Goal: Task Accomplishment & Management: Manage account settings

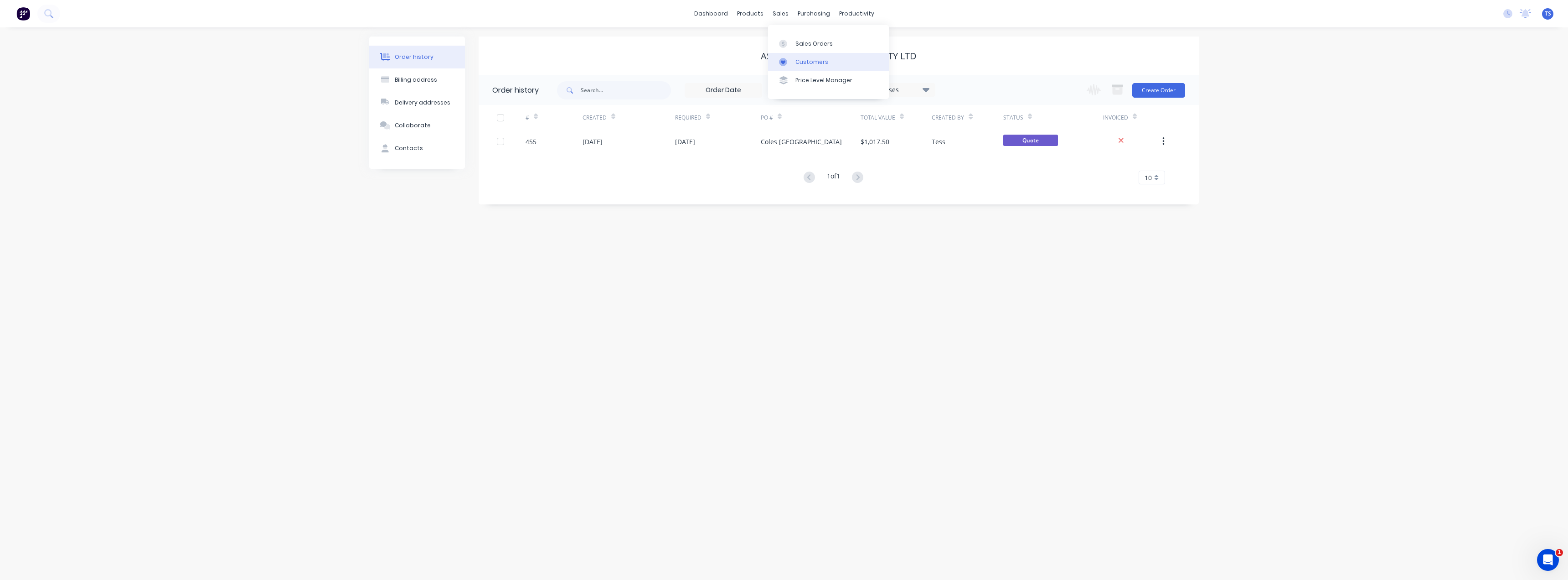
click at [793, 65] on link "Customers" at bounding box center [828, 63] width 121 height 19
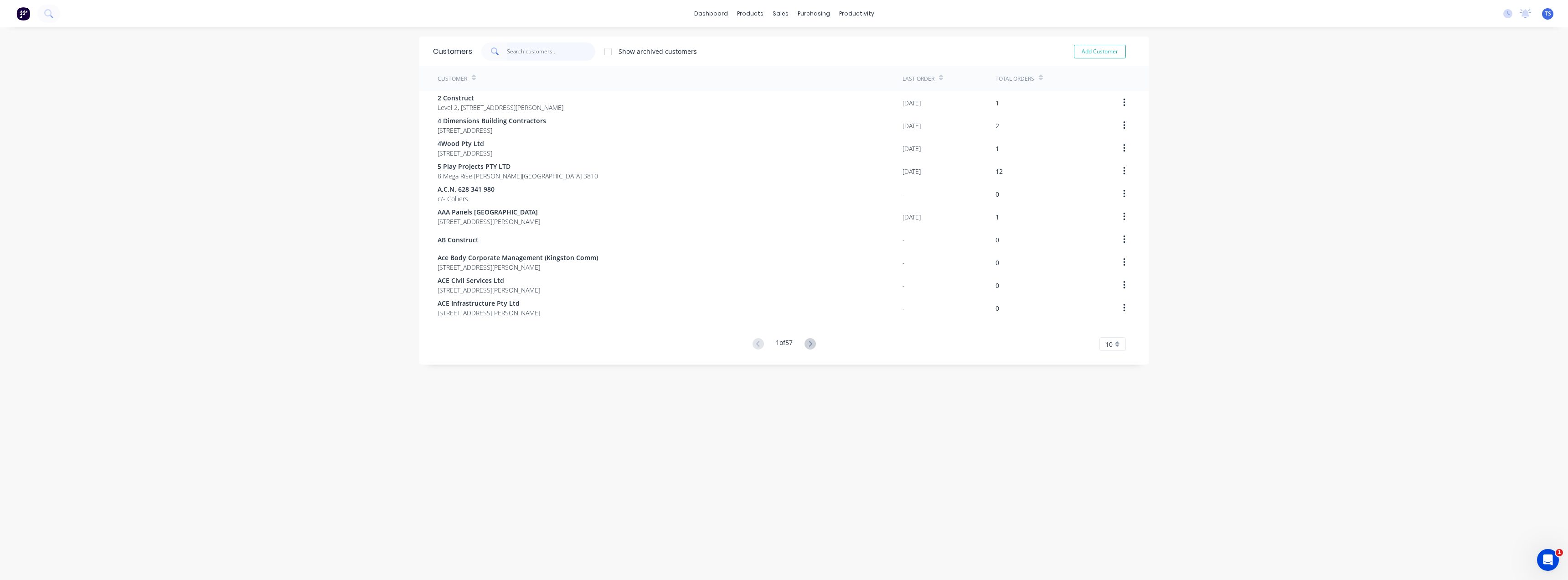
click at [520, 55] on input "text" at bounding box center [551, 51] width 89 height 19
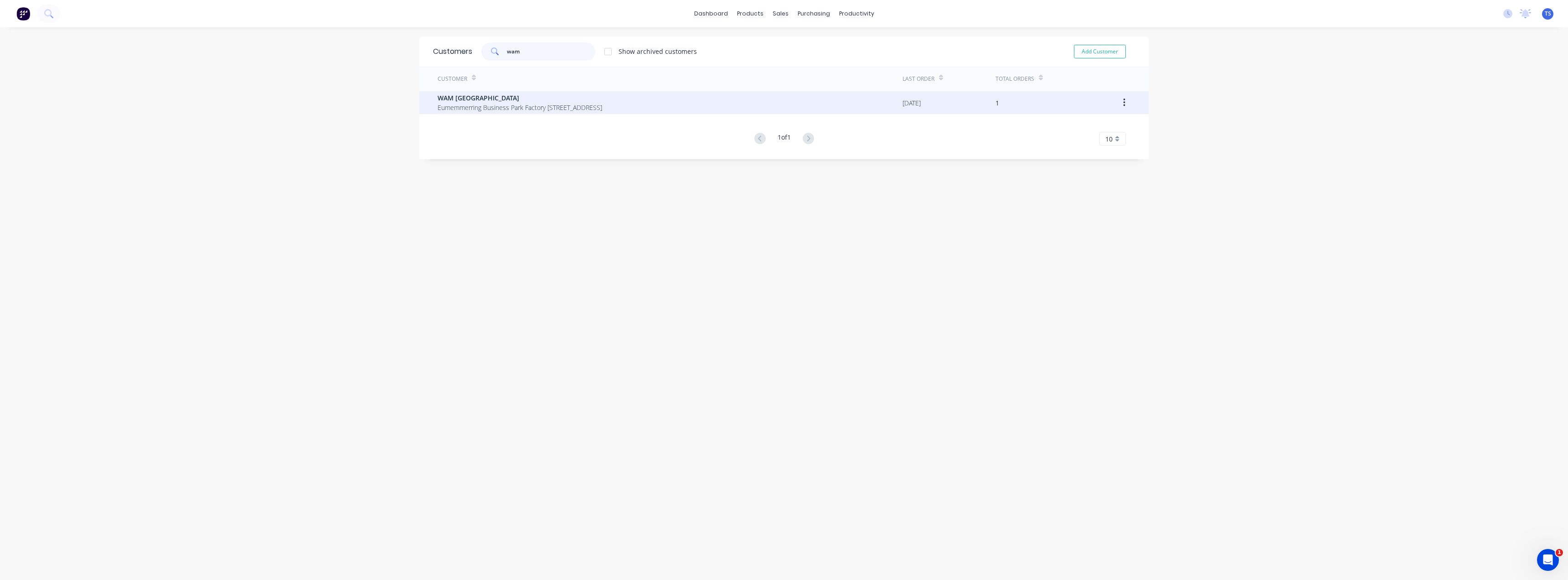
type input "wam"
click at [500, 95] on span "WAM [GEOGRAPHIC_DATA]" at bounding box center [520, 97] width 165 height 9
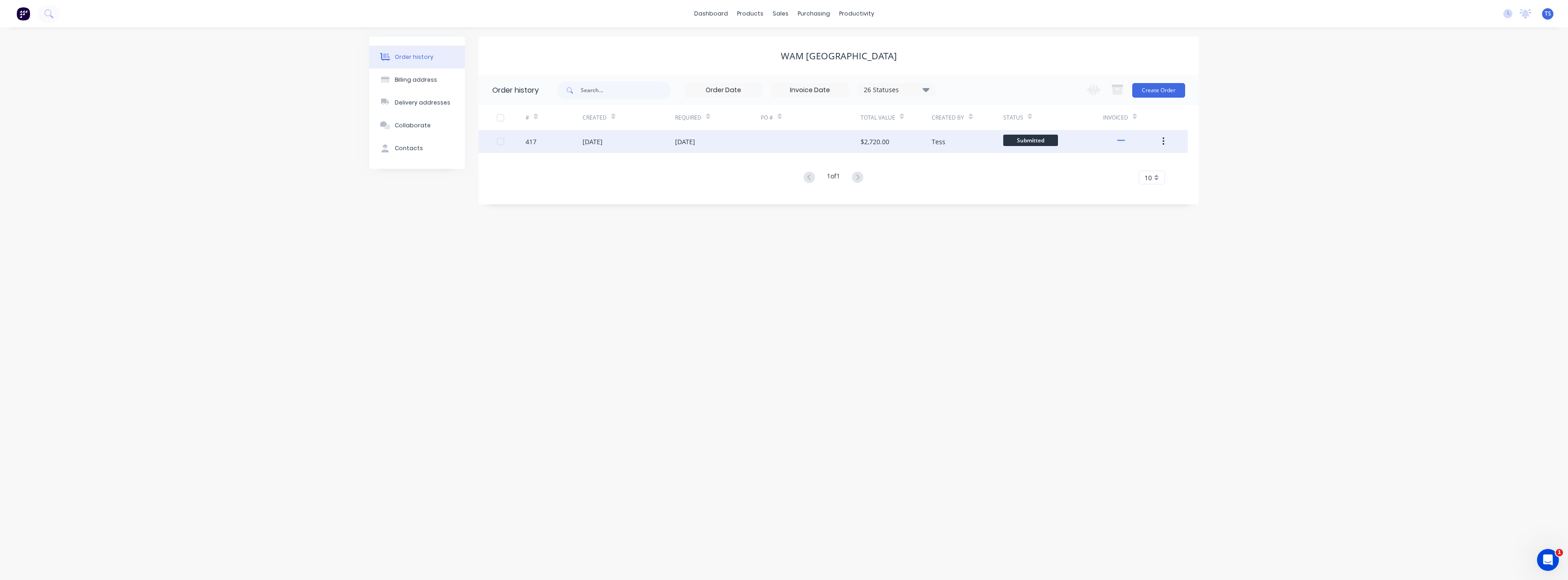
click at [714, 147] on div "[DATE]" at bounding box center [718, 141] width 86 height 22
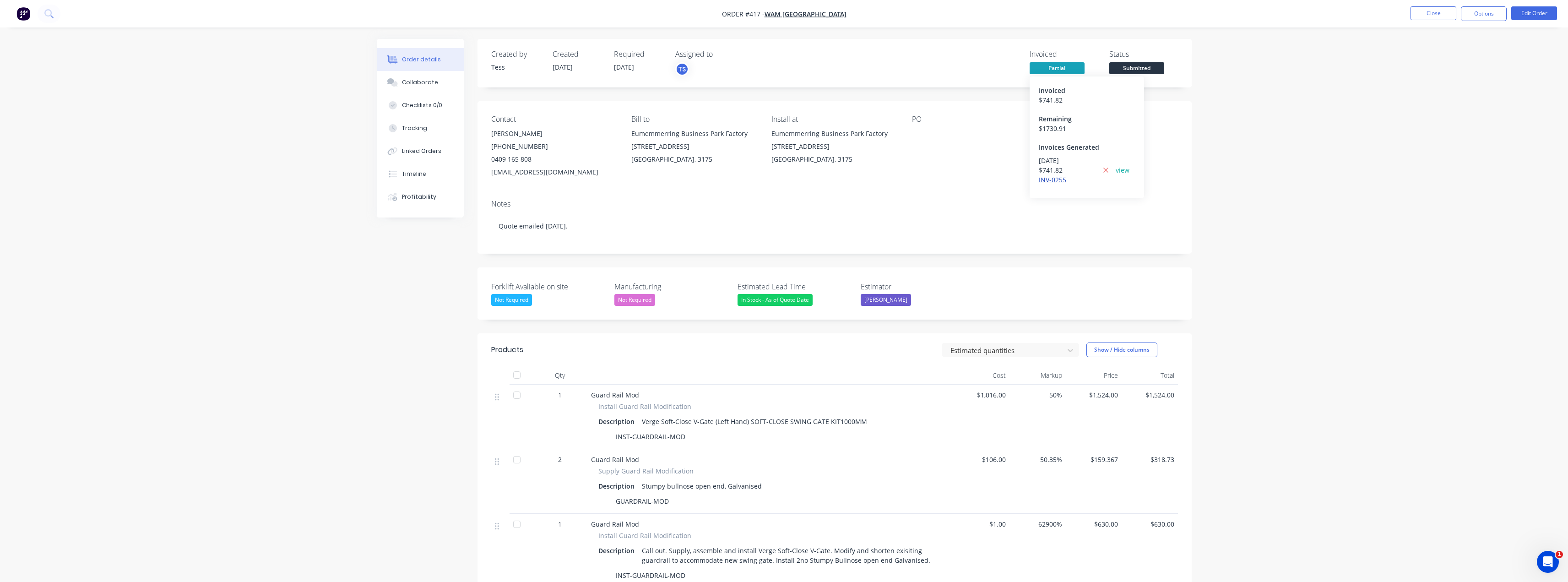
click at [1047, 180] on link "INV-0255" at bounding box center [1052, 179] width 27 height 8
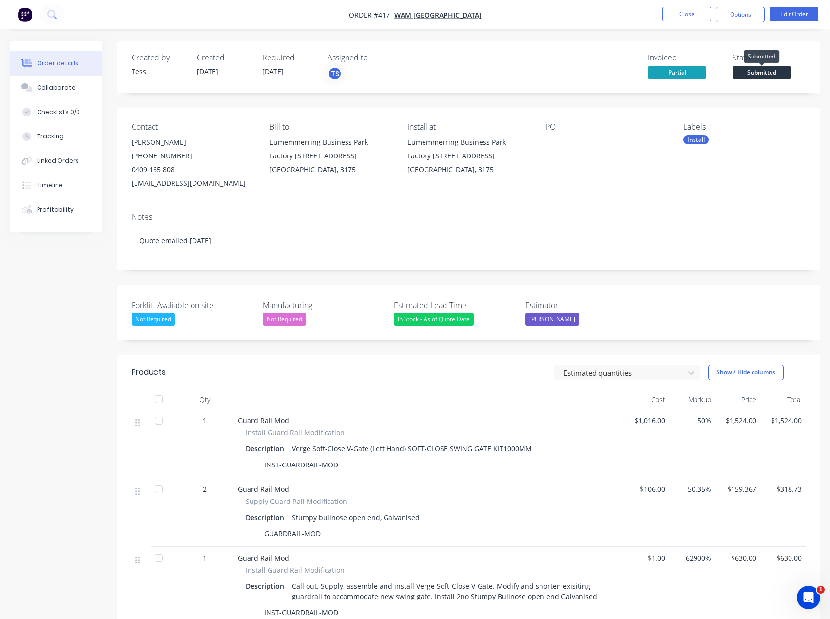
click at [762, 69] on span "Submitted" at bounding box center [762, 72] width 59 height 12
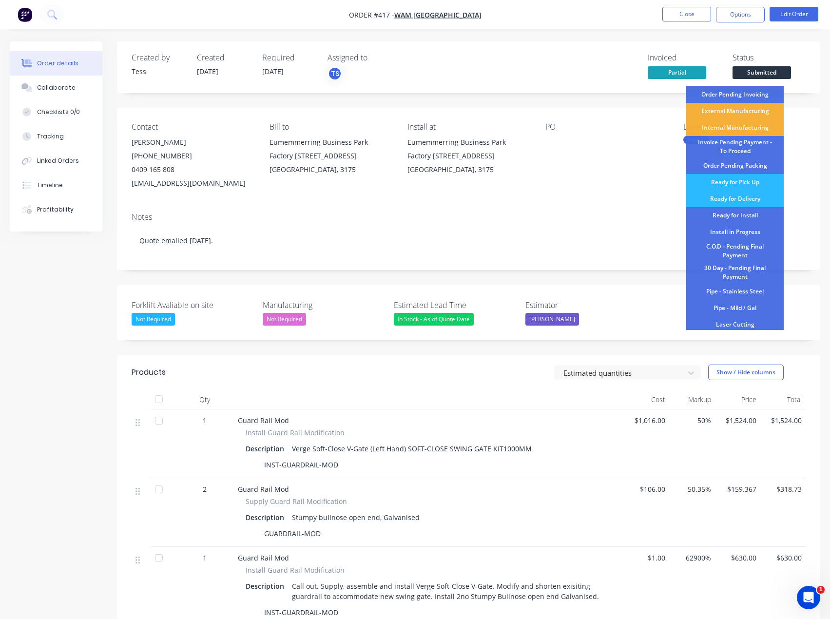
click at [735, 113] on div "External Manufacturing" at bounding box center [736, 111] width 98 height 17
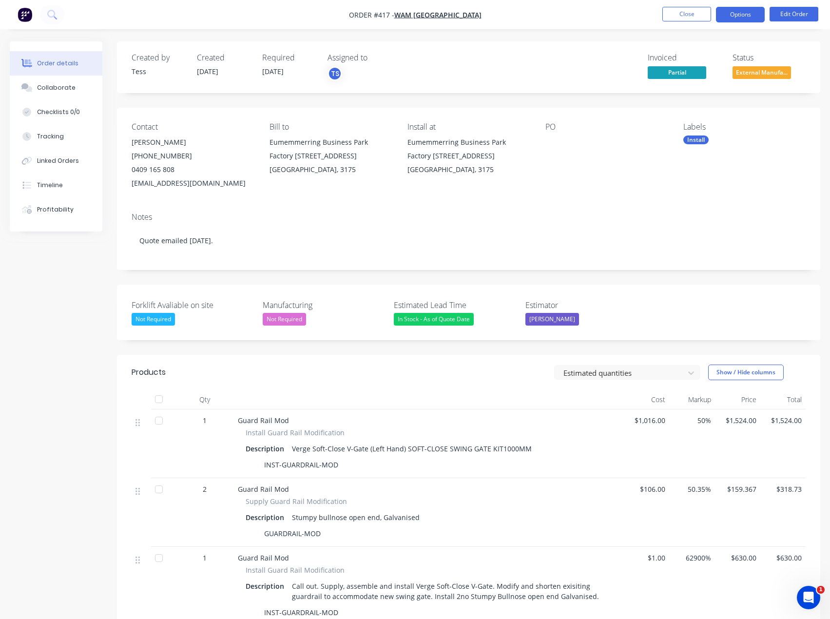
click at [753, 15] on button "Options" at bounding box center [740, 15] width 49 height 16
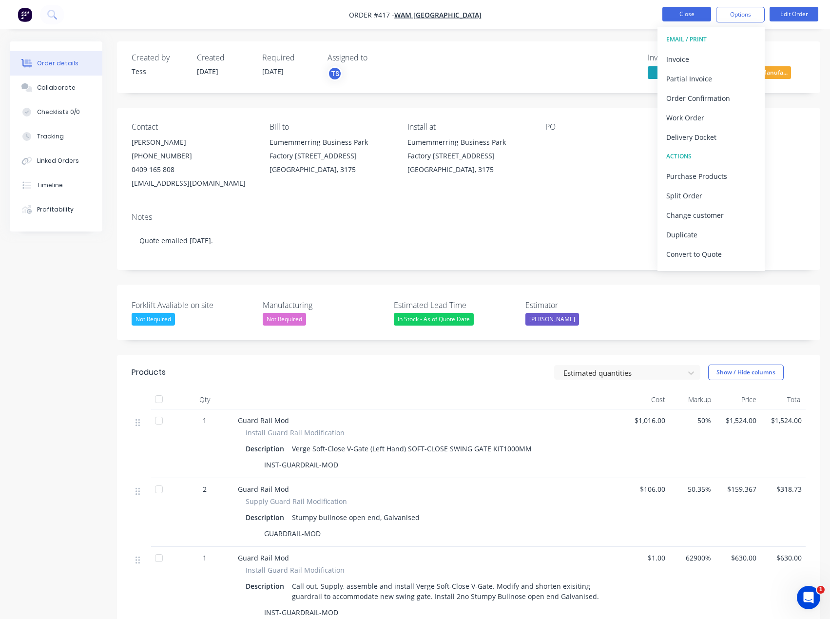
click at [677, 10] on button "Close" at bounding box center [687, 14] width 49 height 15
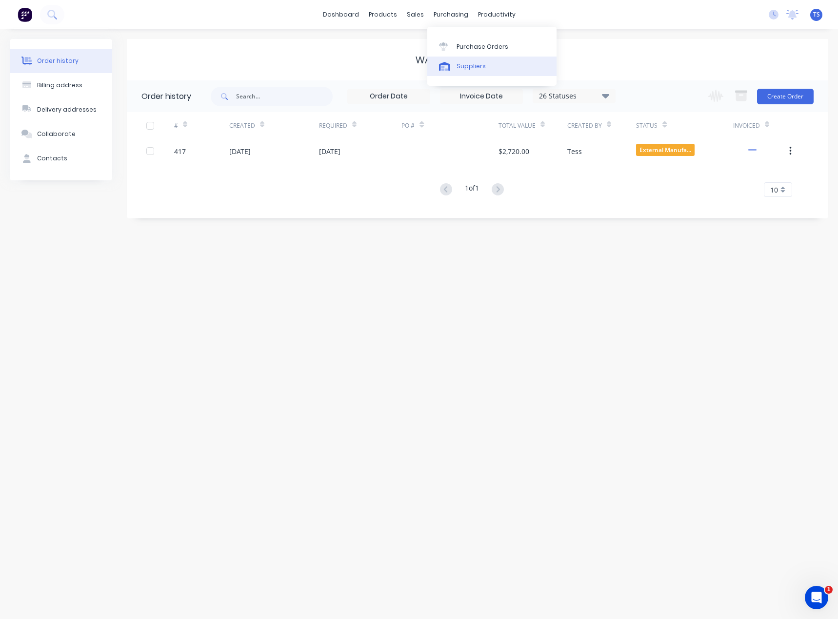
click at [458, 61] on link "Suppliers" at bounding box center [491, 67] width 129 height 20
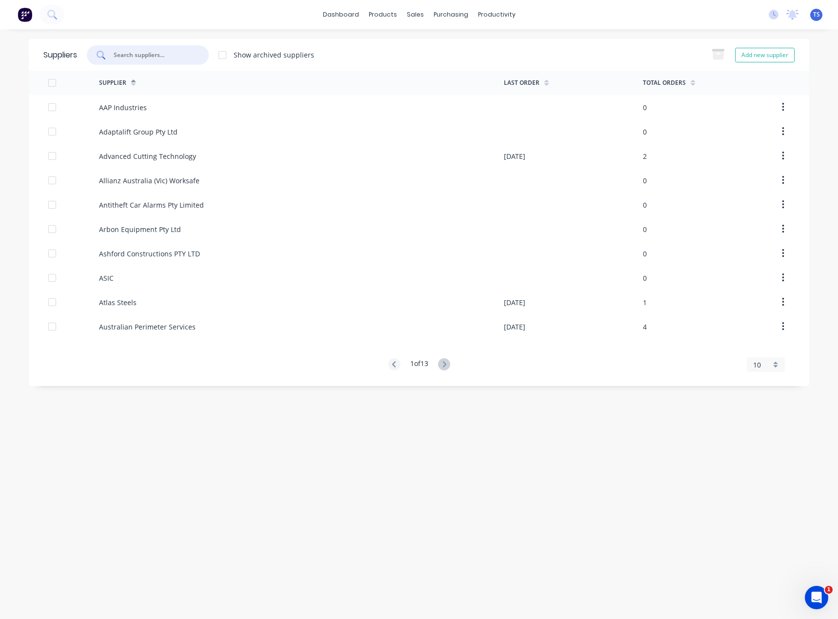
click at [158, 53] on input "text" at bounding box center [153, 55] width 81 height 10
click at [496, 60] on link "Planner" at bounding box center [534, 67] width 129 height 20
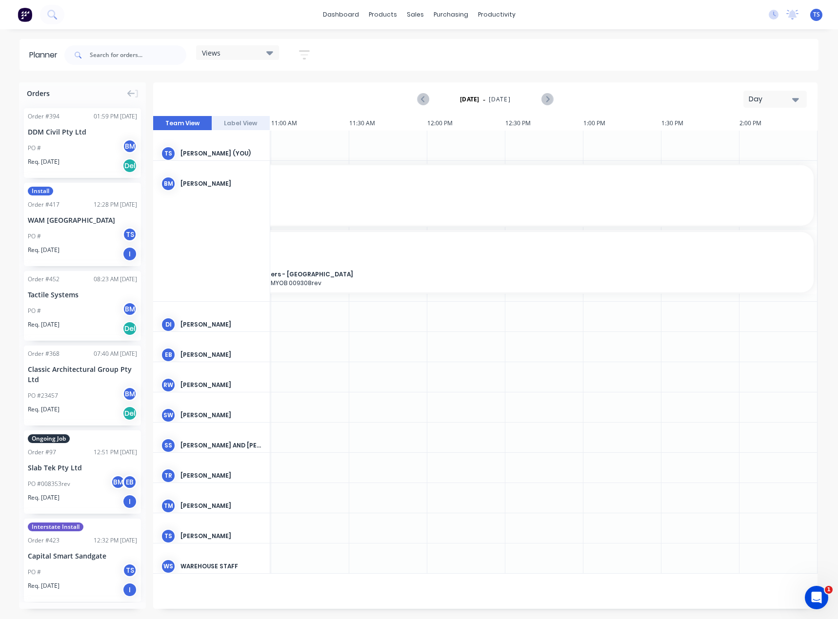
scroll to position [0, 701]
click at [791, 97] on div "Day" at bounding box center [770, 99] width 45 height 10
click at [743, 164] on div "Month" at bounding box center [757, 165] width 97 height 20
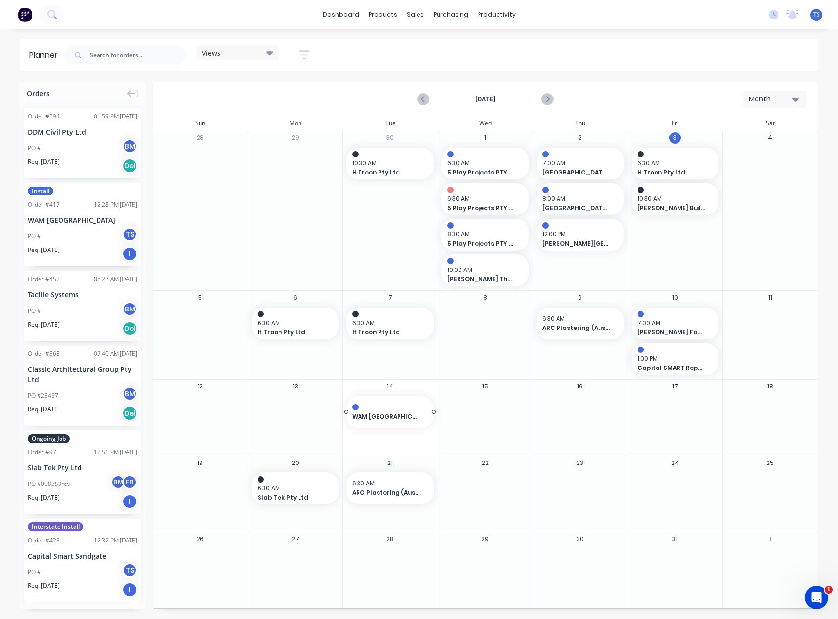
drag, startPoint x: 56, startPoint y: 225, endPoint x: 401, endPoint y: 415, distance: 394.8
click at [409, 409] on div "Set start/finish time" at bounding box center [432, 403] width 104 height 20
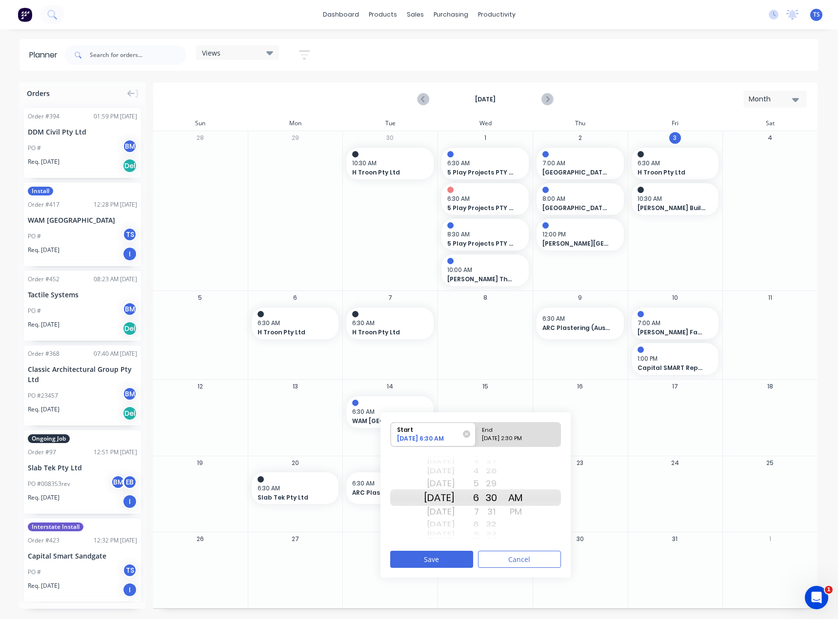
click at [479, 509] on div "7" at bounding box center [466, 512] width 24 height 16
drag, startPoint x: 502, startPoint y: 474, endPoint x: 509, endPoint y: 531, distance: 57.0
click at [503, 506] on div "21 22 23 24 25 26 27 28 29 30 31 32 33 34 35 36 37 38 39" at bounding box center [491, 498] width 24 height 17
drag, startPoint x: 502, startPoint y: 471, endPoint x: 510, endPoint y: 523, distance: 53.3
click at [503, 499] on div "17 18 19 20 21 22 23 24 25 26 27 28 29 30 31 32 33 34 35" at bounding box center [491, 497] width 24 height 3
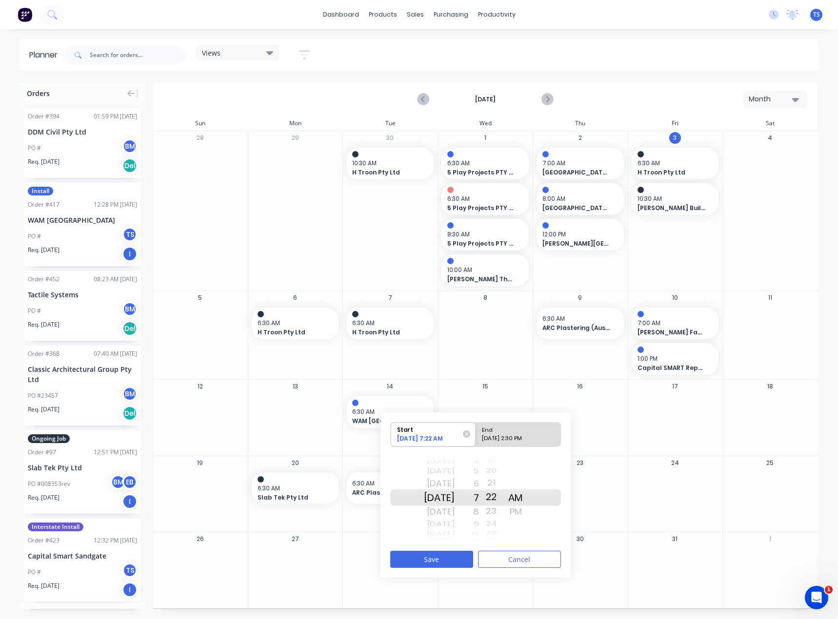
drag, startPoint x: 499, startPoint y: 460, endPoint x: 509, endPoint y: 516, distance: 57.4
click at [503, 506] on div "13 14 15 16 17 18 19 20 21 22 23 24 25 26 27 28 29 30 31" at bounding box center [491, 498] width 24 height 16
drag, startPoint x: 504, startPoint y: 470, endPoint x: 515, endPoint y: 531, distance: 62.5
click at [503, 502] on div "06 07 08 09 10 11 12 13 14 15 16 17 18 19 20 21 22 23 24" at bounding box center [491, 497] width 24 height 7
drag, startPoint x: 507, startPoint y: 458, endPoint x: 506, endPoint y: 492, distance: 34.6
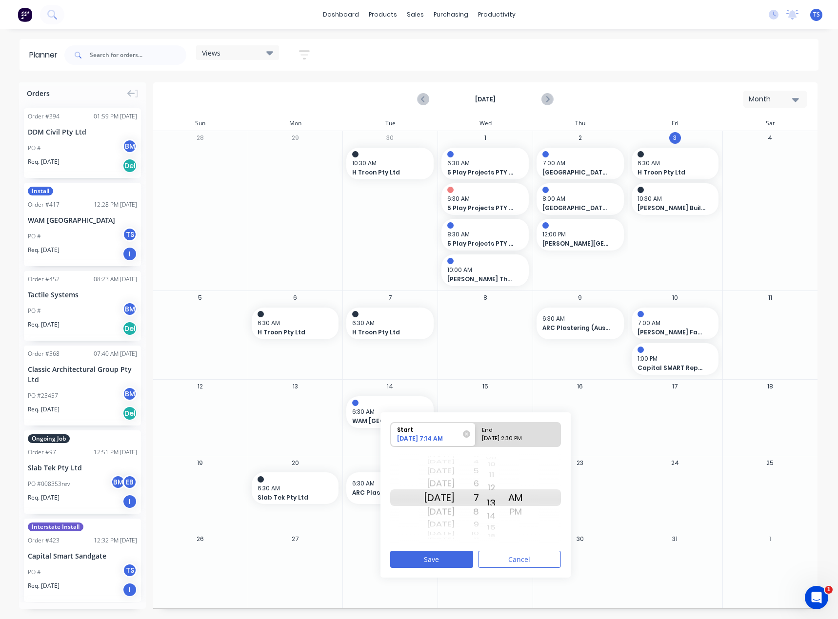
click at [503, 506] on div "04 05 06 07 08 09 10 11 12 13 14 15 16 17 18 19 20 21 22" at bounding box center [491, 498] width 24 height 16
drag, startPoint x: 505, startPoint y: 463, endPoint x: 506, endPoint y: 529, distance: 66.3
click at [503, 498] on div "58 59 00 01 02 03 04 05 06 07 08 09 10 11 12 13 14 15 16" at bounding box center [491, 498] width 24 height 0
drag, startPoint x: 505, startPoint y: 479, endPoint x: 504, endPoint y: 539, distance: 60.5
click at [503, 506] on div "54 55 56 57 58 59 00 01 02 03 04 05 06 07 08 09 10 11 12" at bounding box center [491, 498] width 24 height 17
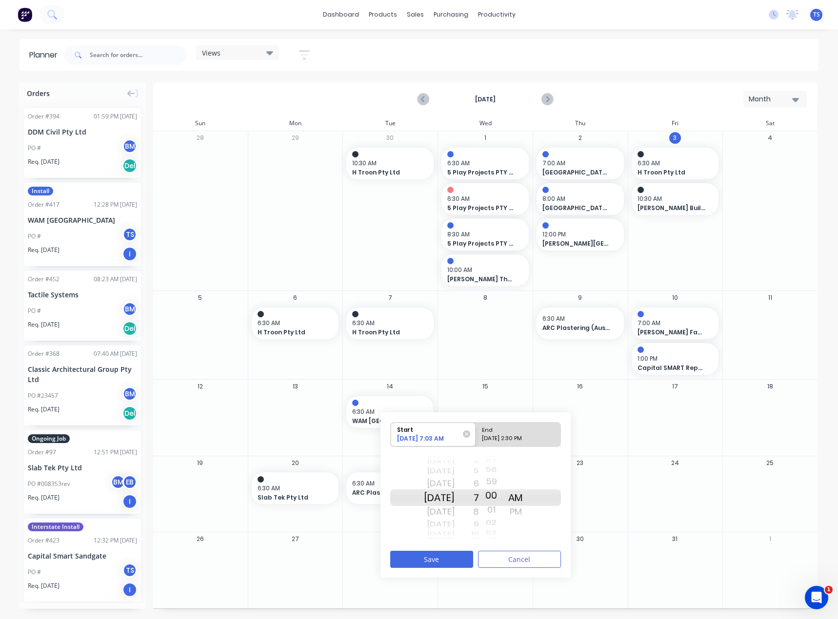
drag, startPoint x: 502, startPoint y: 476, endPoint x: 506, endPoint y: 526, distance: 49.9
click at [503, 526] on div "02" at bounding box center [491, 522] width 24 height 13
click at [514, 441] on div "[DATE] 2:30 PM" at bounding box center [513, 440] width 71 height 12
click at [476, 441] on input "End [DATE] 2:30 PM" at bounding box center [475, 435] width 0 height 24
radio input "true"
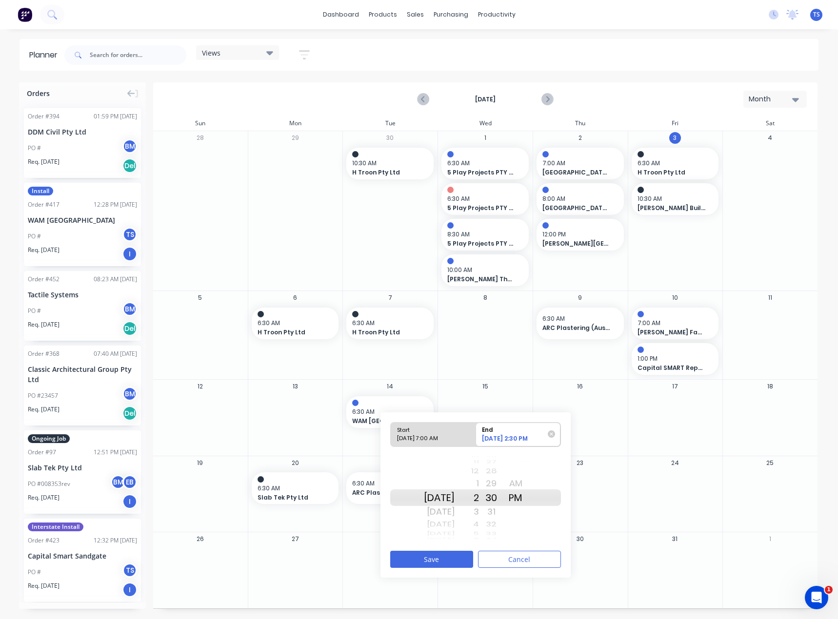
click at [479, 471] on div "12" at bounding box center [466, 471] width 24 height 13
click at [443, 558] on button "Save" at bounding box center [431, 559] width 83 height 17
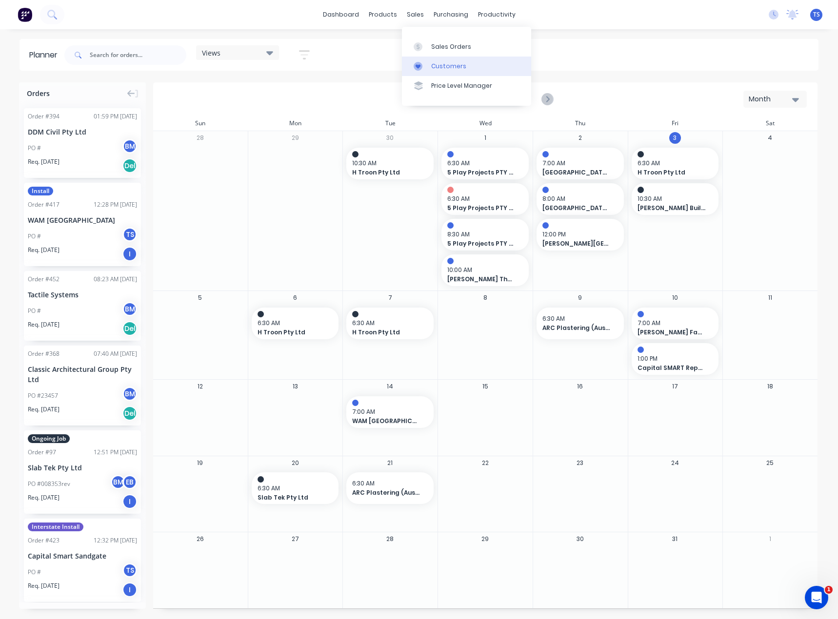
click at [435, 66] on div "Customers" at bounding box center [448, 66] width 35 height 9
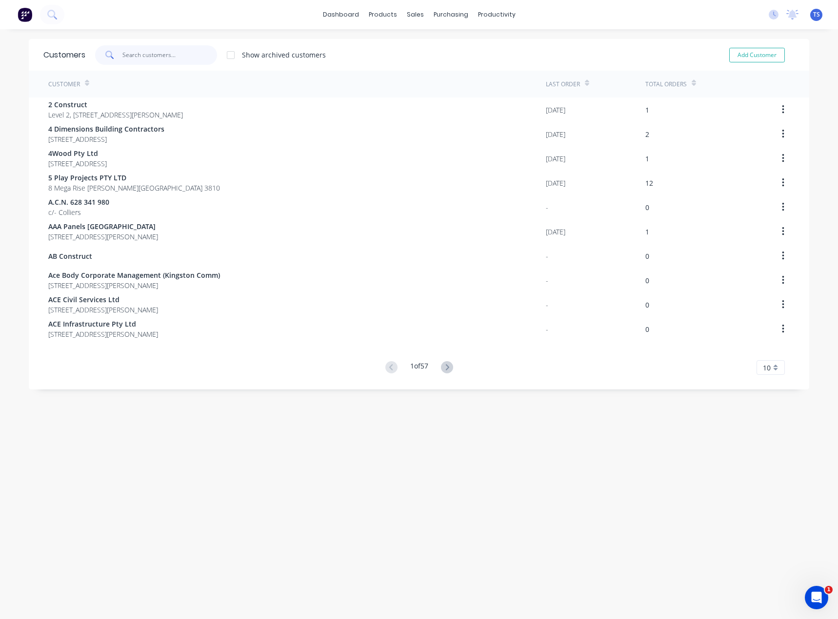
click at [145, 57] on input "text" at bounding box center [169, 55] width 95 height 20
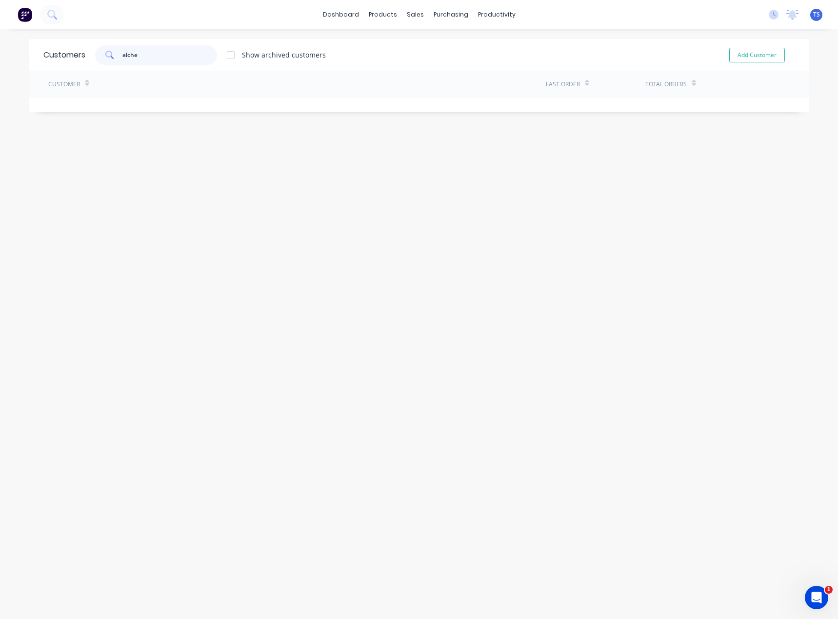
type input "alche"
drag, startPoint x: 156, startPoint y: 57, endPoint x: 114, endPoint y: 58, distance: 42.4
click at [114, 58] on div "alche" at bounding box center [156, 55] width 122 height 20
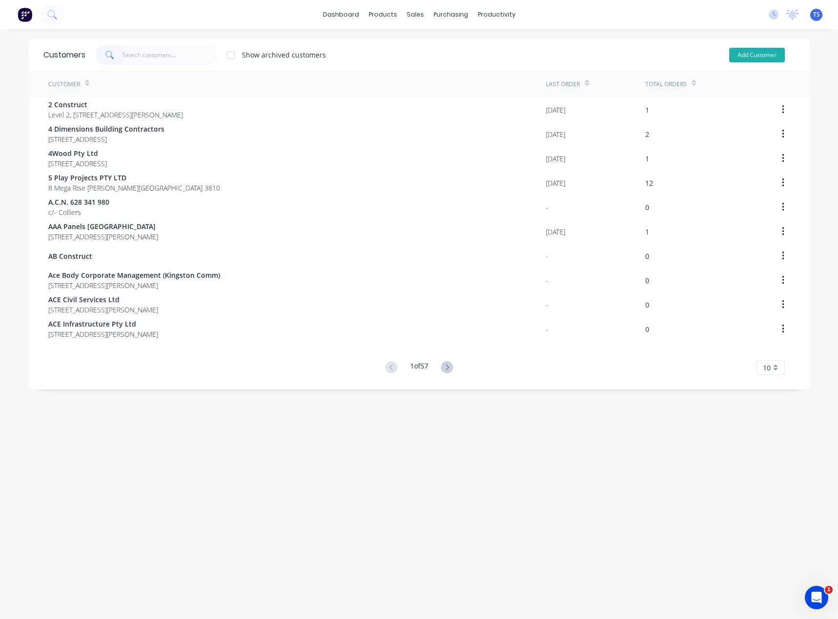
click at [744, 52] on button "Add Customer" at bounding box center [757, 55] width 56 height 15
select select "AU"
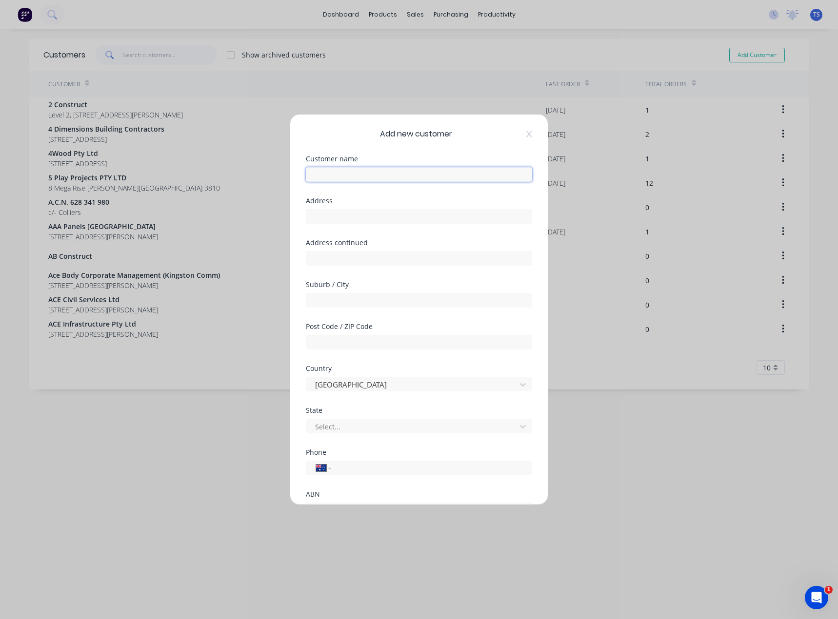
click at [343, 170] on input "text" at bounding box center [419, 174] width 226 height 15
paste input "Alchemy Construct Pty Ltd"
type input "Alchemy Construct Pty Ltd"
click at [317, 212] on input "text" at bounding box center [419, 216] width 226 height 15
paste input "[STREET_ADDRESS]"
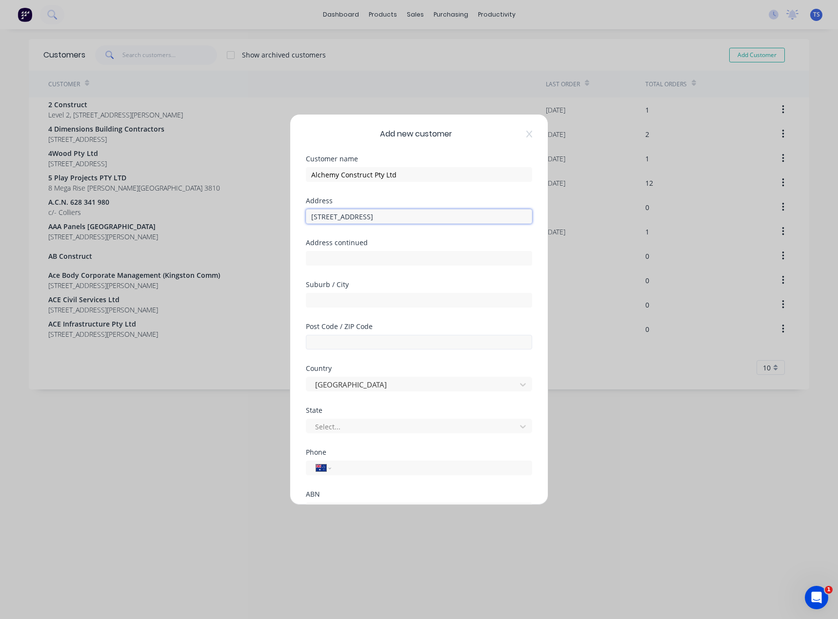
type input "[STREET_ADDRESS]"
click at [322, 340] on input "text" at bounding box center [419, 342] width 226 height 15
type input "3205"
click at [335, 302] on input "text" at bounding box center [419, 300] width 226 height 15
type input "[GEOGRAPHIC_DATA]"
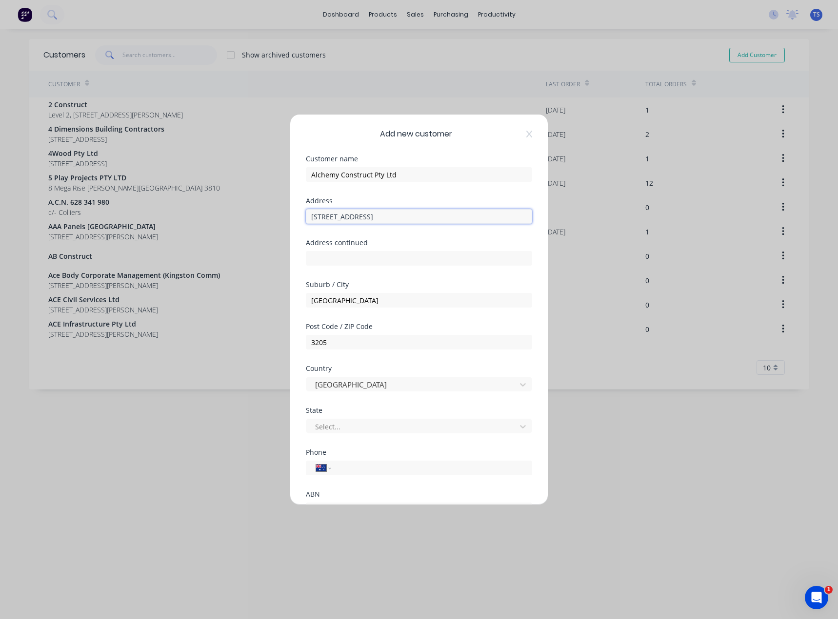
drag, startPoint x: 447, startPoint y: 219, endPoint x: 359, endPoint y: 219, distance: 88.3
click at [359, 219] on input "[STREET_ADDRESS]" at bounding box center [419, 216] width 226 height 15
type input "[STREET_ADDRESS]"
click at [337, 429] on div at bounding box center [412, 427] width 197 height 12
drag, startPoint x: 330, startPoint y: 557, endPoint x: 336, endPoint y: 529, distance: 29.1
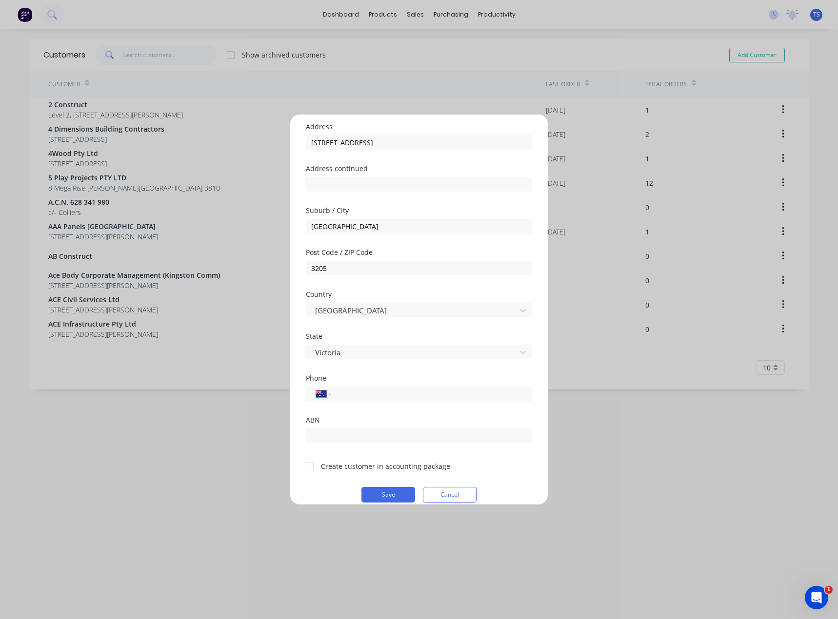
scroll to position [86, 0]
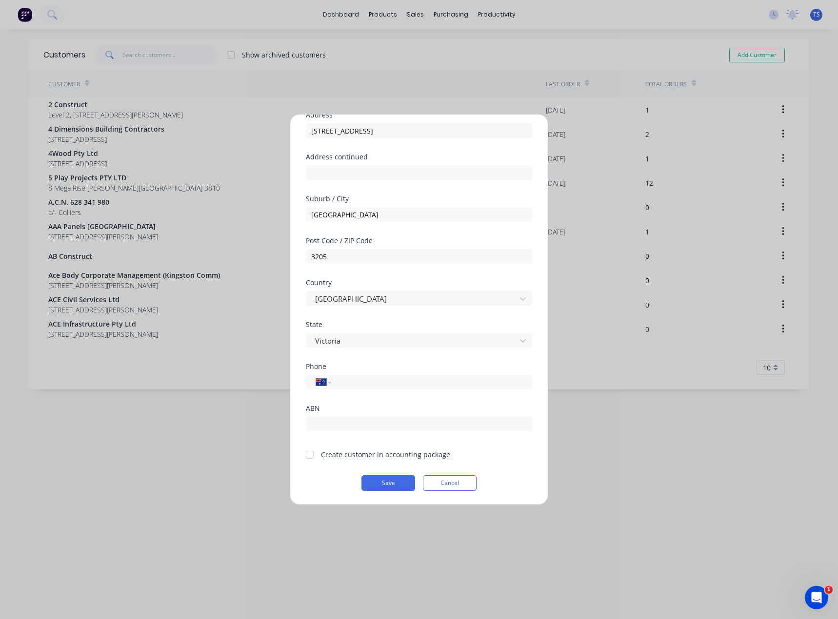
click at [307, 453] on div at bounding box center [310, 455] width 20 height 20
click at [341, 384] on input "tel" at bounding box center [430, 382] width 184 height 11
paste input "1300 259 008"
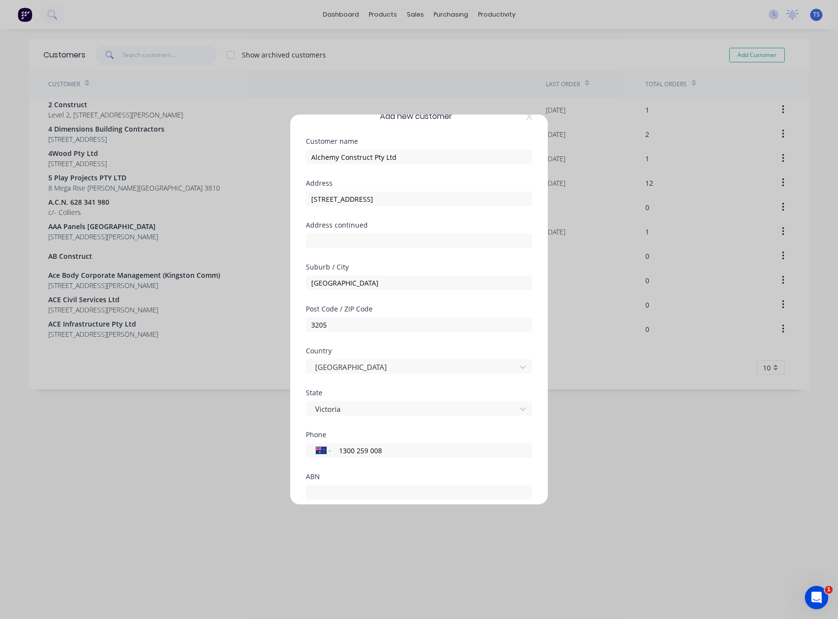
scroll to position [0, 0]
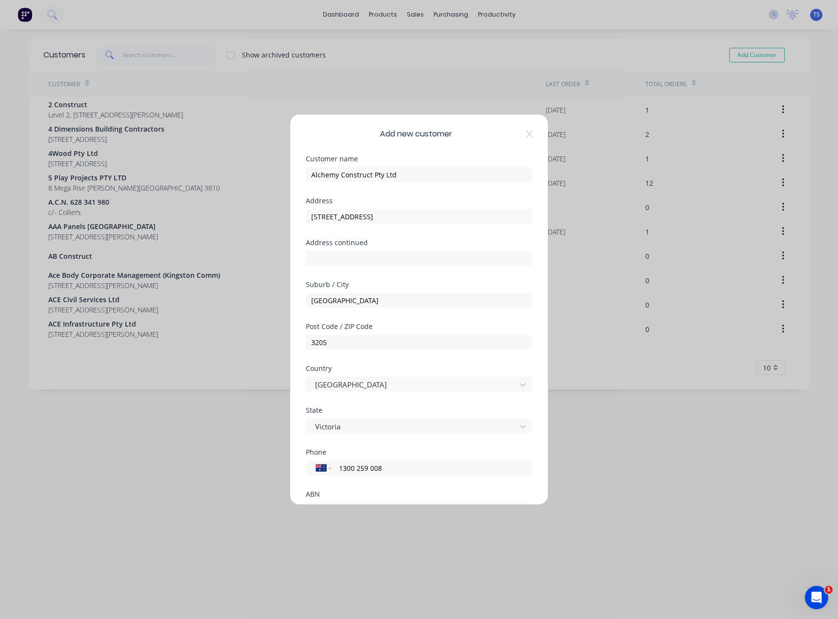
type input "1300 259 008"
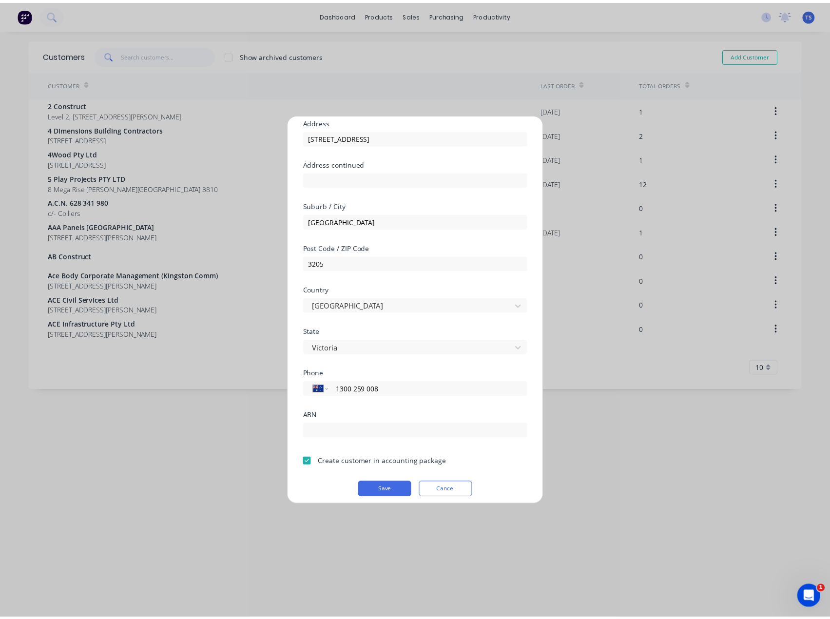
scroll to position [86, 0]
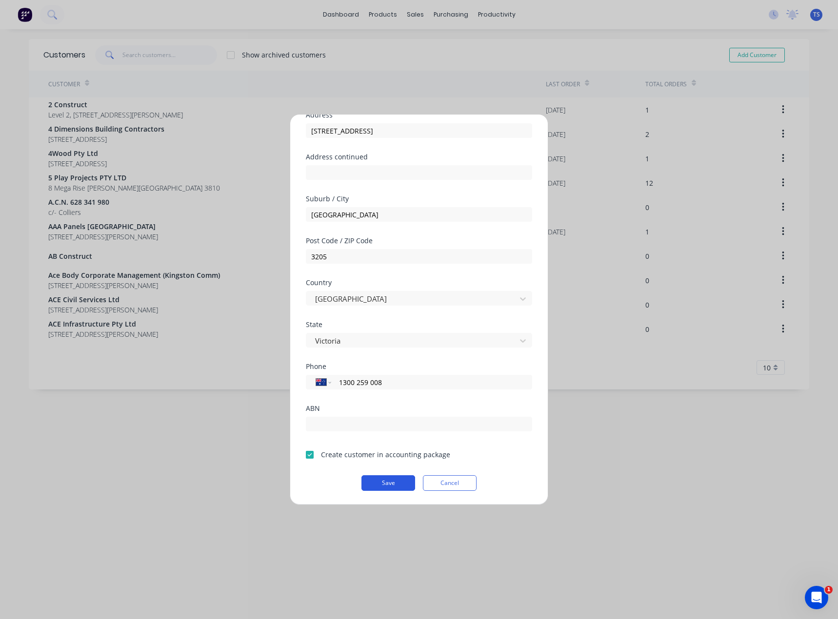
click at [385, 488] on button "Save" at bounding box center [388, 483] width 54 height 16
click at [385, 483] on button "Save" at bounding box center [388, 483] width 54 height 16
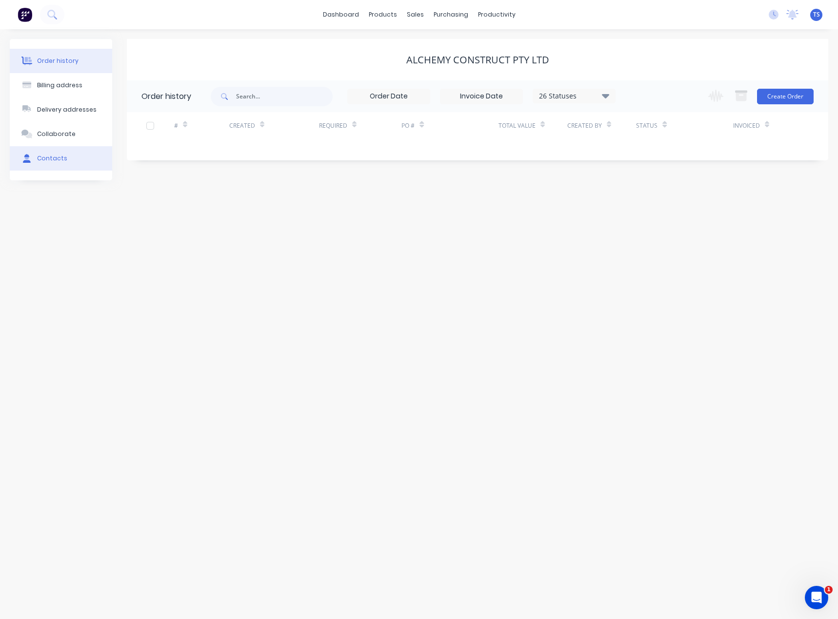
click at [38, 155] on div "Contacts" at bounding box center [52, 158] width 30 height 9
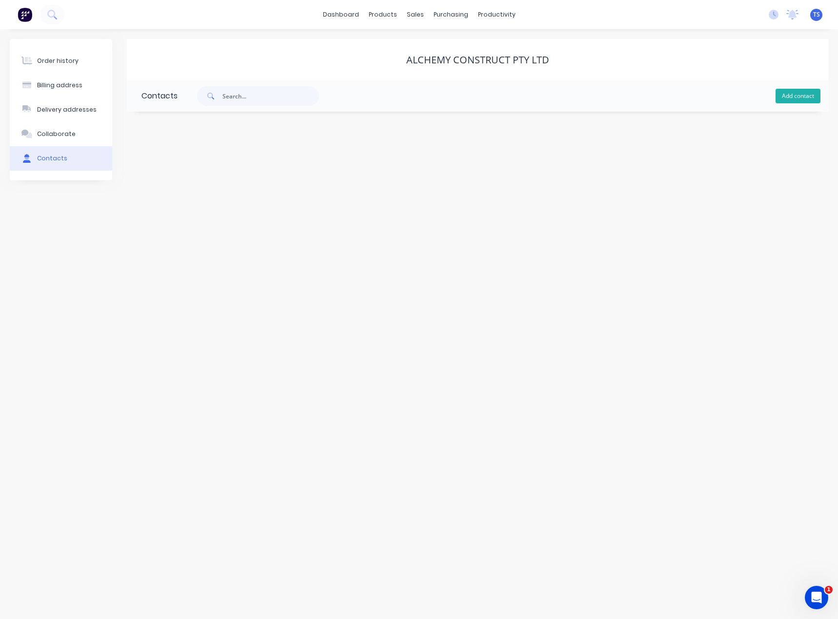
click at [782, 91] on button "Add contact" at bounding box center [797, 96] width 45 height 15
select select "AU"
click at [158, 157] on div "Contact name" at bounding box center [220, 168] width 159 height 38
click at [158, 165] on input "text" at bounding box center [220, 167] width 159 height 15
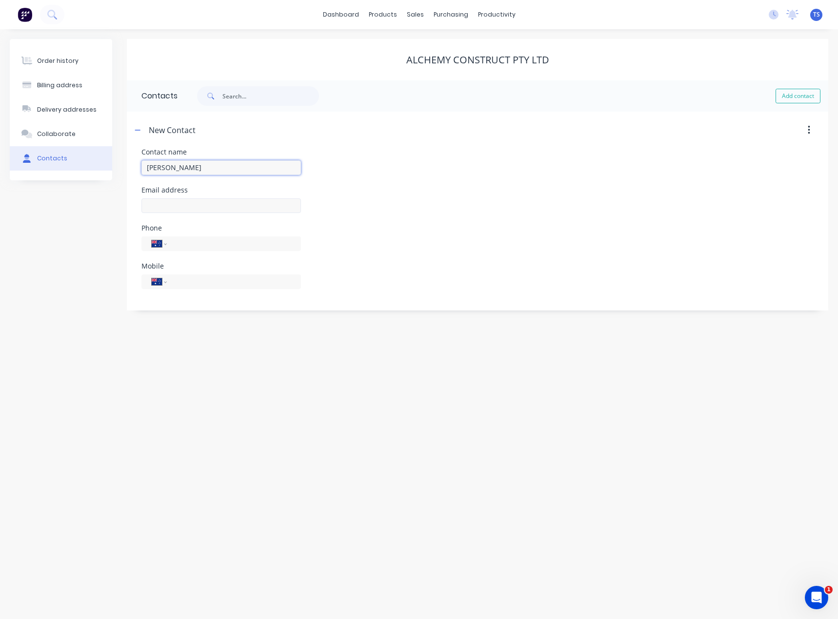
type input "[PERSON_NAME]"
select select "AU"
click at [153, 206] on input "text" at bounding box center [220, 205] width 159 height 15
paste input "[PERSON_NAME][EMAIL_ADDRESS][DOMAIN_NAME]"
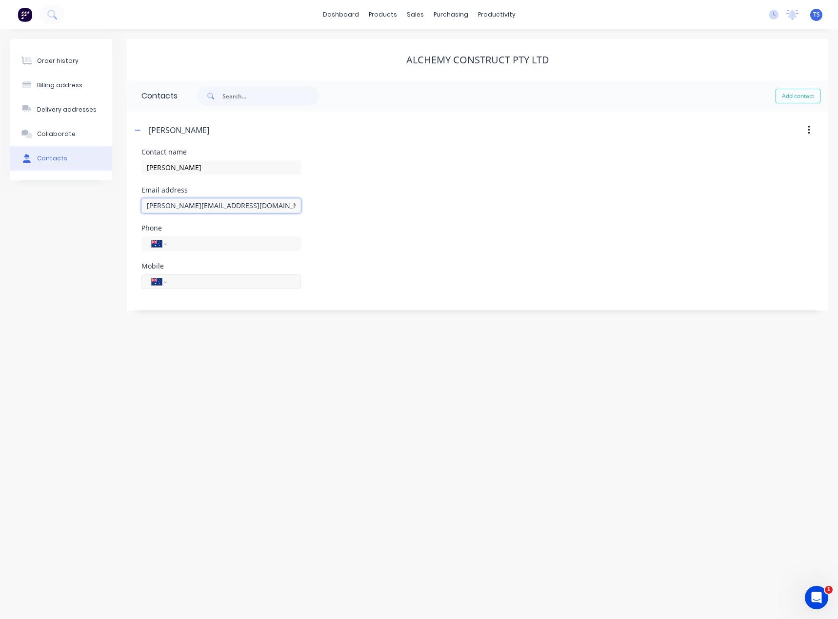
type input "[PERSON_NAME][EMAIL_ADDRESS][DOMAIN_NAME]"
click at [188, 286] on input "tel" at bounding box center [232, 281] width 117 height 11
click at [188, 282] on input "tel" at bounding box center [232, 281] width 117 height 11
type input "0470 439 450"
click at [200, 379] on div "Order history Billing address Delivery addresses Collaborate Contacts Alchemy C…" at bounding box center [419, 324] width 838 height 590
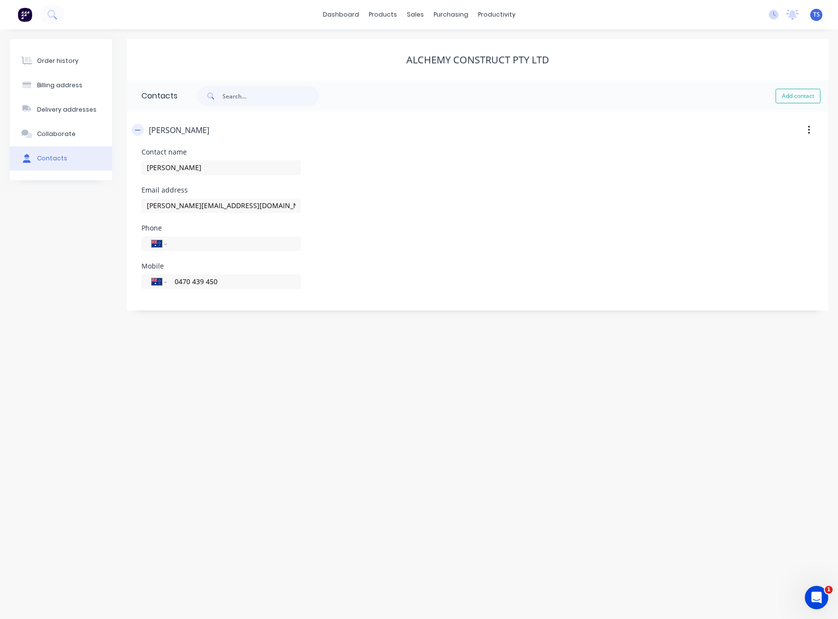
click at [137, 133] on icon "button" at bounding box center [138, 130] width 6 height 7
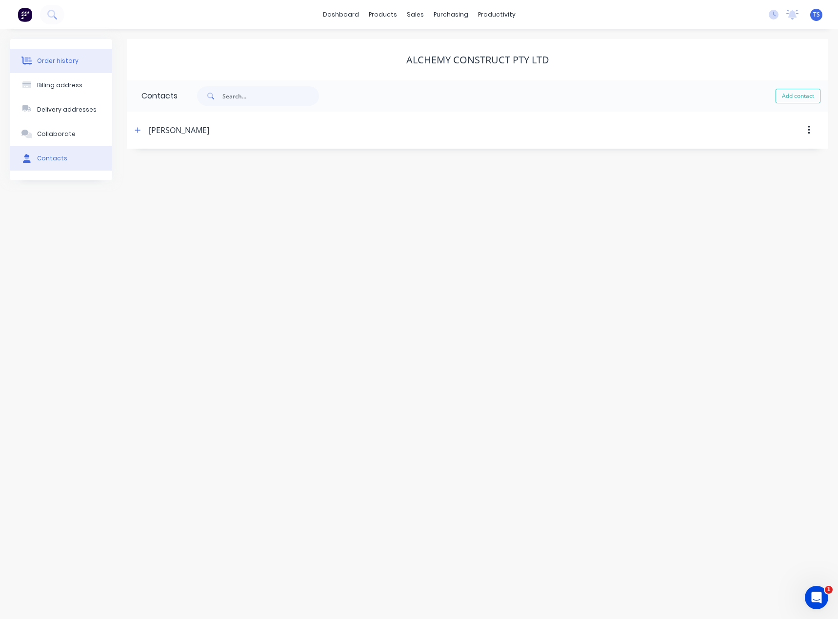
click at [53, 61] on div "Order history" at bounding box center [57, 61] width 41 height 9
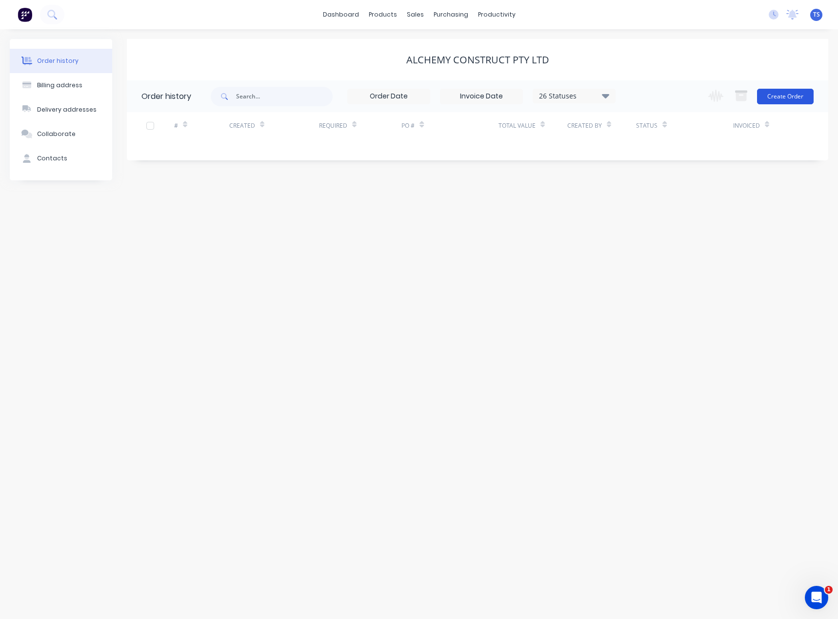
click at [794, 97] on button "Create Order" at bounding box center [785, 97] width 57 height 16
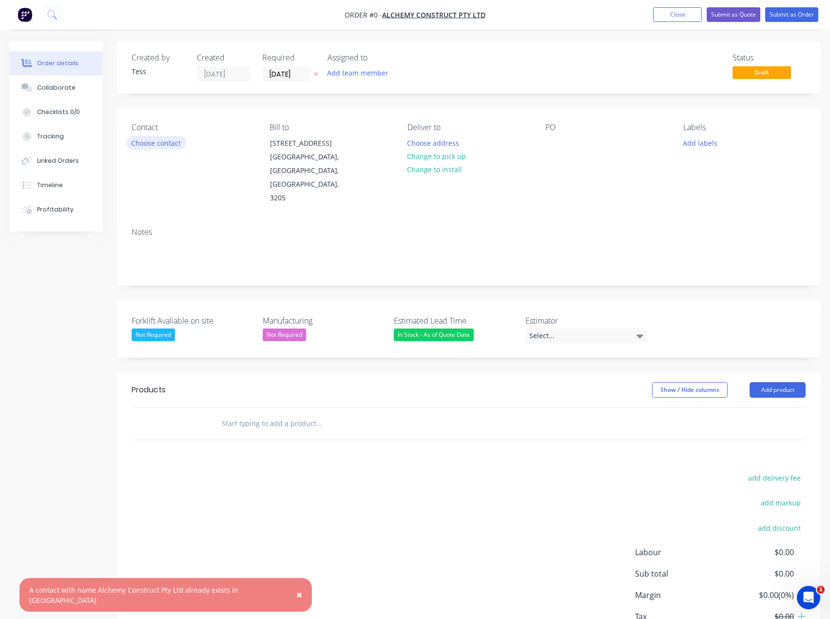
click at [154, 143] on button "Choose contact" at bounding box center [156, 142] width 60 height 13
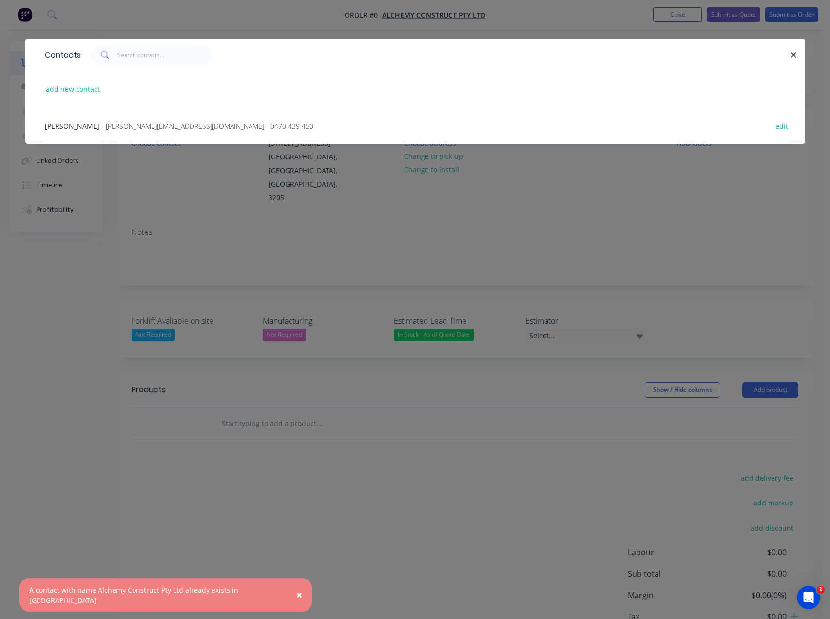
click at [138, 126] on span "- [PERSON_NAME][EMAIL_ADDRESS][DOMAIN_NAME] - 0470 439 450" at bounding box center [207, 125] width 212 height 9
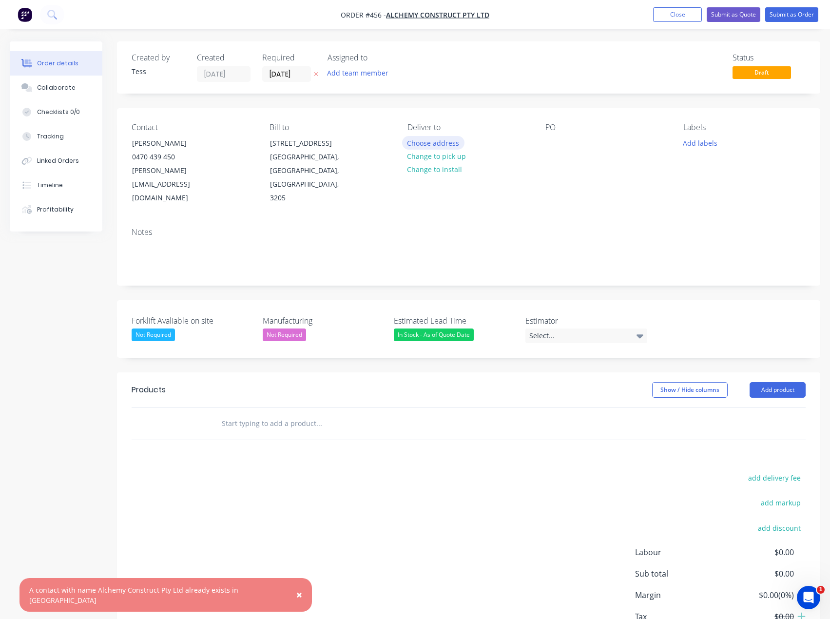
click at [424, 139] on button "Choose address" at bounding box center [433, 142] width 62 height 13
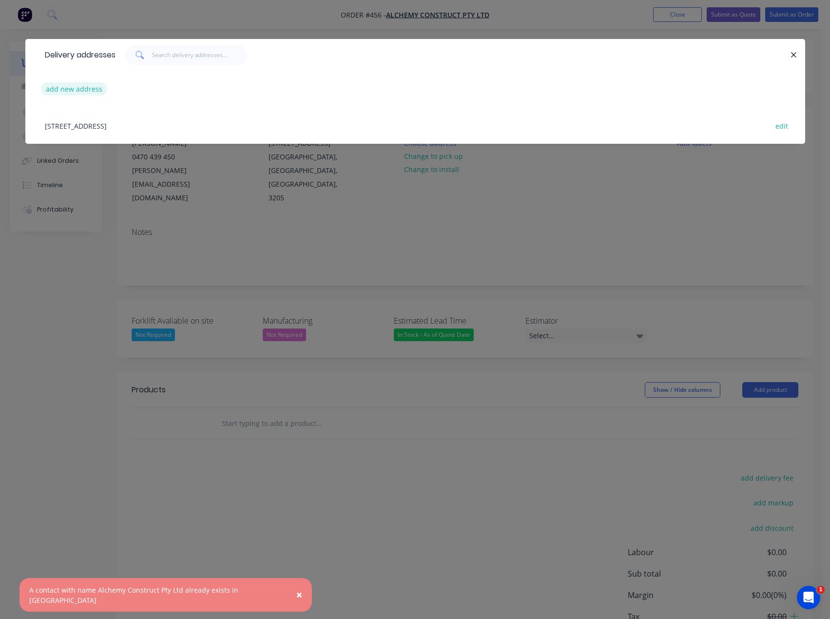
click at [81, 90] on button "add new address" at bounding box center [74, 88] width 67 height 13
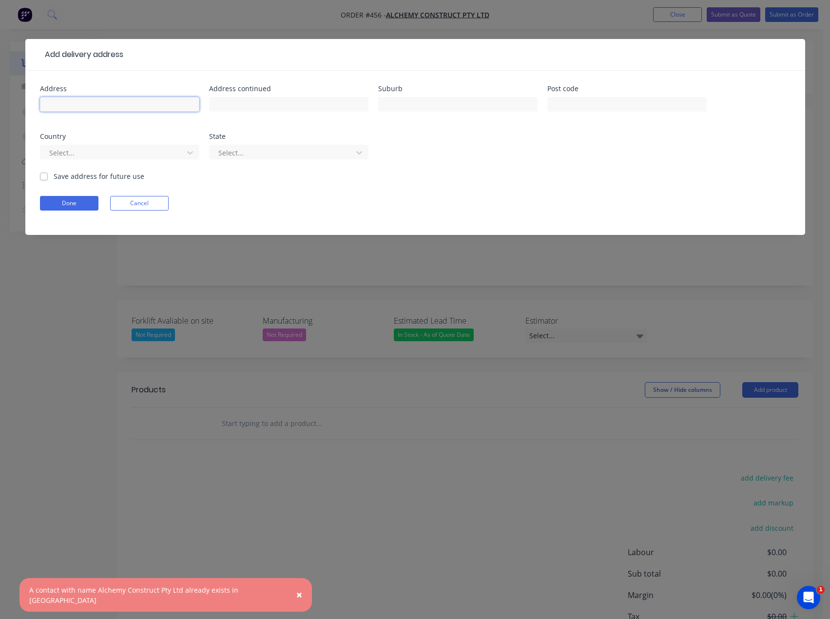
click at [117, 101] on input "text" at bounding box center [119, 104] width 159 height 15
paste input "[STREET_ADDRESS][PERSON_NAME]"
type input "[STREET_ADDRESS][PERSON_NAME]"
click at [54, 177] on label "Save address for future use" at bounding box center [99, 176] width 91 height 10
click at [44, 177] on input "Save address for future use" at bounding box center [44, 175] width 8 height 9
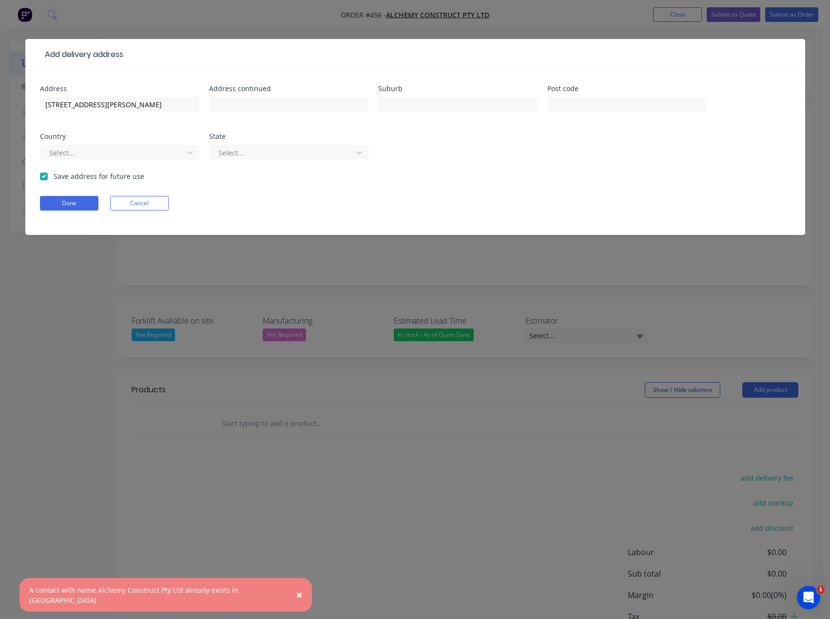
checkbox input "true"
click at [60, 207] on button "Done" at bounding box center [69, 203] width 59 height 15
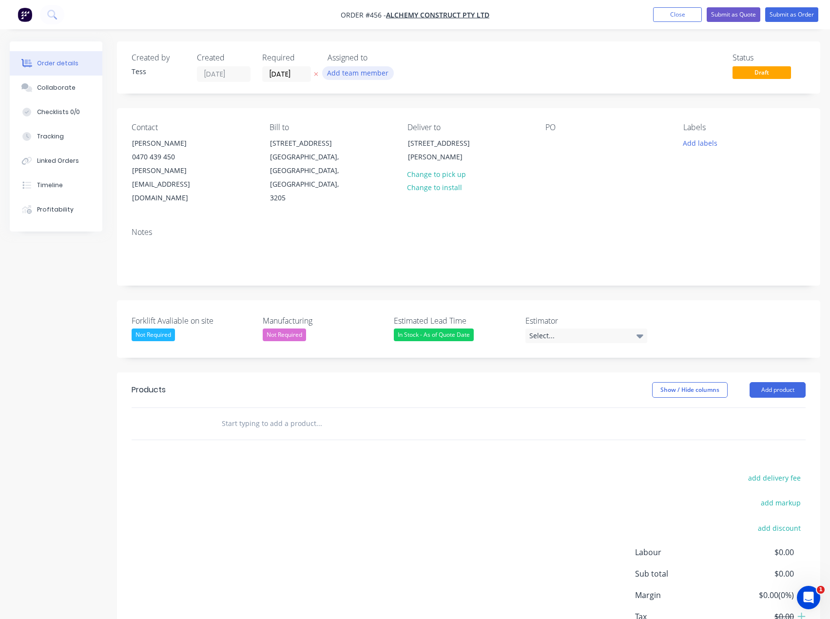
click at [364, 77] on button "Add team member" at bounding box center [358, 72] width 72 height 13
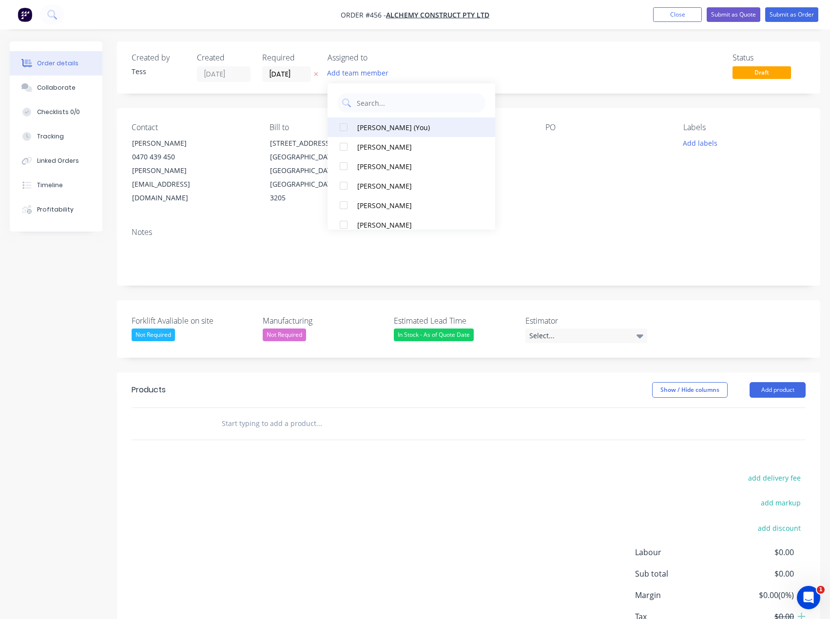
click at [358, 133] on button "[PERSON_NAME] (You)" at bounding box center [412, 128] width 168 height 20
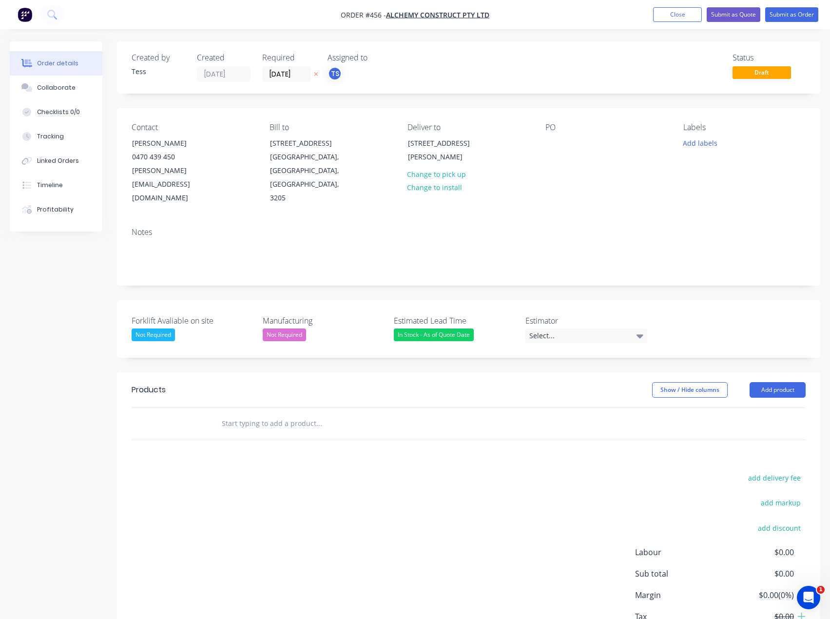
click at [452, 59] on div "Status Draft" at bounding box center [615, 67] width 381 height 29
click at [800, 382] on button "Add product" at bounding box center [778, 390] width 56 height 16
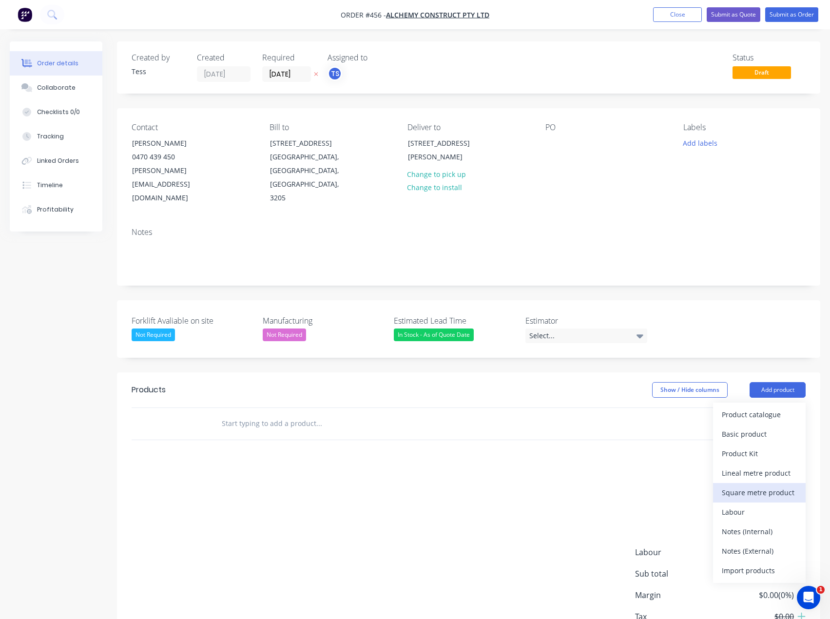
scroll to position [42, 0]
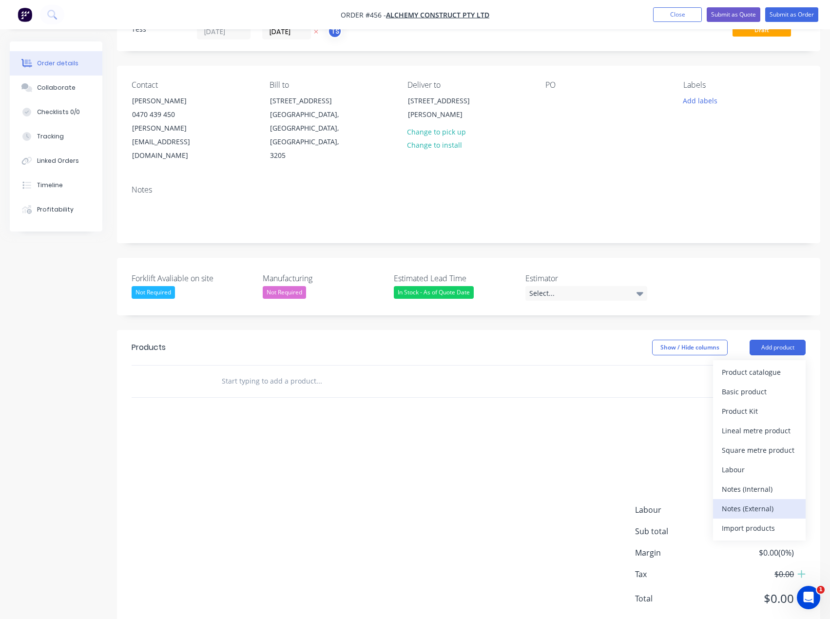
click at [756, 502] on div "Notes (External)" at bounding box center [759, 509] width 75 height 14
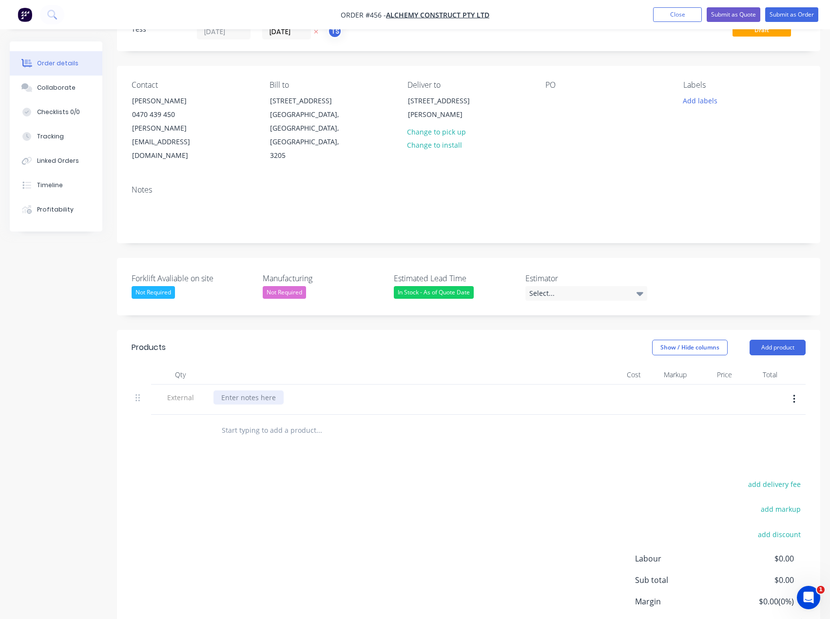
click at [239, 391] on div at bounding box center [249, 398] width 70 height 14
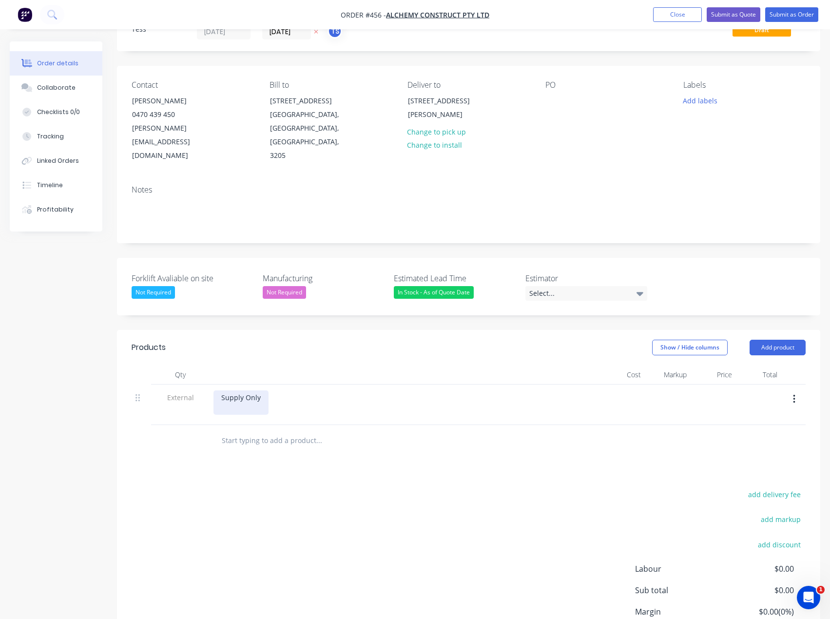
click at [260, 391] on div "Supply Only" at bounding box center [241, 403] width 55 height 24
click at [265, 431] on input "text" at bounding box center [318, 441] width 195 height 20
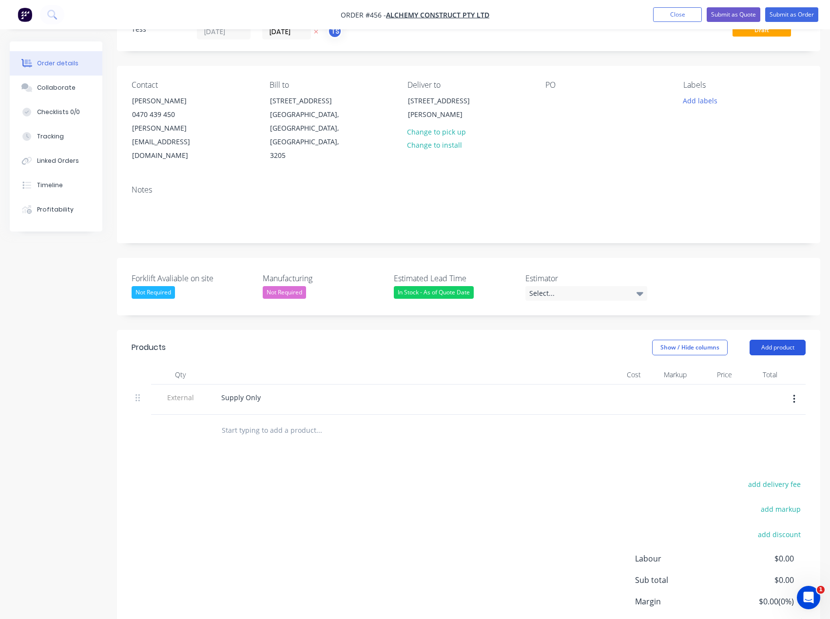
click at [781, 340] on button "Add product" at bounding box center [778, 348] width 56 height 16
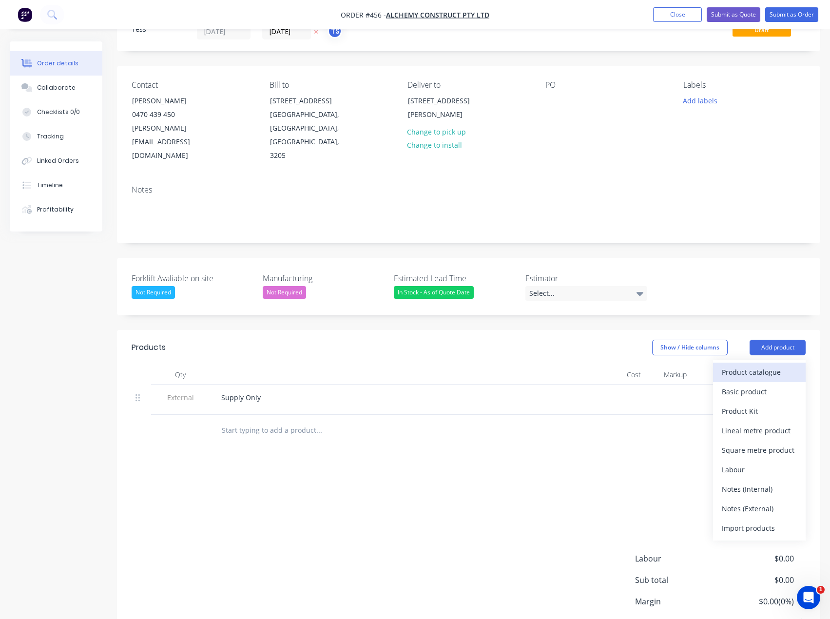
click at [759, 365] on div "Product catalogue" at bounding box center [759, 372] width 75 height 14
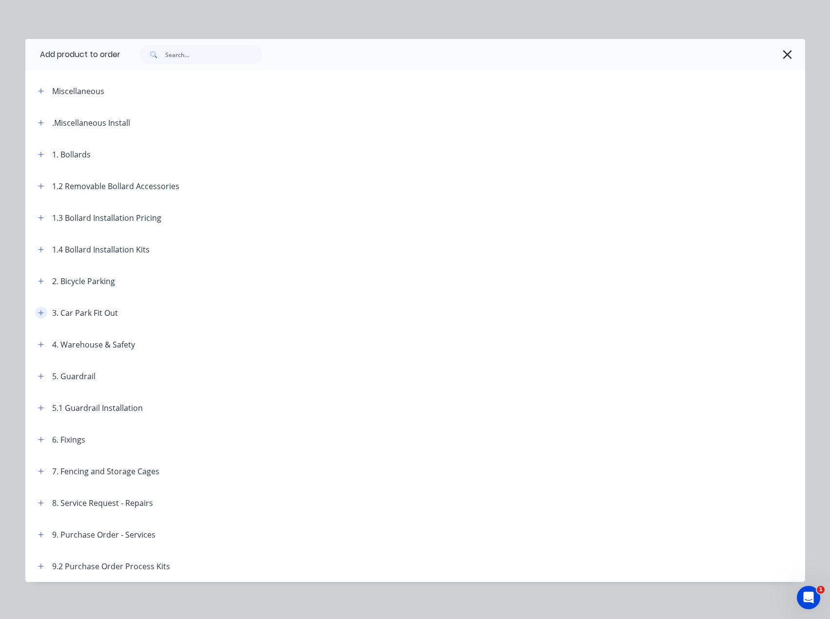
click at [38, 313] on icon "button" at bounding box center [40, 312] width 5 height 5
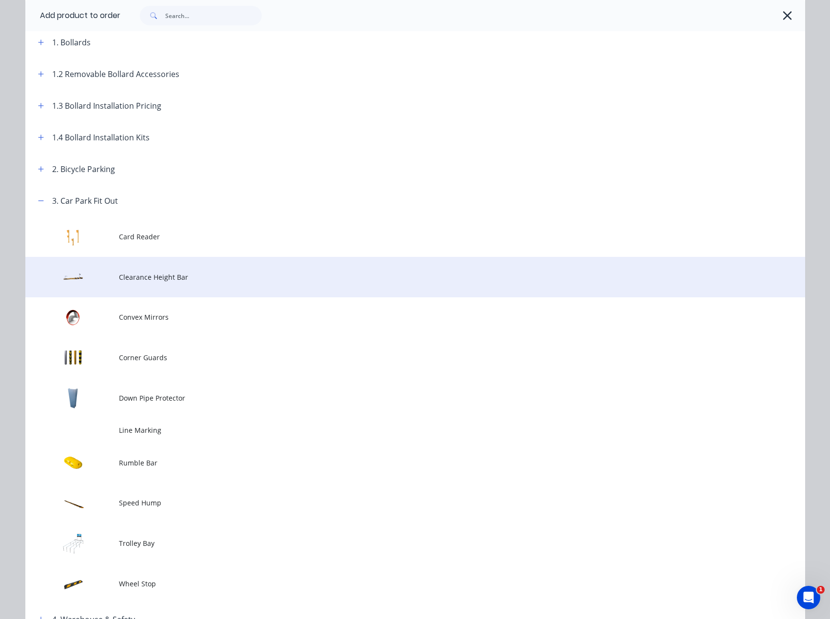
scroll to position [195, 0]
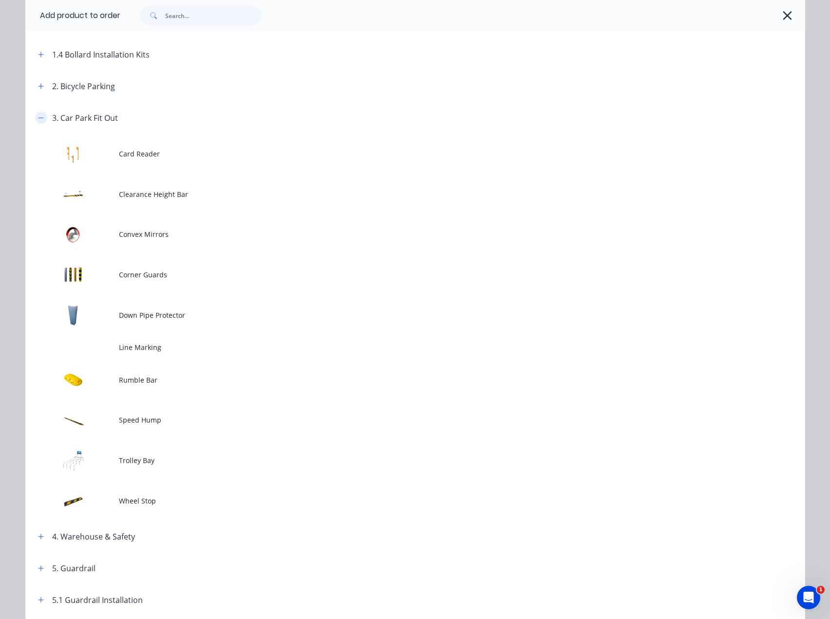
click at [35, 118] on button "button" at bounding box center [41, 118] width 12 height 12
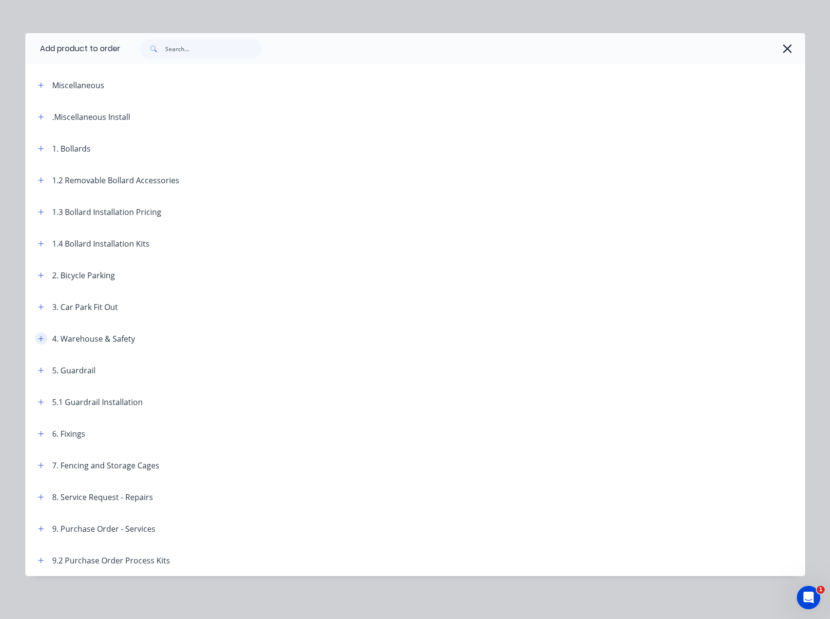
click at [38, 342] on icon "button" at bounding box center [41, 338] width 6 height 7
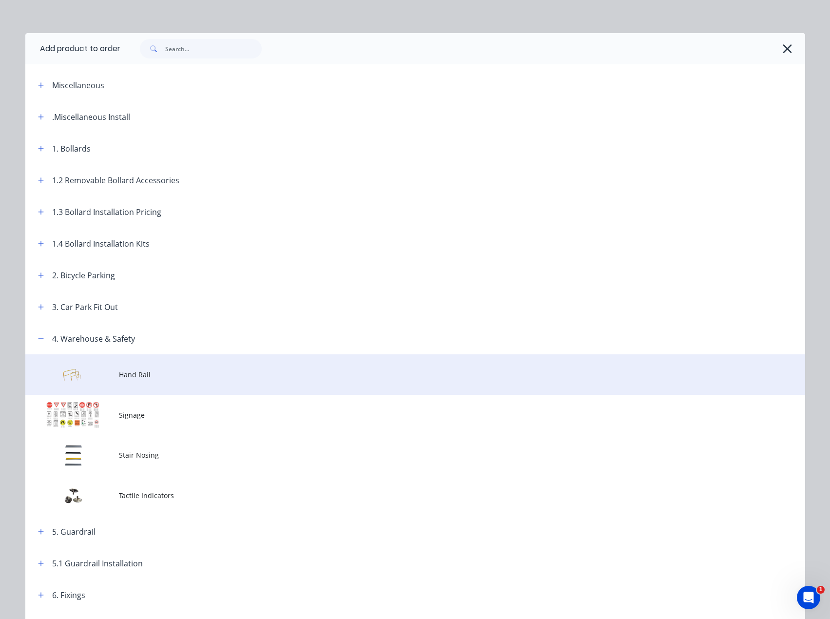
click at [121, 373] on span "Hand Rail" at bounding box center [393, 375] width 549 height 10
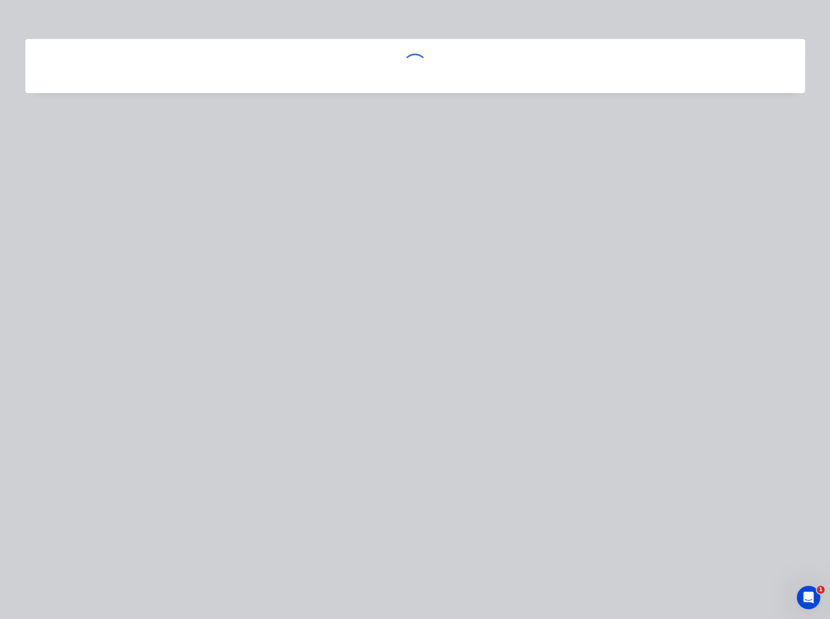
scroll to position [0, 0]
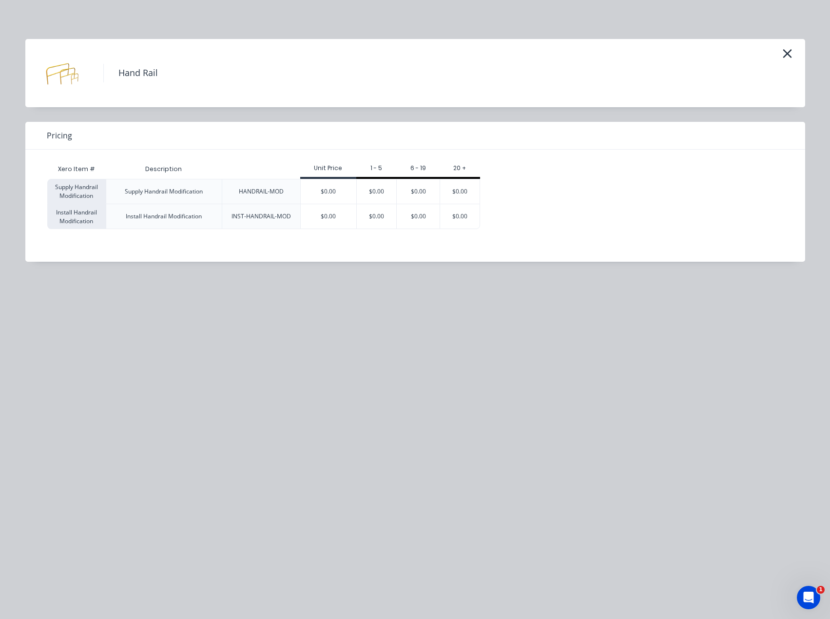
click at [331, 194] on div "$0.00" at bounding box center [329, 191] width 56 height 24
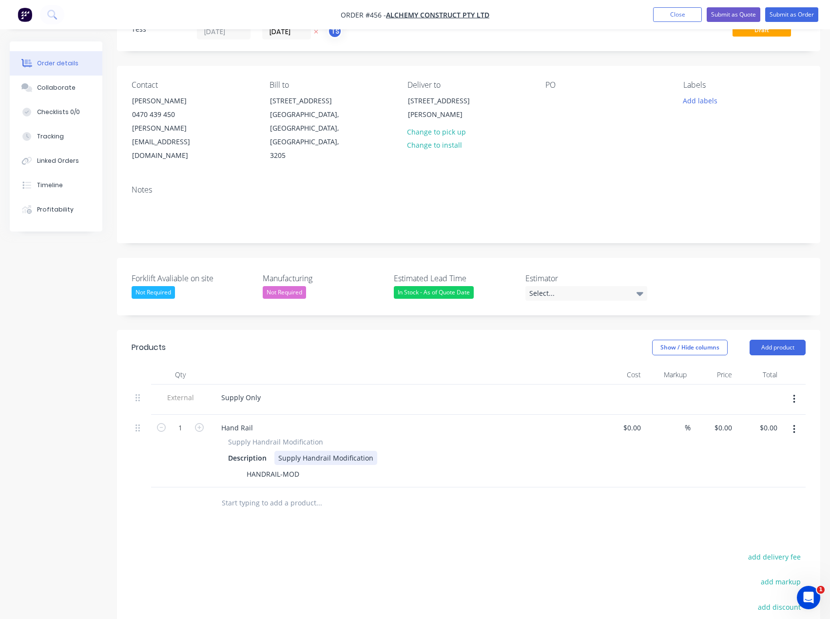
click at [294, 451] on div "Supply Handrail Modification" at bounding box center [326, 458] width 103 height 14
drag, startPoint x: 370, startPoint y: 432, endPoint x: 316, endPoint y: 432, distance: 54.1
click at [316, 451] on div "Supply Handrail Modification" at bounding box center [326, 458] width 103 height 14
click at [302, 451] on div "Supply Handrail Modification" at bounding box center [326, 458] width 103 height 14
click at [385, 451] on div "Supply 34m Handrail Modification" at bounding box center [334, 458] width 119 height 14
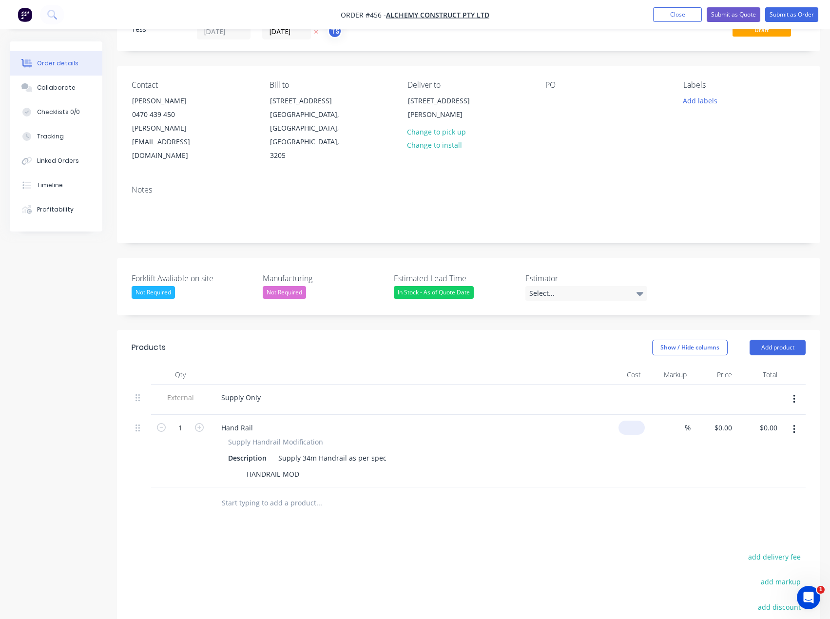
click at [633, 421] on div "$0.00" at bounding box center [632, 428] width 26 height 14
type input "$0.00"
click at [44, 87] on div "Collaborate" at bounding box center [56, 87] width 39 height 9
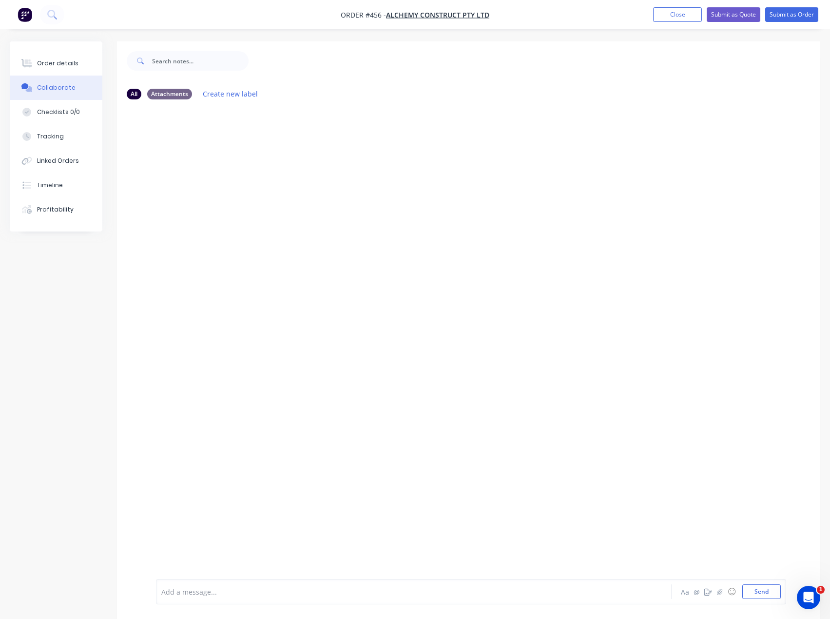
click at [212, 592] on div at bounding box center [394, 592] width 464 height 10
click at [759, 594] on button "Send" at bounding box center [762, 592] width 39 height 15
click at [763, 590] on button "Send" at bounding box center [762, 592] width 39 height 15
click at [196, 591] on div at bounding box center [394, 592] width 464 height 10
click at [230, 587] on div at bounding box center [394, 592] width 464 height 10
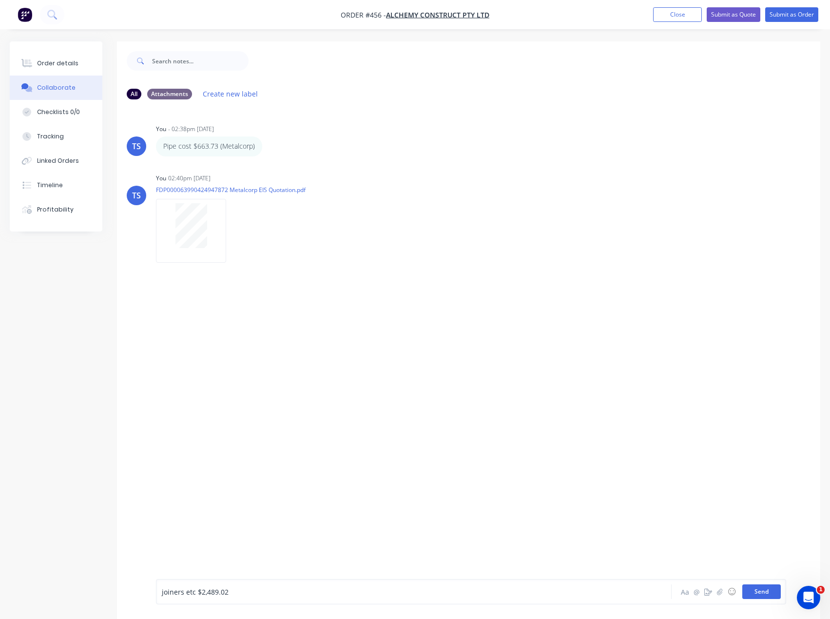
click at [764, 594] on button "Send" at bounding box center [762, 592] width 39 height 15
drag, startPoint x: 239, startPoint y: 151, endPoint x: 270, endPoint y: 145, distance: 31.3
click at [270, 145] on icon "button" at bounding box center [269, 146] width 3 height 11
click at [284, 164] on button "Edit" at bounding box center [304, 164] width 61 height 16
click at [765, 592] on button "Send" at bounding box center [762, 592] width 39 height 15
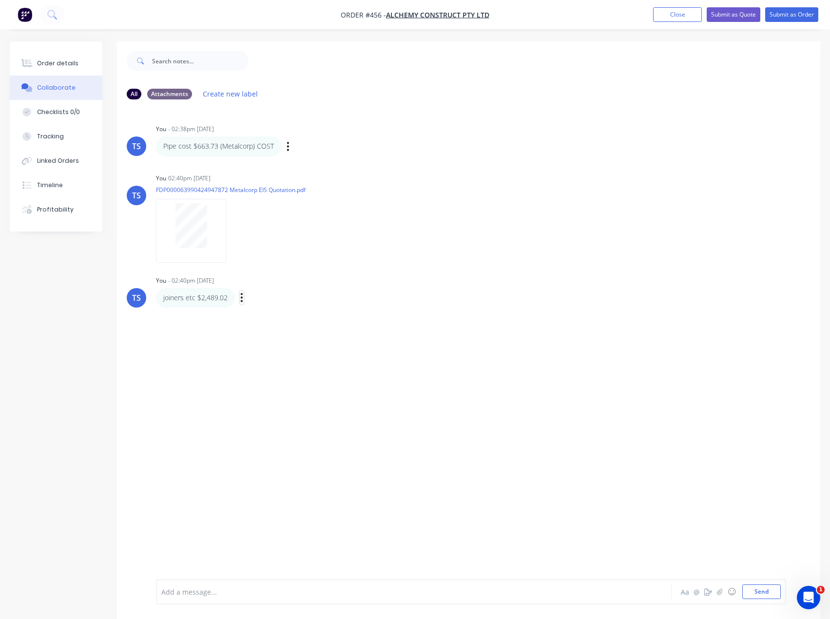
click at [240, 295] on button "button" at bounding box center [242, 298] width 4 height 14
click at [258, 312] on button "Edit" at bounding box center [277, 315] width 61 height 16
click at [759, 594] on button "Send" at bounding box center [762, 592] width 39 height 15
click at [205, 593] on div at bounding box center [394, 592] width 464 height 10
click at [50, 71] on button "Order details" at bounding box center [56, 63] width 93 height 24
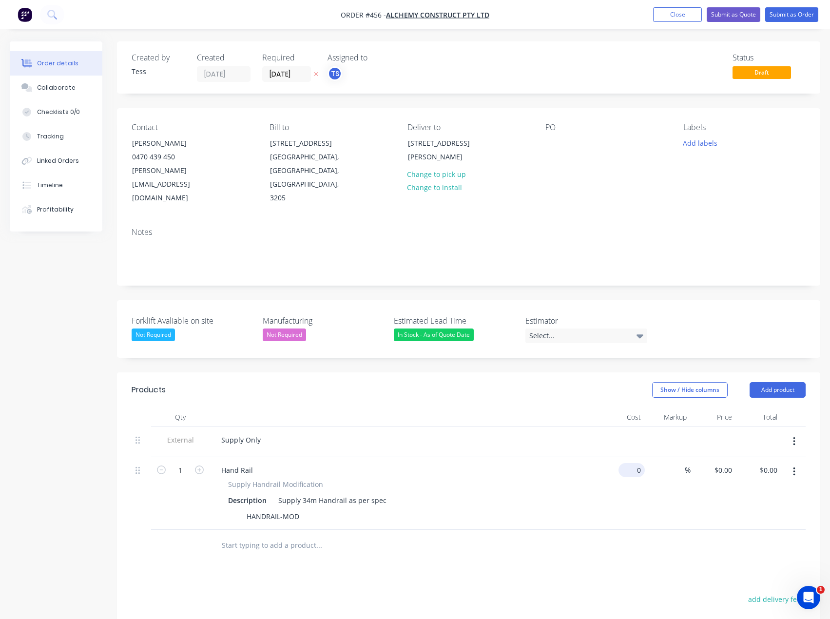
click at [634, 463] on input "0" at bounding box center [634, 470] width 22 height 14
type input "$3,152.00"
click at [597, 535] on div "Products Show / Hide columns Add product Qty Cost Markup Price Total External S…" at bounding box center [469, 584] width 704 height 423
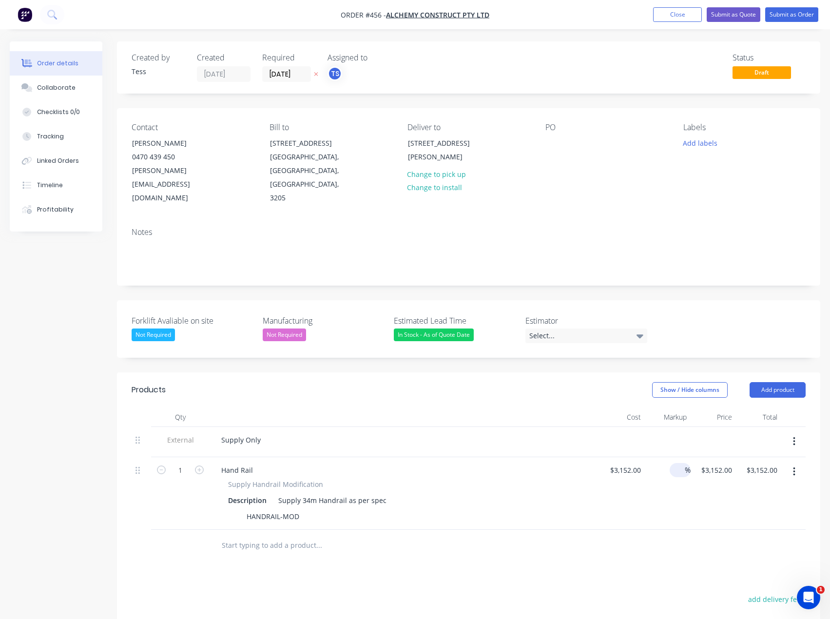
click at [679, 463] on input at bounding box center [679, 470] width 11 height 14
type input "20"
type input "3782.4"
type input "$3,782.40"
drag, startPoint x: 699, startPoint y: 438, endPoint x: 729, endPoint y: 438, distance: 30.2
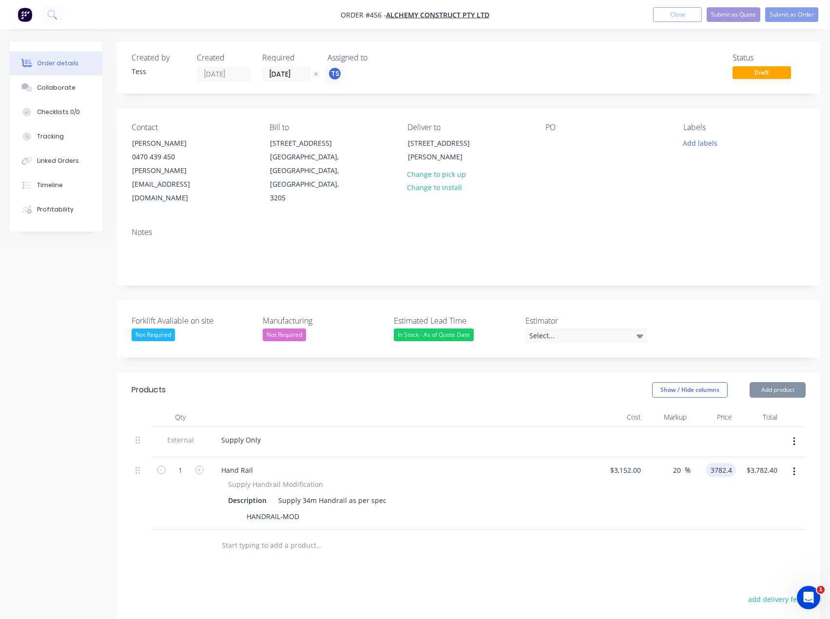
click at [729, 463] on div "3782.4 3782.4" at bounding box center [721, 470] width 30 height 14
type input "4729"
type input "50.03"
type input "$4,729.00"
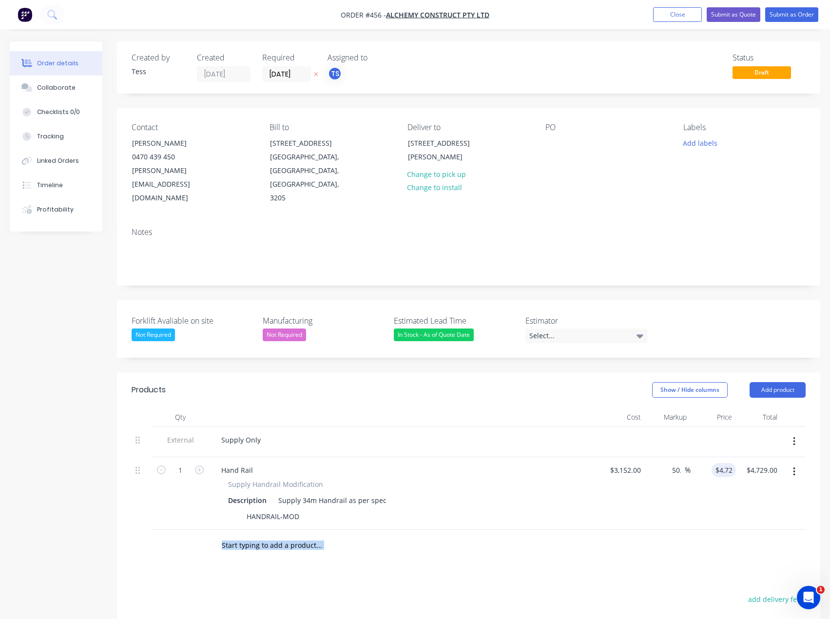
click at [657, 540] on div "Products Show / Hide columns Add product Qty Cost Markup Price Total External S…" at bounding box center [469, 584] width 704 height 423
click at [541, 329] on div "Select..." at bounding box center [587, 336] width 122 height 15
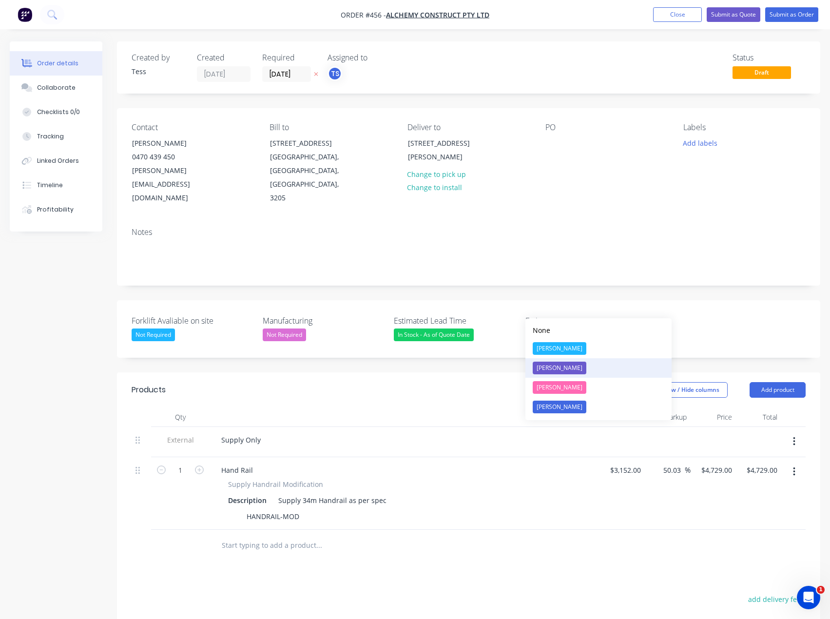
click at [549, 368] on div "[PERSON_NAME]" at bounding box center [560, 368] width 54 height 13
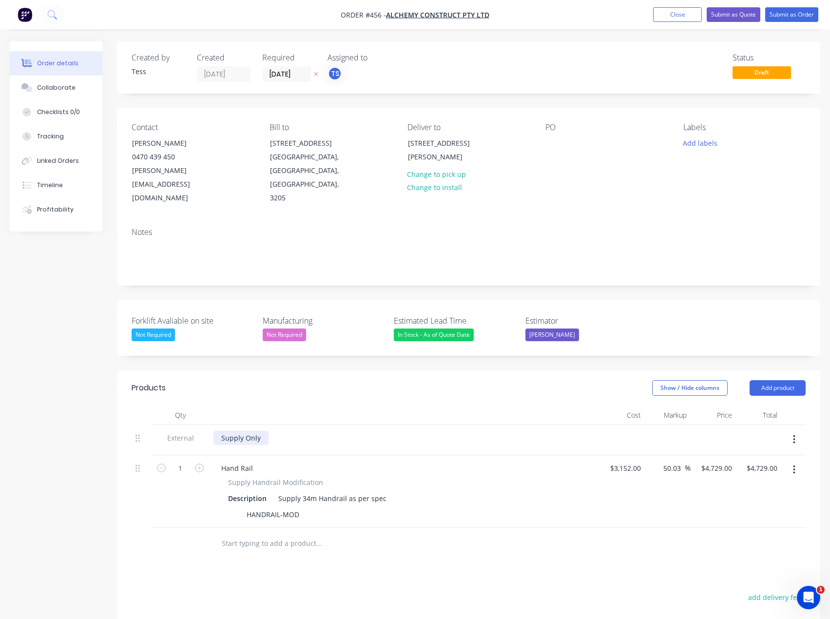
click at [261, 431] on div "Supply Only" at bounding box center [241, 438] width 55 height 14
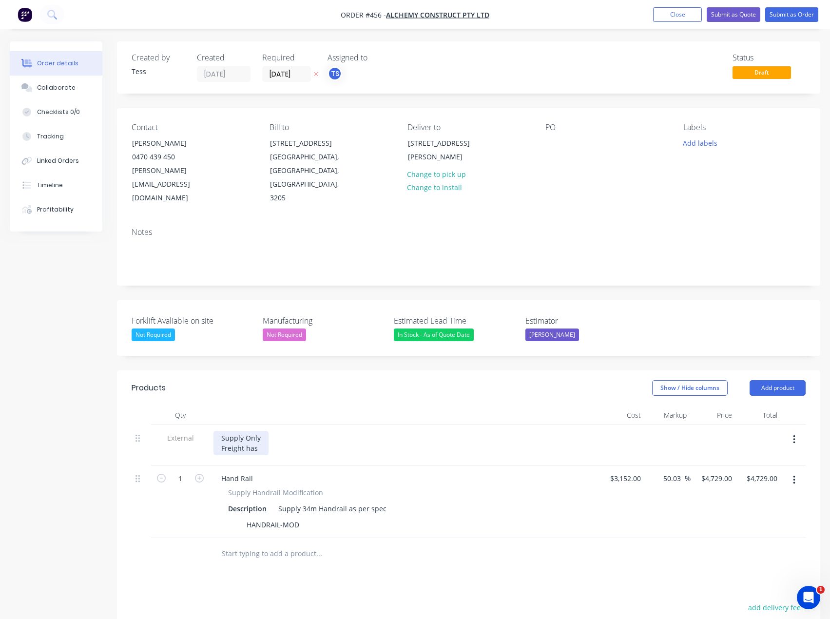
scroll to position [172, 0]
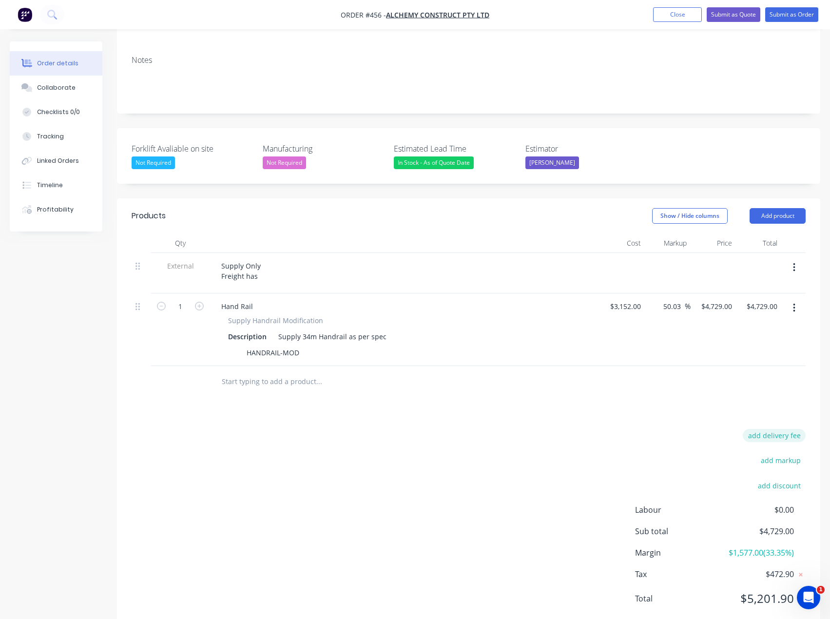
click at [774, 429] on button "add delivery fee" at bounding box center [774, 435] width 63 height 13
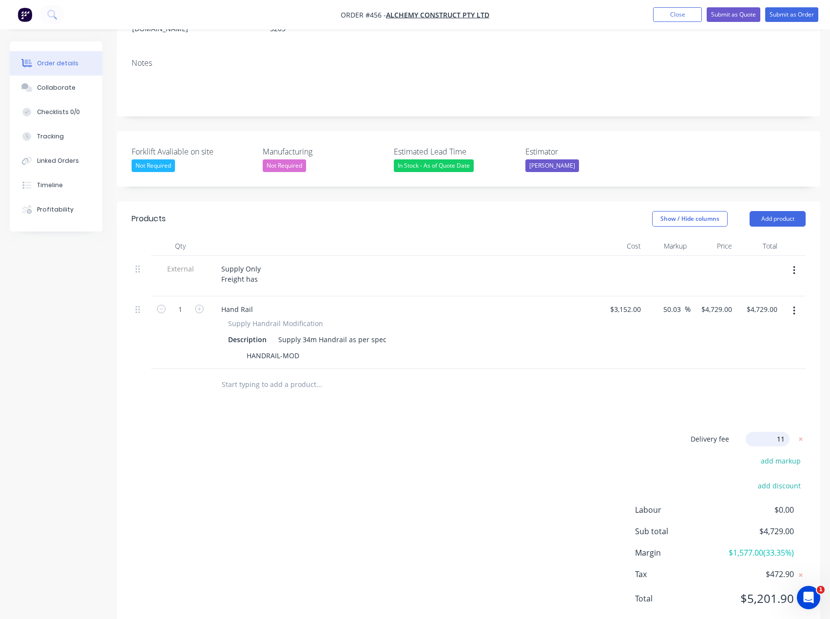
type input "115"
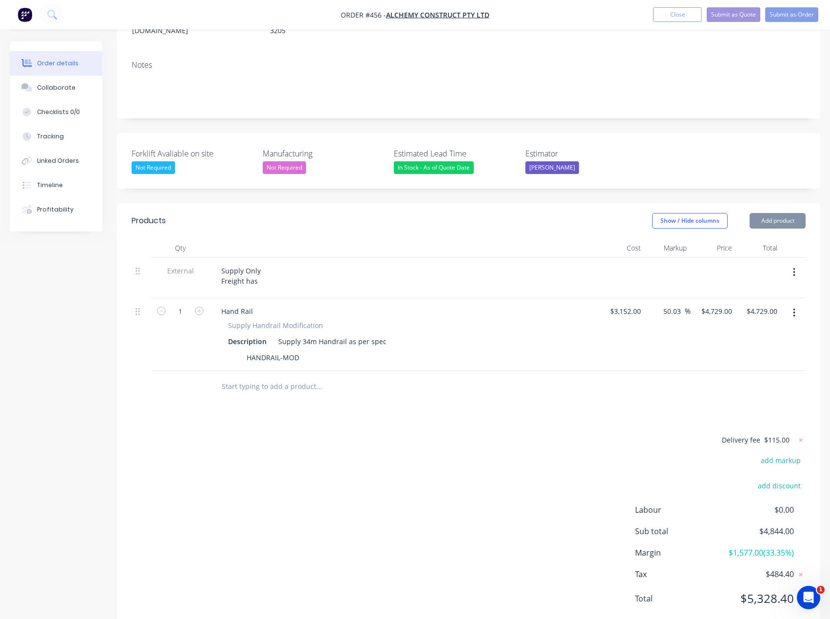
click at [354, 434] on div "Delivery fee $115.00 add markup add discount Labour $0.00 Sub total $4,844.00 M…" at bounding box center [469, 525] width 674 height 183
click at [803, 435] on icon at bounding box center [801, 440] width 10 height 10
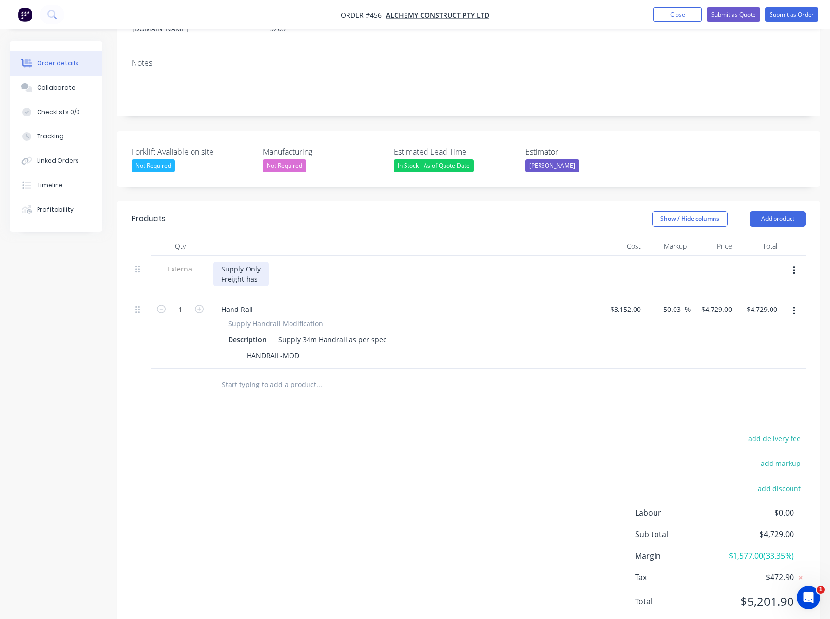
click at [256, 262] on div "Supply Only Freight has" at bounding box center [241, 274] width 55 height 24
click at [263, 262] on div "Supply Only Freight has not been calculated." at bounding box center [274, 274] width 121 height 24
drag, startPoint x: 262, startPoint y: 242, endPoint x: 225, endPoint y: 244, distance: 37.1
click at [225, 262] on div "Supply Only Freight has not been calculated." at bounding box center [274, 274] width 121 height 24
click at [220, 262] on div "SUPPLY ONLY Freight has not been calculated." at bounding box center [274, 274] width 121 height 24
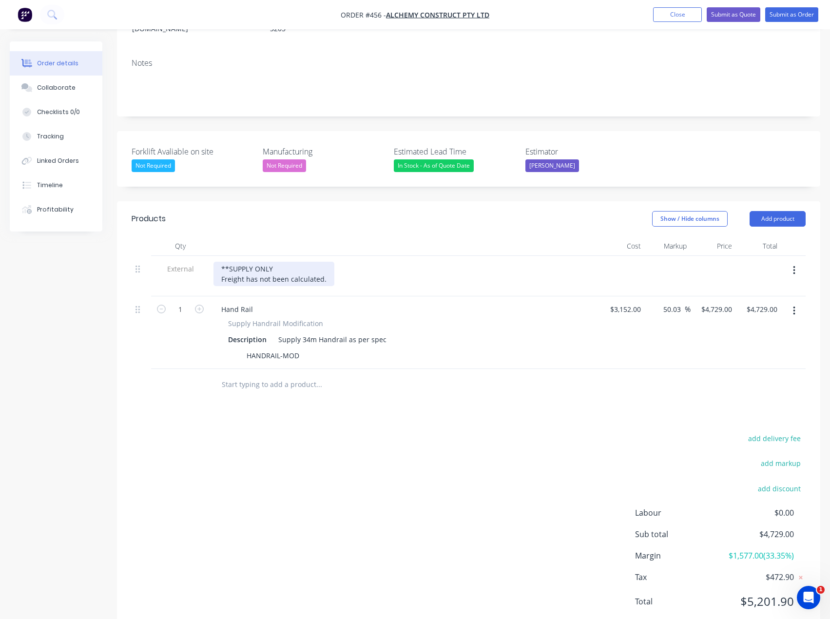
click at [276, 262] on div "**SUPPLY ONLY Freight has not been calculated." at bounding box center [274, 274] width 121 height 24
click at [229, 262] on div "**SUPPLY ONLY** Freight has not been calculated." at bounding box center [274, 274] width 121 height 24
click at [279, 262] on div "SUPPLY ONLY** Freight has not been calculated." at bounding box center [274, 274] width 121 height 24
click at [296, 333] on div "Supply 34m Handrail as per spec" at bounding box center [333, 340] width 116 height 14
click at [382, 333] on div "Supply 34m Handrail as per spec" at bounding box center [333, 340] width 116 height 14
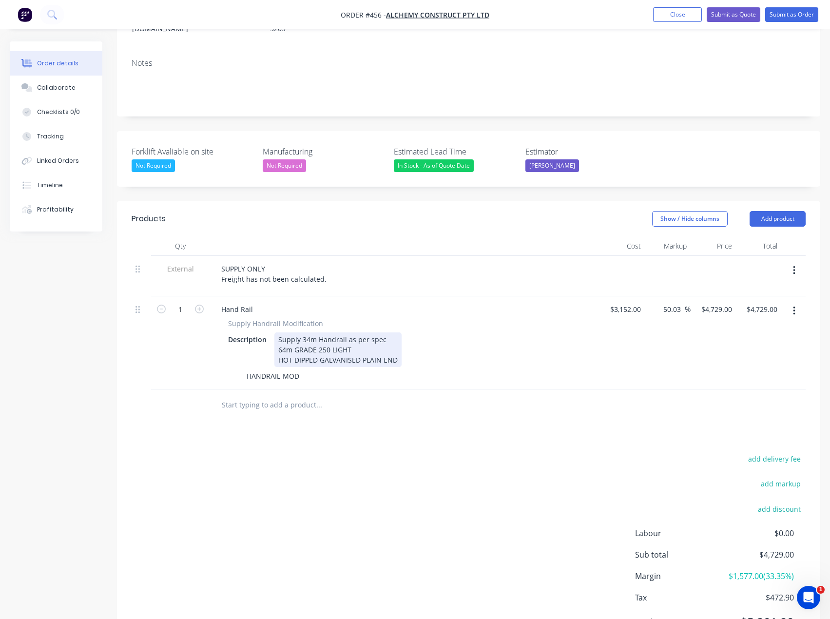
click at [276, 333] on div "Supply 34m Handrail as per spec 64m GRADE 250 LIGHT HOT DIPPED GALVANISED PLAIN…" at bounding box center [338, 350] width 127 height 35
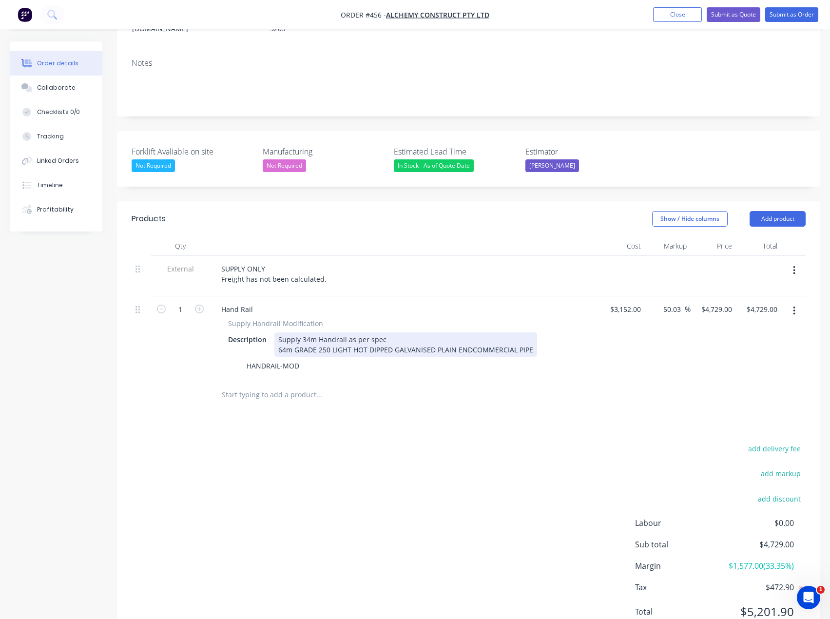
click at [469, 333] on div "Supply 34m Handrail as per spec 64m GRADE 250 LIGHT HOT DIPPED GALVANISED PLAIN…" at bounding box center [406, 345] width 263 height 24
click at [533, 333] on div "Supply 34m Handrail as per spec 64m GRADE 250 LIGHT HOT DIPPED GALVANISED PLAIN…" at bounding box center [407, 345] width 265 height 24
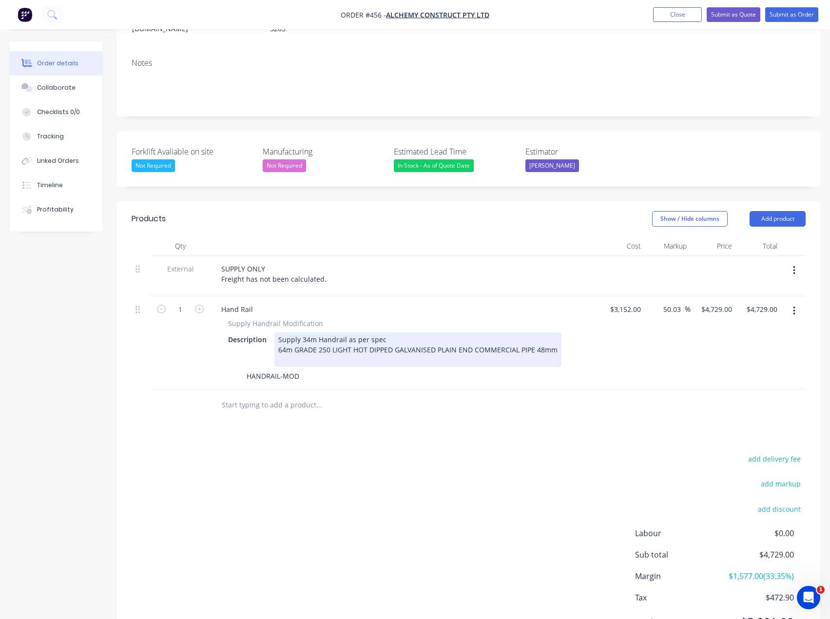
click at [297, 333] on div "Supply 34m Handrail as per spec 64m GRADE 250 LIGHT HOT DIPPED GALVANISED PLAIN…" at bounding box center [418, 350] width 287 height 35
click at [302, 334] on div "Supply 34m Handrail as per spec 64m GRADE 250 LIGHT HOT DIPPED GALVANISED PLAIN…" at bounding box center [418, 350] width 287 height 35
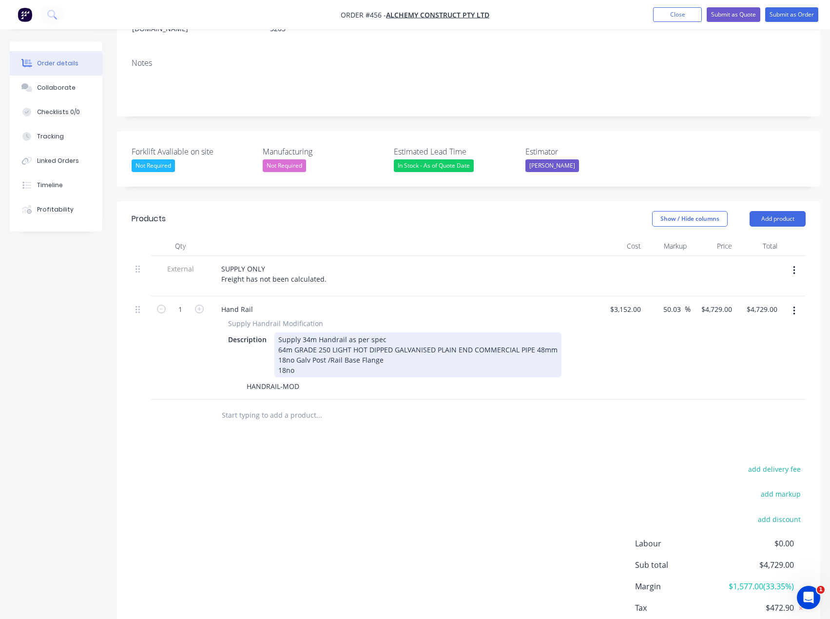
click at [305, 342] on div "Supply 34m Handrail as per spec 64m GRADE 250 LIGHT HOT DIPPED GALVANISED PLAIN…" at bounding box center [418, 355] width 287 height 45
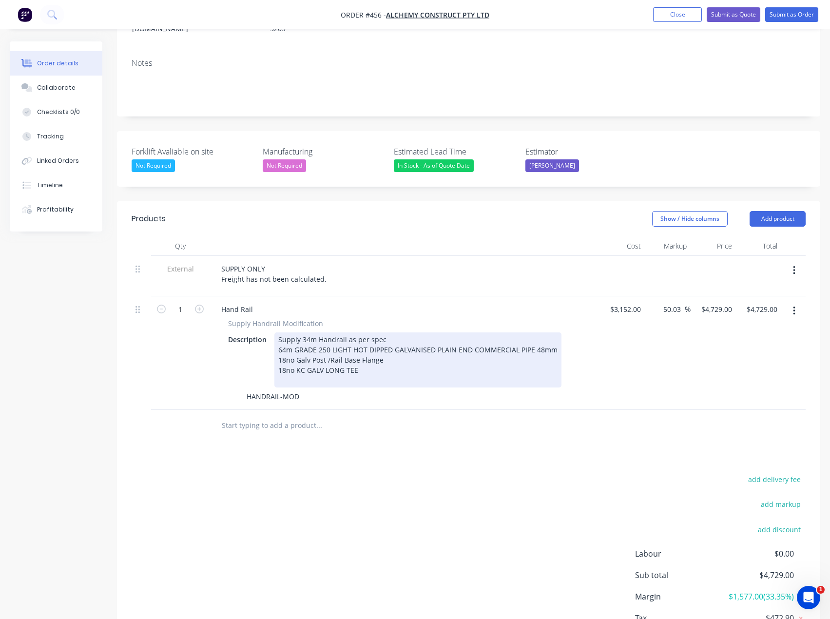
click at [295, 352] on div "Supply 34m Handrail as per spec 64m GRADE 250 LIGHT HOT DIPPED GALVANISED PLAIN…" at bounding box center [418, 360] width 287 height 55
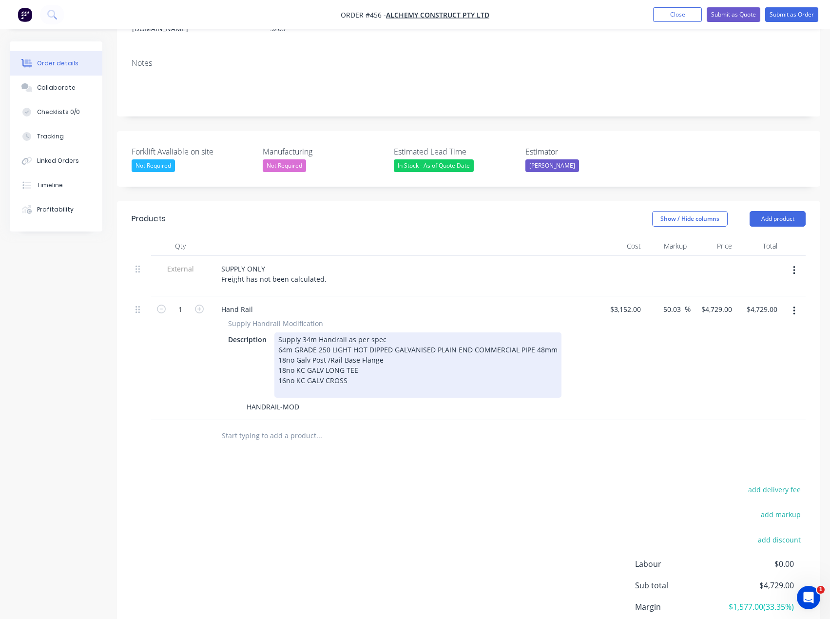
click at [294, 360] on div "Supply 34m Handrail as per spec 64m GRADE 250 LIGHT HOT DIPPED GALVANISED PLAIN…" at bounding box center [418, 365] width 287 height 65
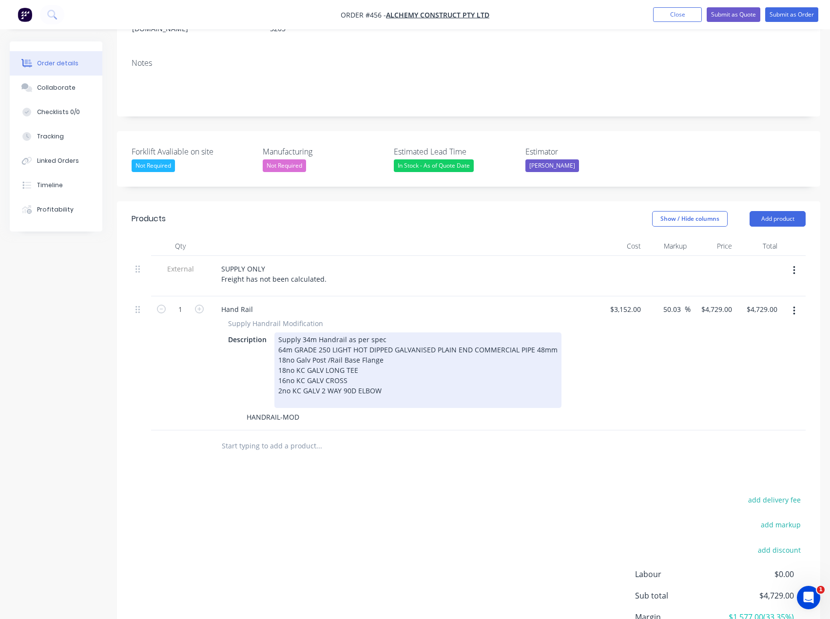
click at [284, 373] on div "Supply 34m Handrail as per spec 64m GRADE 250 LIGHT HOT DIPPED GALVANISED PLAIN…" at bounding box center [418, 371] width 287 height 76
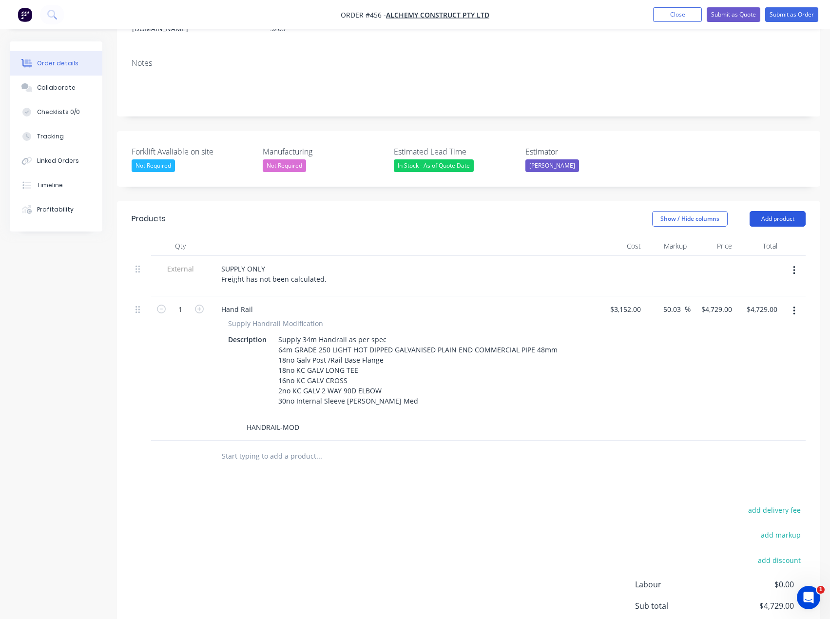
click at [774, 211] on button "Add product" at bounding box center [778, 219] width 56 height 16
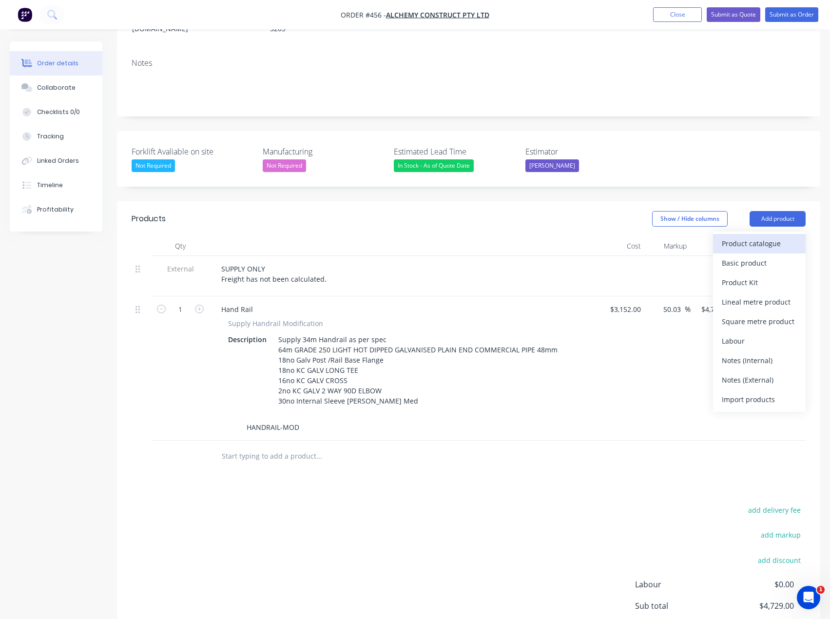
click at [749, 236] on div "Product catalogue" at bounding box center [759, 243] width 75 height 14
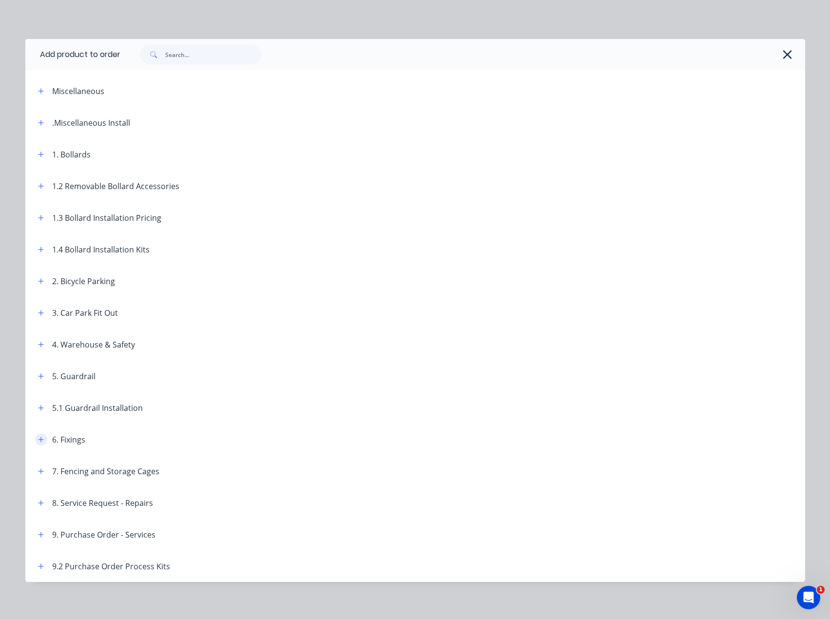
click at [35, 443] on button "button" at bounding box center [41, 439] width 12 height 12
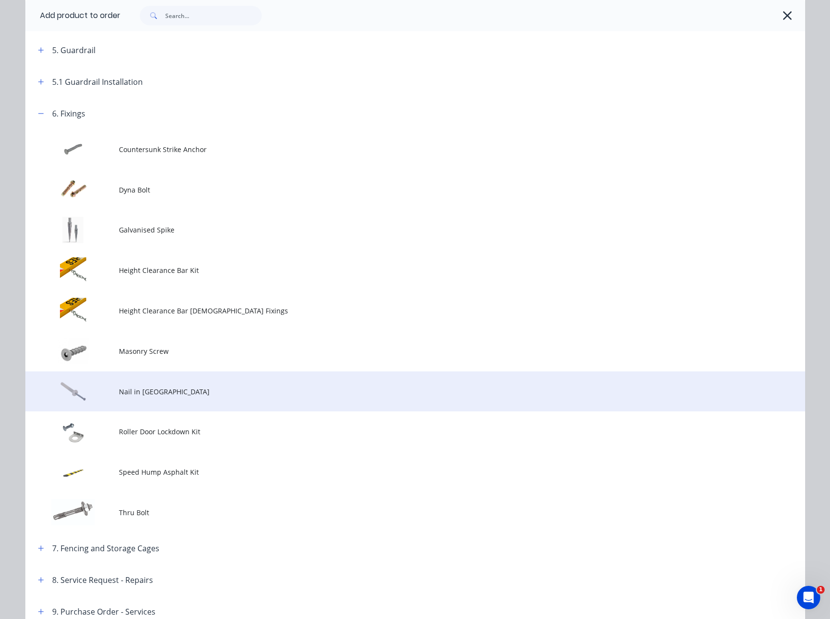
scroll to position [341, 0]
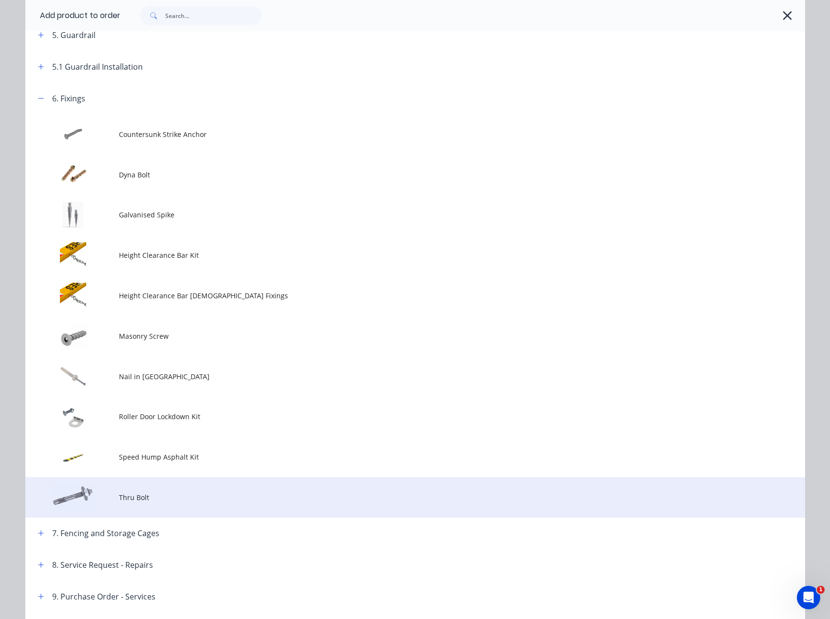
click at [156, 501] on span "Thru Bolt" at bounding box center [393, 497] width 549 height 10
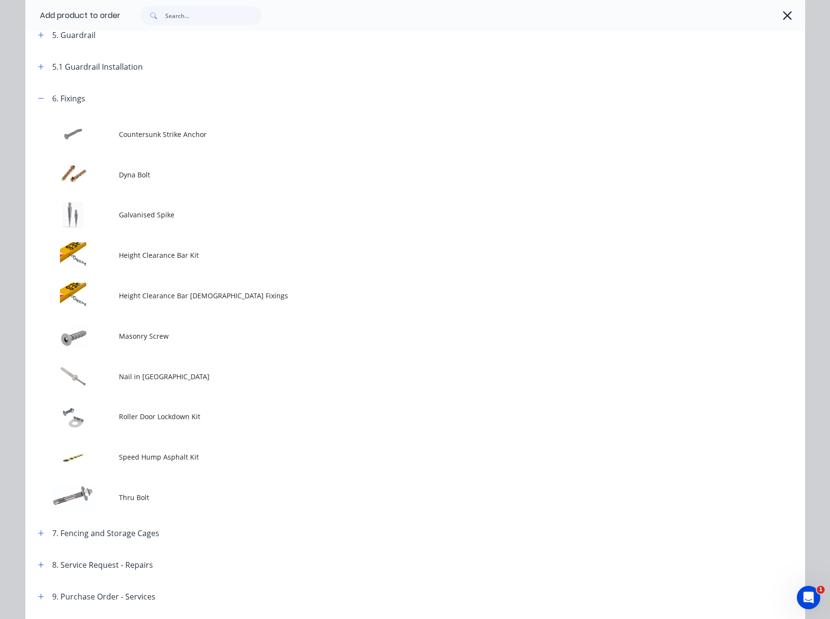
scroll to position [0, 0]
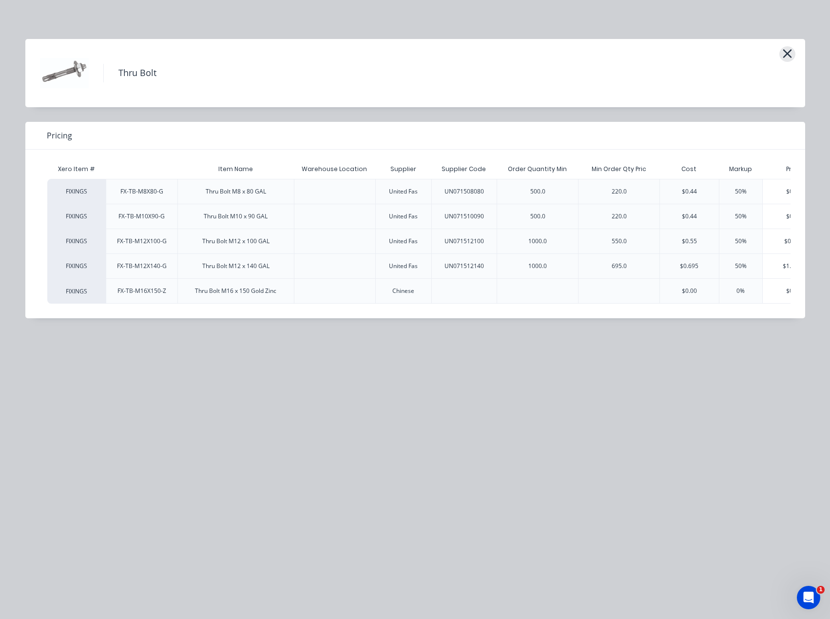
click at [789, 52] on icon "button" at bounding box center [787, 53] width 9 height 9
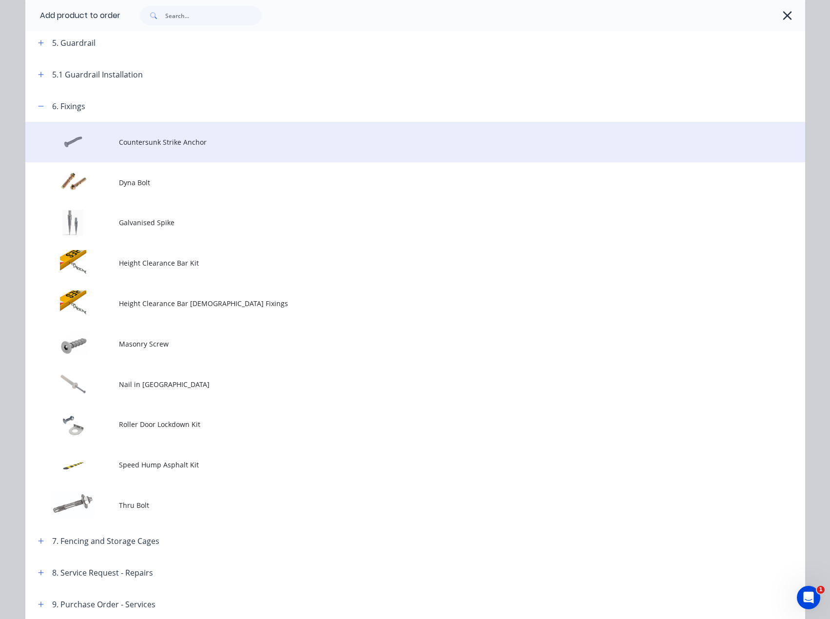
scroll to position [312, 0]
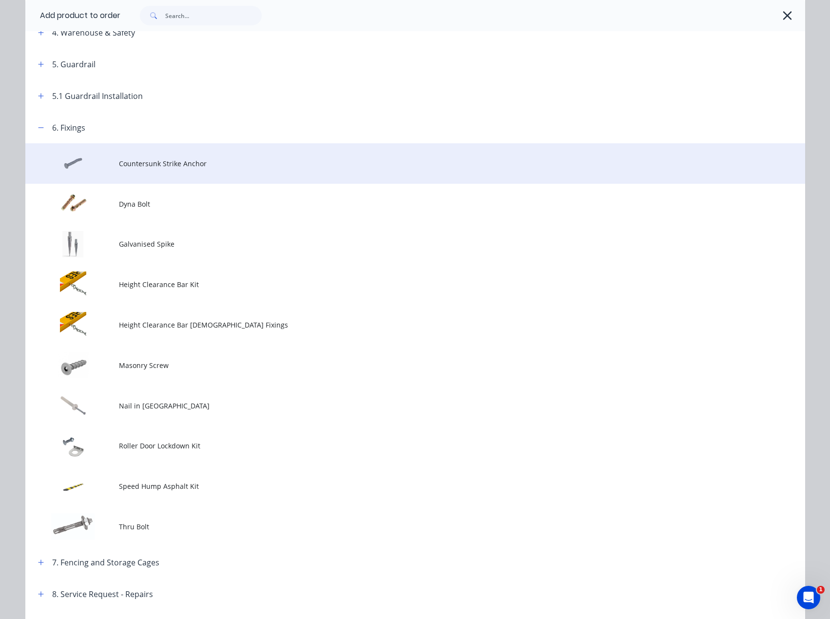
click at [138, 160] on span "Countersunk Strike Anchor" at bounding box center [393, 163] width 549 height 10
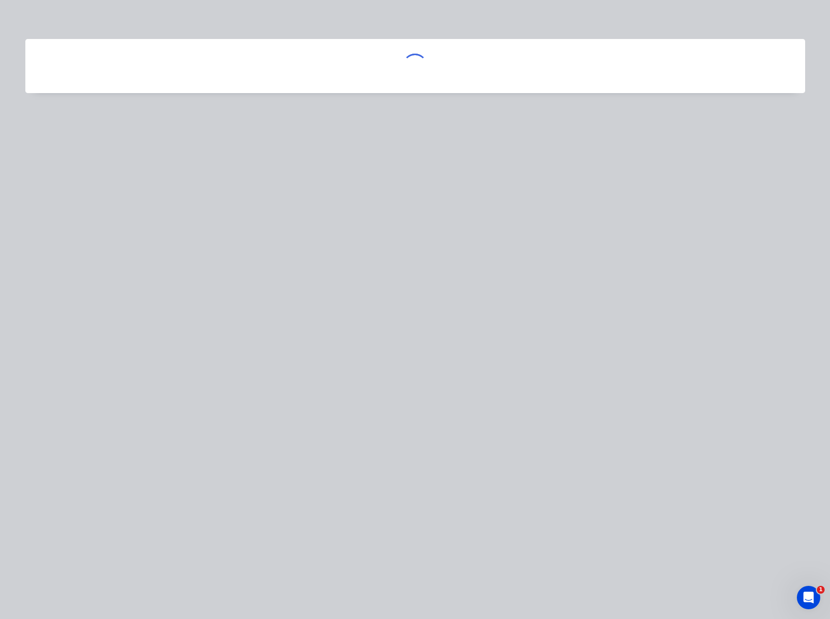
scroll to position [0, 0]
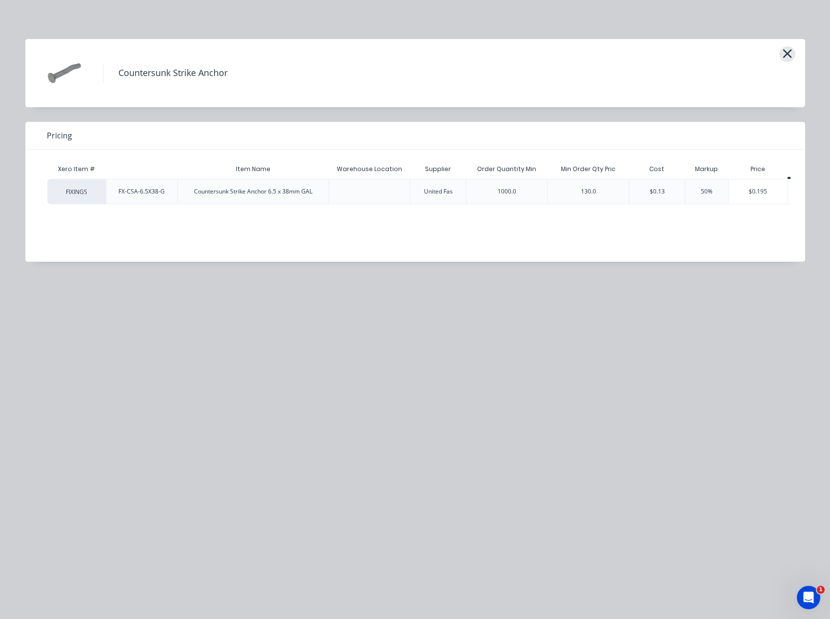
click at [787, 53] on icon "button" at bounding box center [787, 53] width 9 height 9
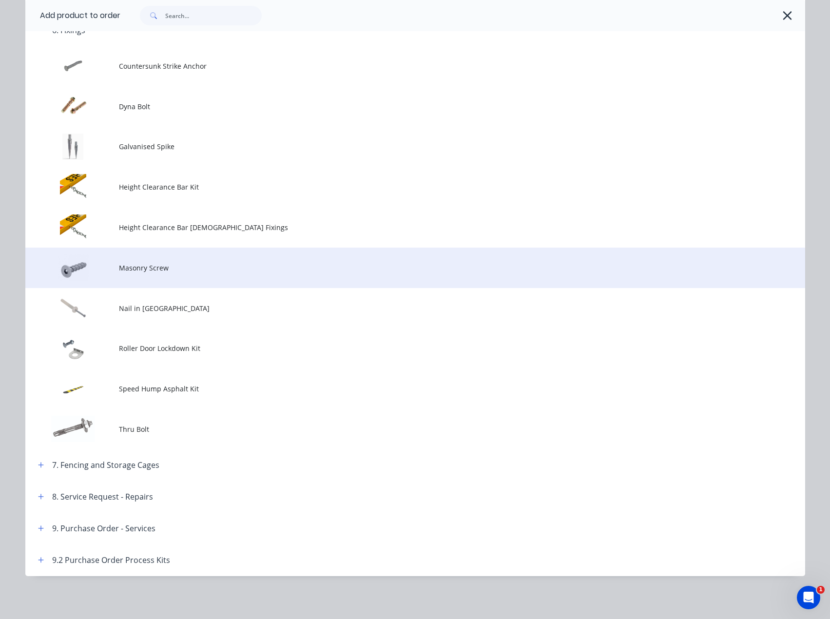
click at [132, 265] on span "Masonry Screw" at bounding box center [393, 268] width 549 height 10
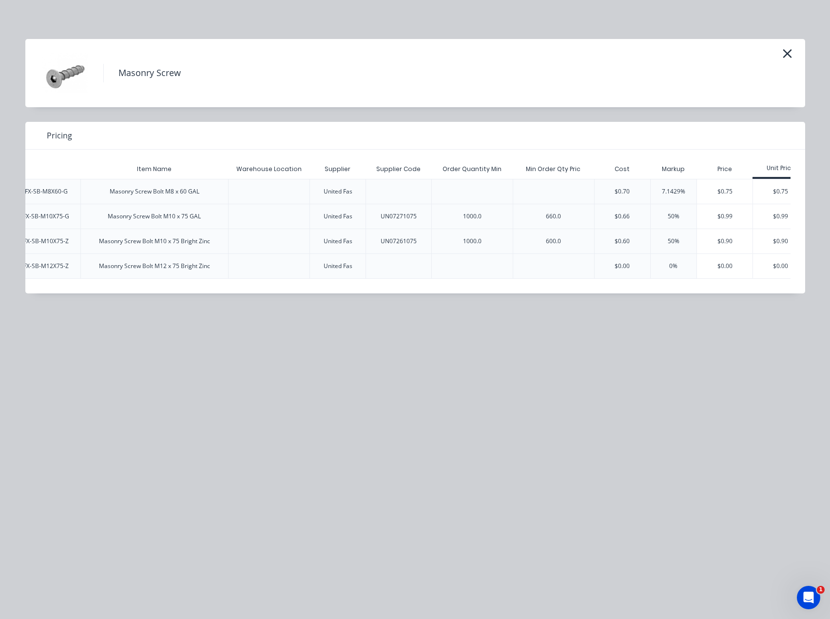
scroll to position [0, 112]
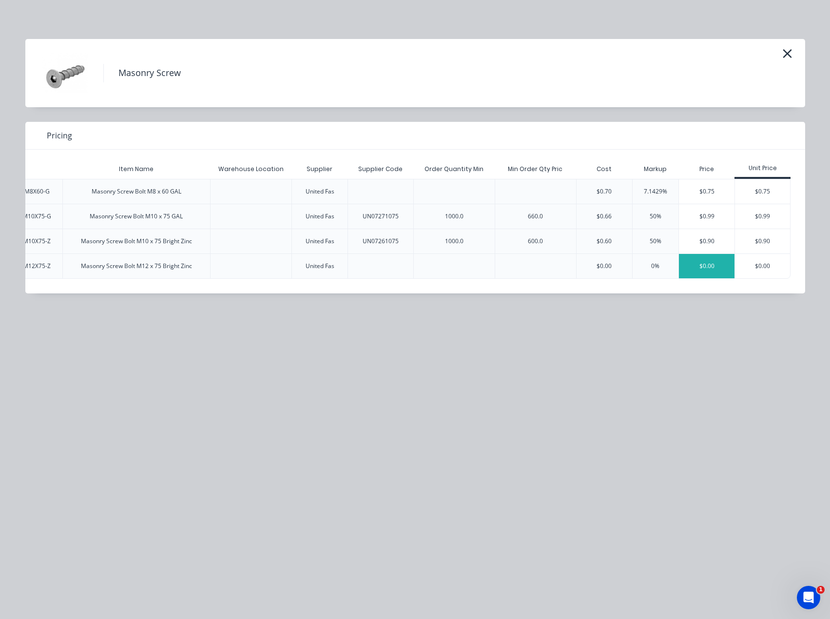
click at [706, 263] on div "$0.00" at bounding box center [707, 266] width 56 height 24
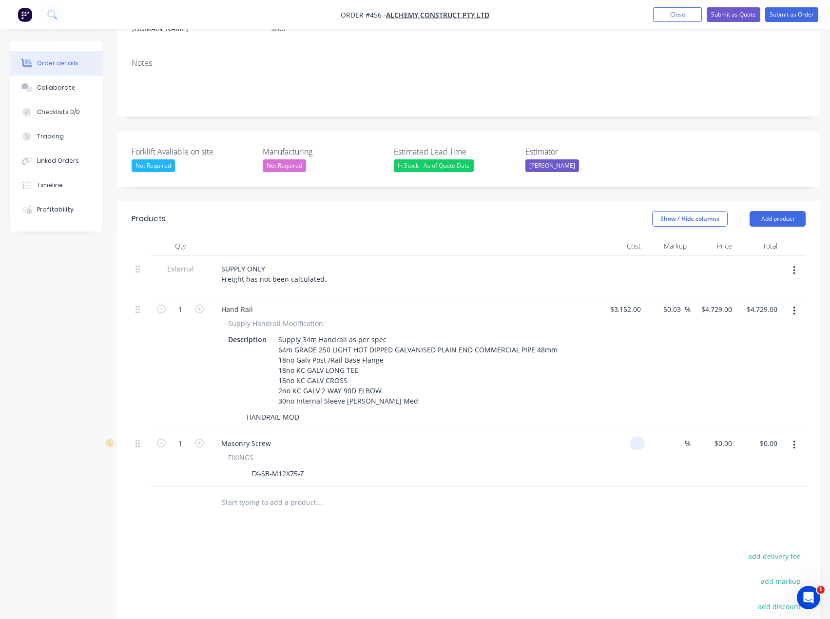
click at [639, 436] on input at bounding box center [639, 443] width 11 height 14
type input "$0.00"
click at [724, 436] on div "0 0" at bounding box center [728, 443] width 15 height 14
type input "$1.00"
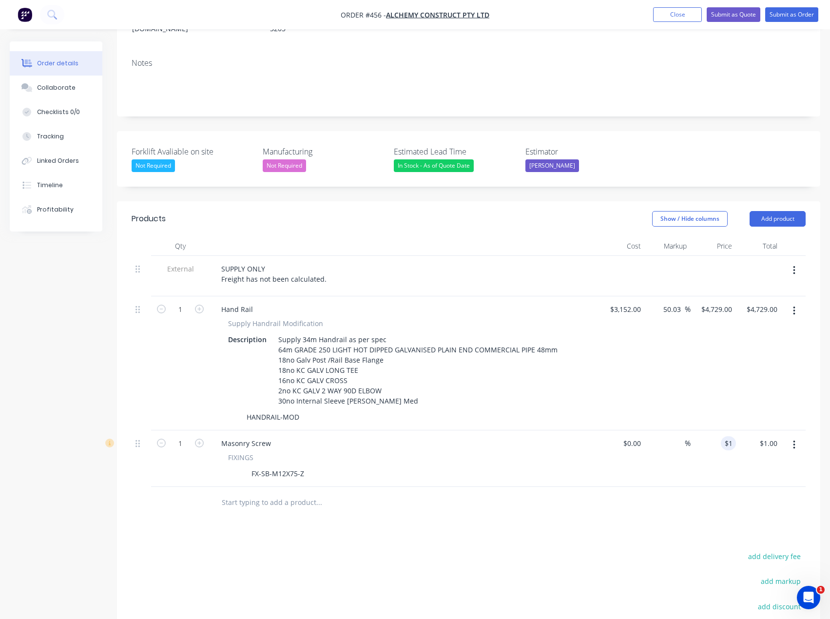
click at [418, 513] on div "Products Show / Hide columns Add product Qty Cost Markup Price Total External S…" at bounding box center [469, 476] width 704 height 551
click at [186, 436] on input "1" at bounding box center [180, 443] width 25 height 15
type input "36"
type input "$36.00"
click at [239, 519] on div "Products Show / Hide columns Add product Qty Cost Markup Price Total External S…" at bounding box center [469, 476] width 704 height 551
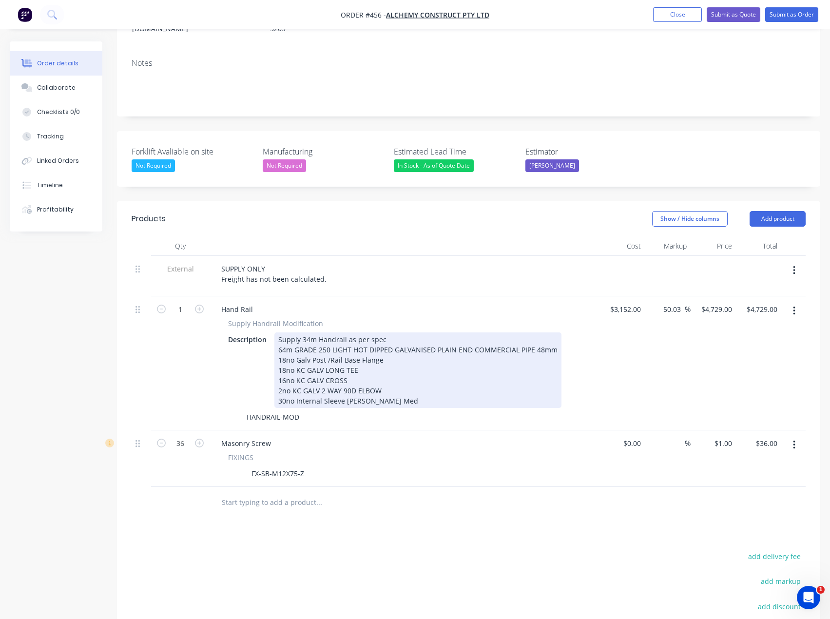
click at [390, 333] on div "Supply 34m Handrail as per spec 64m GRADE 250 LIGHT HOT DIPPED GALVANISED PLAIN…" at bounding box center [418, 371] width 287 height 76
click at [406, 352] on div "Supply 34m Handrail as per spec 64m GRADE 250 LIGHT HOT DIPPED GALVANISED PLAIN…" at bounding box center [418, 371] width 287 height 76
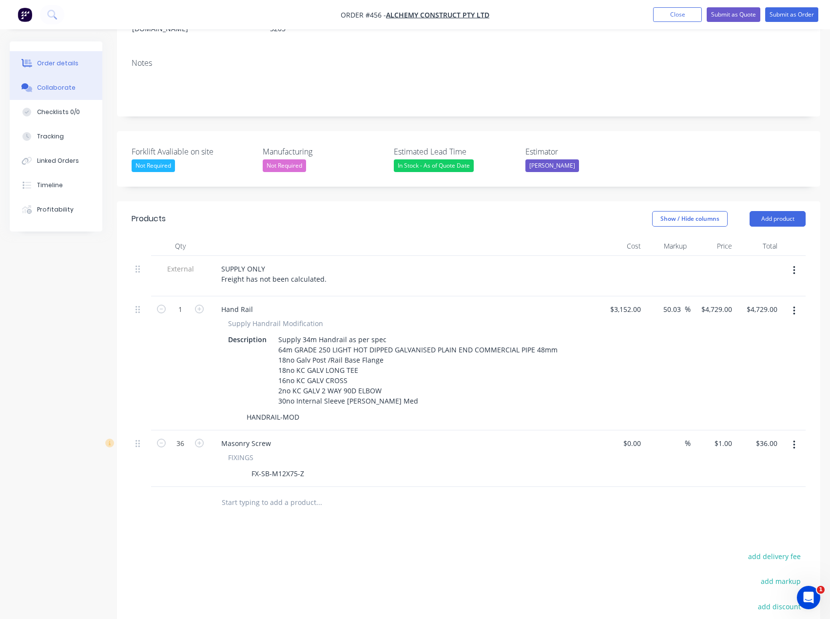
click at [41, 90] on div "Collaborate" at bounding box center [56, 87] width 39 height 9
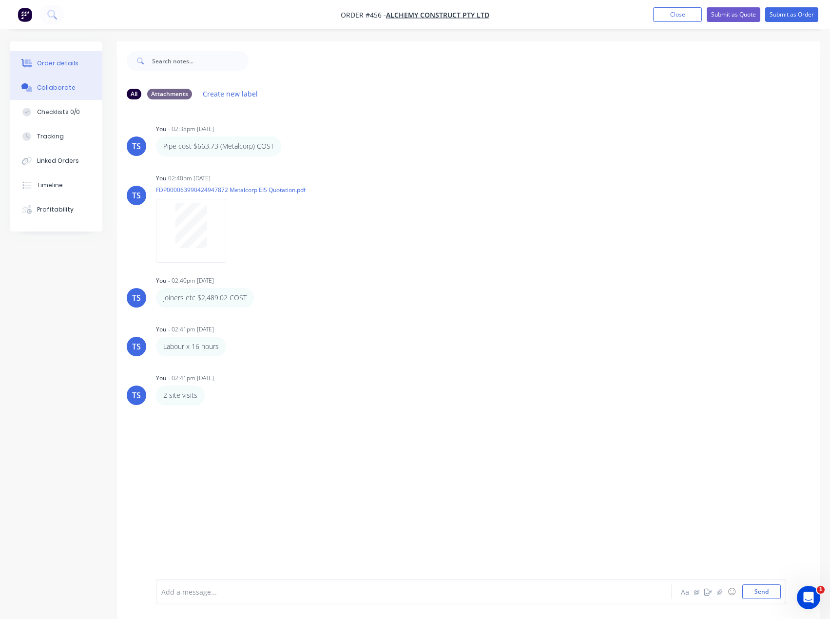
click at [57, 67] on div "Order details" at bounding box center [57, 63] width 41 height 9
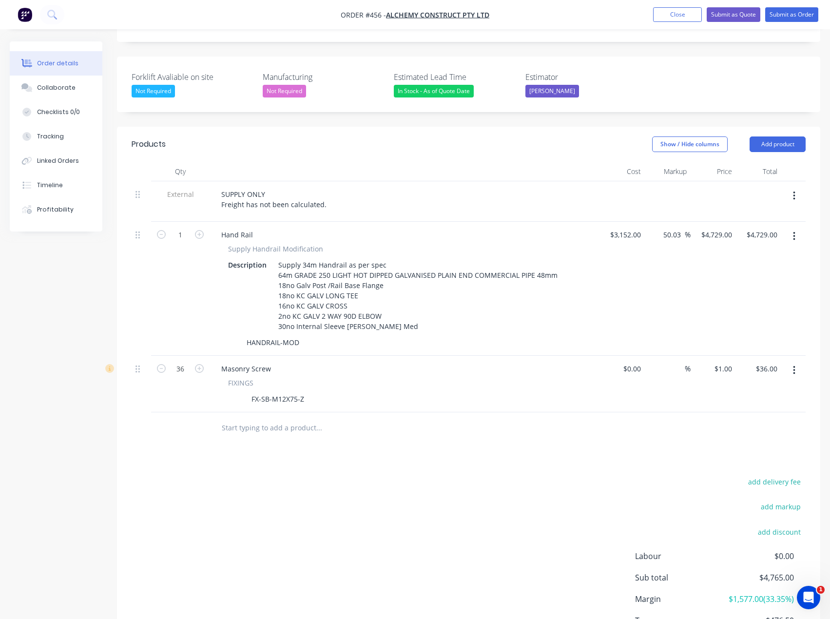
scroll to position [293, 0]
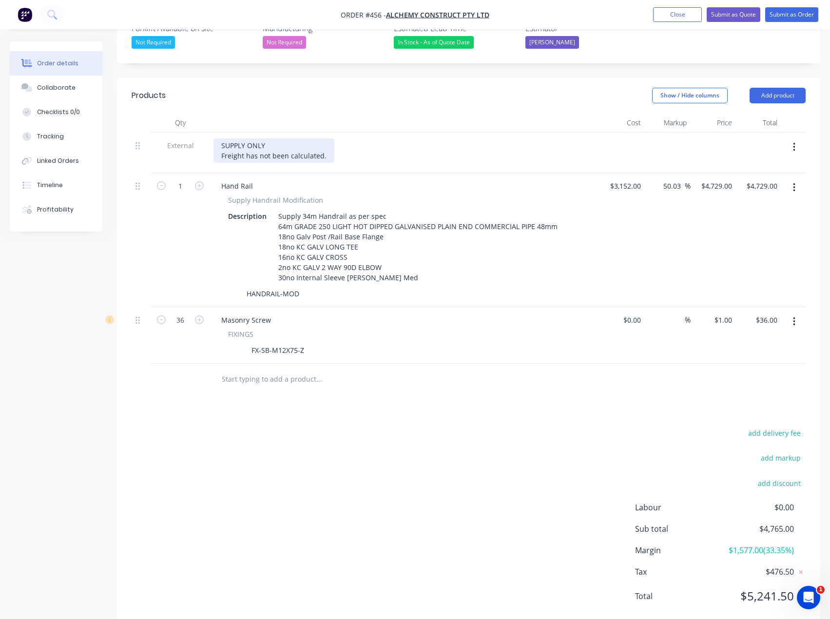
click at [326, 138] on div "SUPPLY ONLY Freight has not been calculated." at bounding box center [274, 150] width 121 height 24
click at [765, 427] on button "add delivery fee" at bounding box center [774, 433] width 63 height 13
type input "350"
click at [576, 407] on div "Products Show / Hide columns Add product Qty Cost Markup Price Total External S…" at bounding box center [469, 352] width 704 height 549
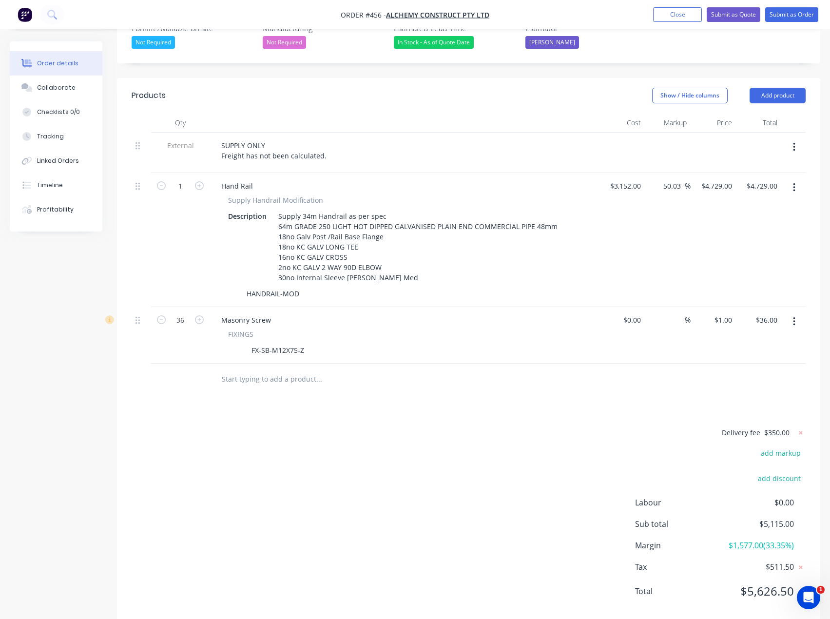
click at [782, 428] on span "$350.00" at bounding box center [777, 433] width 25 height 10
click at [651, 373] on div at bounding box center [469, 380] width 674 height 32
click at [625, 307] on div "0 0" at bounding box center [622, 335] width 45 height 57
type input "$1.00"
click at [726, 313] on input "1" at bounding box center [730, 320] width 11 height 14
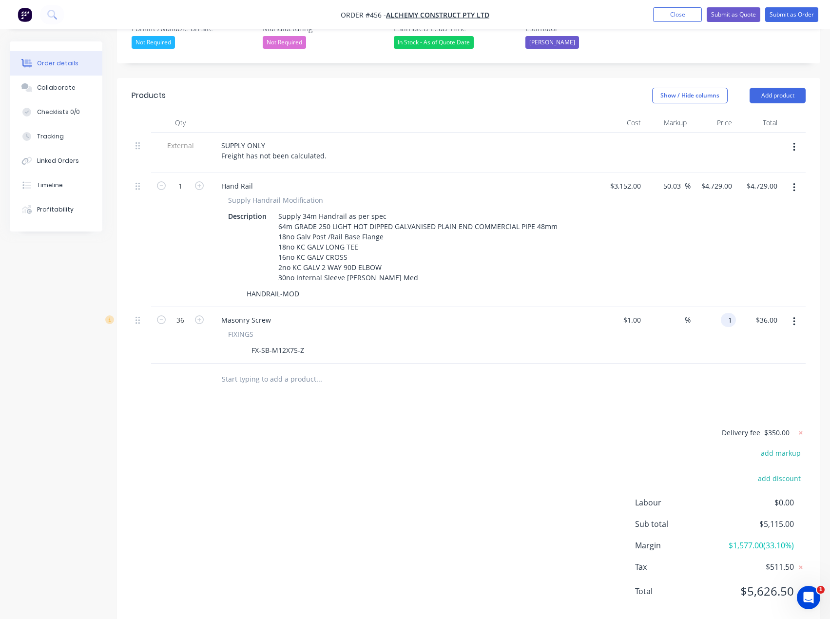
type input "$1.00"
click at [591, 367] on div at bounding box center [469, 380] width 674 height 32
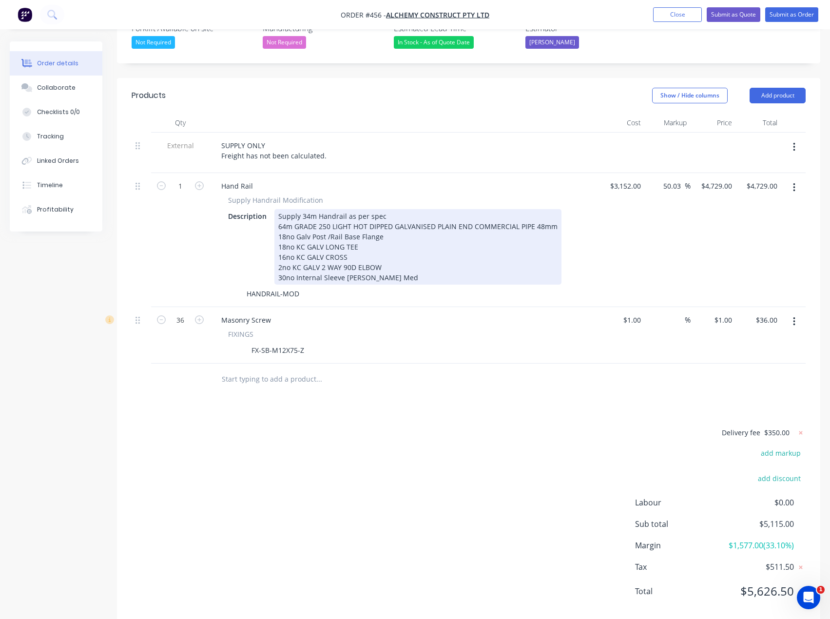
click at [383, 209] on div "Supply 34m Handrail as per spec 64m GRADE 250 LIGHT HOT DIPPED GALVANISED PLAIN…" at bounding box center [418, 247] width 287 height 76
click at [387, 209] on div "Supply 34m Handrail as per spec 64m GRADE 250 LIGHT HOT DIPPED GALVANISED PLAIN…" at bounding box center [418, 247] width 287 height 76
paste div
drag, startPoint x: 382, startPoint y: 191, endPoint x: 368, endPoint y: 191, distance: 13.7
click at [368, 209] on div "Supply 34m Handrail as per specSK00104_250923_Retaining Wall Guard Rail_AC.pdf …" at bounding box center [418, 247] width 287 height 76
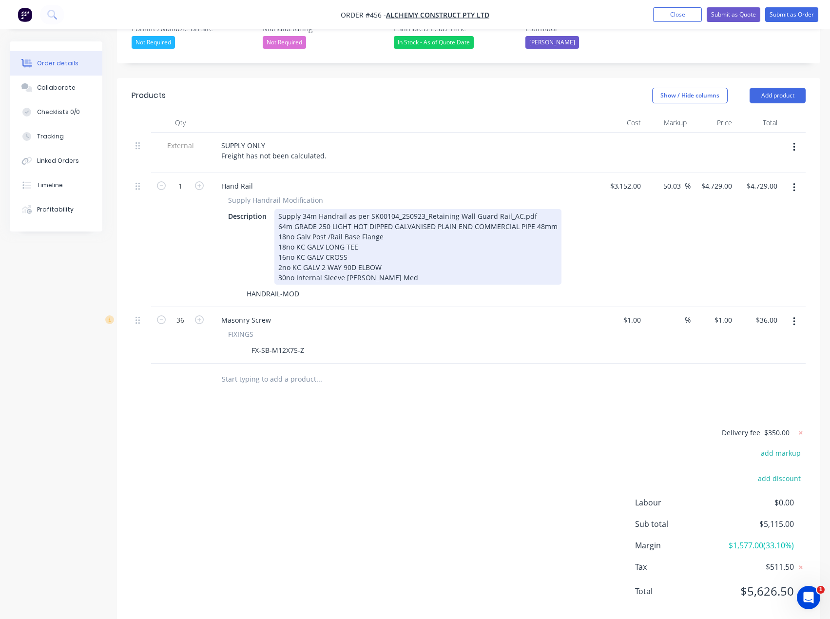
click at [536, 209] on div "Supply 34m Handrail as per SK00104_250923_Retaining Wall Guard Rail_AC.pdf 64m …" at bounding box center [418, 247] width 287 height 76
click at [285, 209] on div "Supply 34m Handrail as per SK00104_250923_Retaining Wall Guard Rail_AC.pdf 64m …" at bounding box center [418, 247] width 287 height 76
click at [301, 209] on div "Supply 34m Handrail as per SK00104_250923_Retaining Wall Guard Rail_AC.pdf 68m …" at bounding box center [418, 247] width 287 height 76
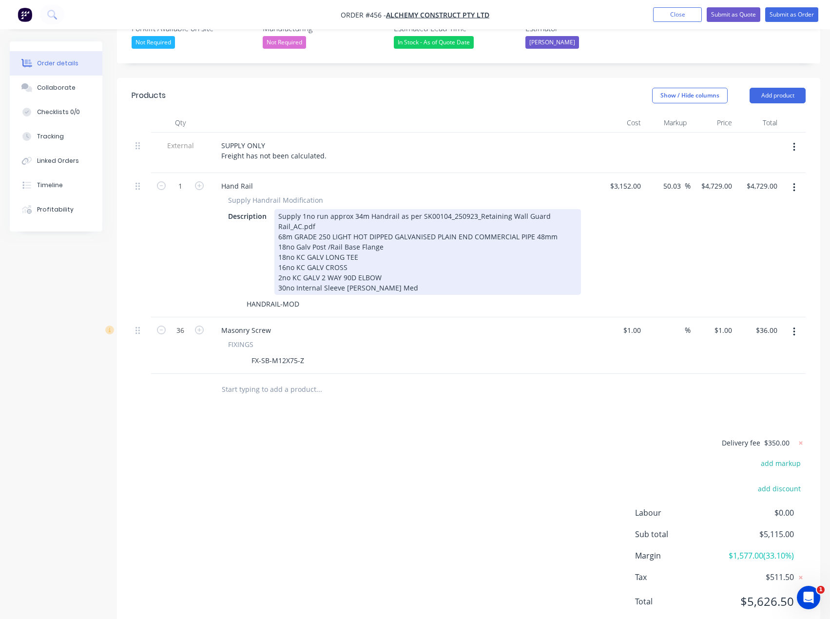
click at [368, 209] on div "Supply 1no run approx 34m Handrail as per SK00104_250923_Retaining Wall Guard R…" at bounding box center [428, 252] width 307 height 86
click at [349, 209] on div "Supply 1no run approx 34m Handrail as per SK00104_250923_Retaining Wall Guard R…" at bounding box center [428, 252] width 307 height 86
click at [291, 218] on div "Supply 1no run approx 34m Handrail as per SK00104_250923_Retaining Wall Guard R…" at bounding box center [428, 252] width 307 height 86
click at [555, 221] on div "Supply 1no run approx 34m Handrail as per SK00104_250923_Retaining Wall Guard R…" at bounding box center [428, 252] width 307 height 86
click at [388, 269] on div "Supply 1no run approx 34m Handrail as per SK00104_250923_Retaining Wall Guard R…" at bounding box center [428, 252] width 307 height 86
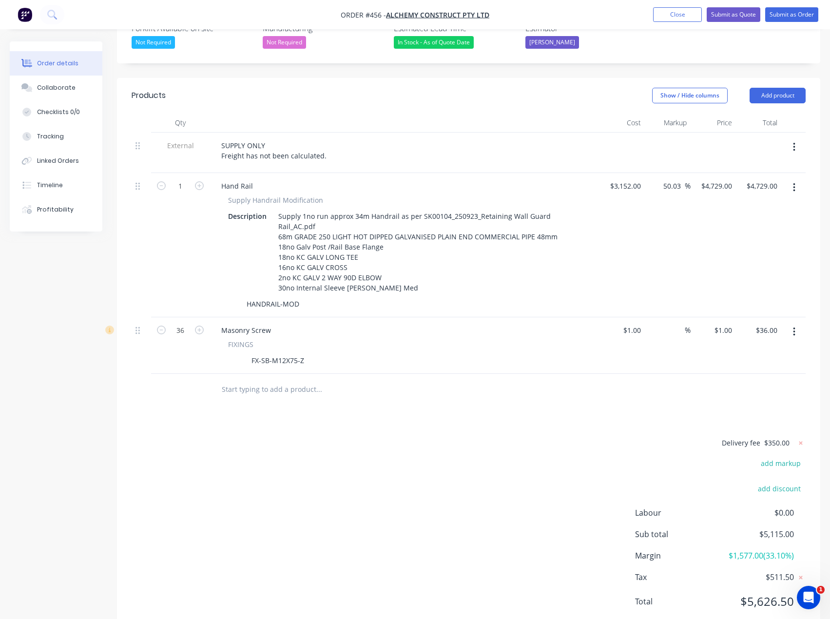
click at [358, 339] on div "FIXINGS" at bounding box center [404, 344] width 353 height 10
click at [61, 93] on button "Collaborate" at bounding box center [56, 88] width 93 height 24
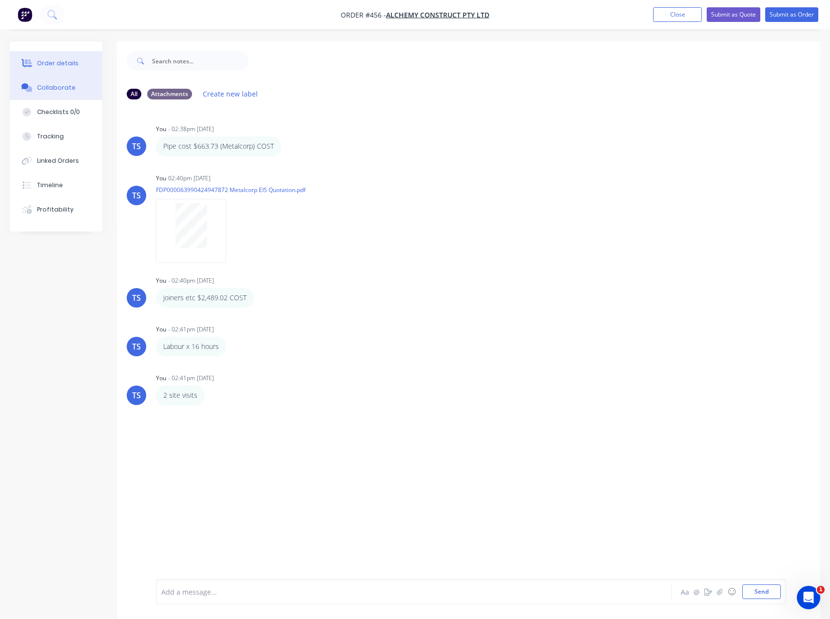
click at [53, 70] on button "Order details" at bounding box center [56, 63] width 93 height 24
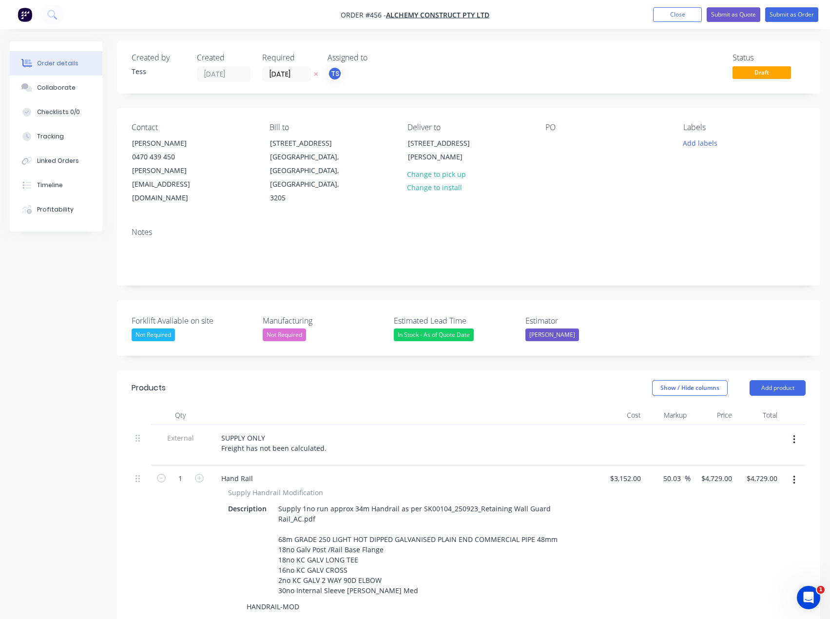
click at [560, 153] on div "PO" at bounding box center [607, 164] width 122 height 82
click at [549, 145] on div at bounding box center [554, 143] width 16 height 14
click at [697, 146] on button "Add labels" at bounding box center [700, 142] width 45 height 13
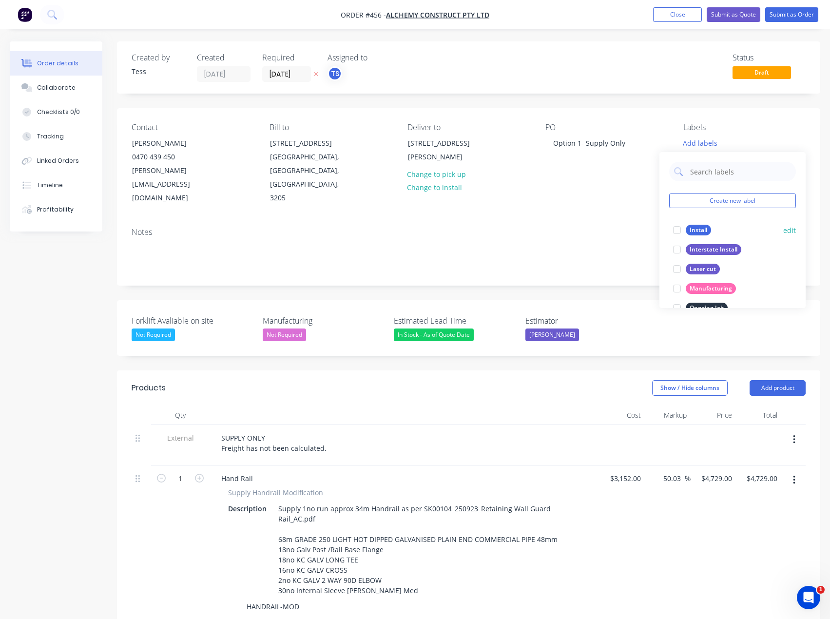
click at [699, 232] on div "Install" at bounding box center [698, 230] width 25 height 11
click at [675, 225] on div at bounding box center [677, 226] width 20 height 20
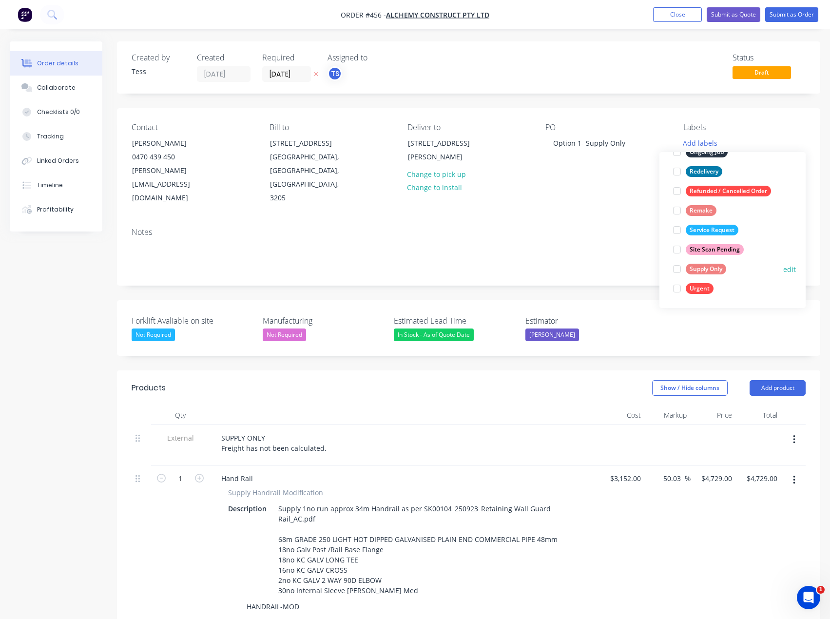
click at [676, 270] on div at bounding box center [677, 269] width 20 height 20
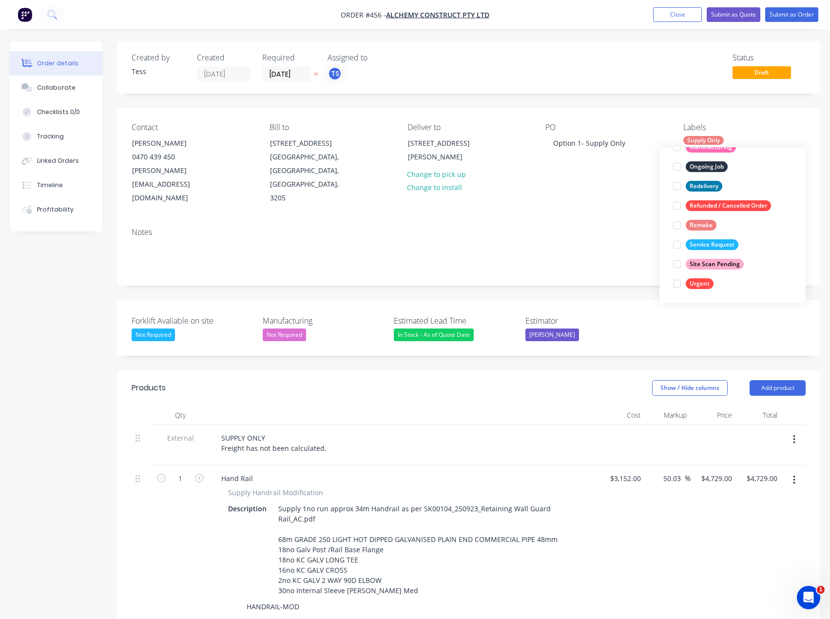
scroll to position [0, 0]
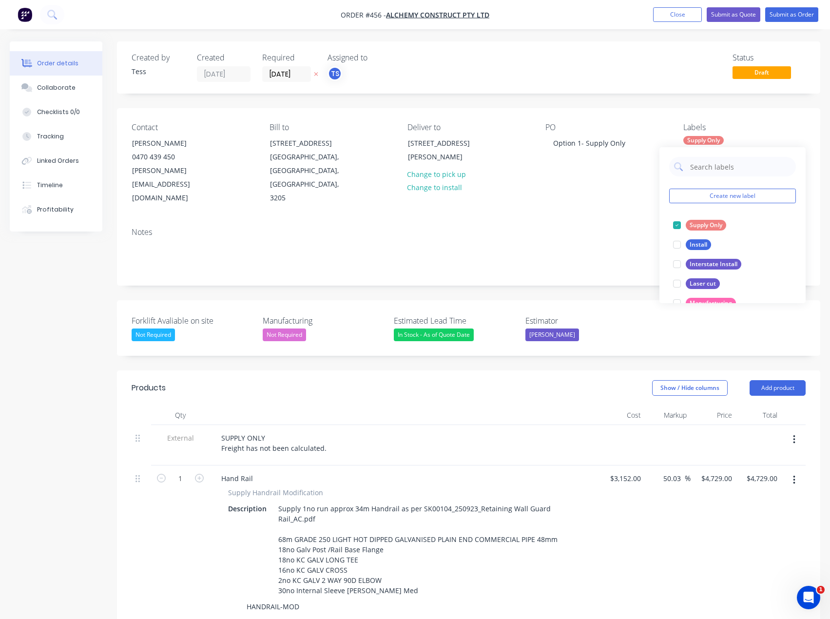
click at [631, 191] on div "Contact [PERSON_NAME] 0470 439 450 [EMAIL_ADDRESS][DOMAIN_NAME] Bill to [STREET…" at bounding box center [469, 164] width 704 height 112
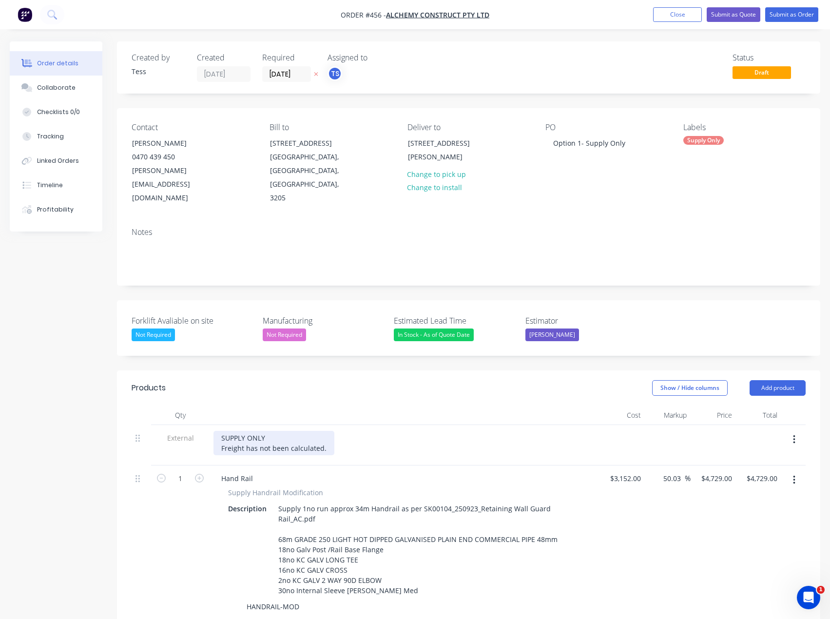
click at [321, 431] on div "SUPPLY ONLY Freight has not been calculated." at bounding box center [274, 443] width 121 height 24
drag, startPoint x: 324, startPoint y: 422, endPoint x: 256, endPoint y: 421, distance: 67.8
click at [256, 431] on div "SUPPLY ONLY Freight has not been calculated." at bounding box center [274, 443] width 121 height 24
click at [375, 431] on div "SUPPLY ONLY Freight has been allowed to 3199." at bounding box center [405, 443] width 382 height 24
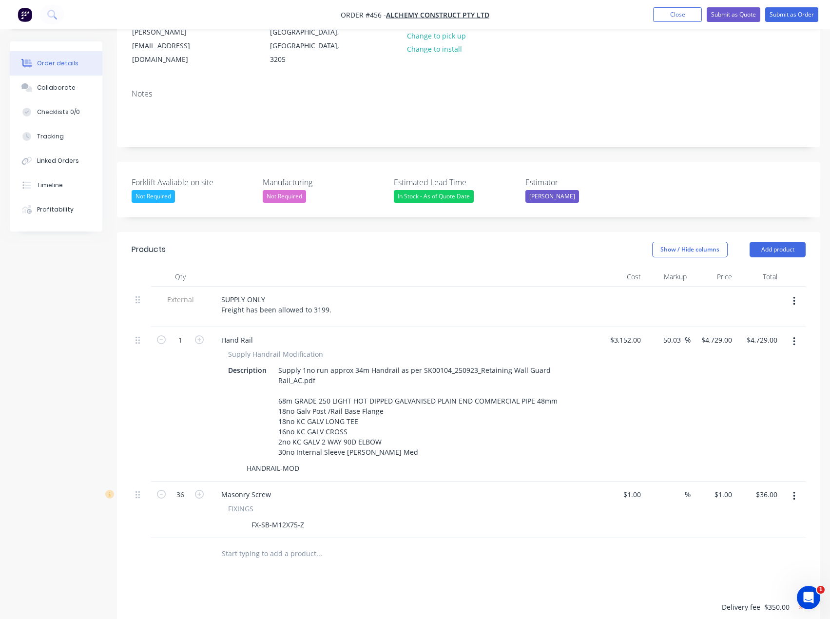
scroll to position [146, 0]
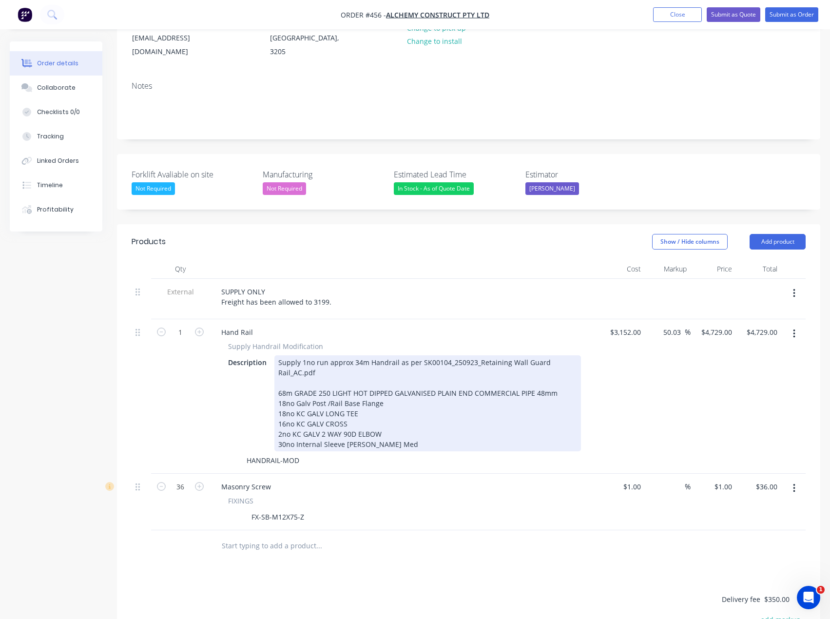
click at [329, 355] on div "Supply 1no run approx 34m Handrail as per SK00104_250923_Retaining Wall Guard R…" at bounding box center [428, 403] width 307 height 96
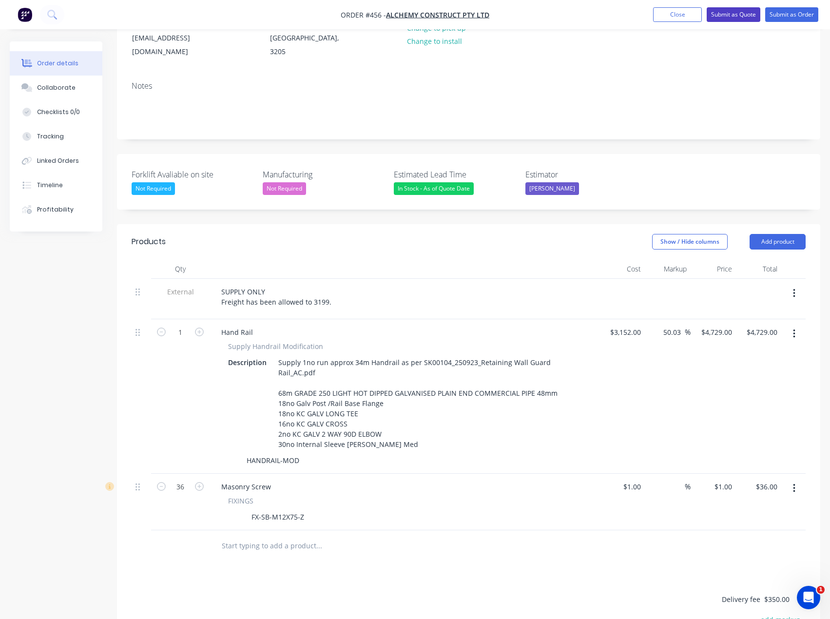
click at [742, 16] on button "Submit as Quote" at bounding box center [734, 14] width 54 height 15
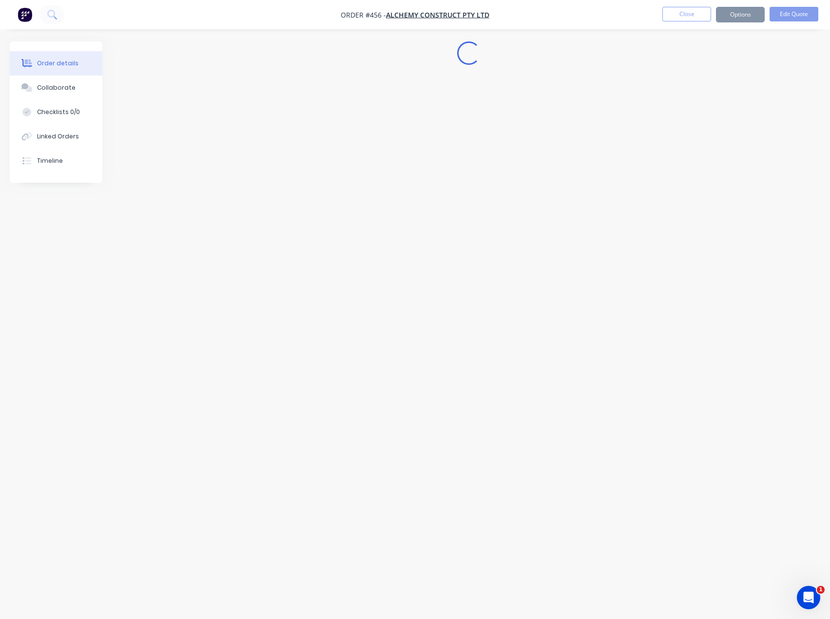
scroll to position [0, 0]
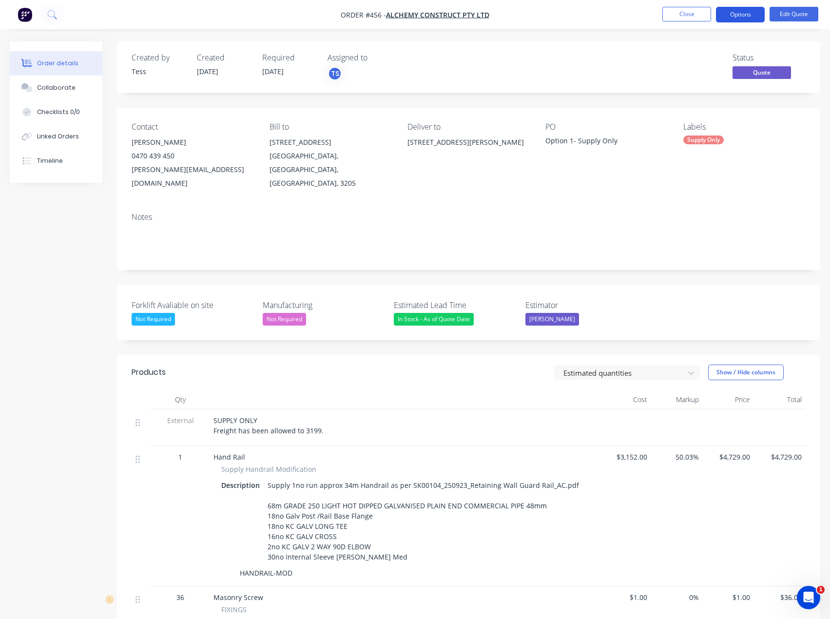
click at [745, 14] on button "Options" at bounding box center [740, 15] width 49 height 16
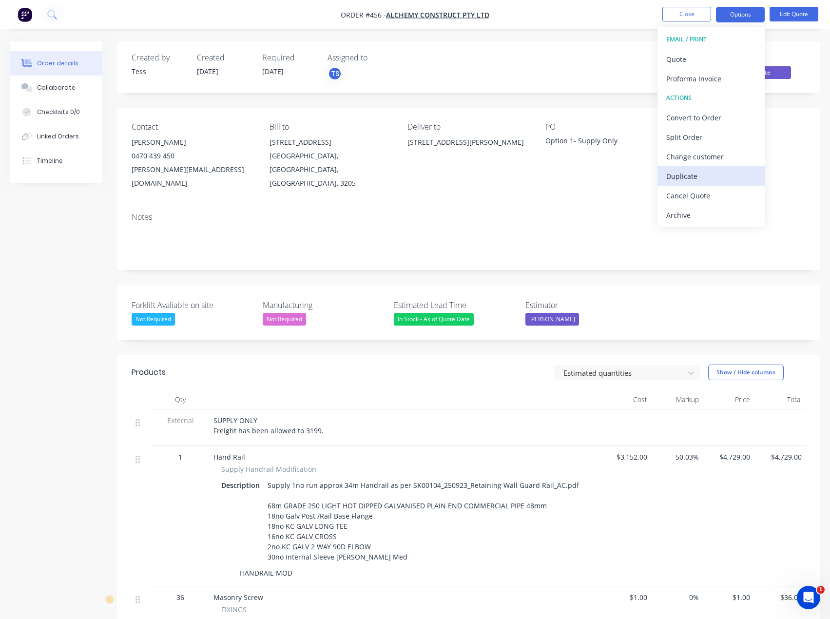
click at [691, 175] on div "Duplicate" at bounding box center [712, 176] width 90 height 14
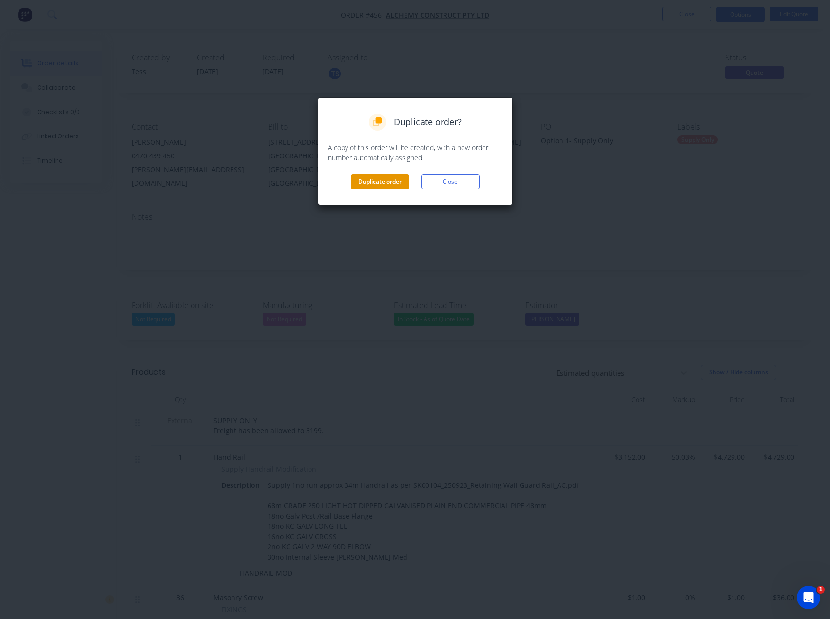
click at [373, 182] on button "Duplicate order" at bounding box center [380, 182] width 59 height 15
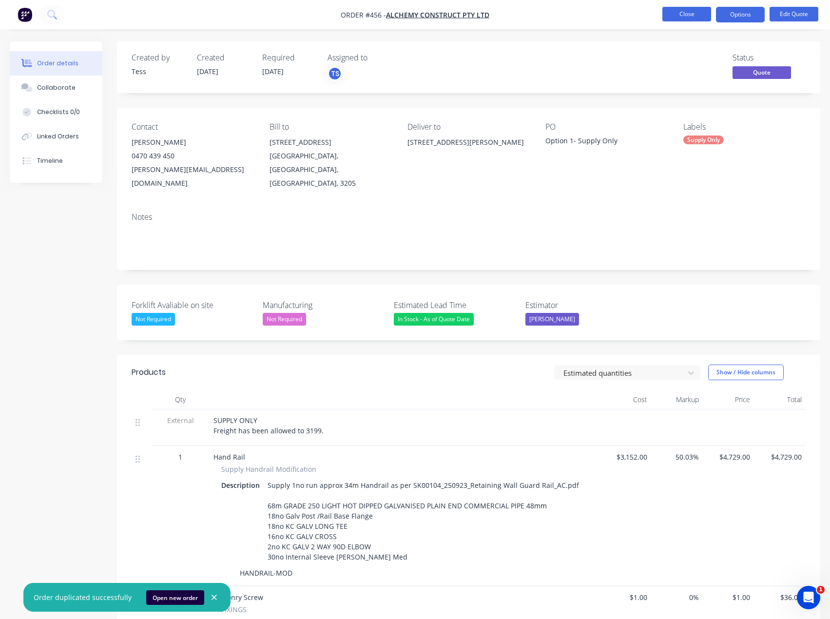
click at [697, 13] on button "Close" at bounding box center [687, 14] width 49 height 15
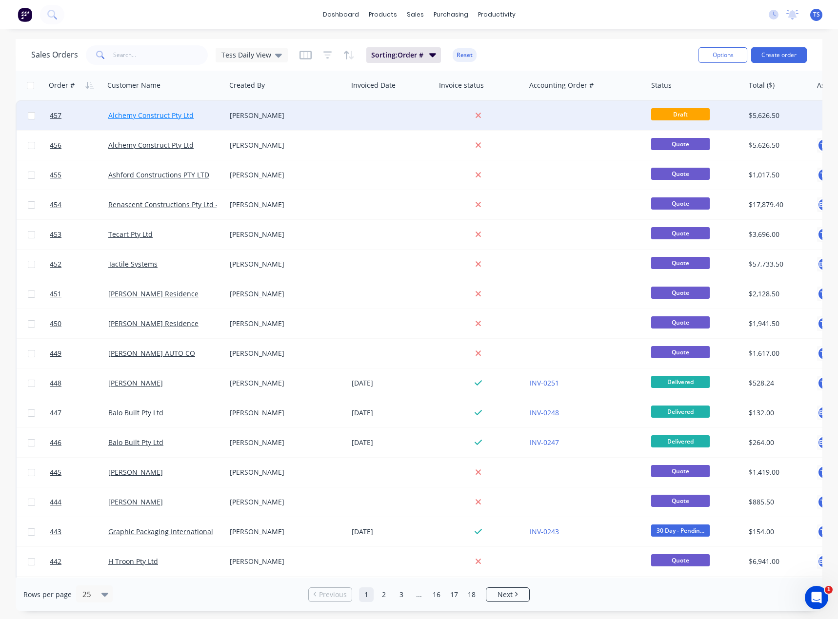
click at [136, 116] on link "Alchemy Construct Pty Ltd" at bounding box center [150, 115] width 85 height 9
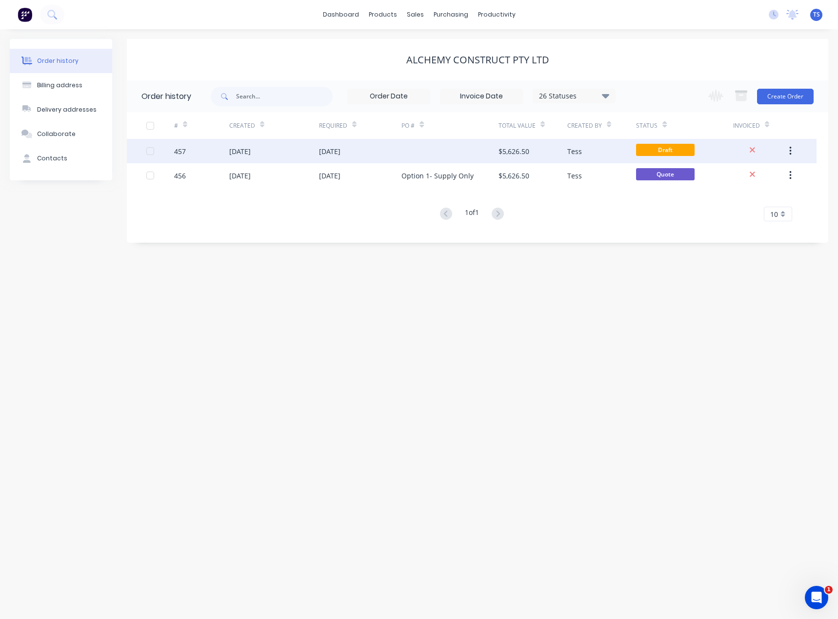
click at [398, 150] on div "[DATE]" at bounding box center [360, 151] width 83 height 24
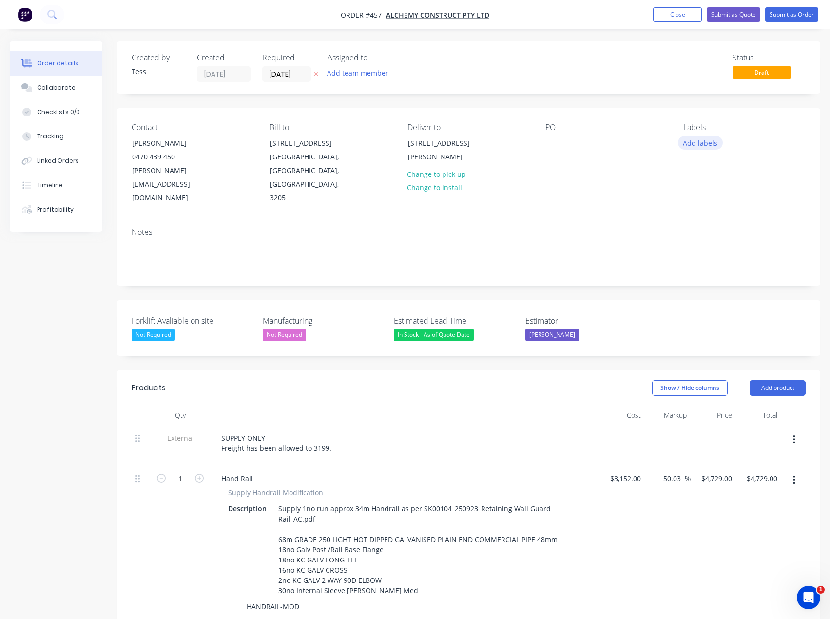
click at [699, 144] on button "Add labels" at bounding box center [700, 142] width 45 height 13
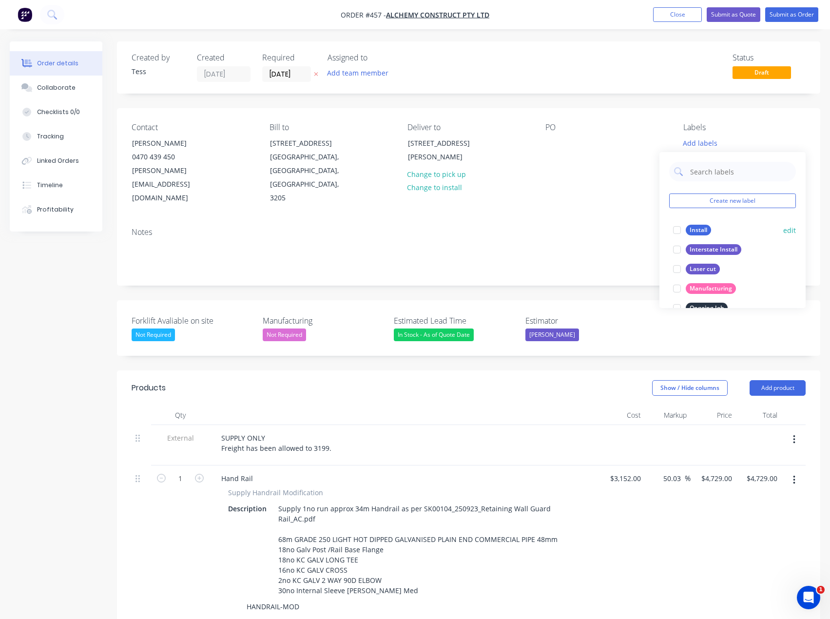
click at [697, 231] on div "Install" at bounding box center [698, 230] width 25 height 11
click at [649, 137] on div "PO" at bounding box center [607, 164] width 122 height 82
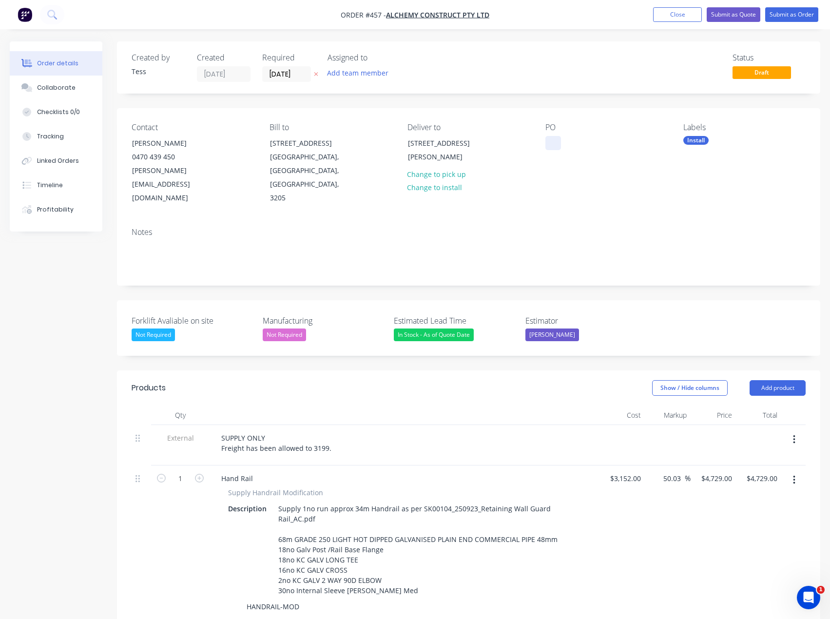
click at [550, 143] on div at bounding box center [554, 143] width 16 height 14
click at [370, 70] on button "Add team member" at bounding box center [358, 72] width 72 height 13
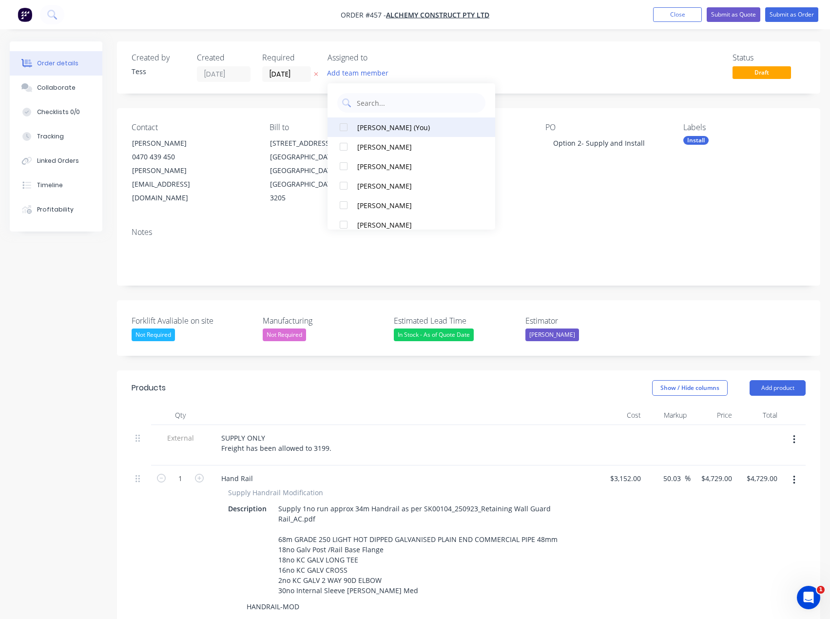
click at [382, 127] on div "[PERSON_NAME] (You)" at bounding box center [414, 127] width 115 height 10
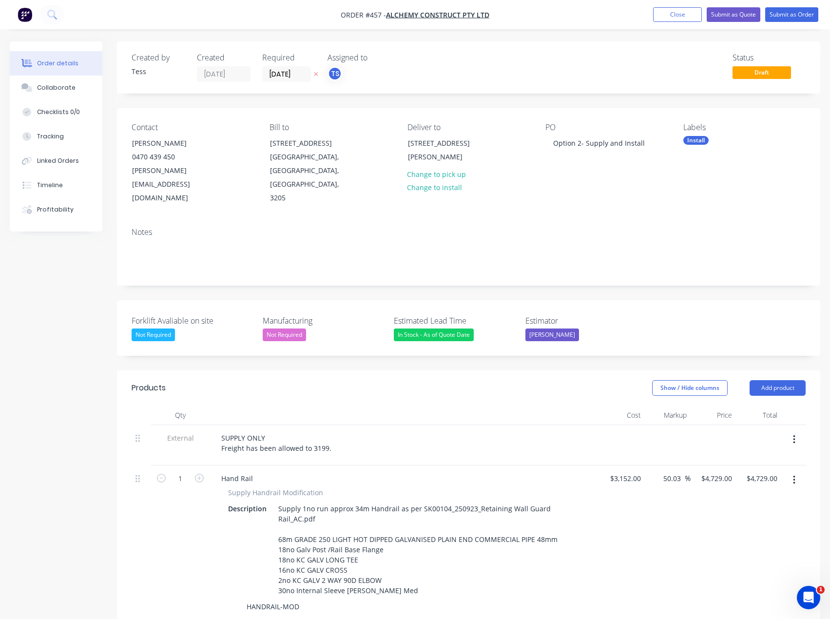
click at [431, 67] on div "Status Draft" at bounding box center [615, 67] width 381 height 29
click at [327, 431] on div "SUPPLY ONLY Freight has been allowed to 3199." at bounding box center [277, 443] width 126 height 24
click at [333, 431] on div "SUPPLY ONLY Freight has been allowed to 3199." at bounding box center [277, 443] width 126 height 24
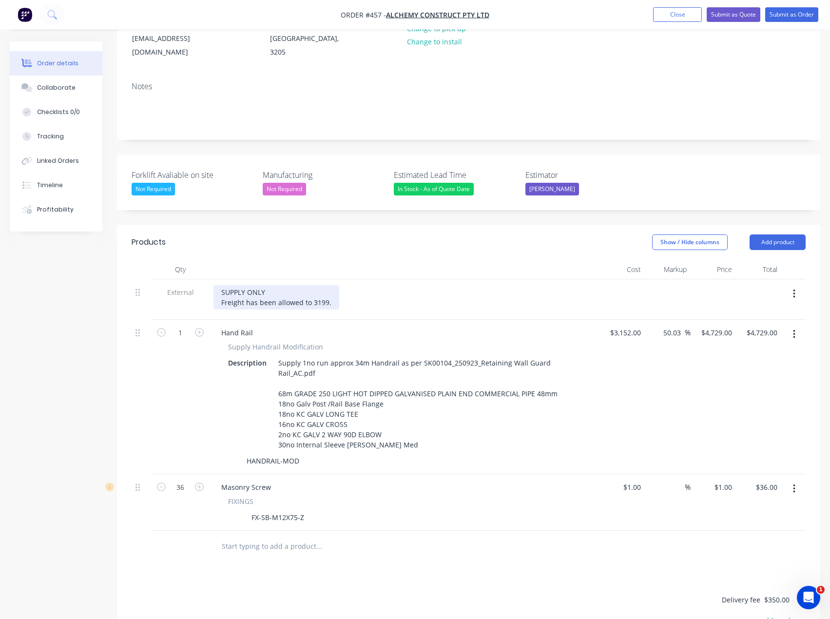
scroll to position [146, 0]
click at [776, 234] on button "Add product" at bounding box center [778, 242] width 56 height 16
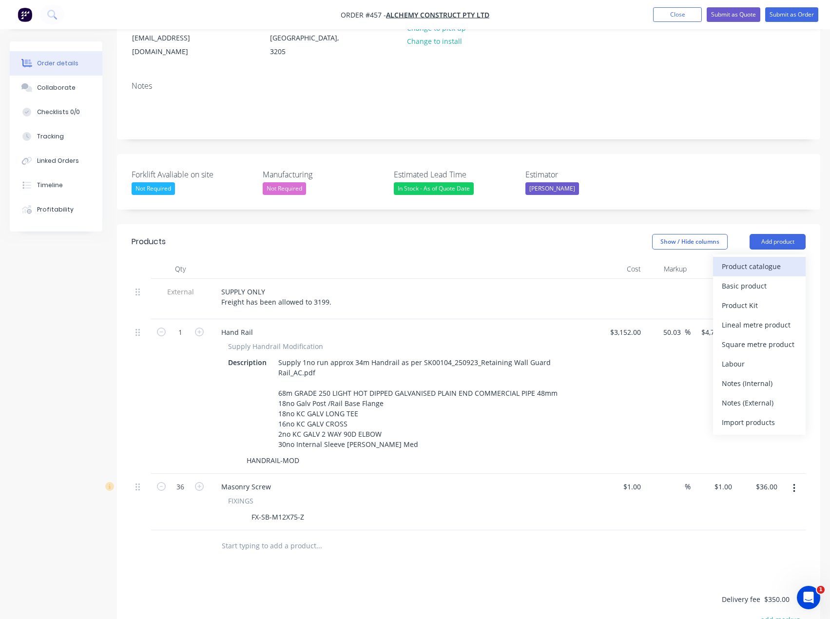
click at [756, 259] on div "Product catalogue" at bounding box center [759, 266] width 75 height 14
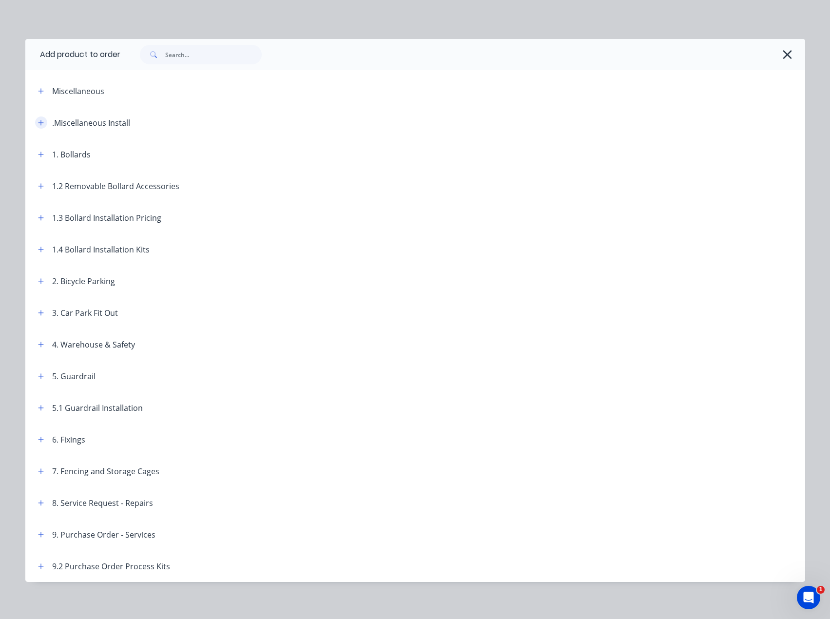
click at [38, 119] on icon "button" at bounding box center [41, 122] width 6 height 7
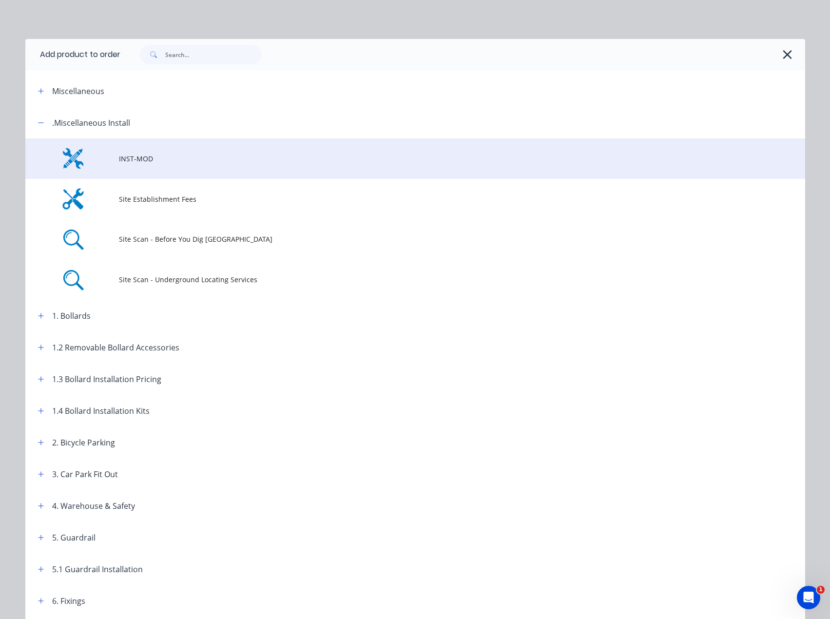
click at [119, 153] on td "INST-MOD" at bounding box center [462, 158] width 687 height 40
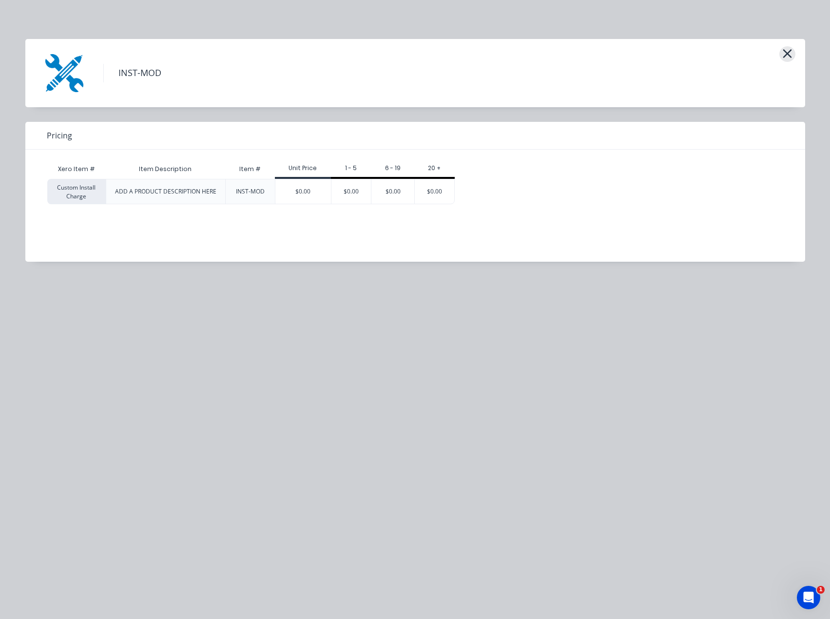
click at [791, 50] on icon "button" at bounding box center [787, 53] width 9 height 9
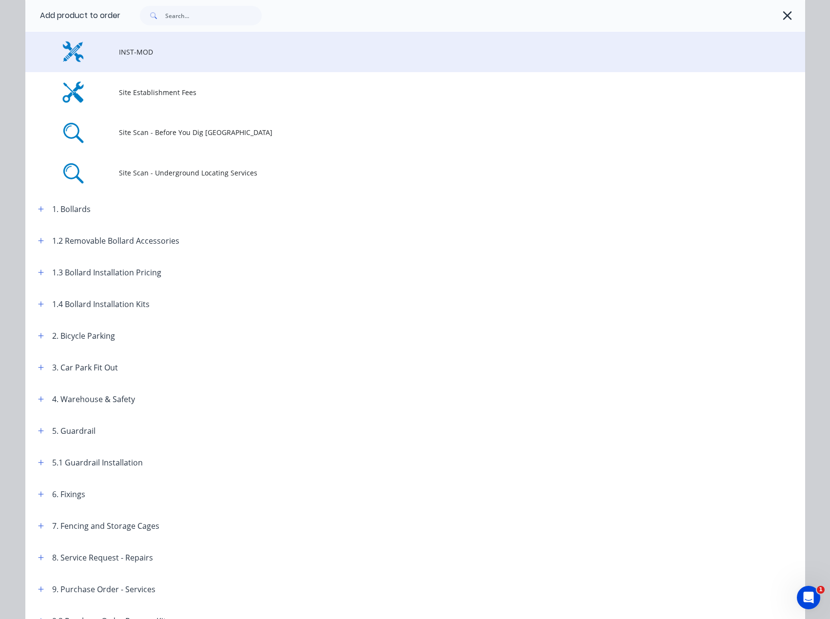
click at [123, 55] on span "INST-MOD" at bounding box center [393, 52] width 549 height 10
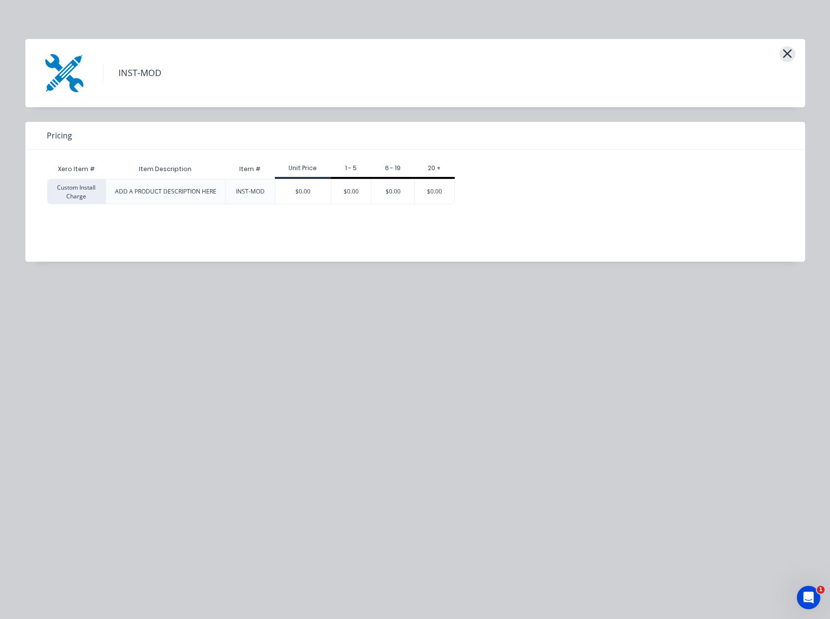
click at [793, 53] on button "button" at bounding box center [788, 54] width 16 height 16
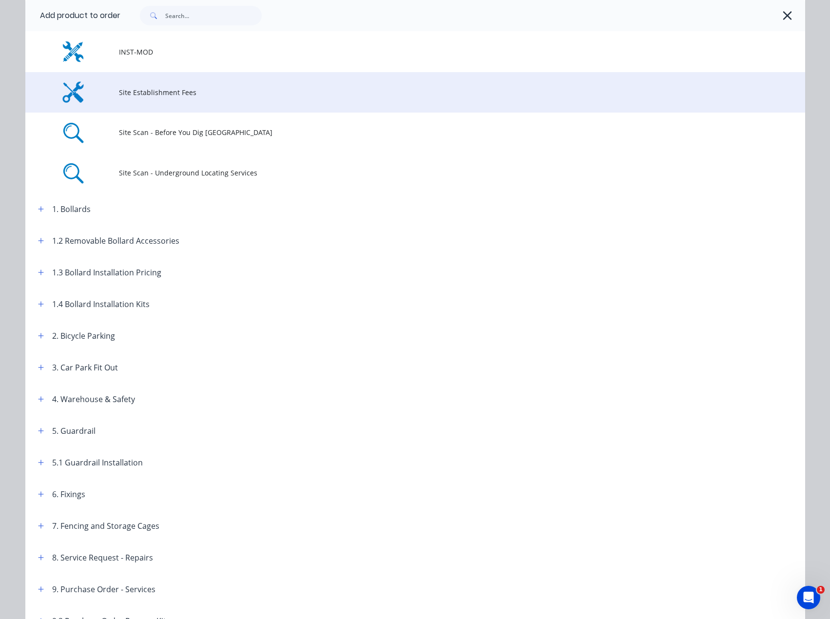
click at [218, 94] on span "Site Establishment Fees" at bounding box center [393, 92] width 549 height 10
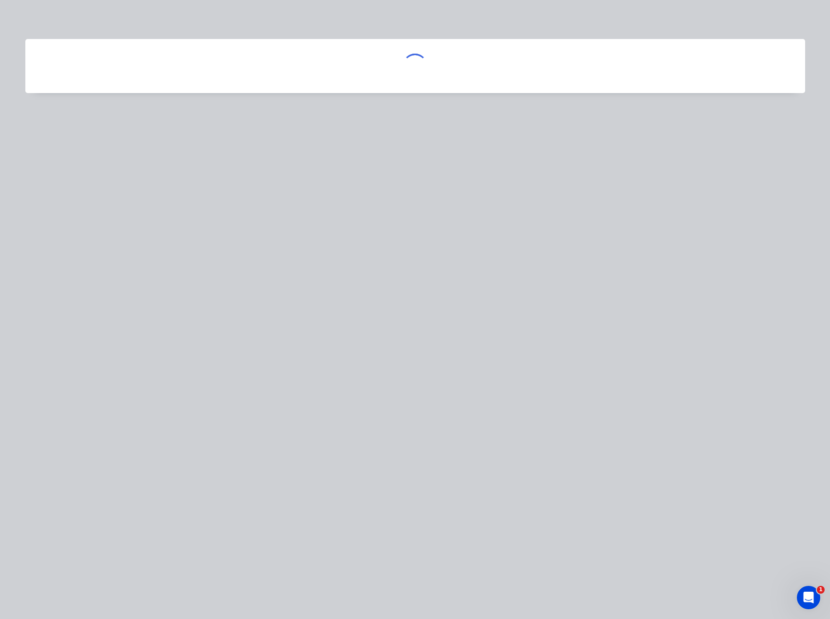
scroll to position [0, 0]
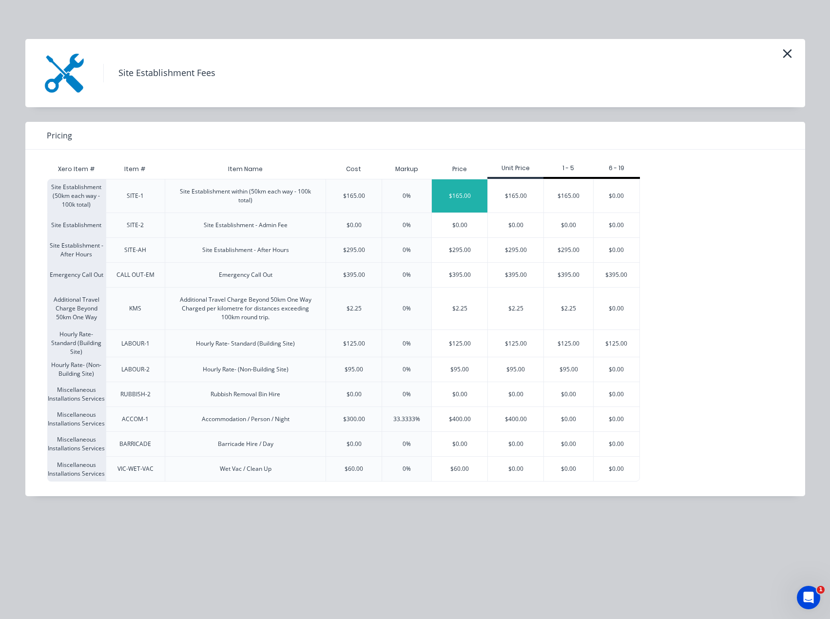
click at [476, 195] on div "$165.00" at bounding box center [460, 195] width 56 height 33
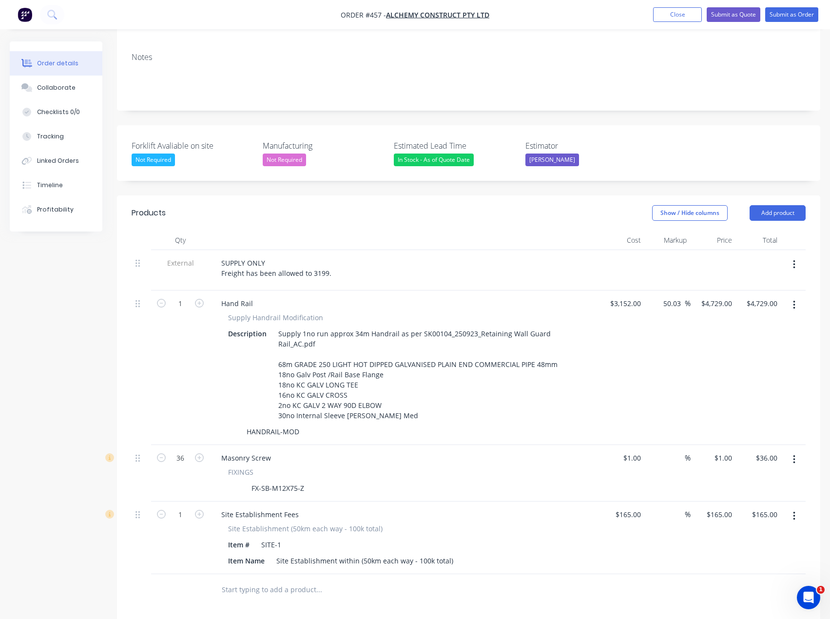
scroll to position [195, 0]
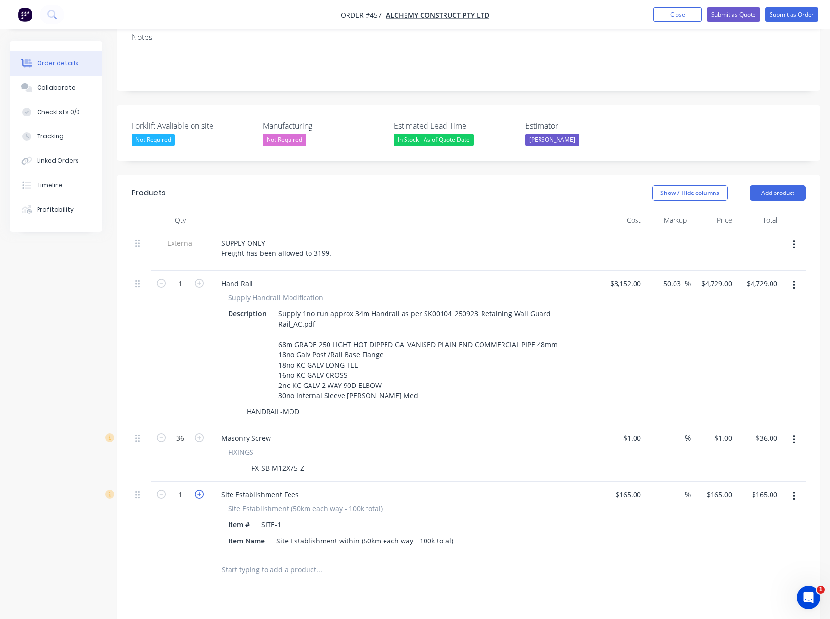
click at [197, 490] on icon "button" at bounding box center [199, 494] width 9 height 9
type input "2"
type input "$330.00"
click at [793, 185] on button "Add product" at bounding box center [778, 193] width 56 height 16
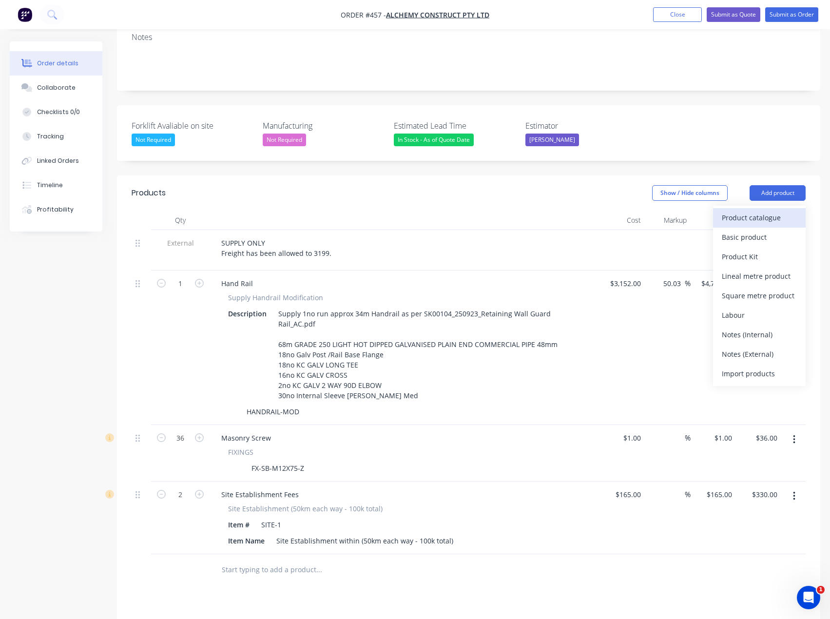
click at [746, 211] on div "Product catalogue" at bounding box center [759, 218] width 75 height 14
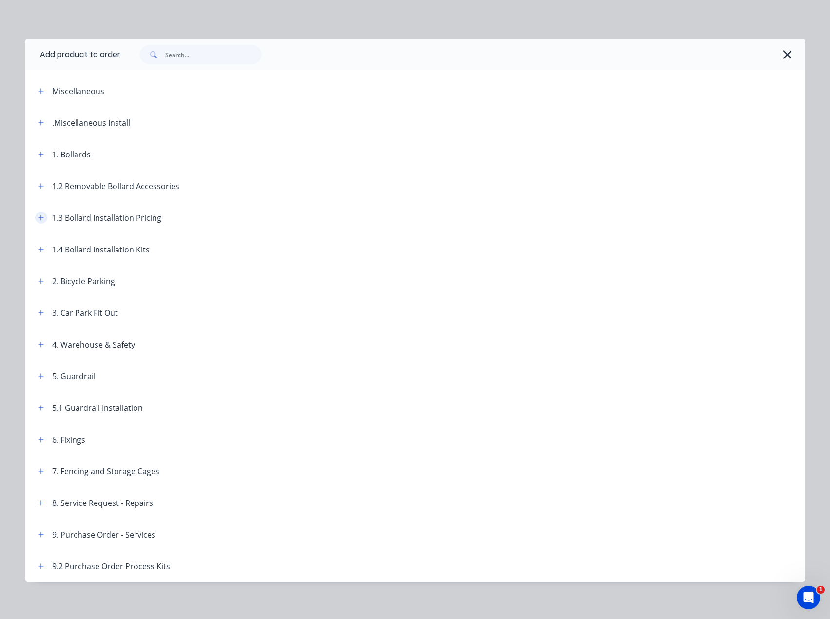
click at [38, 216] on icon "button" at bounding box center [40, 217] width 5 height 5
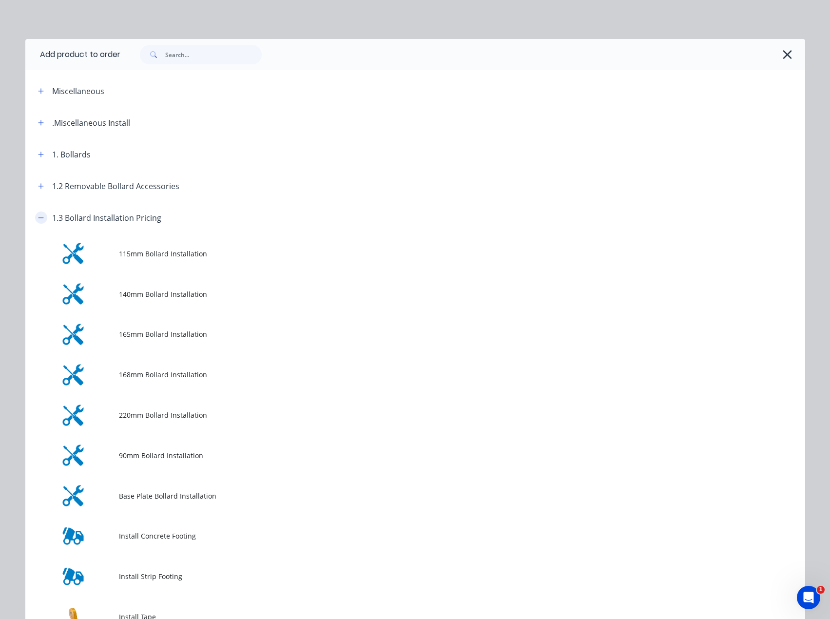
click at [38, 216] on icon "button" at bounding box center [41, 218] width 6 height 7
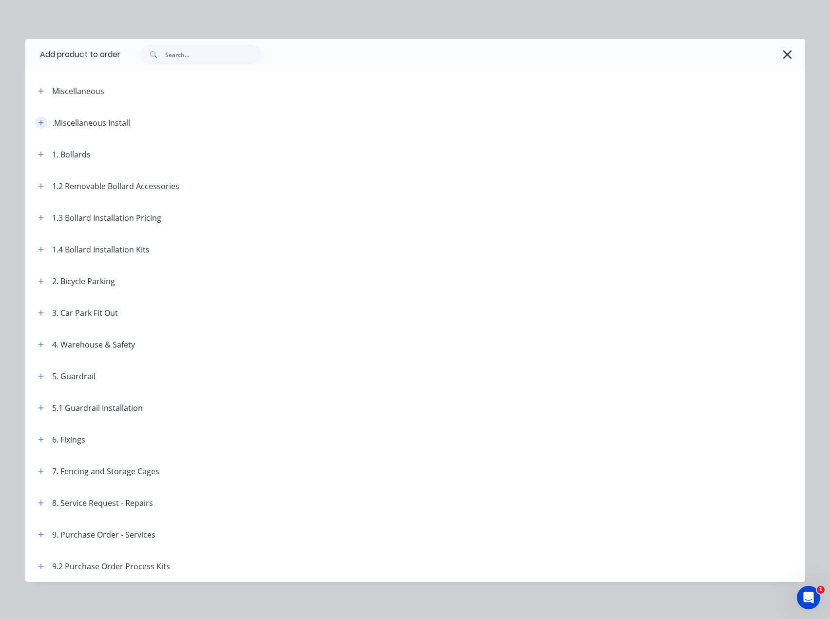
click at [38, 124] on icon "button" at bounding box center [40, 122] width 5 height 5
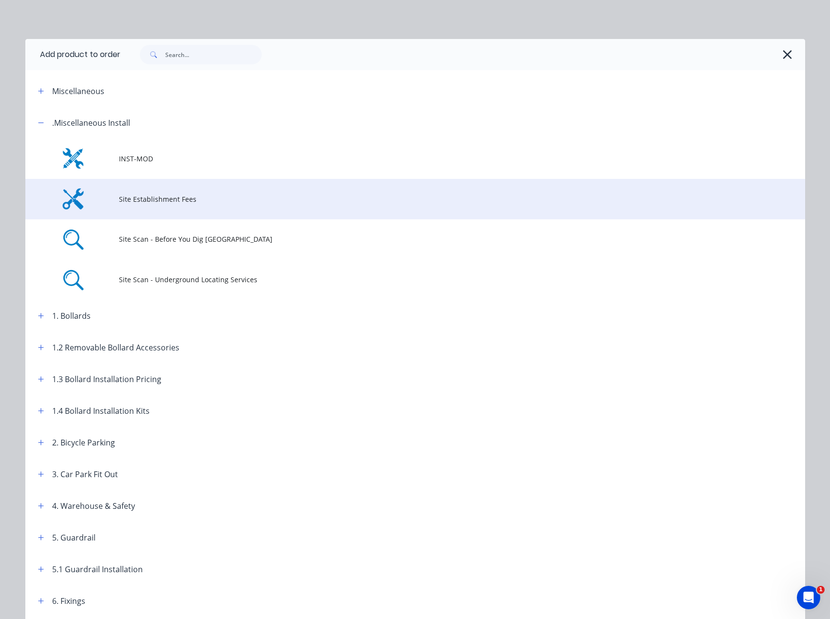
click at [164, 204] on span "Site Establishment Fees" at bounding box center [393, 199] width 549 height 10
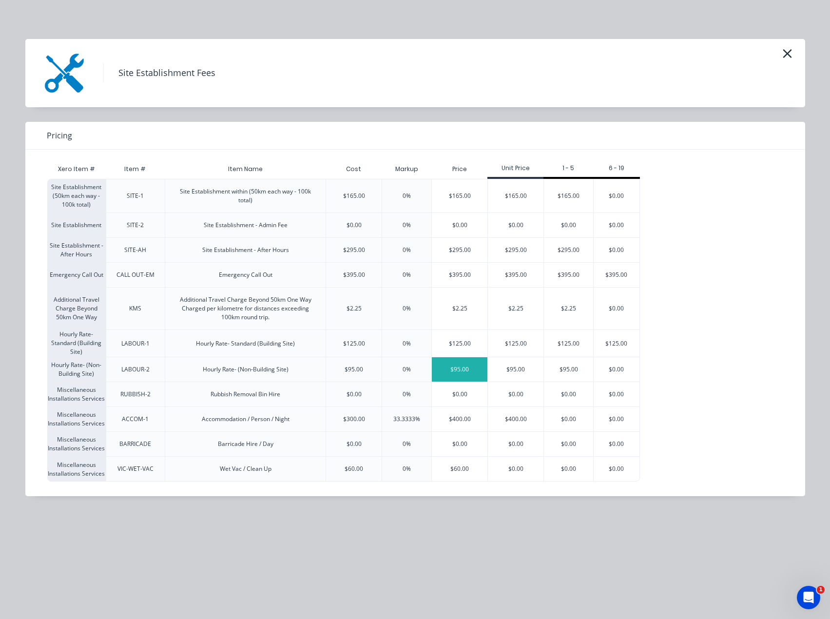
click at [452, 372] on div "$95.00" at bounding box center [460, 369] width 56 height 24
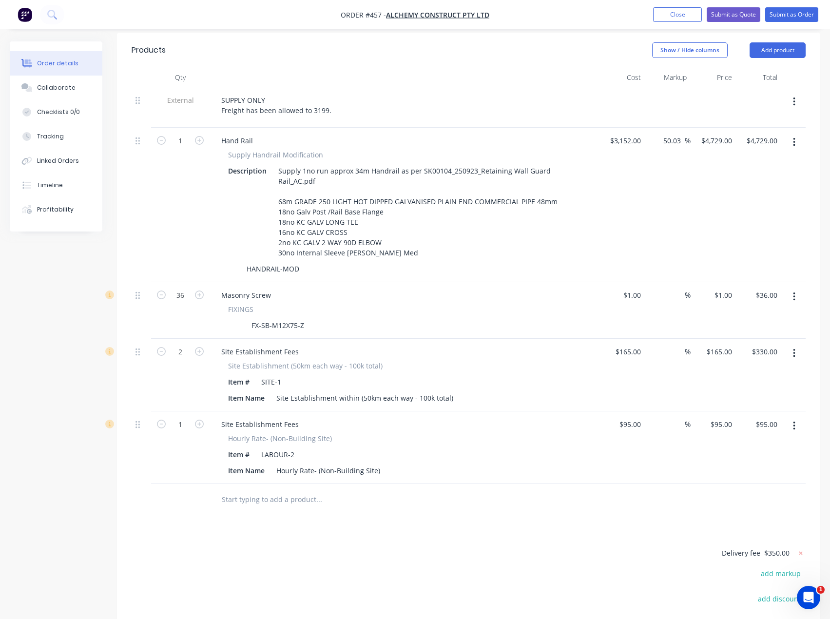
scroll to position [341, 0]
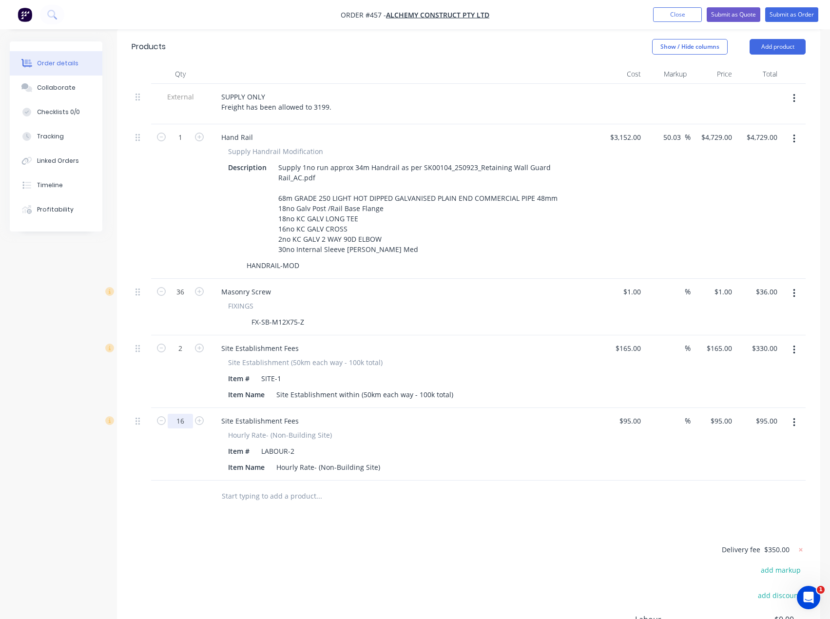
type input "16"
type input "$1,520.00"
click at [224, 524] on div "Products Show / Hide columns Add product Qty Cost Markup Price Total External S…" at bounding box center [469, 385] width 704 height 712
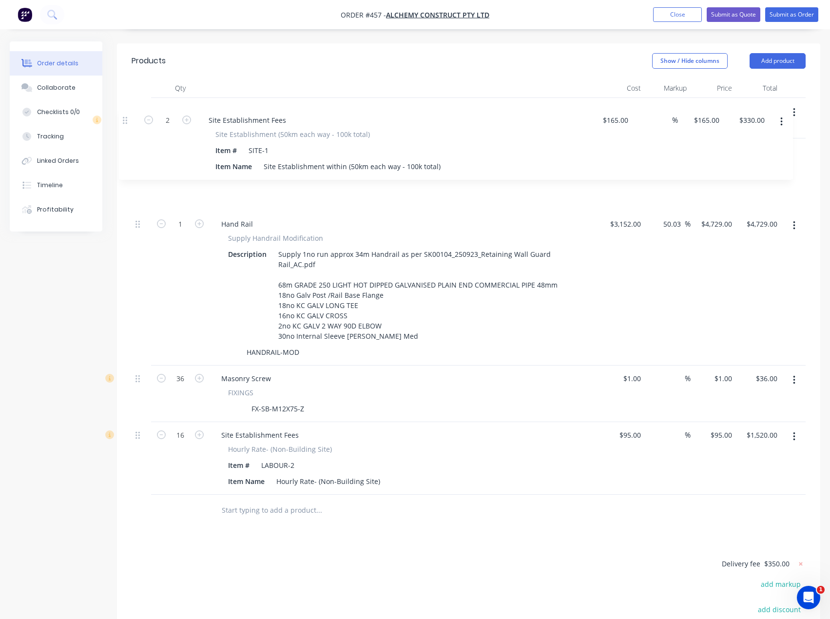
drag, startPoint x: 138, startPoint y: 334, endPoint x: 125, endPoint y: 116, distance: 218.8
click at [125, 116] on div "Qty Cost Markup Price Total External SUPPLY ONLY Freight has been allowed to 31…" at bounding box center [469, 302] width 704 height 448
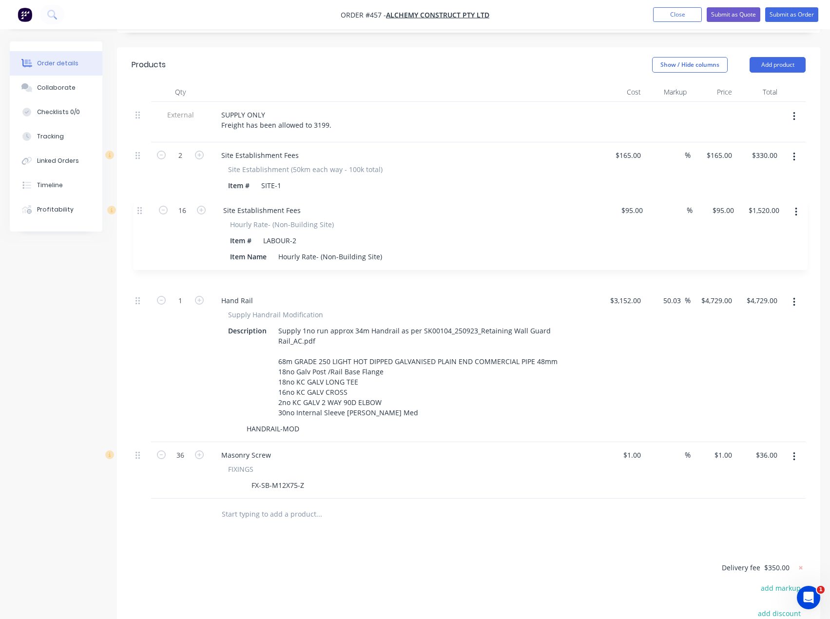
drag, startPoint x: 138, startPoint y: 426, endPoint x: 140, endPoint y: 211, distance: 215.0
click at [140, 211] on div "External SUPPLY ONLY Freight has been allowed to 3199. 2 Site Establishment Fee…" at bounding box center [469, 300] width 674 height 397
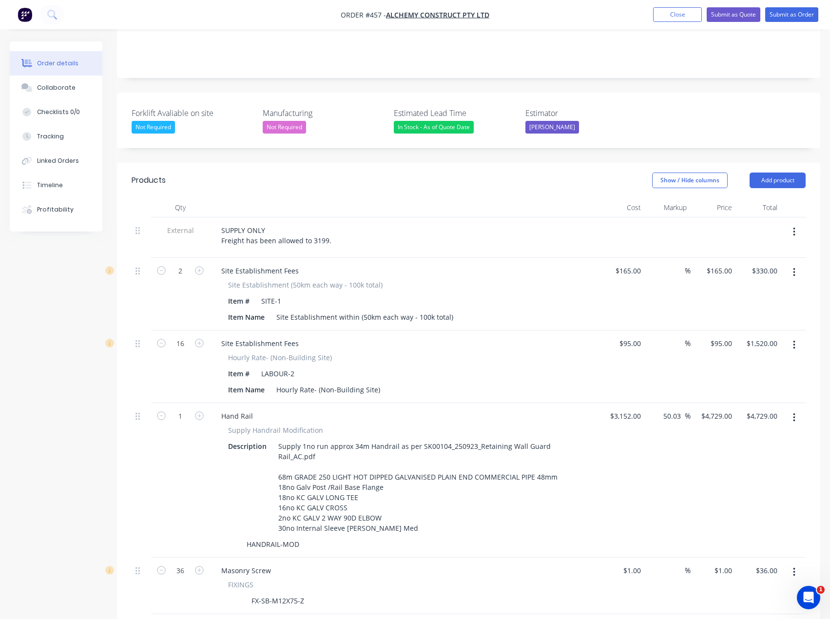
scroll to position [177, 0]
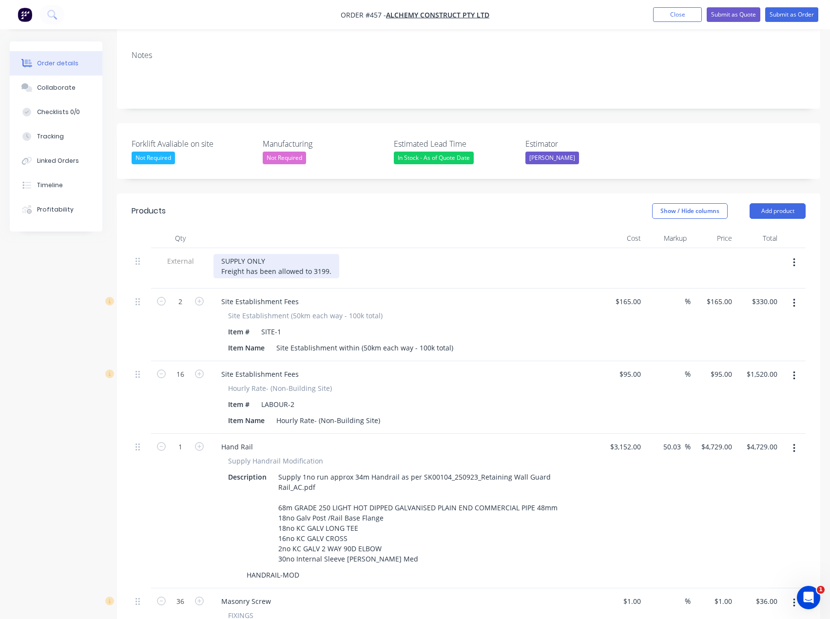
click at [245, 254] on div "SUPPLY ONLY Freight has been allowed to 3199." at bounding box center [277, 266] width 126 height 24
click at [331, 254] on div "SUPPLY AND INSTALLATION ONLY Freight has been allowed to 3199." at bounding box center [277, 266] width 126 height 24
drag, startPoint x: 328, startPoint y: 246, endPoint x: 222, endPoint y: 248, distance: 105.3
click at [222, 254] on div "SUPPLY AND INSTALLATION Freight has been allowed to 3199." at bounding box center [277, 266] width 126 height 24
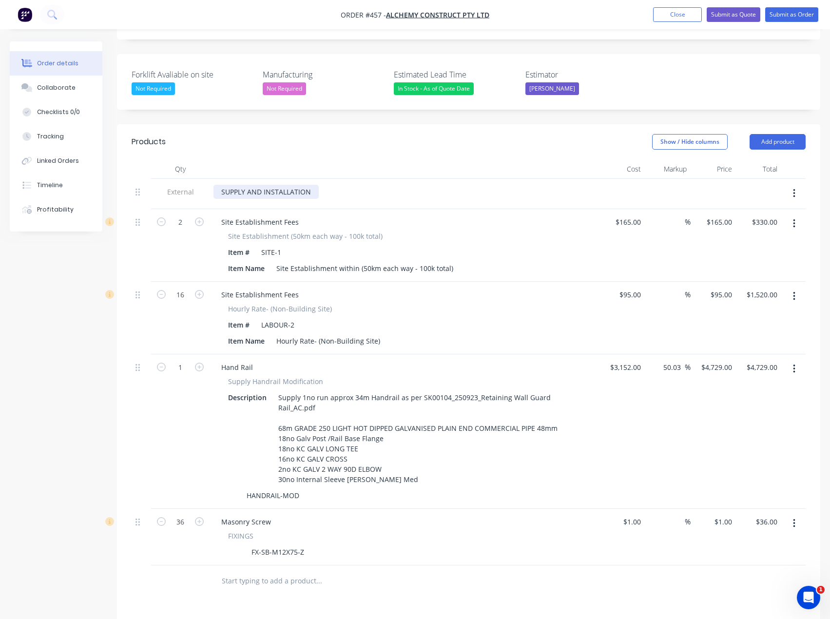
scroll to position [372, 0]
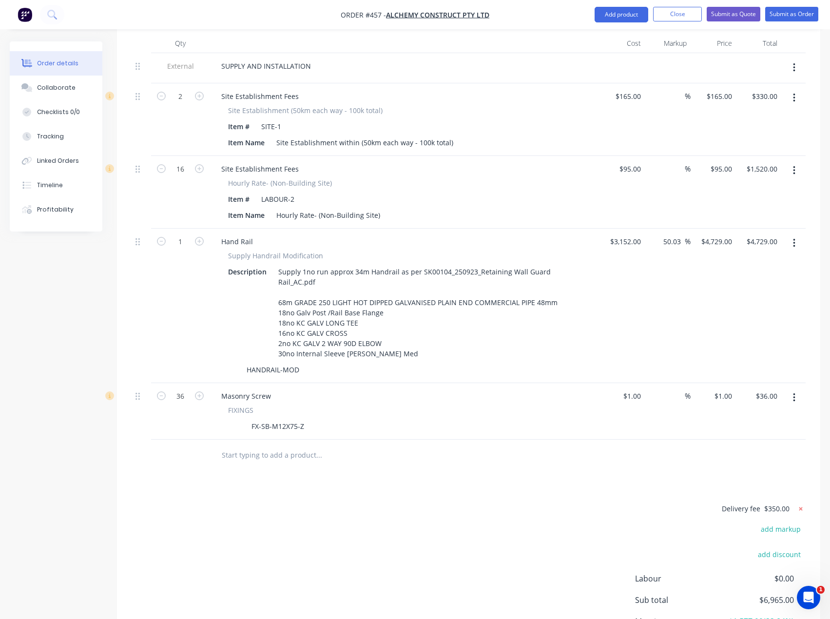
click at [802, 503] on div "Delivery fee $350.00" at bounding box center [745, 513] width 122 height 20
click at [802, 507] on icon at bounding box center [801, 508] width 3 height 3
click at [352, 516] on div "add delivery fee add markup add discount Labour $0.00 Sub total $6,615.00 Margi…" at bounding box center [469, 597] width 674 height 188
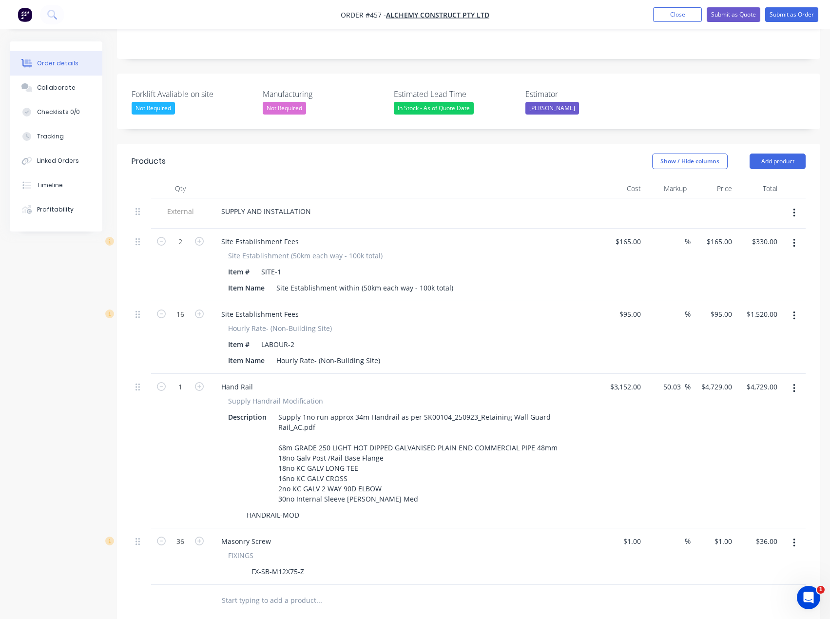
scroll to position [244, 0]
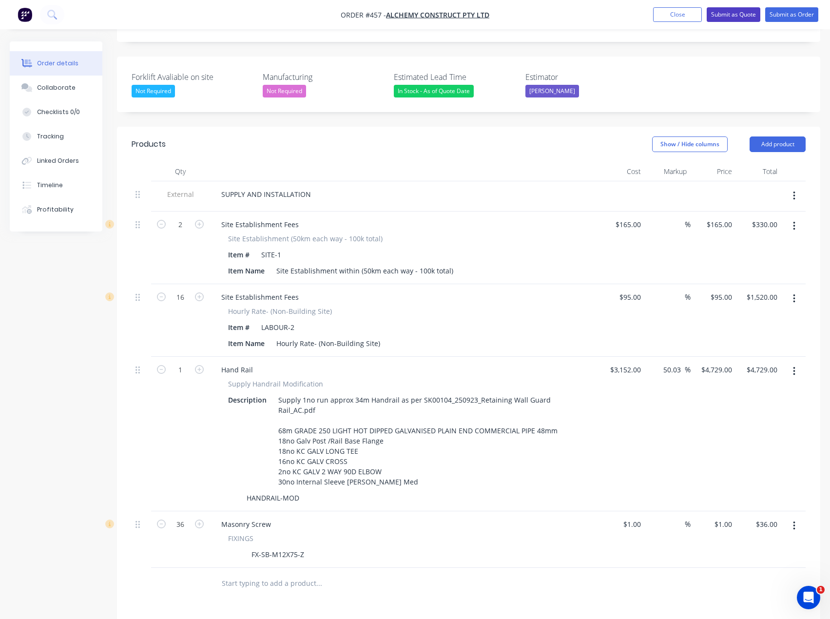
click at [745, 15] on button "Submit as Quote" at bounding box center [734, 14] width 54 height 15
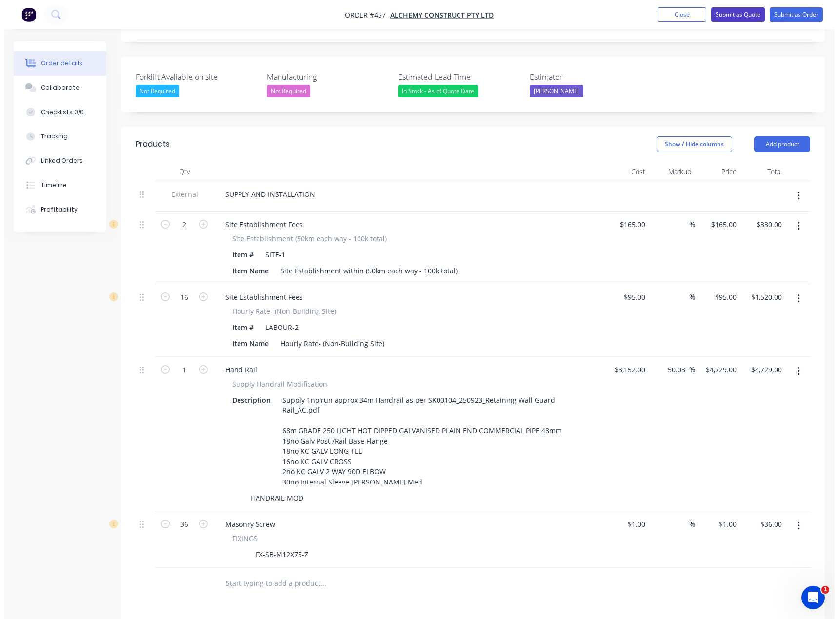
scroll to position [0, 0]
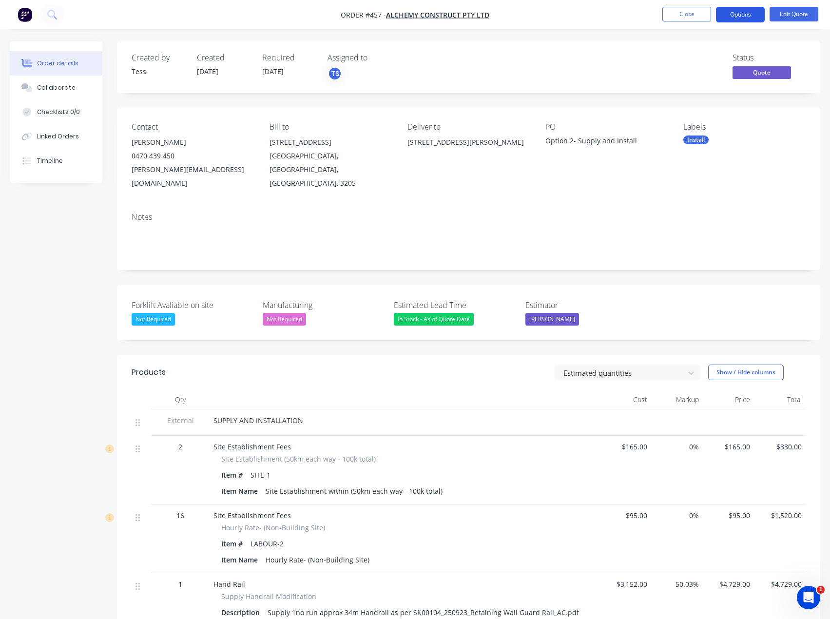
click at [745, 15] on button "Options" at bounding box center [740, 15] width 49 height 16
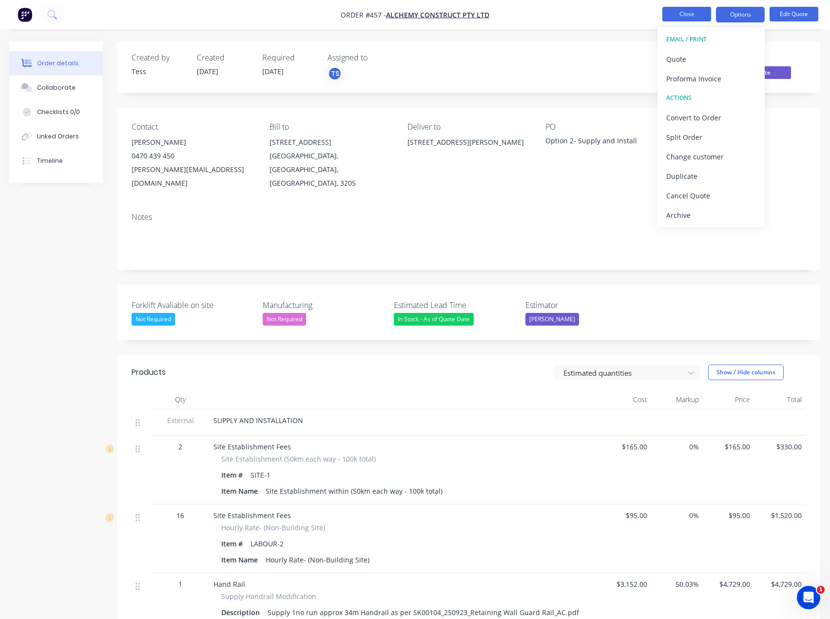
click at [701, 16] on button "Close" at bounding box center [687, 14] width 49 height 15
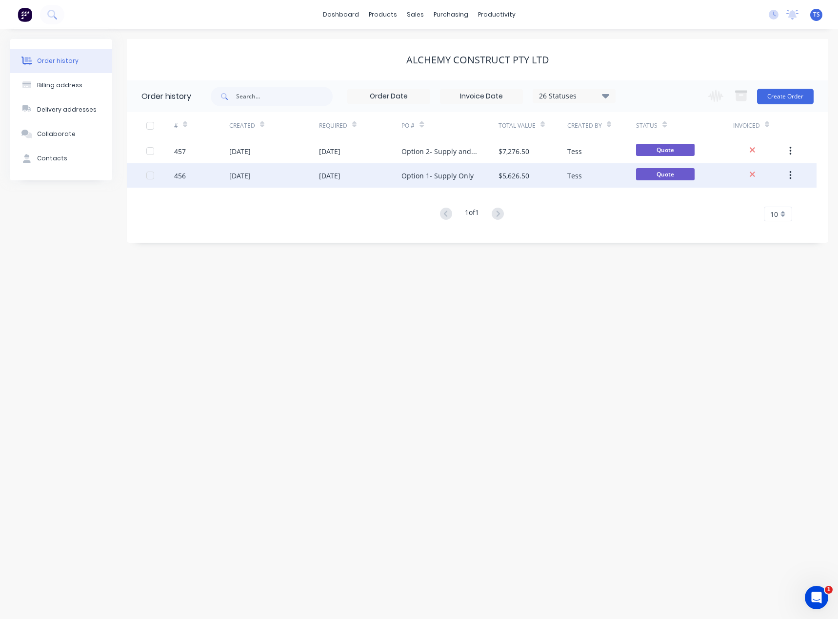
click at [421, 175] on div "Option 1- Supply Only" at bounding box center [437, 176] width 72 height 10
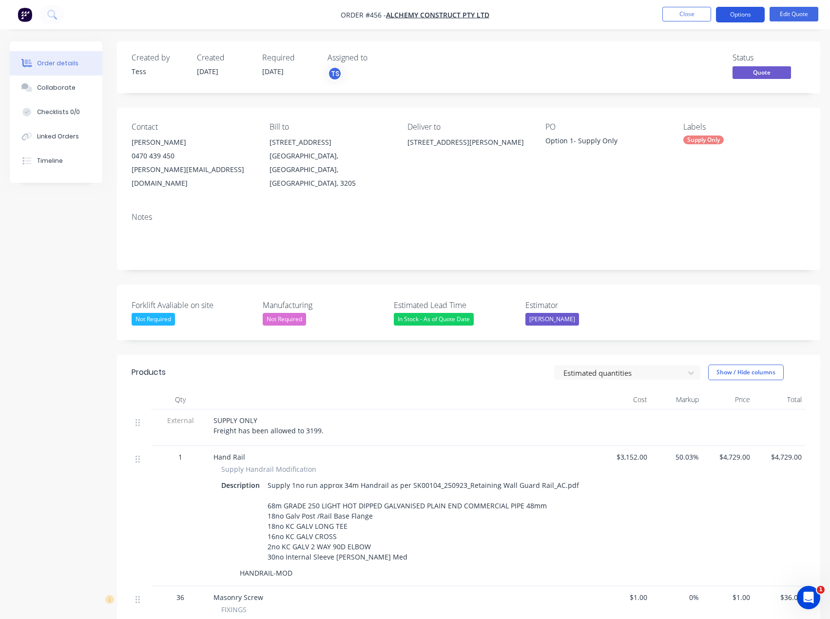
click at [735, 18] on button "Options" at bounding box center [740, 15] width 49 height 16
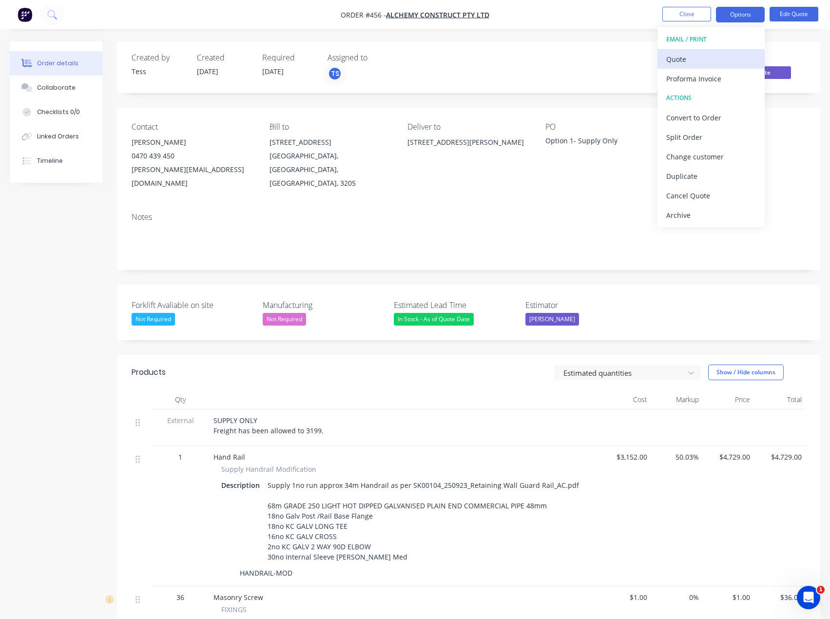
click at [690, 62] on div "Quote" at bounding box center [712, 59] width 90 height 14
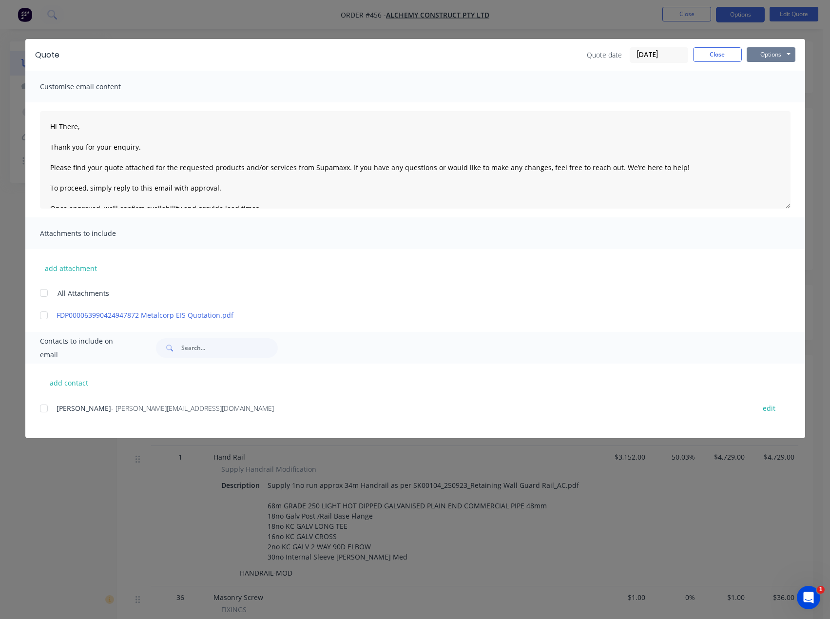
click at [771, 52] on button "Options" at bounding box center [771, 54] width 49 height 15
click at [773, 71] on button "Preview" at bounding box center [778, 72] width 62 height 16
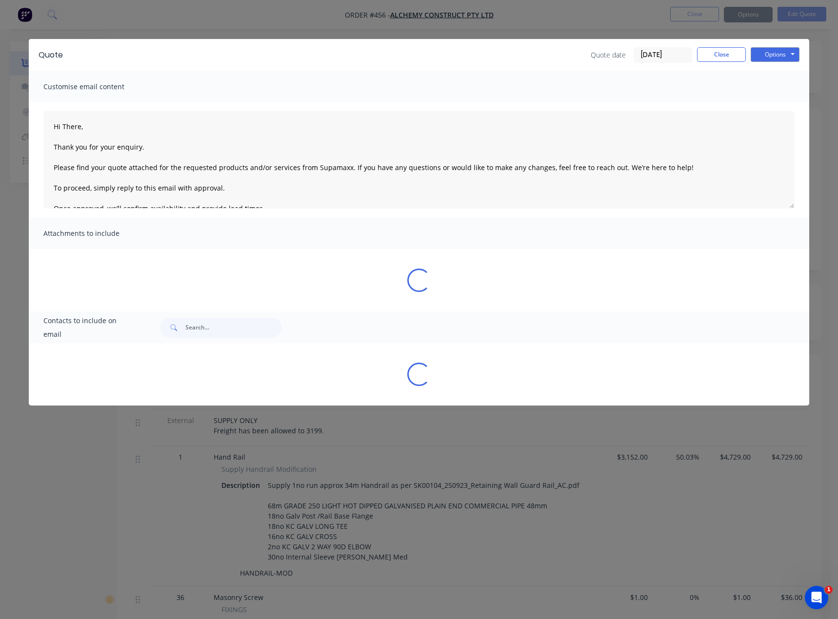
type textarea "Hi There, Thank you for your enquiry. Please find your quote attached for the r…"
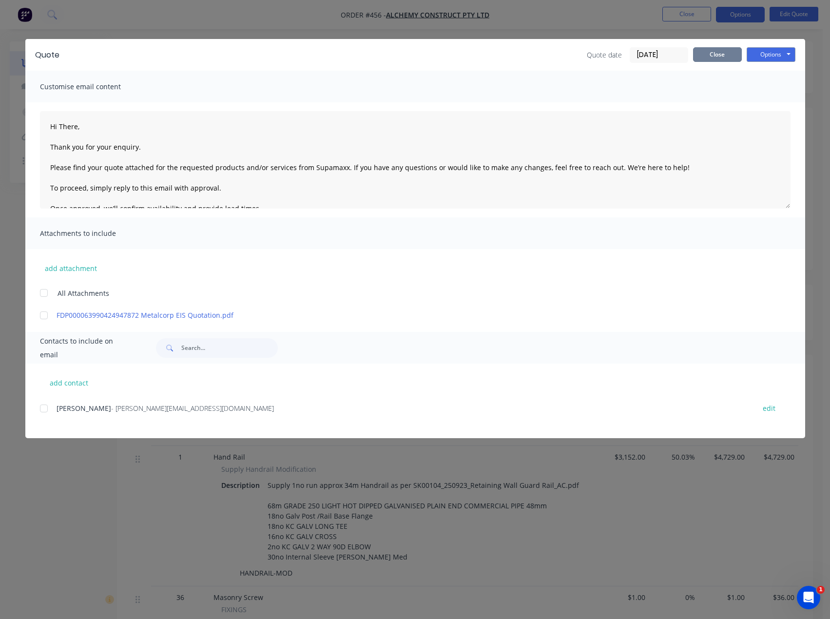
click at [702, 58] on button "Close" at bounding box center [717, 54] width 49 height 15
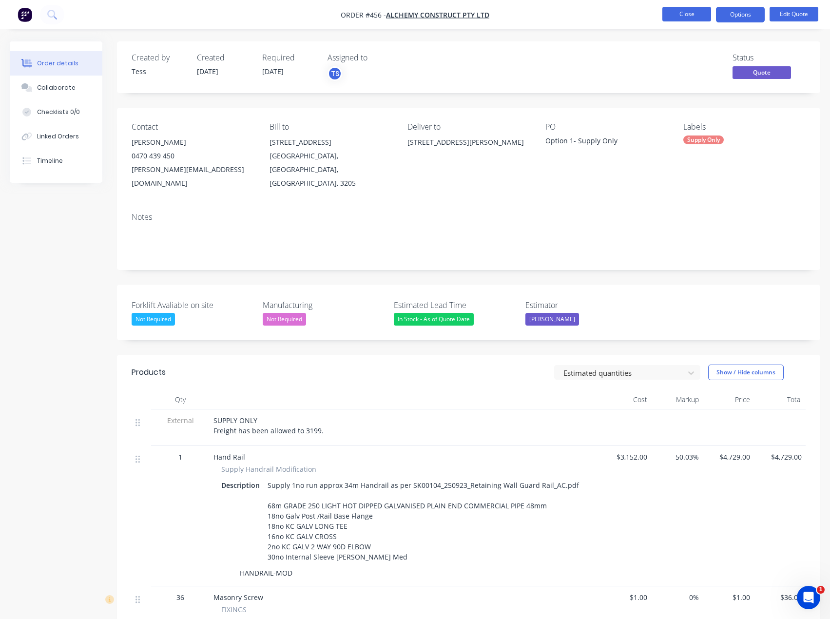
click at [692, 14] on button "Close" at bounding box center [687, 14] width 49 height 15
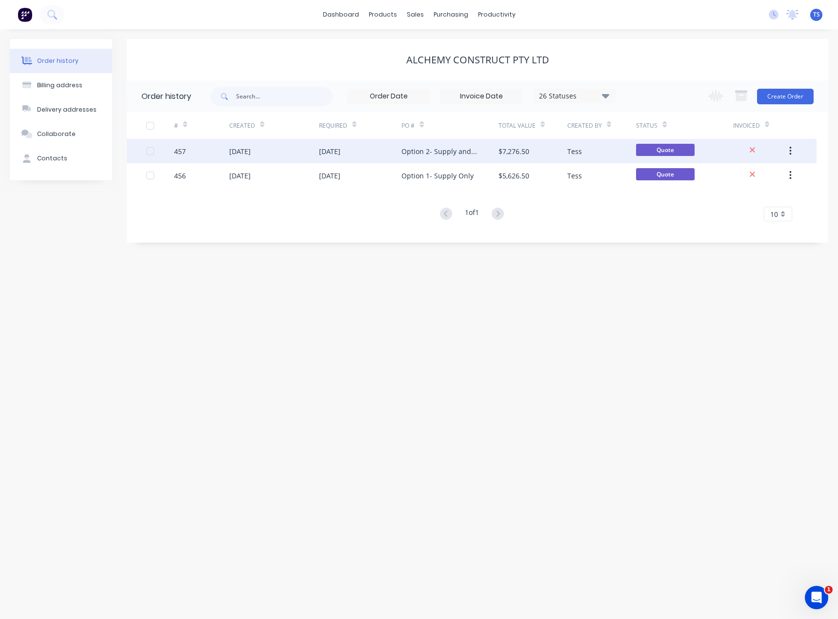
click at [448, 157] on div "Option 2- Supply and Install" at bounding box center [449, 151] width 97 height 24
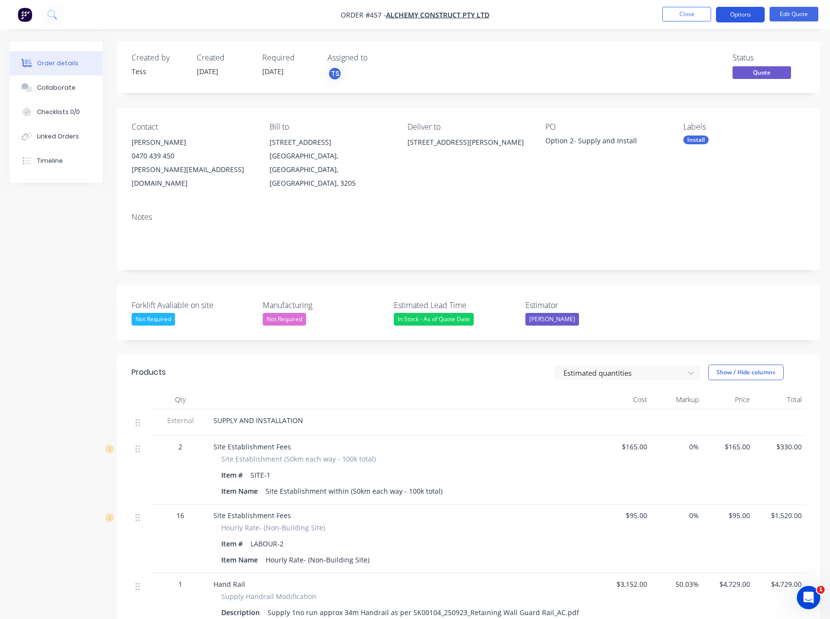
click at [750, 13] on button "Options" at bounding box center [740, 15] width 49 height 16
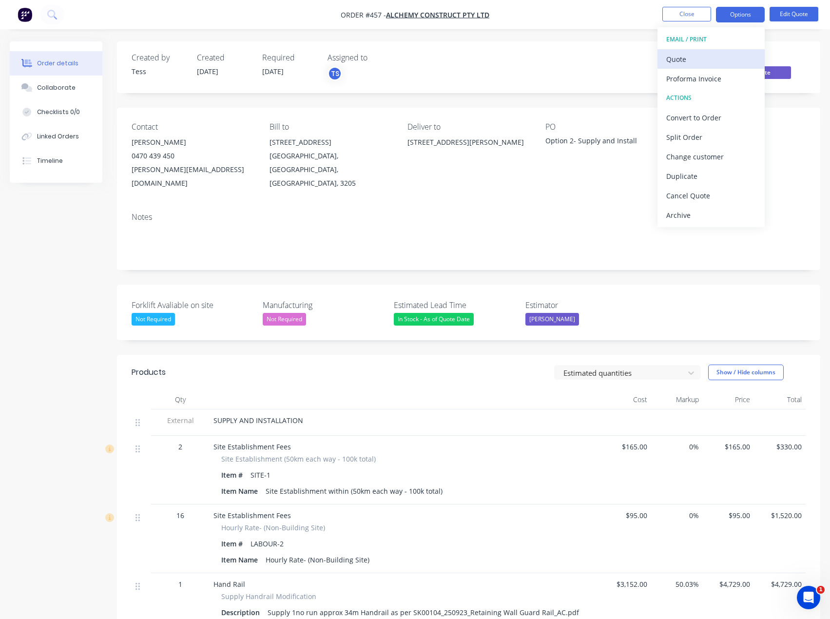
click at [711, 59] on div "Quote" at bounding box center [712, 59] width 90 height 14
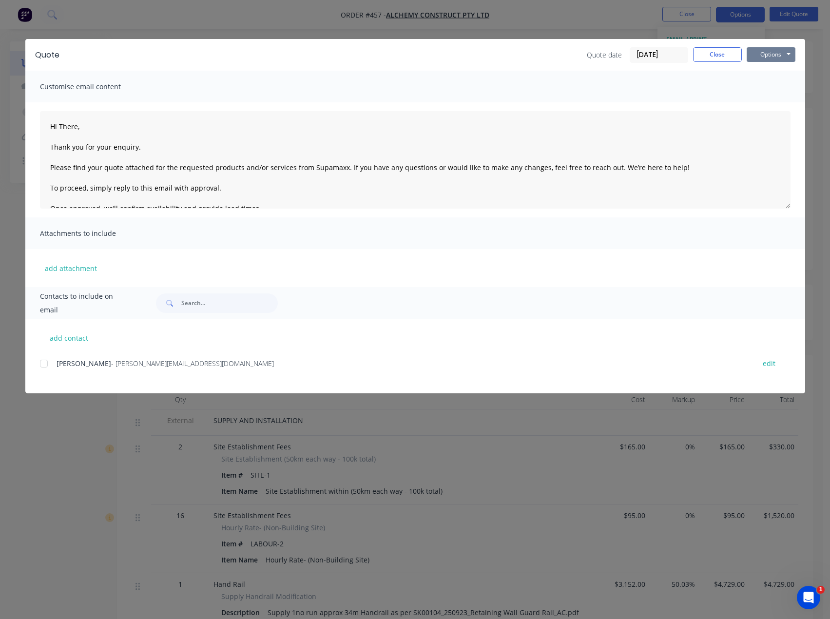
click at [776, 55] on button "Options" at bounding box center [771, 54] width 49 height 15
click at [772, 68] on button "Preview" at bounding box center [778, 72] width 62 height 16
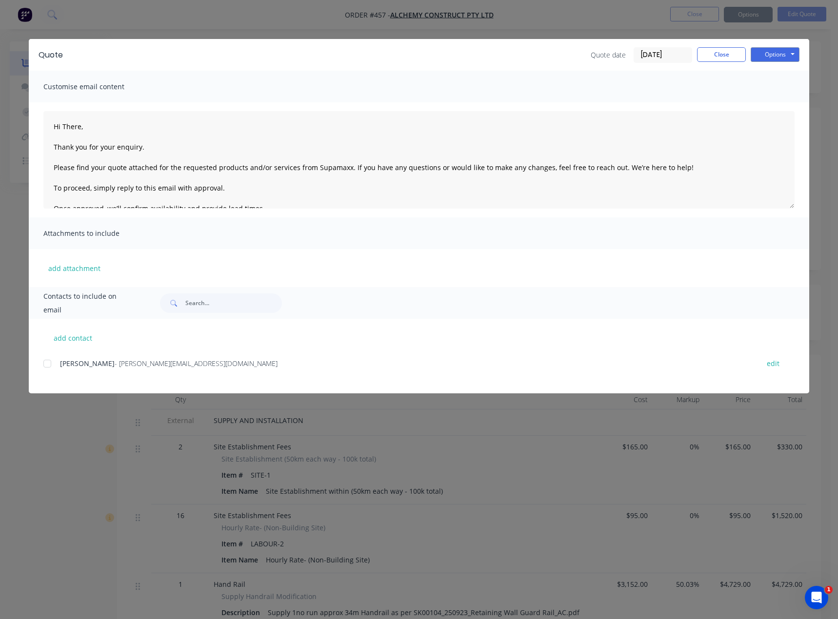
type textarea "Hi There, Thank you for your enquiry. Please find your quote attached for the r…"
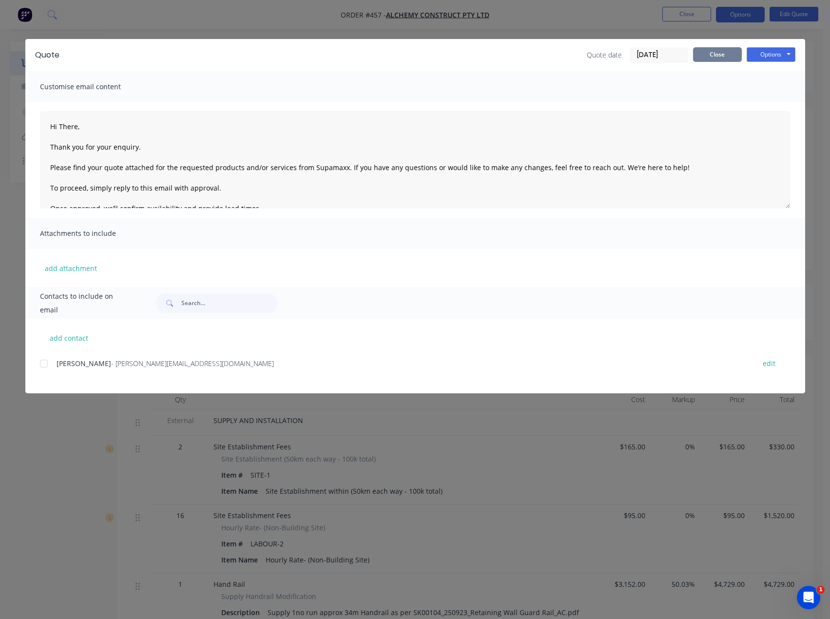
click at [711, 59] on button "Close" at bounding box center [717, 54] width 49 height 15
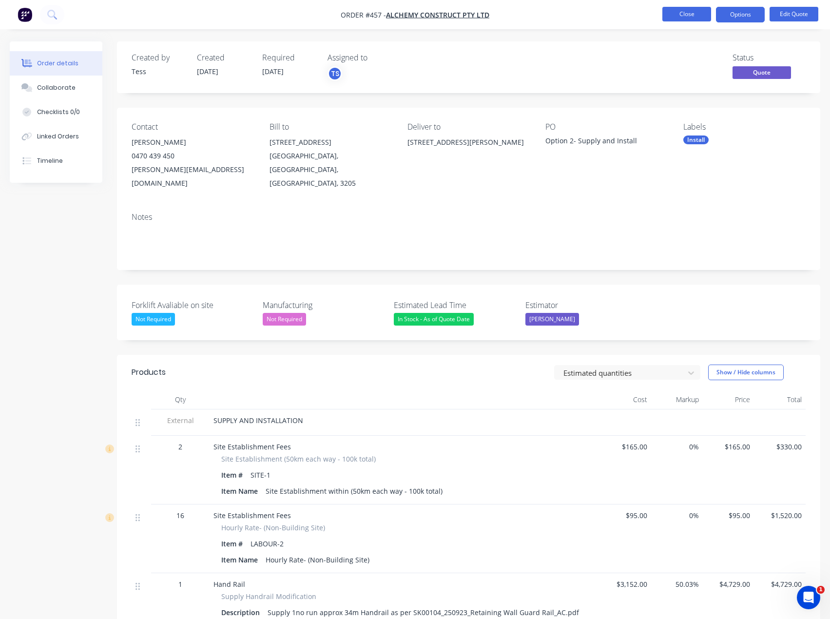
click at [681, 15] on button "Close" at bounding box center [687, 14] width 49 height 15
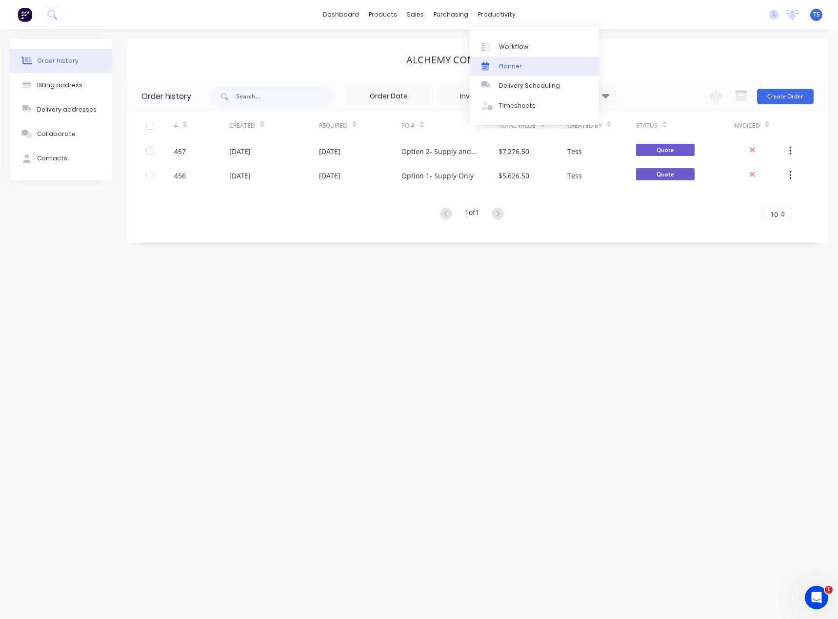
click at [511, 67] on div "Planner" at bounding box center [510, 66] width 23 height 9
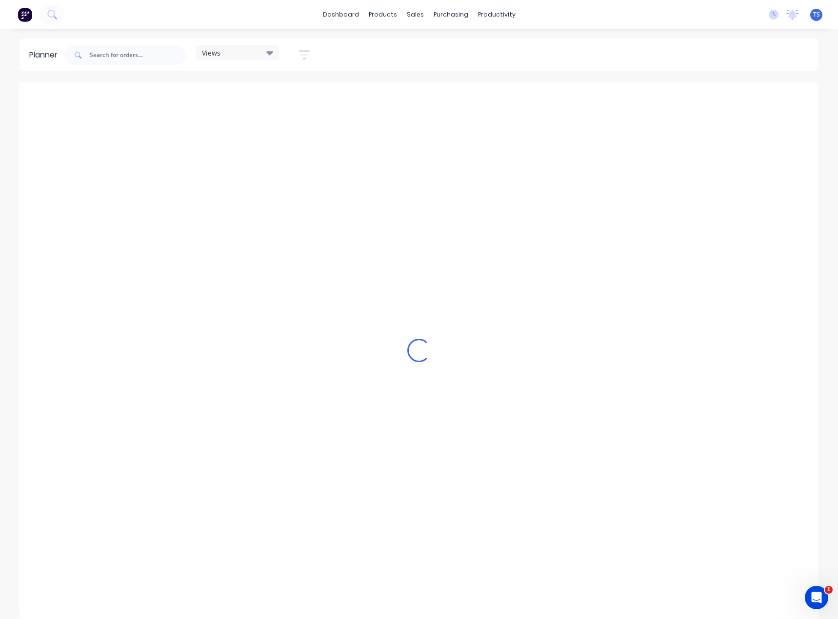
scroll to position [0, 701]
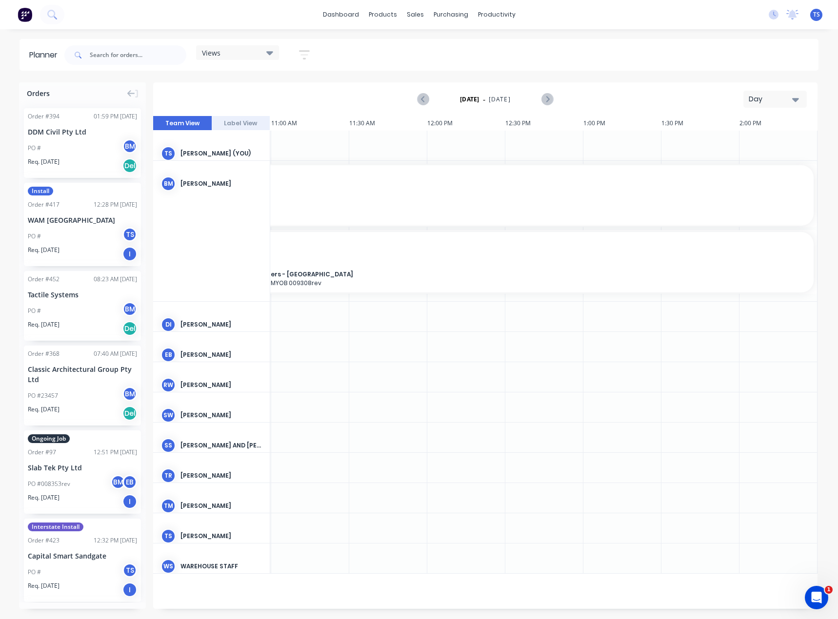
click at [783, 95] on div "Day" at bounding box center [770, 99] width 45 height 10
click at [756, 166] on div "Month" at bounding box center [757, 165] width 97 height 20
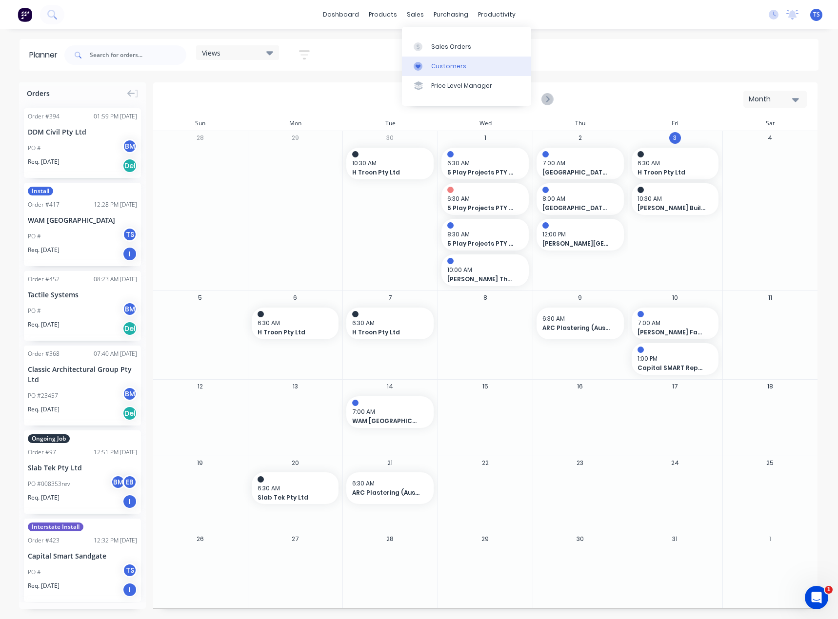
click at [431, 64] on div "Customers" at bounding box center [448, 66] width 35 height 9
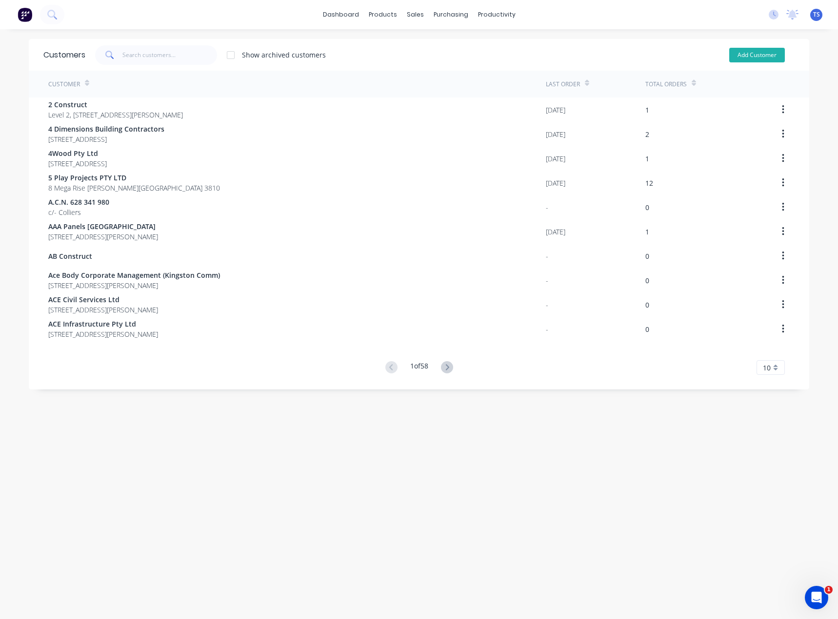
click at [755, 56] on button "Add Customer" at bounding box center [757, 55] width 56 height 15
select select "AU"
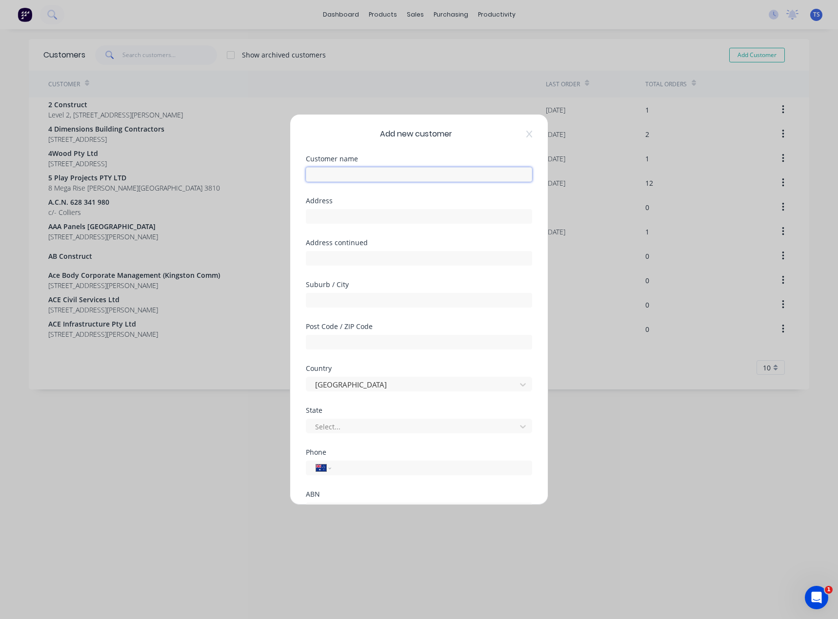
drag, startPoint x: 357, startPoint y: 171, endPoint x: 355, endPoint y: 182, distance: 11.4
click at [357, 171] on input "text" at bounding box center [419, 174] width 226 height 15
click at [352, 177] on input "text" at bounding box center [419, 174] width 226 height 15
type input "Mayor [PERSON_NAME] Apartments"
click at [328, 217] on input "text" at bounding box center [419, 216] width 226 height 15
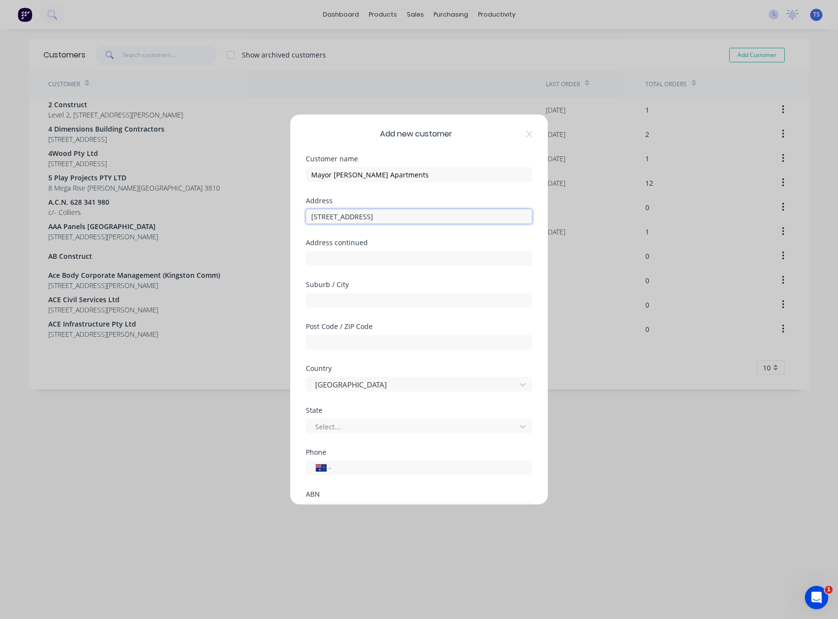
type input "[STREET_ADDRESS]"
click at [324, 297] on input "text" at bounding box center [419, 300] width 226 height 15
type input "[GEOGRAPHIC_DATA]"
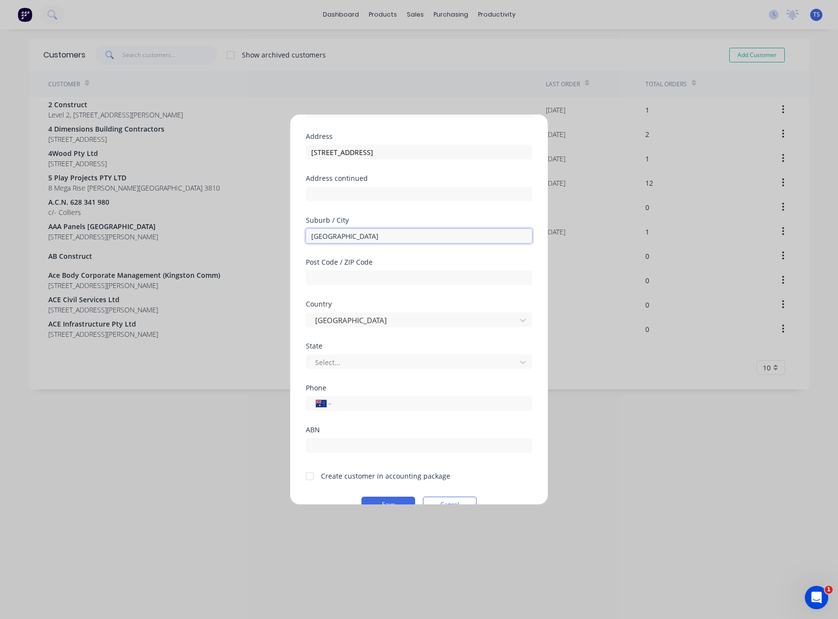
scroll to position [86, 0]
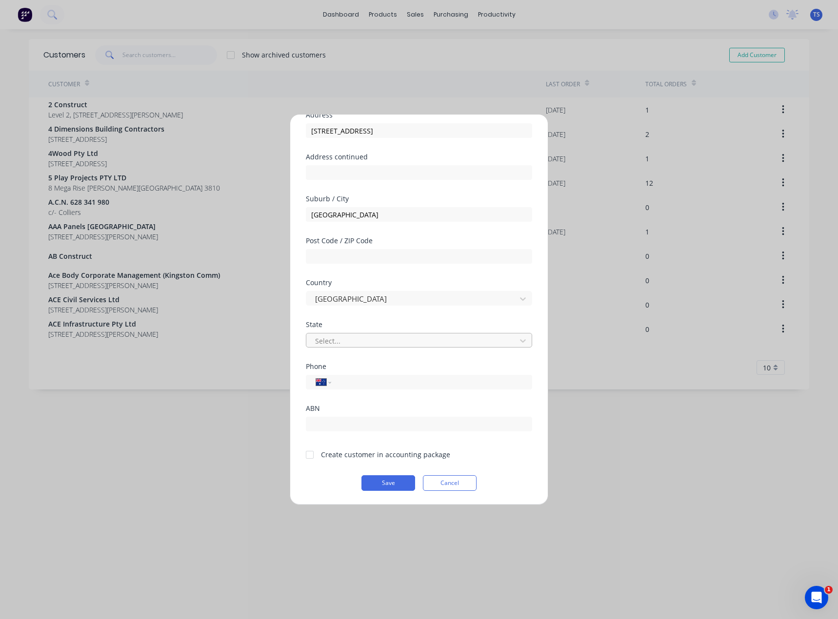
click at [343, 339] on div at bounding box center [412, 341] width 197 height 12
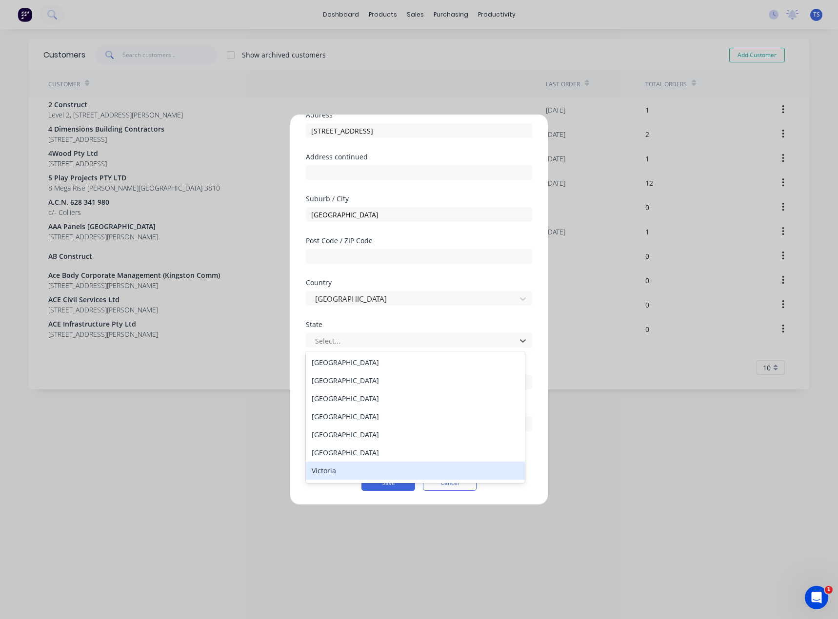
click at [333, 470] on div "Victoria" at bounding box center [415, 471] width 219 height 18
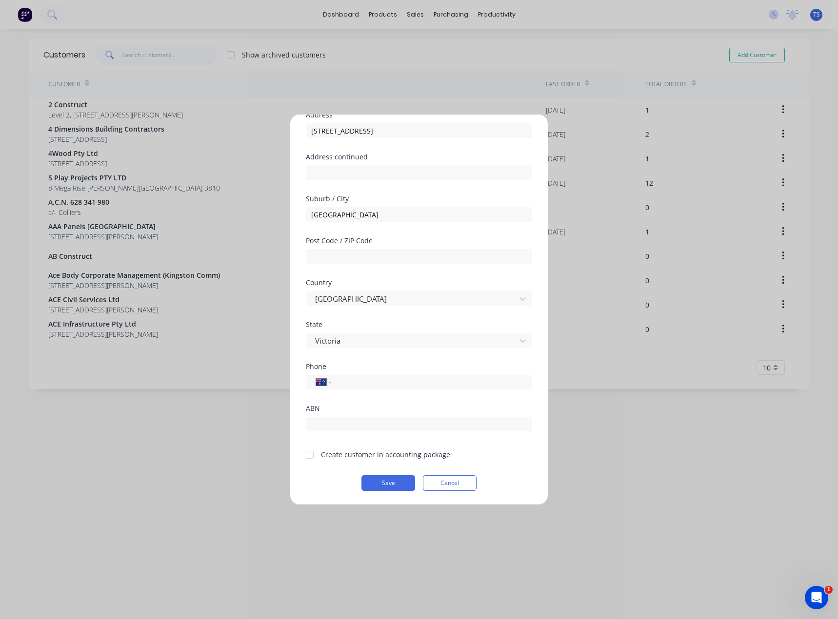
click at [309, 451] on div at bounding box center [310, 455] width 20 height 20
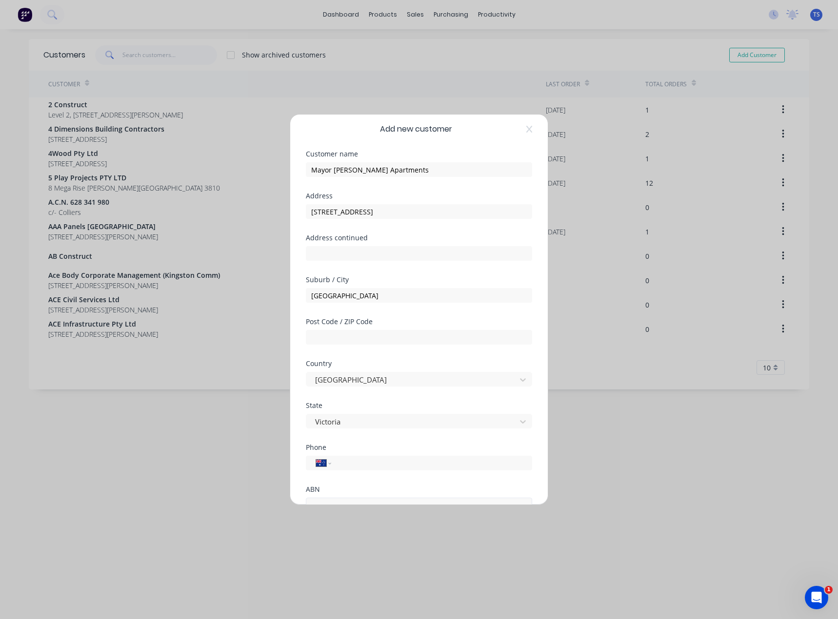
scroll to position [0, 0]
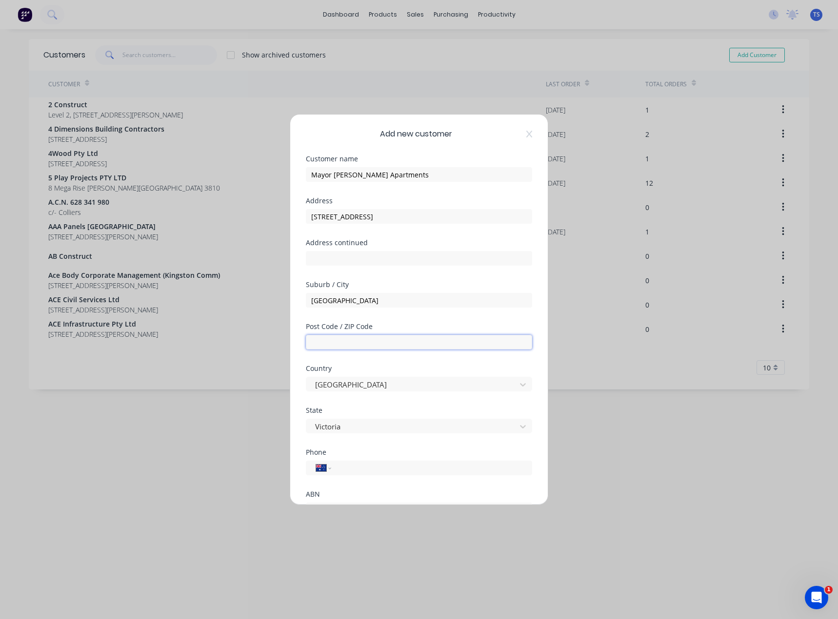
click at [348, 341] on input "text" at bounding box center [419, 342] width 226 height 15
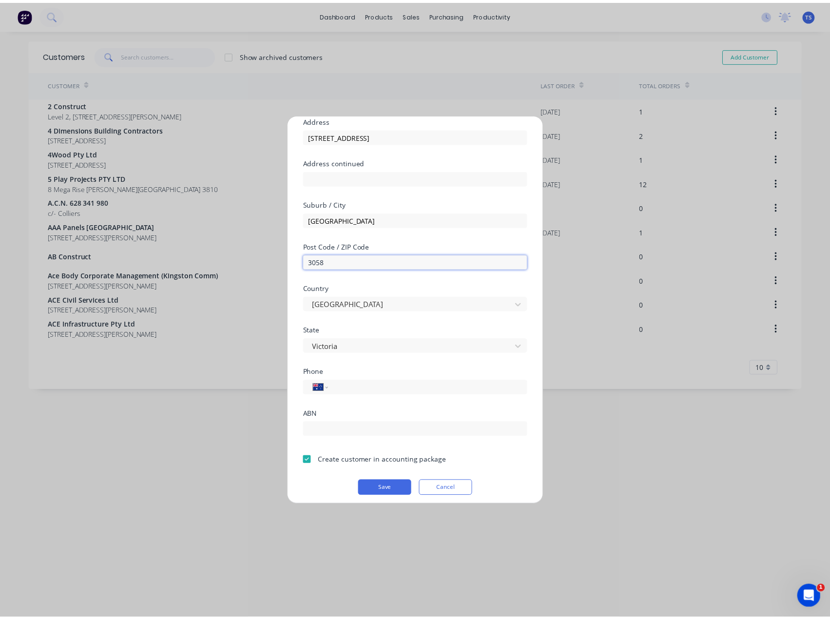
scroll to position [86, 0]
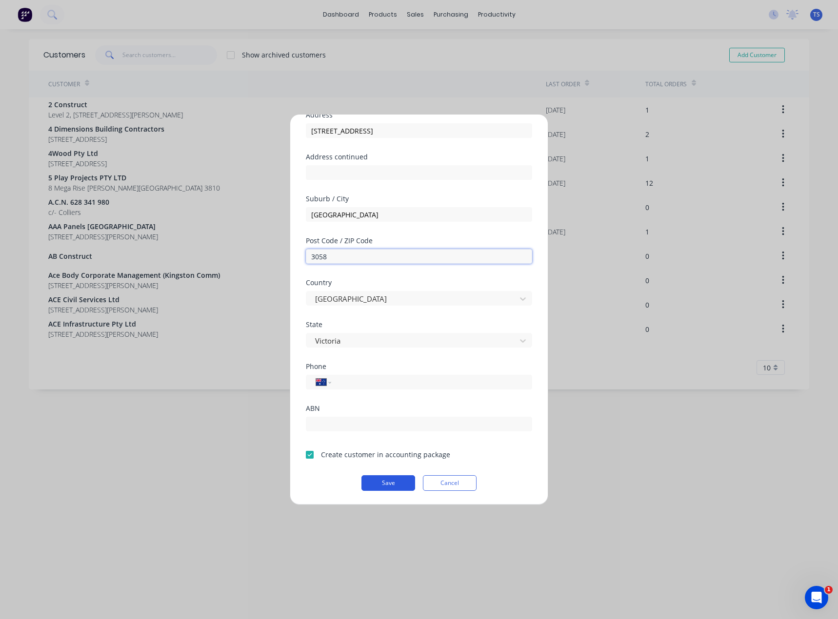
type input "3058"
click at [387, 481] on button "Save" at bounding box center [388, 483] width 54 height 16
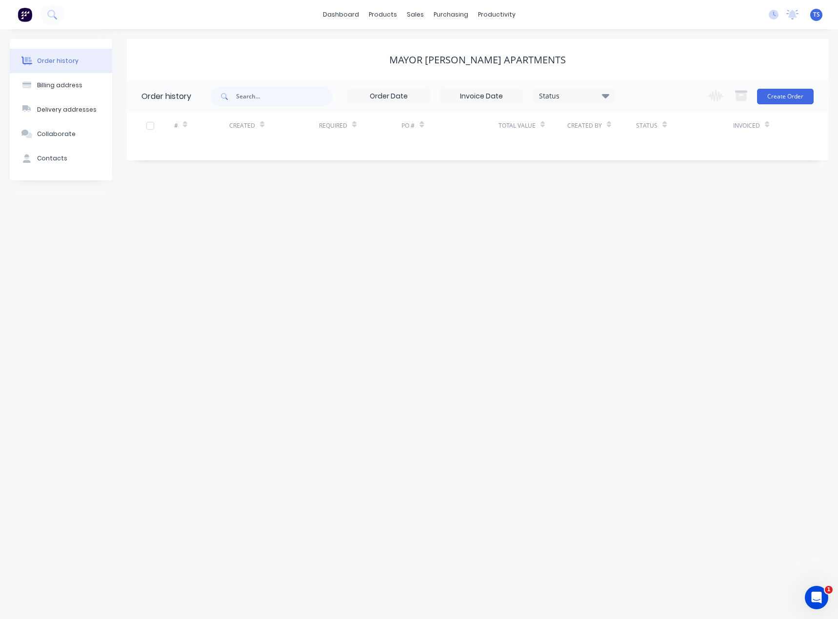
click at [382, 480] on div "Order history Billing address Delivery addresses Collaborate Contacts Mayor [PE…" at bounding box center [419, 324] width 838 height 590
click at [51, 164] on button "Contacts" at bounding box center [61, 158] width 102 height 24
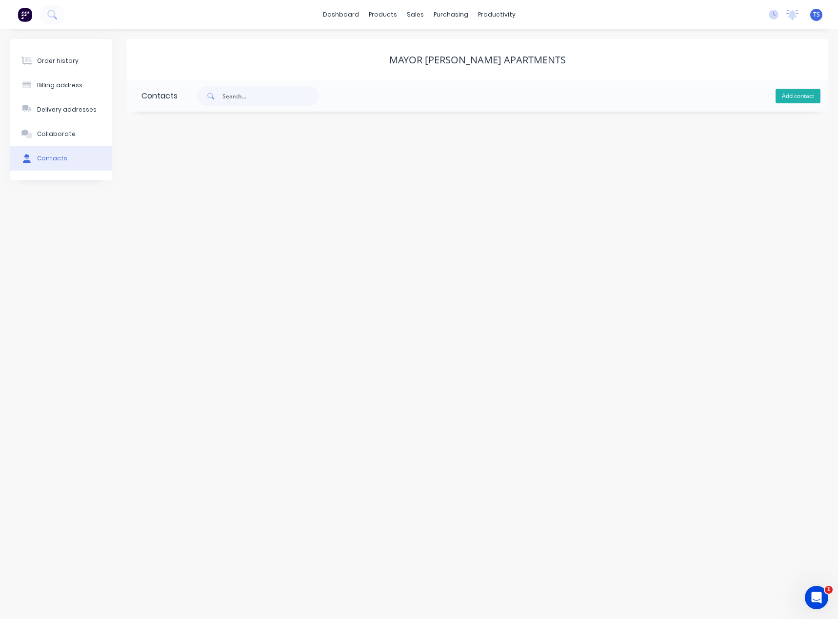
drag, startPoint x: 795, startPoint y: 92, endPoint x: 787, endPoint y: 95, distance: 8.6
click at [795, 92] on button "Add contact" at bounding box center [797, 96] width 45 height 15
select select "AU"
click at [174, 168] on input "text" at bounding box center [220, 167] width 159 height 15
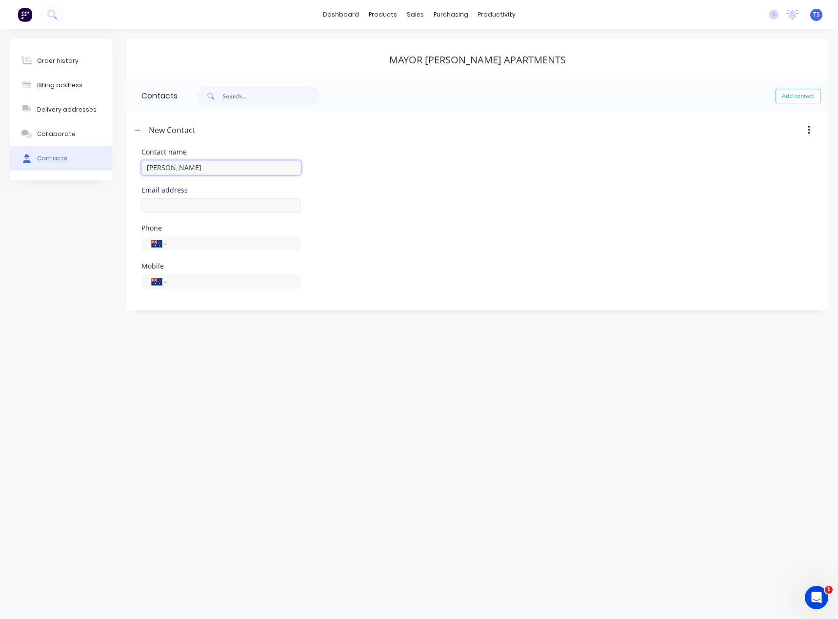
type input "[PERSON_NAME]"
click at [149, 204] on input "text" at bounding box center [220, 205] width 159 height 15
select select "AU"
click at [151, 206] on input "text" at bounding box center [220, 205] width 159 height 15
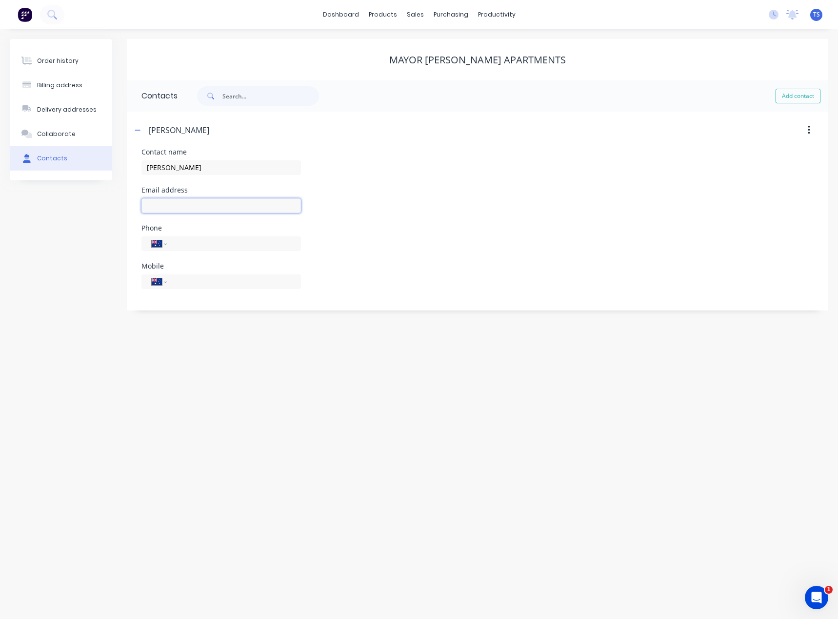
click at [158, 207] on input "text" at bounding box center [220, 205] width 159 height 15
paste input "[EMAIL_ADDRESS][DOMAIN_NAME]"
type input "[EMAIL_ADDRESS][DOMAIN_NAME]"
click at [182, 244] on input "tel" at bounding box center [232, 243] width 117 height 11
click at [183, 283] on input "tel" at bounding box center [232, 281] width 117 height 11
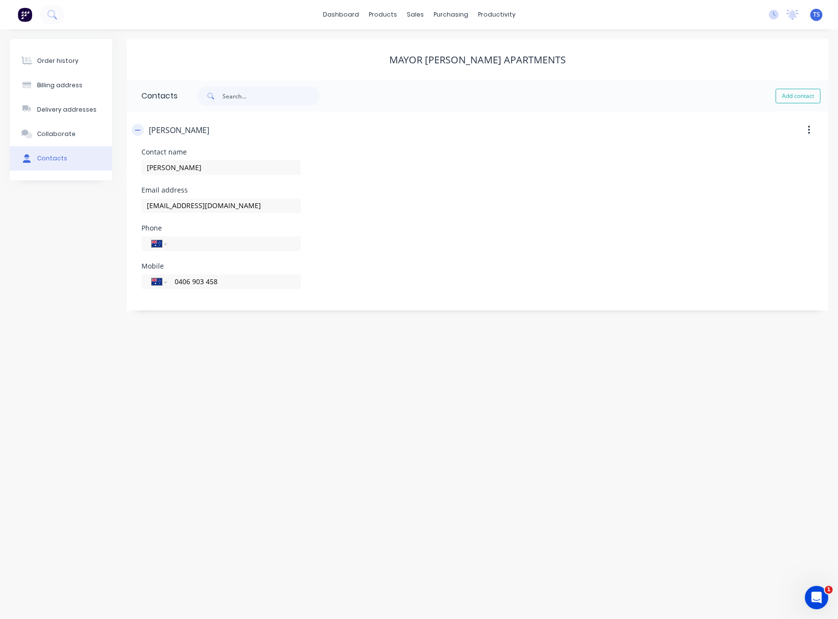
type input "0406 903 458"
click at [140, 132] on icon "button" at bounding box center [138, 130] width 6 height 7
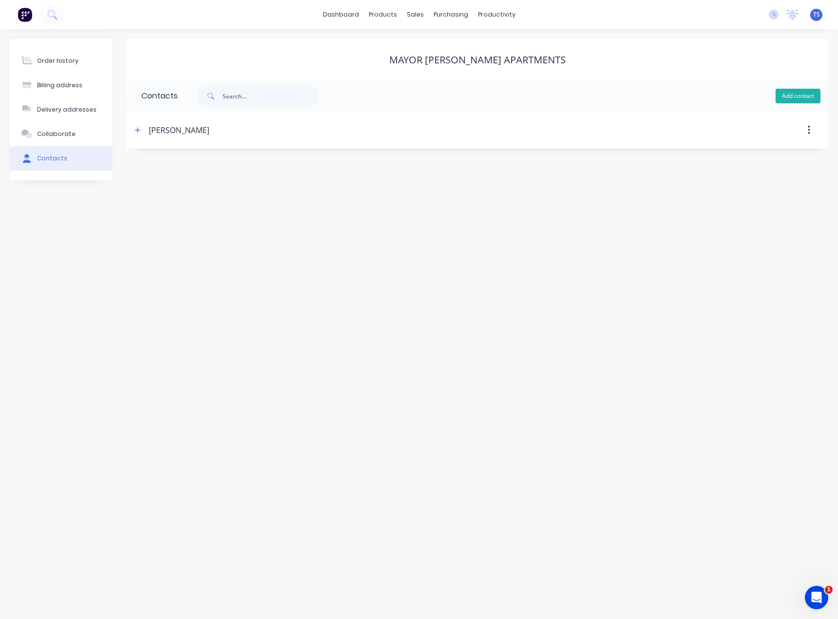
click at [797, 96] on button "Add contact" at bounding box center [797, 96] width 45 height 15
select select "AU"
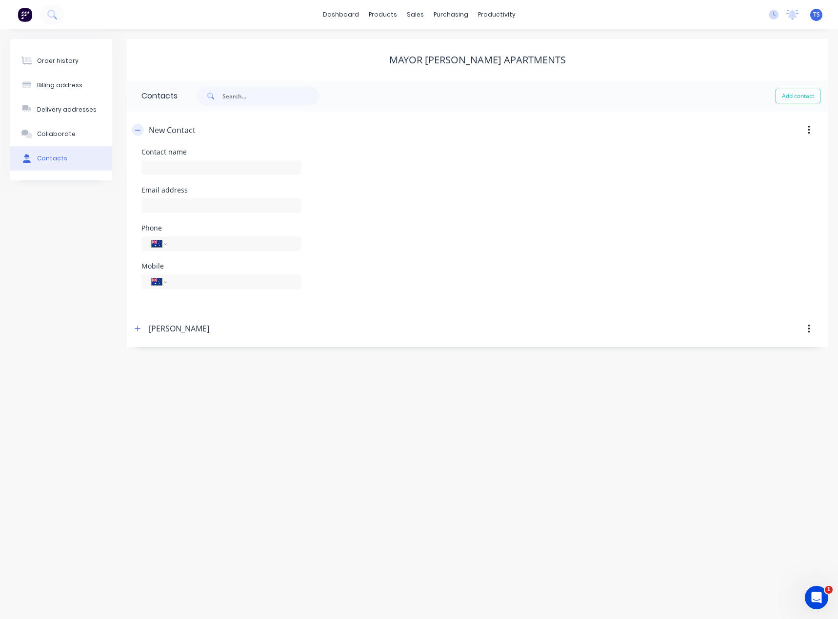
click at [137, 129] on icon "button" at bounding box center [138, 130] width 6 height 7
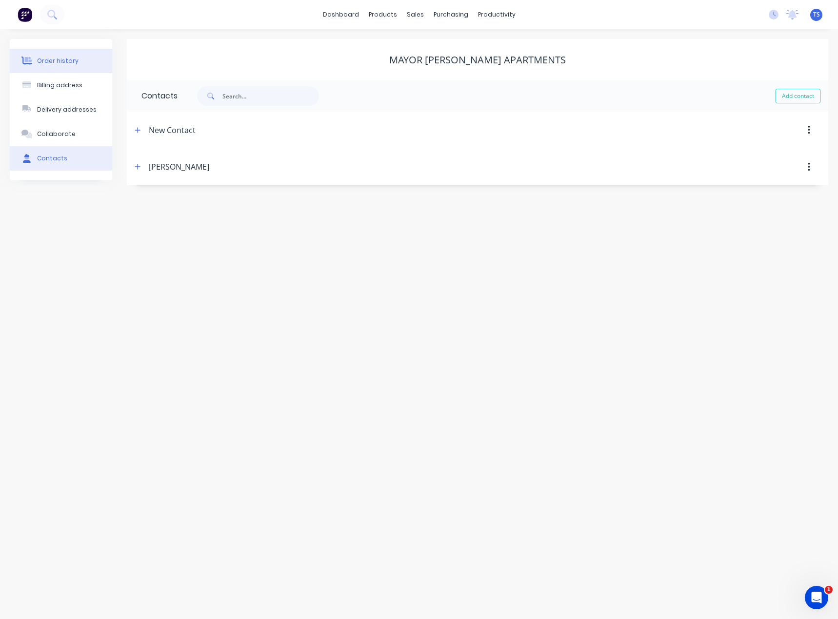
click at [52, 61] on div "Order history" at bounding box center [57, 61] width 41 height 9
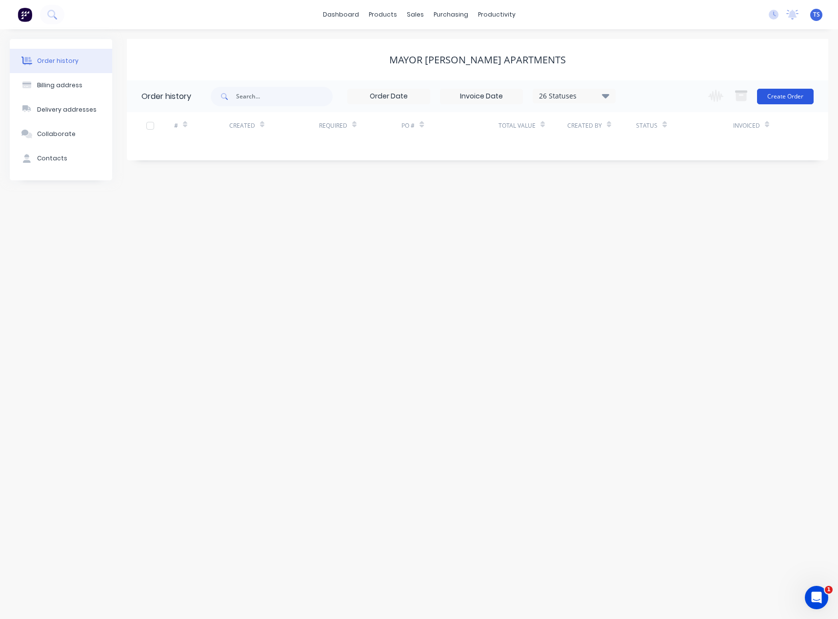
click at [788, 94] on button "Create Order" at bounding box center [785, 97] width 57 height 16
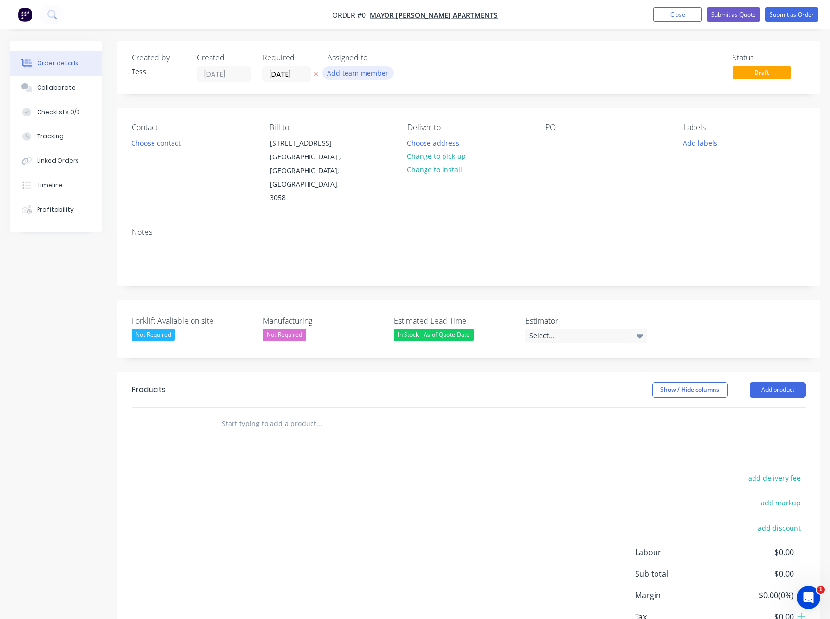
click at [347, 75] on button "Add team member" at bounding box center [358, 72] width 72 height 13
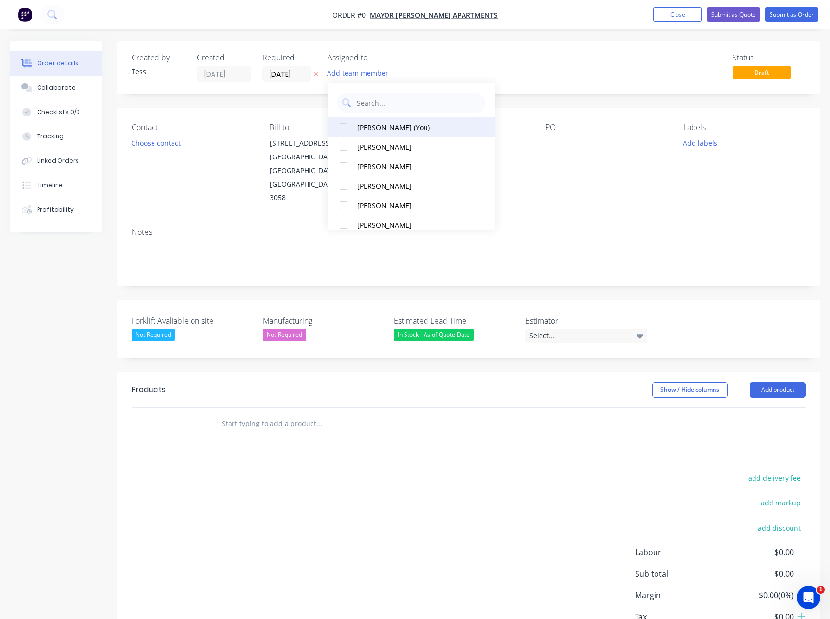
click at [363, 127] on div "[PERSON_NAME] (You)" at bounding box center [414, 127] width 115 height 10
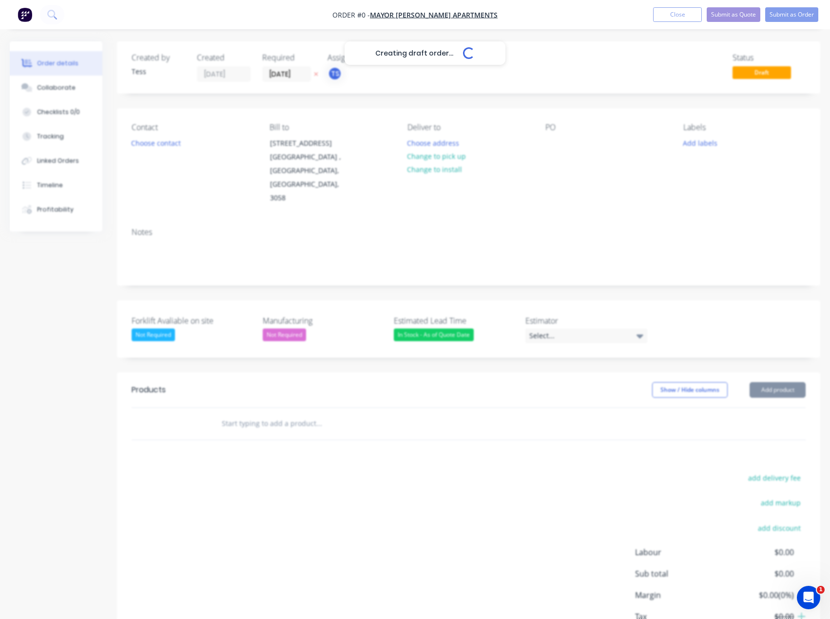
click at [412, 58] on div "Creating draft order... Loading... Order details Collaborate Checklists 0/0 Tra…" at bounding box center [415, 364] width 830 height 647
click at [167, 140] on button "Choose contact" at bounding box center [156, 142] width 60 height 13
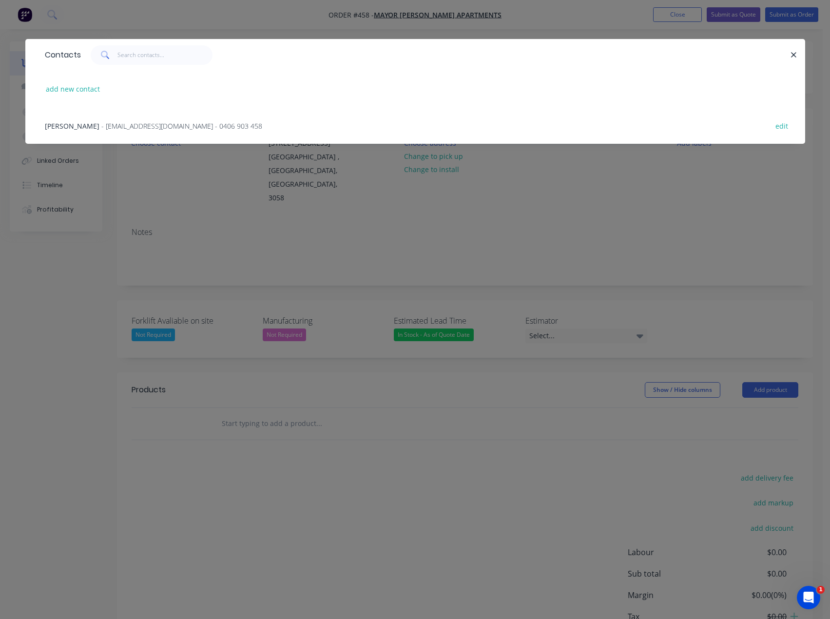
click at [90, 127] on span "[PERSON_NAME]" at bounding box center [72, 125] width 55 height 9
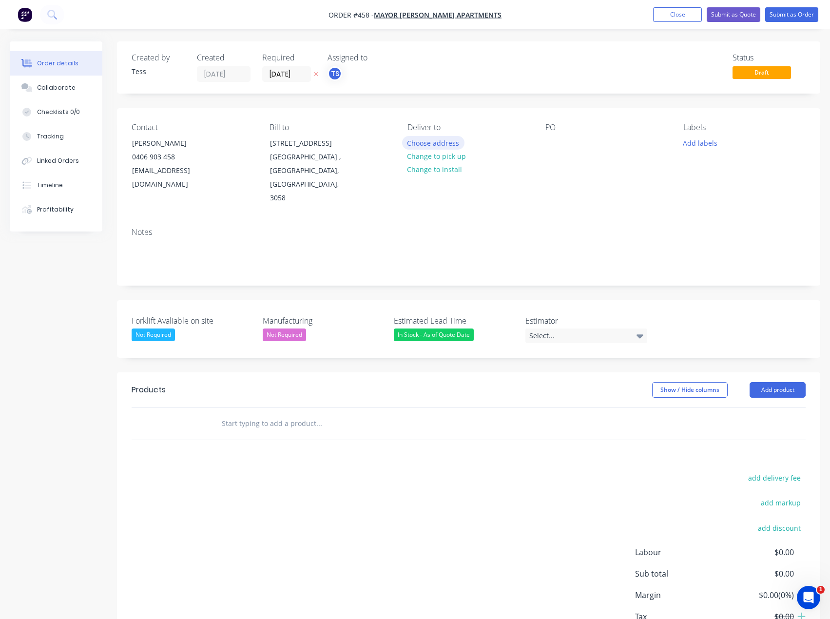
click at [439, 144] on button "Choose address" at bounding box center [433, 142] width 62 height 13
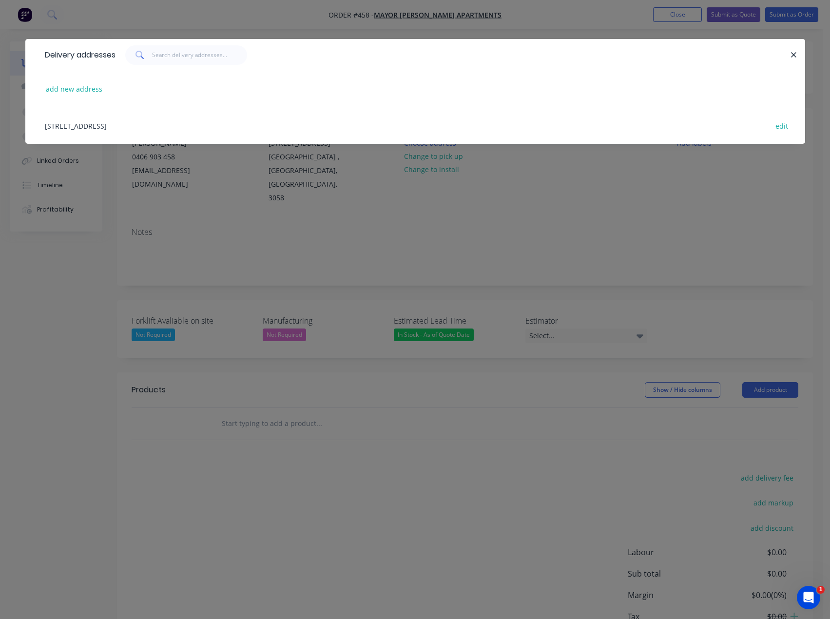
click at [100, 124] on div "[STREET_ADDRESS] edit" at bounding box center [415, 125] width 751 height 37
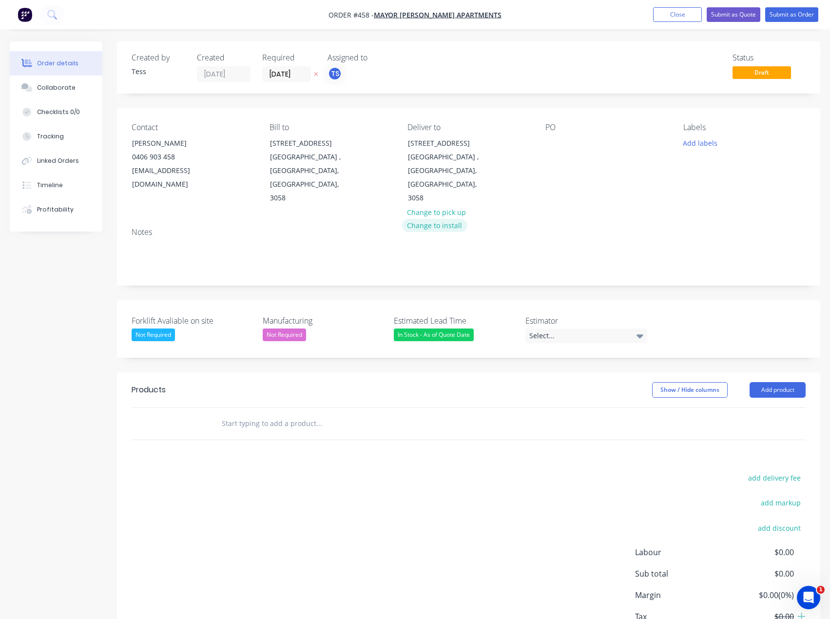
click at [434, 219] on button "Change to install" at bounding box center [434, 225] width 65 height 13
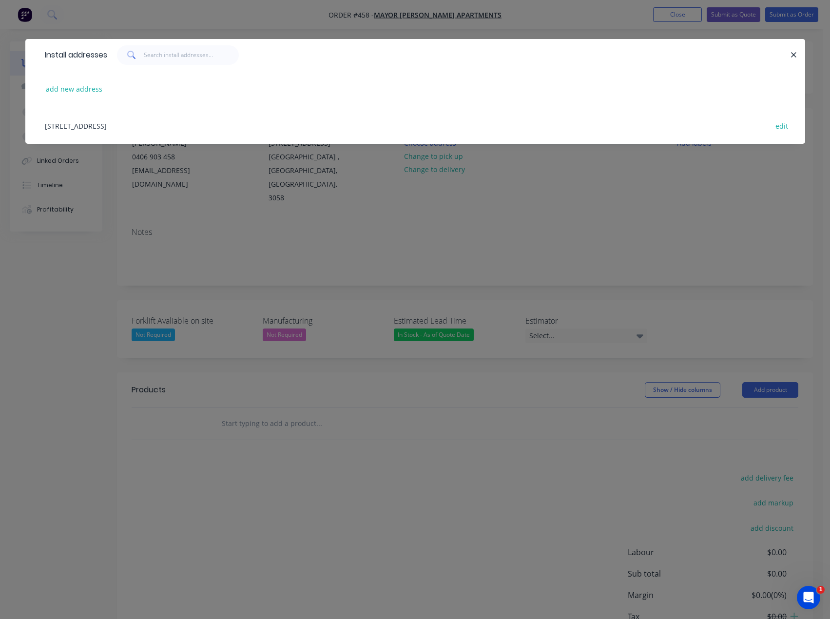
click at [136, 122] on div "[STREET_ADDRESS] edit" at bounding box center [415, 125] width 751 height 37
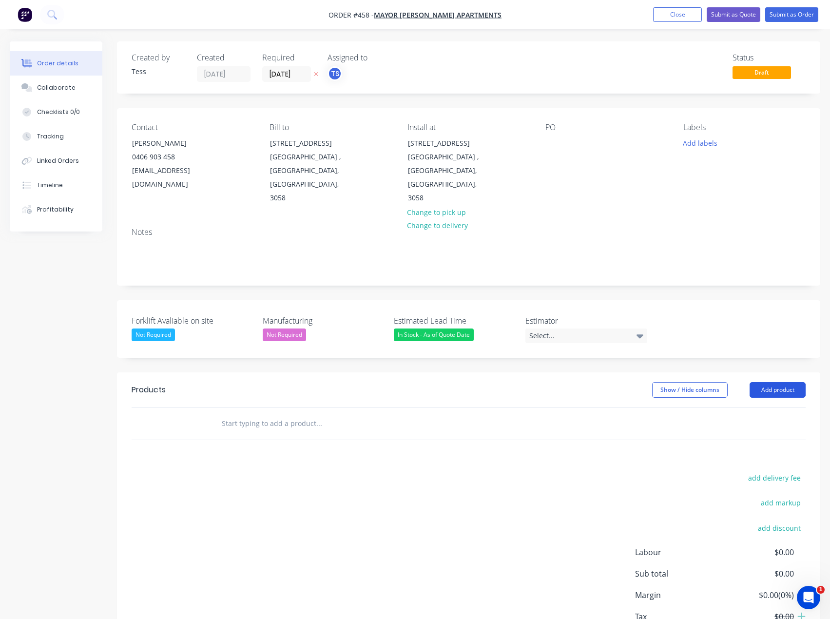
click at [785, 382] on button "Add product" at bounding box center [778, 390] width 56 height 16
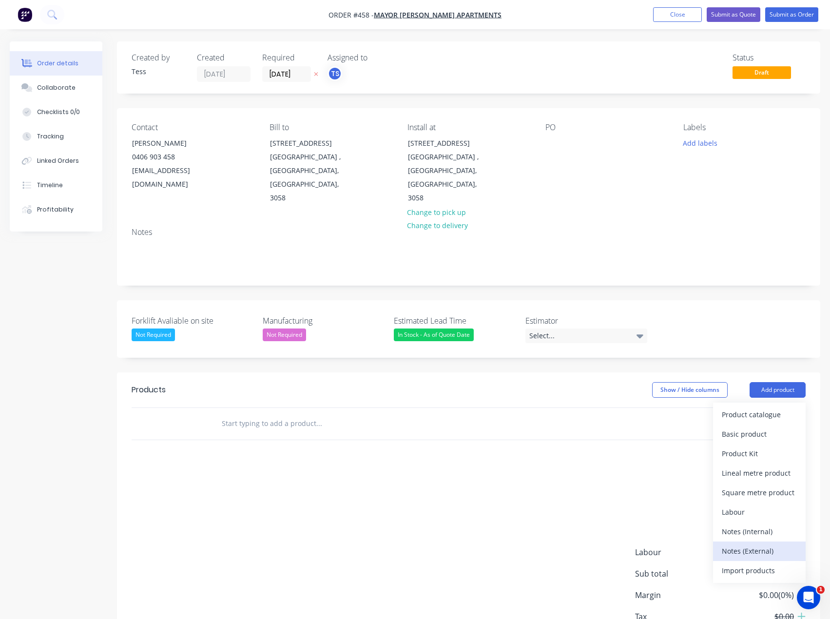
click at [770, 544] on div "Notes (External)" at bounding box center [759, 551] width 75 height 14
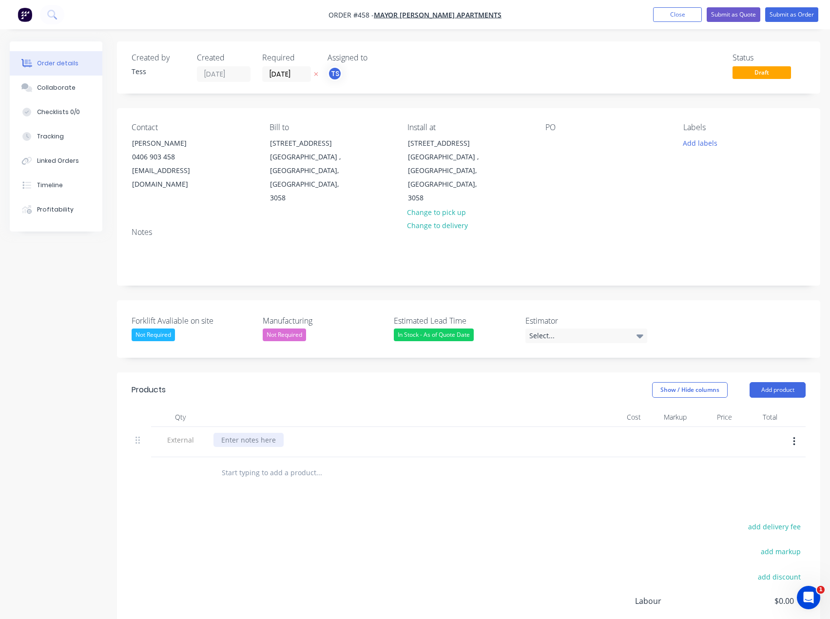
click at [244, 433] on div at bounding box center [249, 440] width 70 height 14
click at [521, 520] on div "add delivery fee add markup add discount Labour $0.00 Sub total $0.00 Margin $0…" at bounding box center [469, 614] width 674 height 188
click at [763, 382] on button "Add product" at bounding box center [778, 390] width 56 height 16
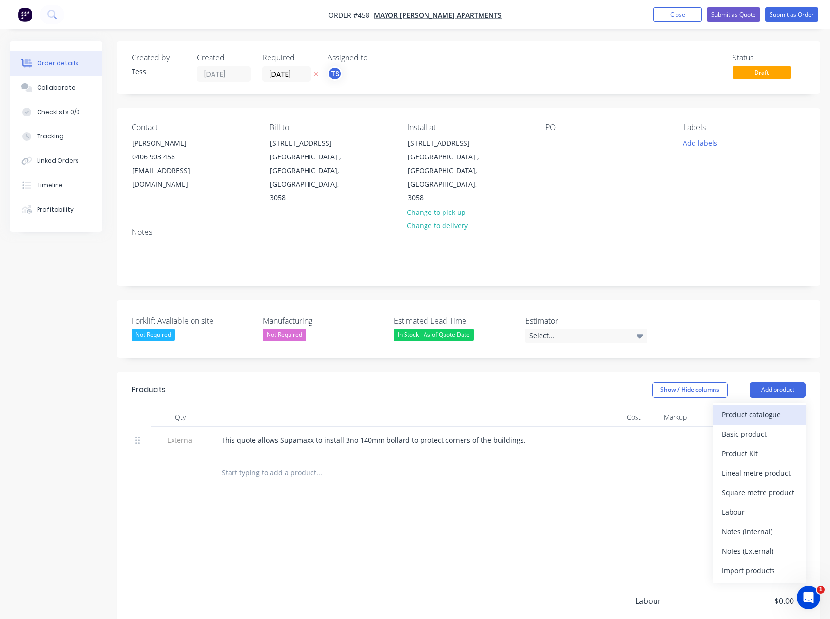
click at [734, 408] on div "Product catalogue" at bounding box center [759, 415] width 75 height 14
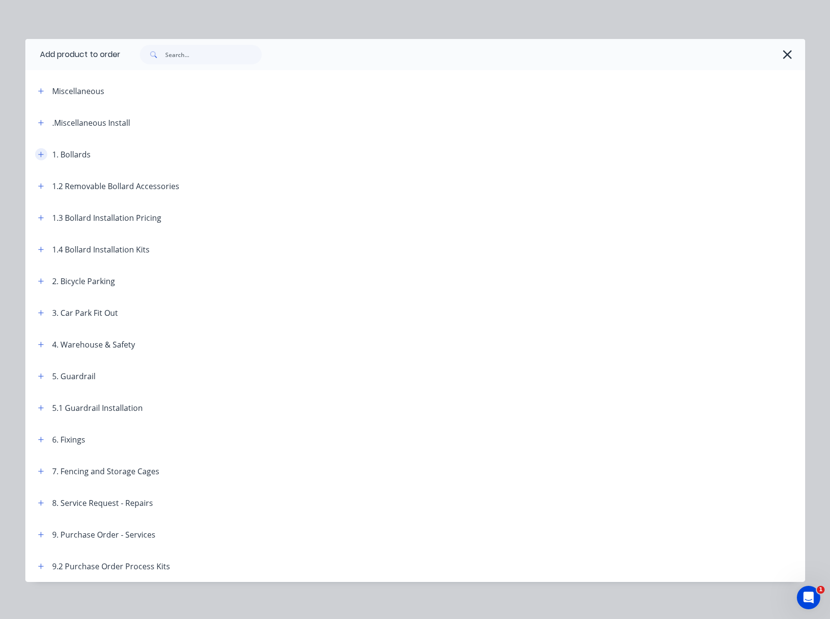
click at [38, 156] on icon "button" at bounding box center [41, 154] width 6 height 7
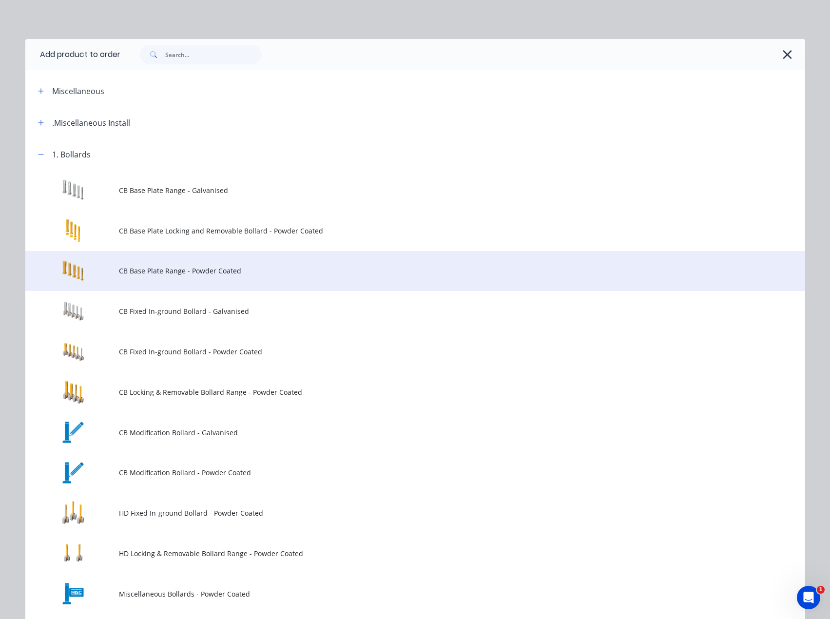
click at [130, 270] on span "CB Base Plate Range - Powder Coated" at bounding box center [393, 271] width 549 height 10
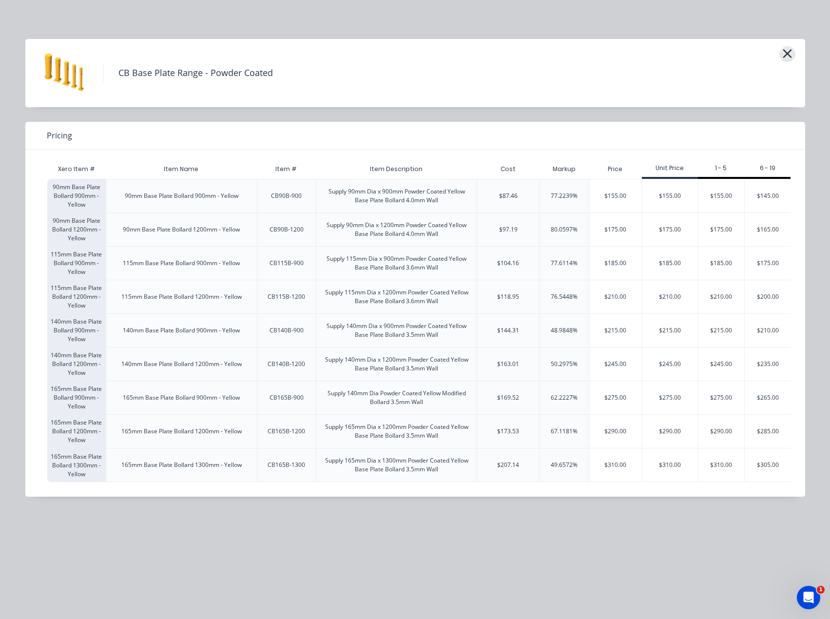
click at [785, 51] on icon "button" at bounding box center [787, 53] width 9 height 9
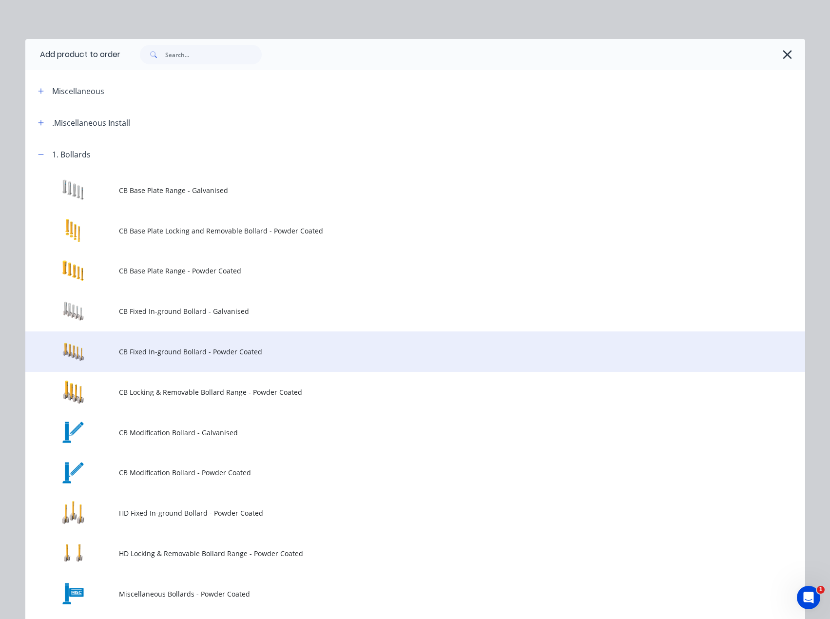
scroll to position [138, 0]
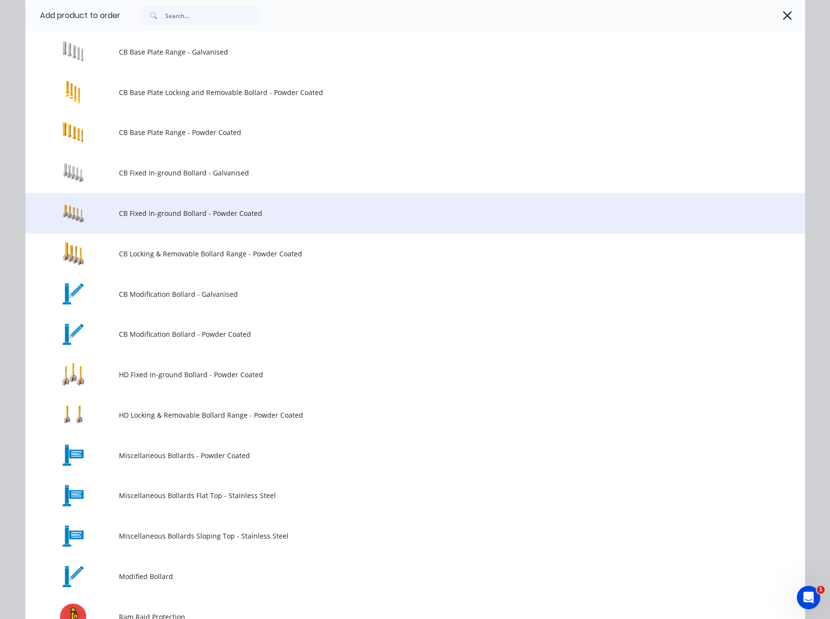
click at [183, 218] on span "CB Fixed In-ground Bollard - Powder Coated" at bounding box center [393, 213] width 549 height 10
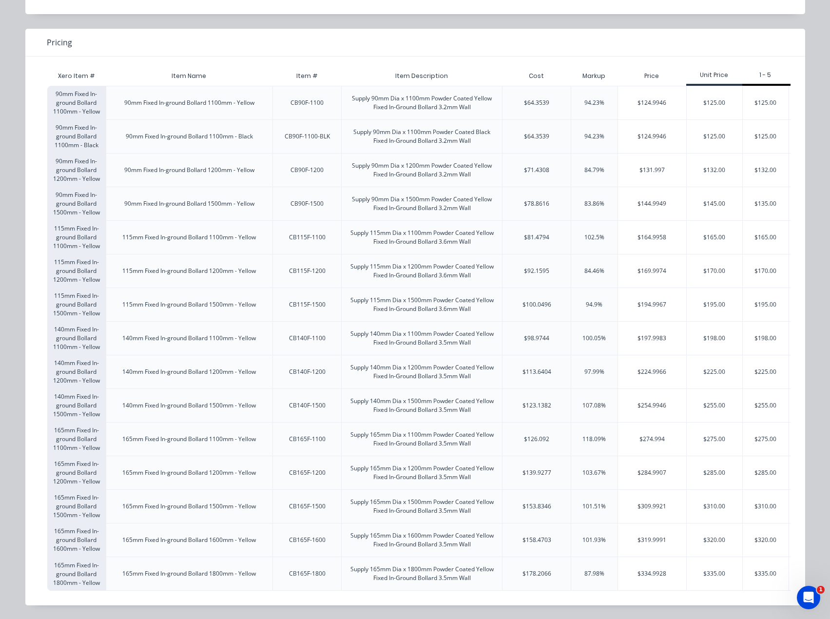
scroll to position [98, 0]
click at [657, 404] on div "$254.9946" at bounding box center [652, 405] width 68 height 33
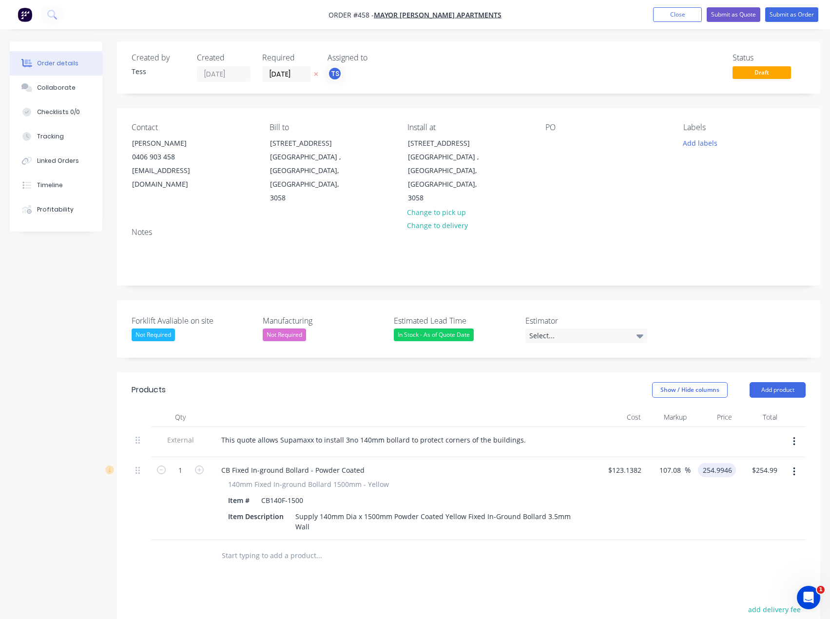
click at [719, 463] on input "254.9946" at bounding box center [719, 470] width 34 height 14
type input "$255.00"
click at [326, 543] on div at bounding box center [385, 556] width 351 height 32
click at [201, 466] on icon "button" at bounding box center [199, 470] width 9 height 9
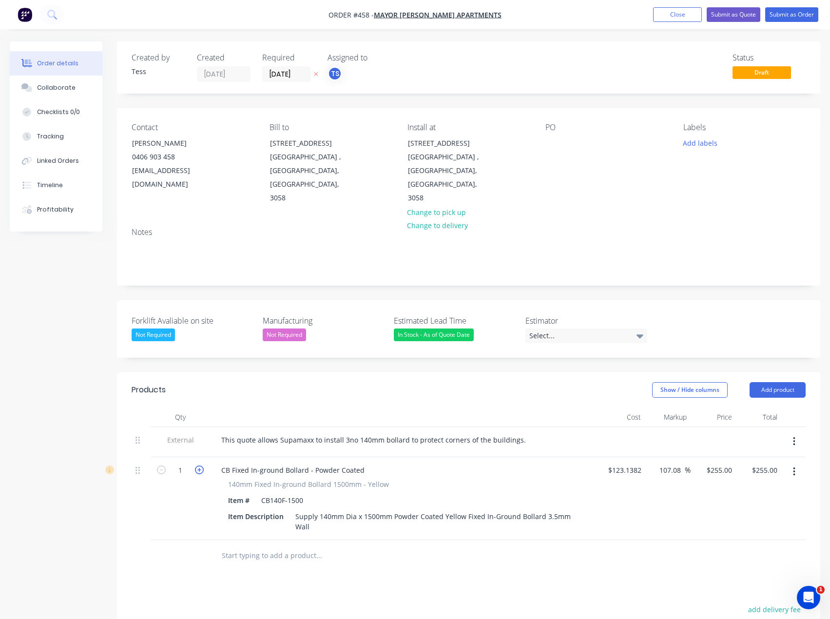
type input "2"
type input "$510.00"
click at [201, 466] on icon "button" at bounding box center [199, 470] width 9 height 9
type input "3"
type input "$765.00"
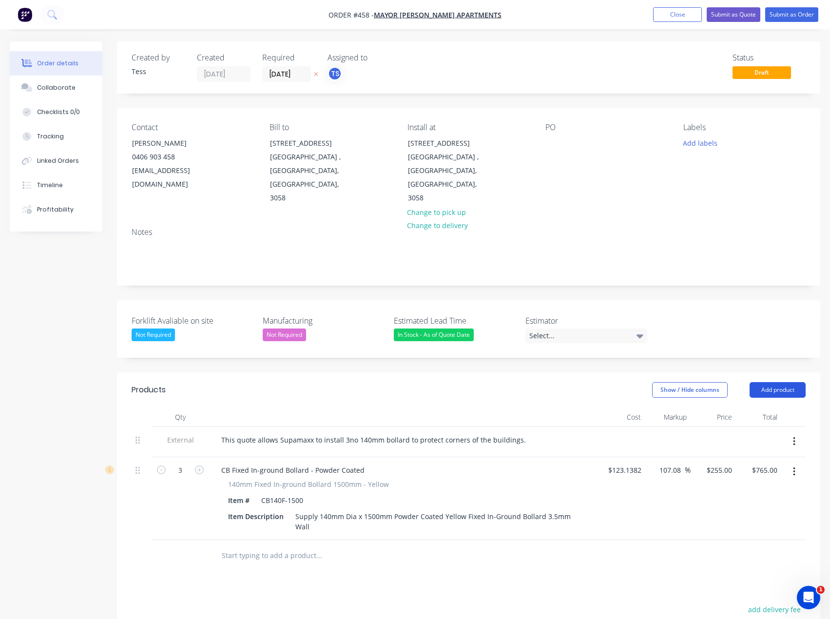
click at [789, 382] on button "Add product" at bounding box center [778, 390] width 56 height 16
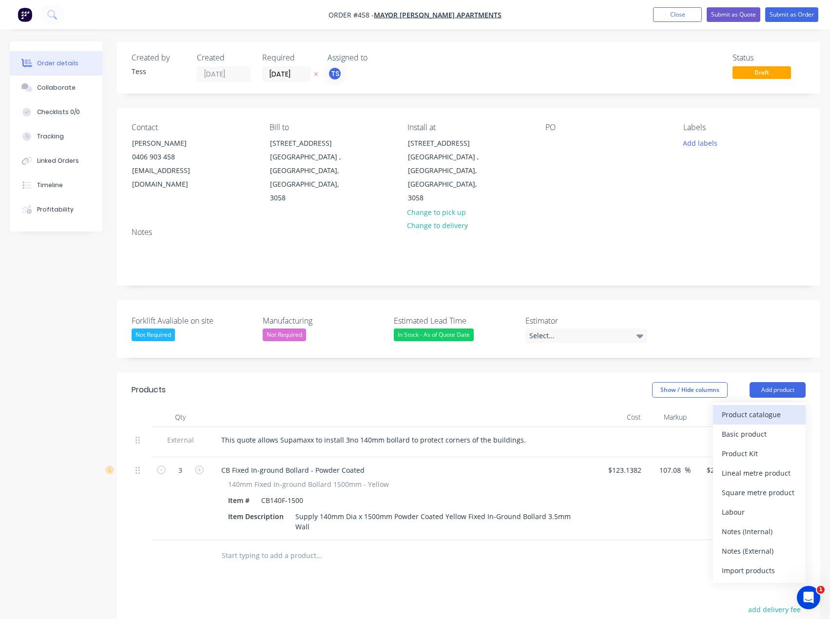
click at [747, 408] on div "Product catalogue" at bounding box center [759, 415] width 75 height 14
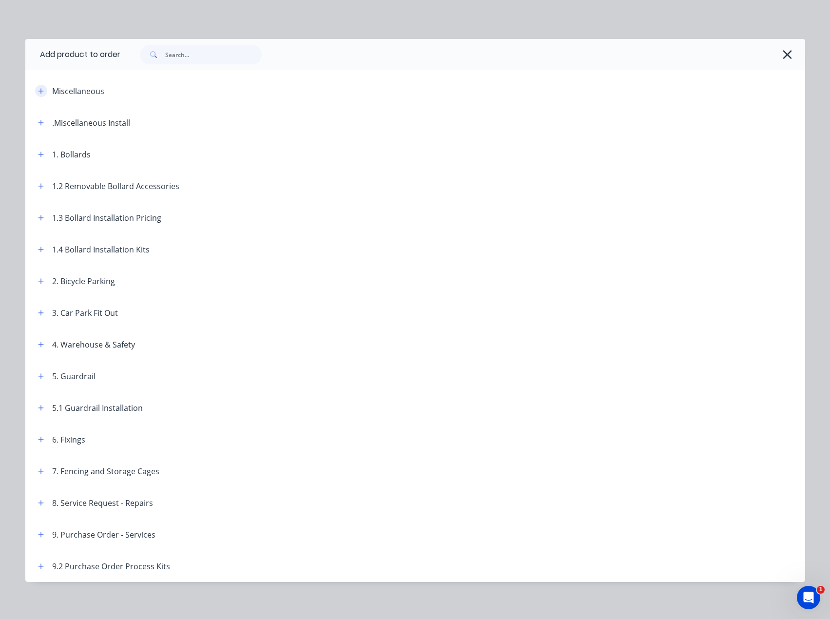
click at [38, 89] on icon "button" at bounding box center [40, 90] width 5 height 5
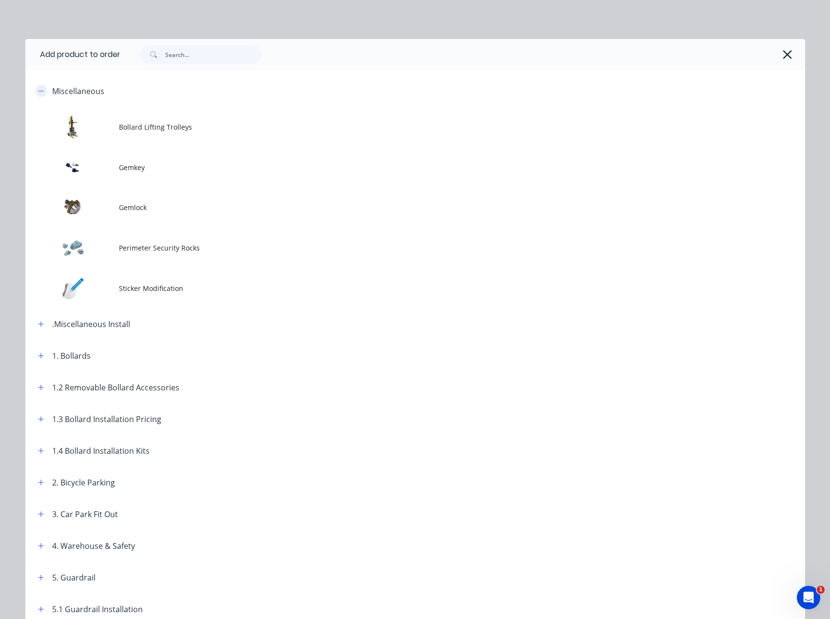
click at [38, 89] on icon "button" at bounding box center [41, 91] width 6 height 7
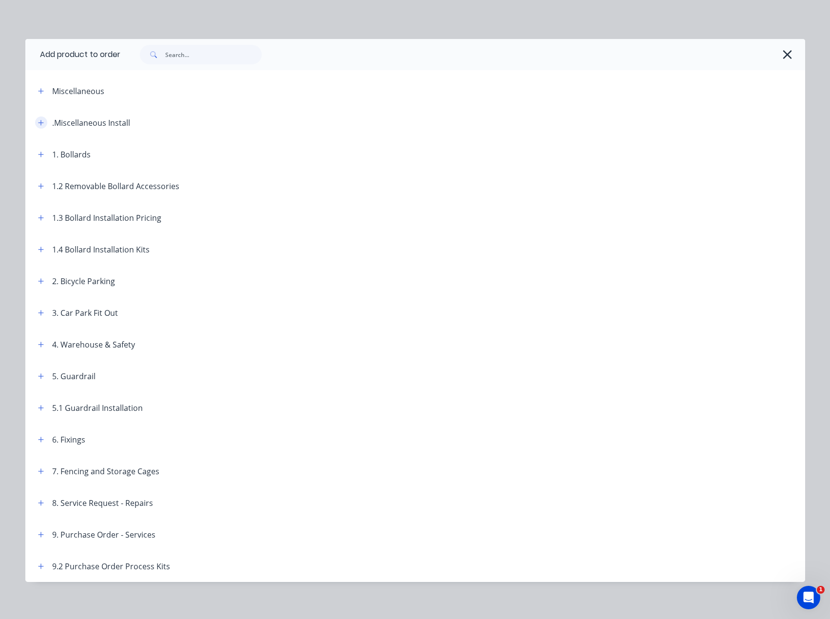
click at [38, 125] on icon "button" at bounding box center [40, 122] width 5 height 5
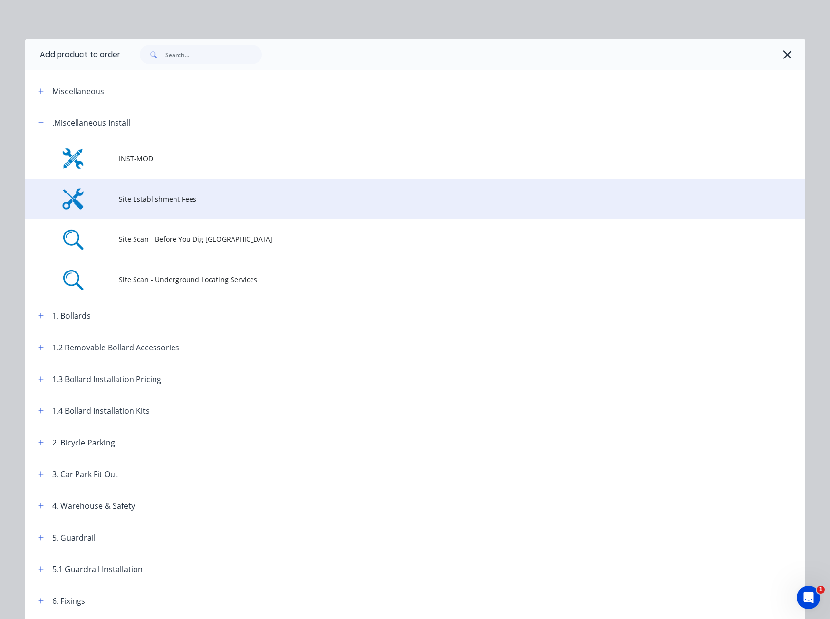
click at [119, 195] on span "Site Establishment Fees" at bounding box center [393, 199] width 549 height 10
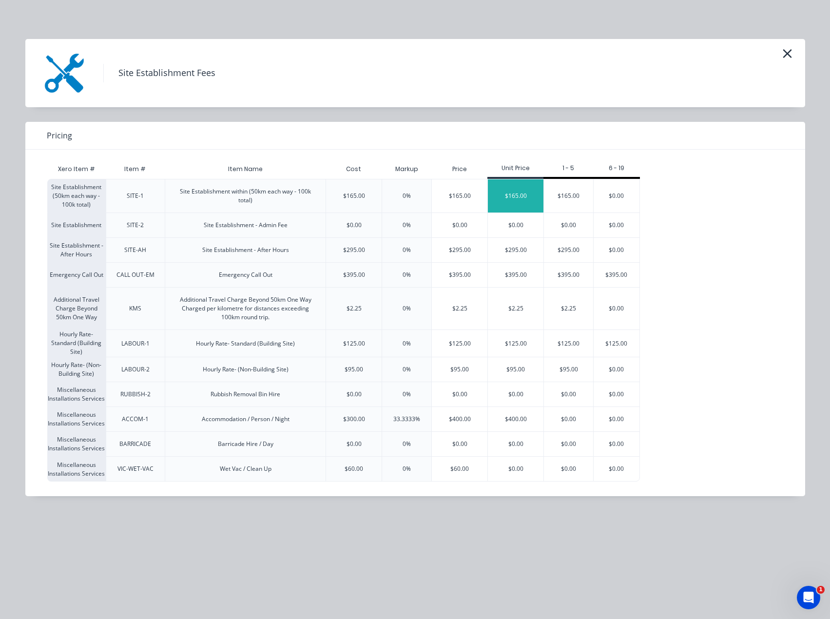
click at [522, 198] on div "$165.00" at bounding box center [516, 195] width 56 height 33
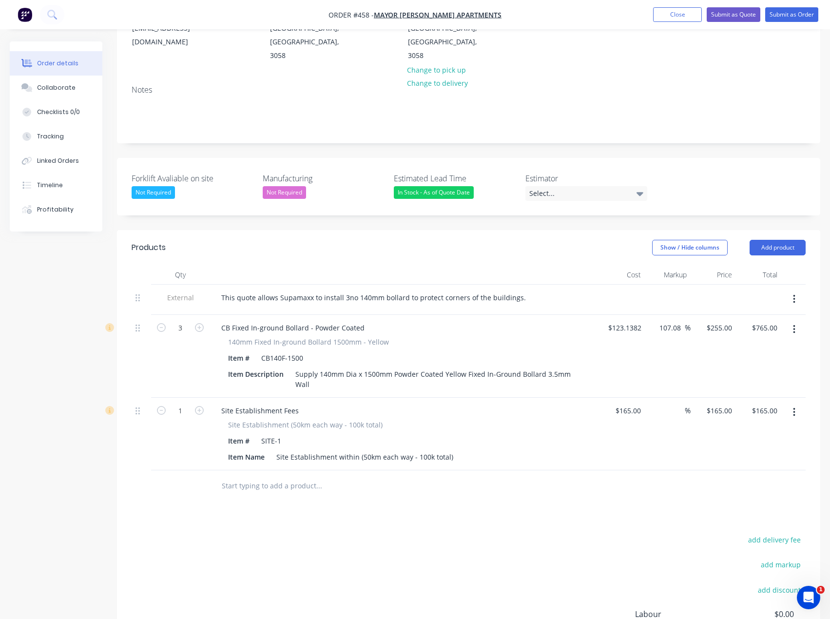
scroll to position [146, 0]
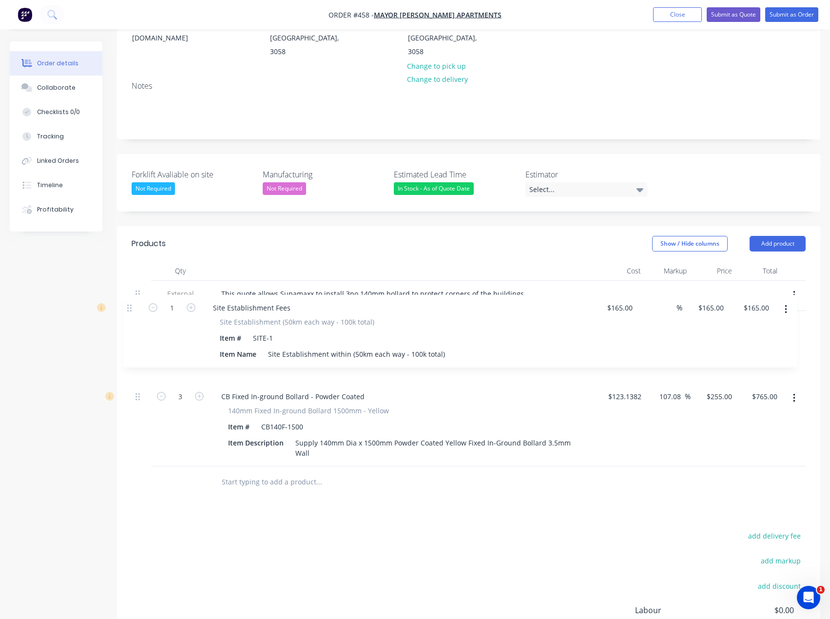
drag, startPoint x: 139, startPoint y: 367, endPoint x: 130, endPoint y: 306, distance: 61.6
click at [130, 306] on div "Qty Cost Markup Price Total External This quote allows Supamaxx to install 3no …" at bounding box center [469, 379] width 704 height 237
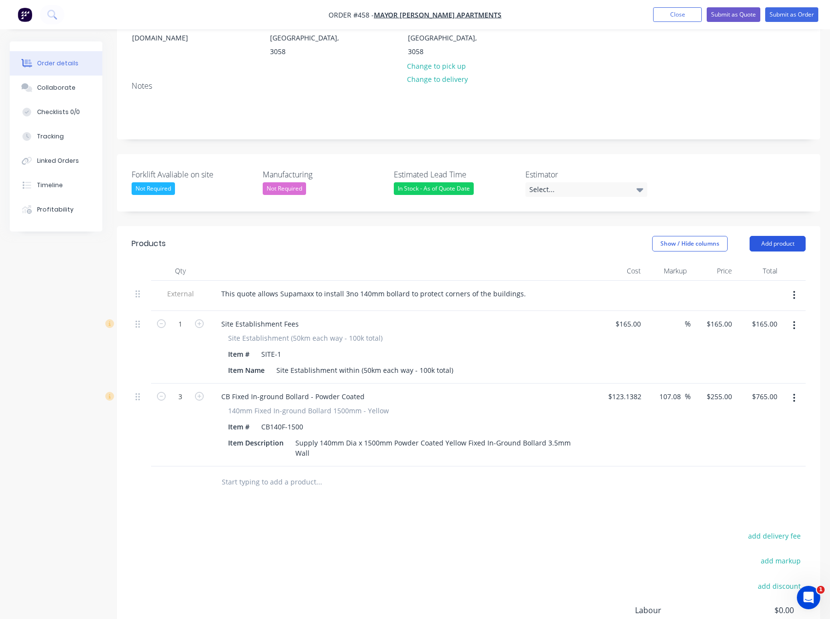
click at [793, 236] on button "Add product" at bounding box center [778, 244] width 56 height 16
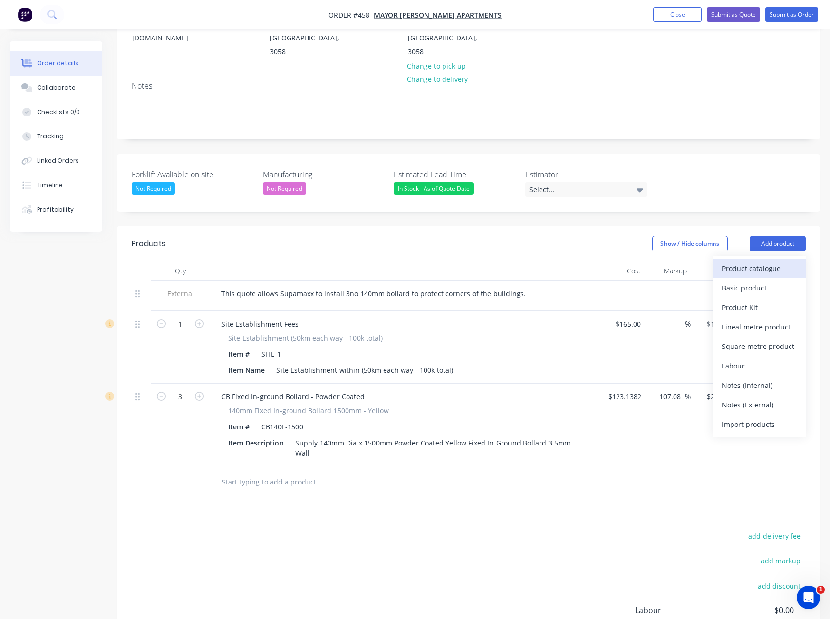
click at [744, 261] on div "Product catalogue" at bounding box center [759, 268] width 75 height 14
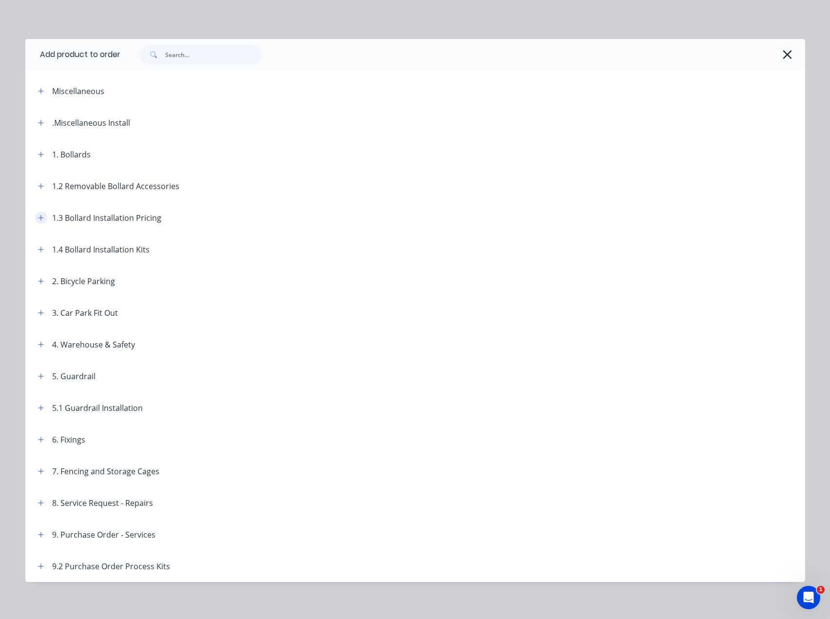
click at [38, 216] on icon "button" at bounding box center [40, 217] width 5 height 5
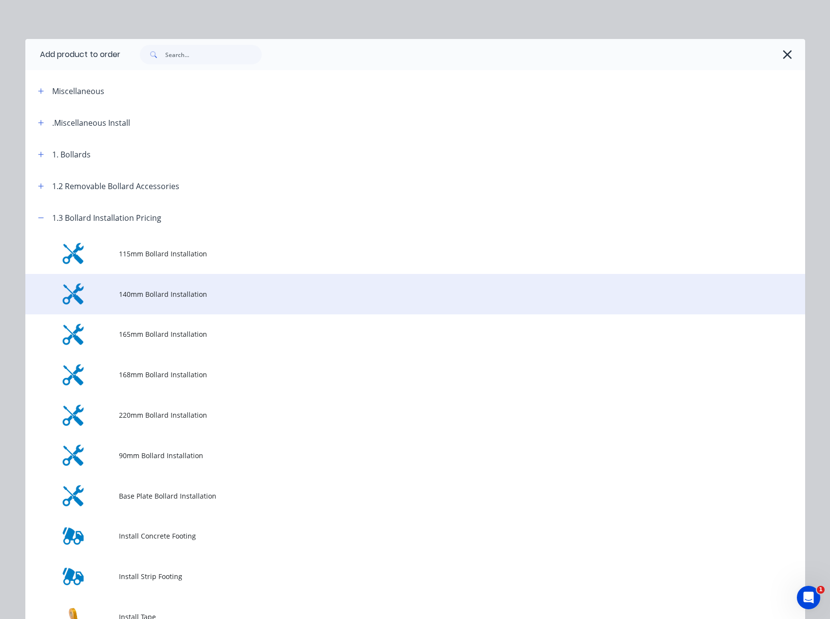
click at [153, 299] on span "140mm Bollard Installation" at bounding box center [393, 294] width 549 height 10
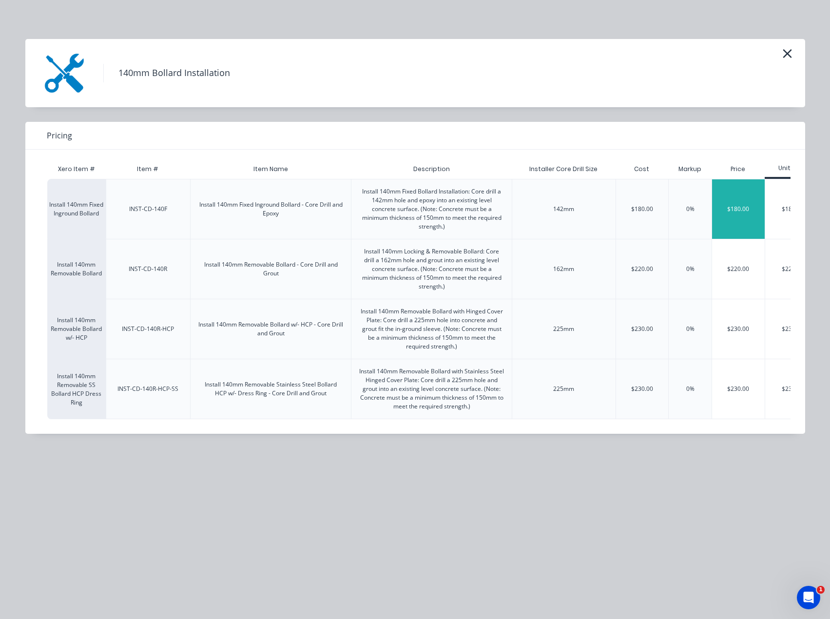
click at [738, 209] on div "$180.00" at bounding box center [738, 208] width 53 height 59
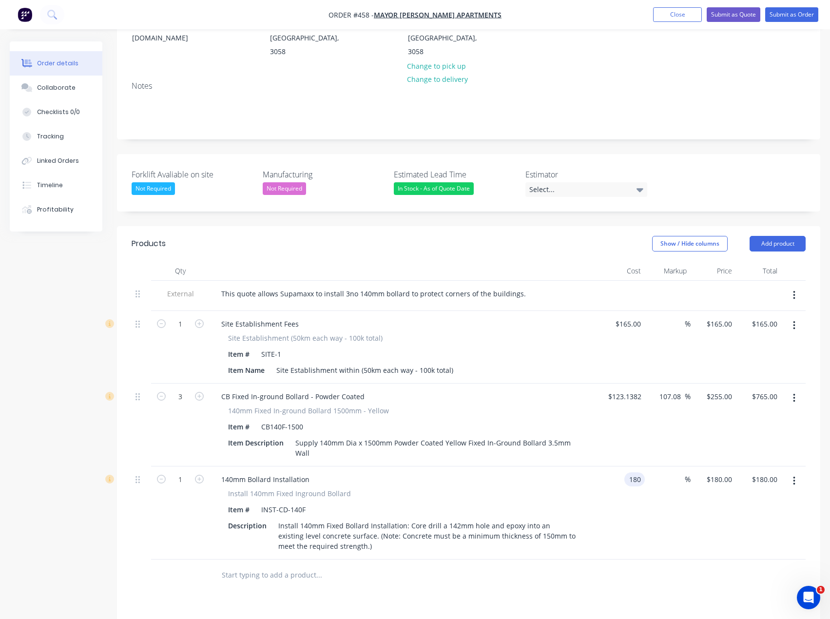
click at [619, 467] on div "180 180" at bounding box center [622, 513] width 45 height 93
type input "$1.00"
type input "1"
type input "$1.00"
click at [732, 472] on input "1" at bounding box center [730, 479] width 11 height 14
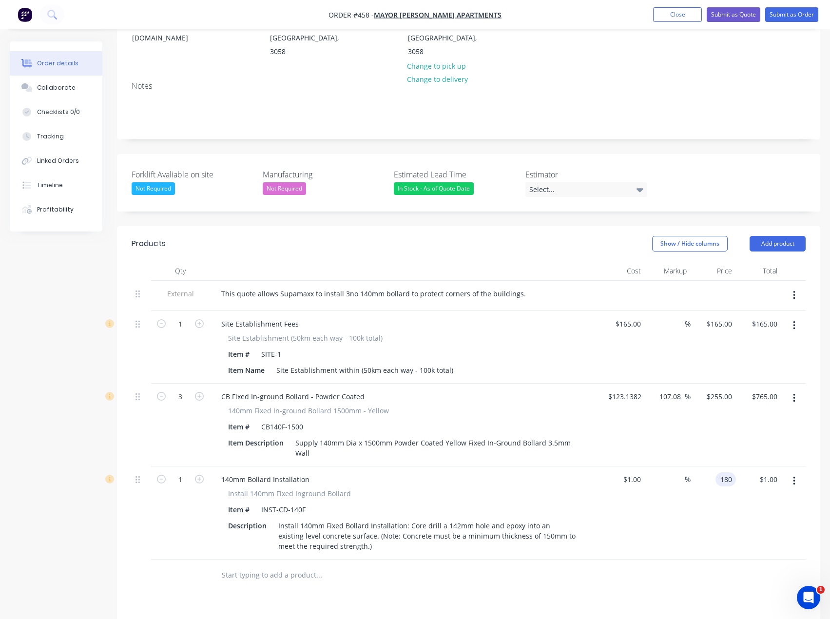
type input "180"
type input "17900"
type input "$180.00"
click at [568, 576] on div "Products Show / Hide columns Add product Qty Cost Markup Price Total External T…" at bounding box center [469, 525] width 704 height 599
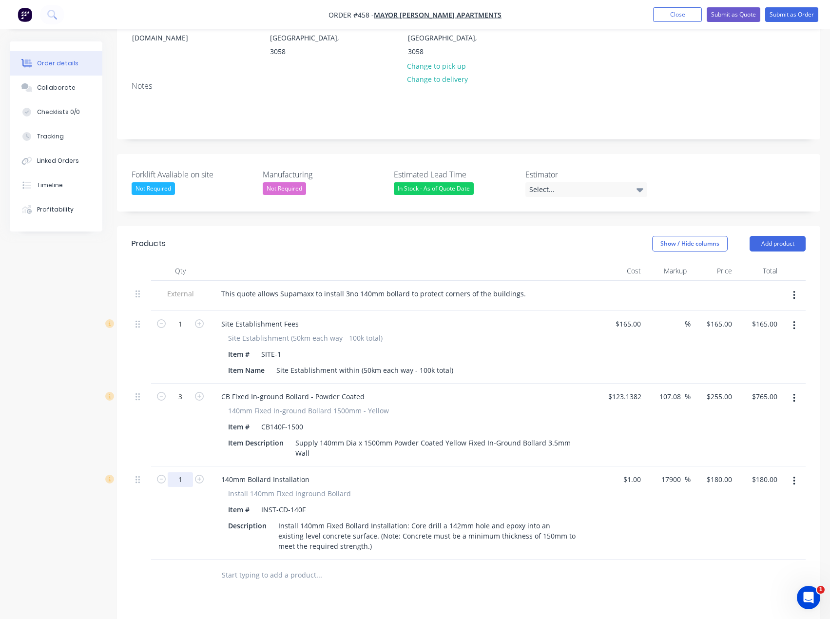
drag, startPoint x: 181, startPoint y: 449, endPoint x: 189, endPoint y: 457, distance: 11.4
click at [181, 472] on input "1" at bounding box center [180, 479] width 25 height 15
type input "3"
type input "$540.00"
click at [239, 584] on div "Products Show / Hide columns Add product Qty Cost Markup Price Total External T…" at bounding box center [469, 525] width 704 height 599
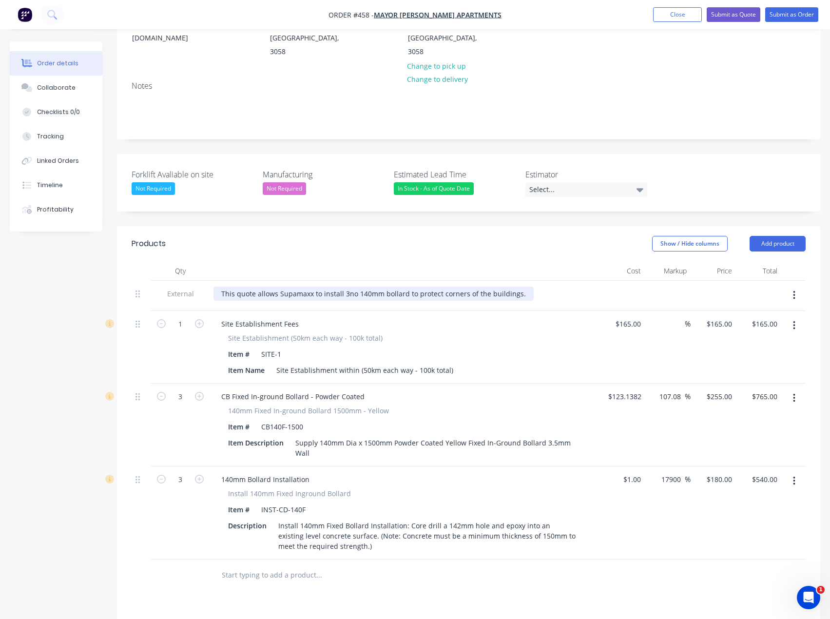
click at [514, 287] on div "This quote allows Supamaxx to install 3no 140mm bollard to protect corners of t…" at bounding box center [374, 294] width 320 height 14
click at [518, 287] on div "This quote allows Supamaxx to install 3no 140mm bollard to protect corners of t…" at bounding box center [374, 294] width 320 height 14
click at [785, 236] on button "Add product" at bounding box center [778, 244] width 56 height 16
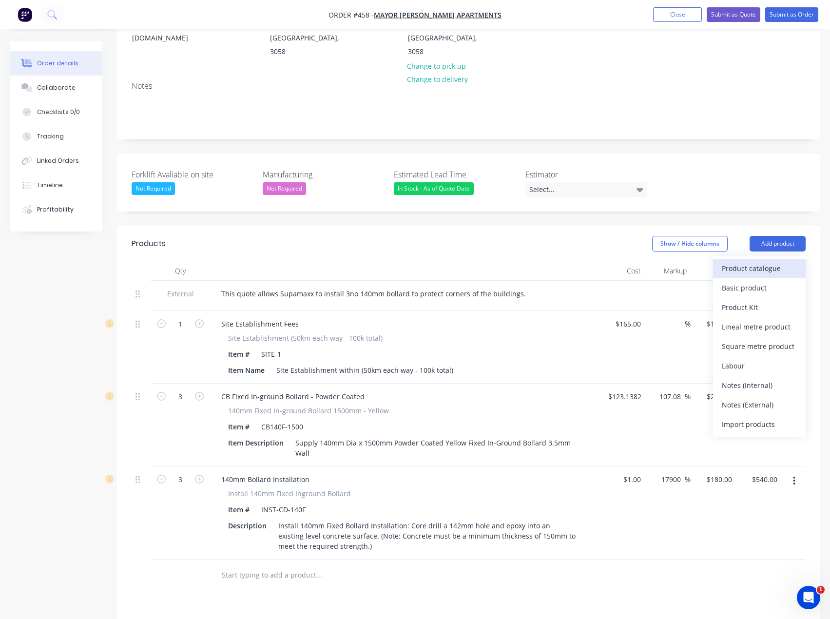
click at [770, 261] on div "Product catalogue" at bounding box center [759, 268] width 75 height 14
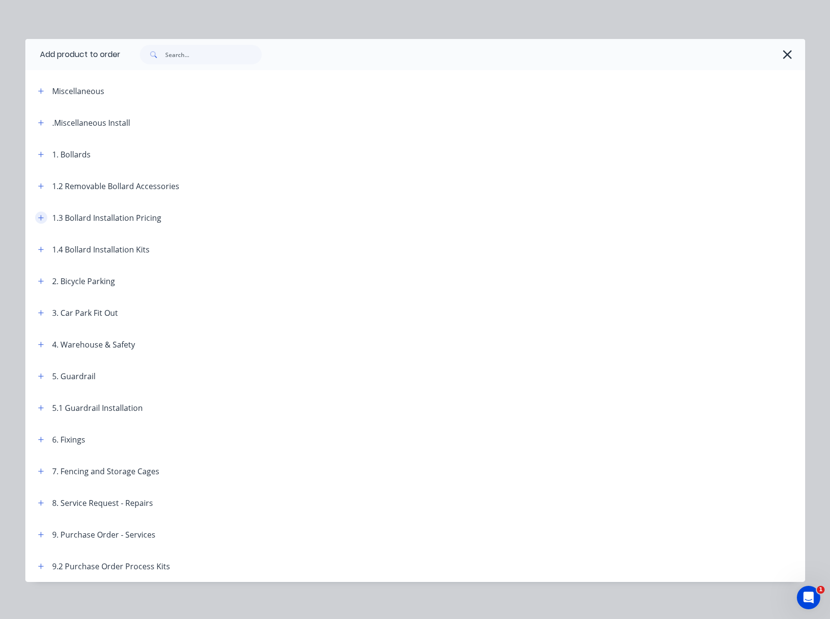
click at [40, 218] on icon "button" at bounding box center [41, 218] width 6 height 7
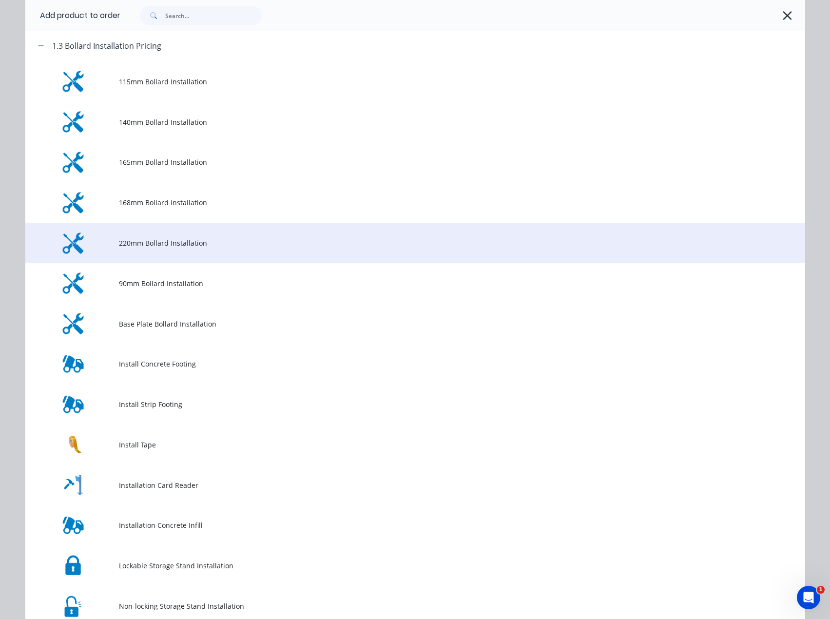
scroll to position [195, 0]
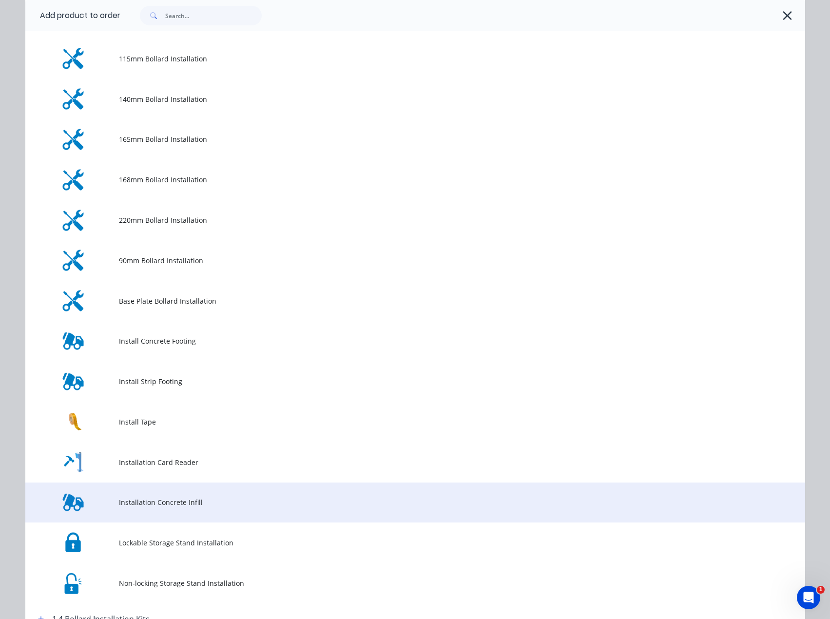
click at [158, 494] on td "Installation Concrete Infill" at bounding box center [462, 503] width 687 height 40
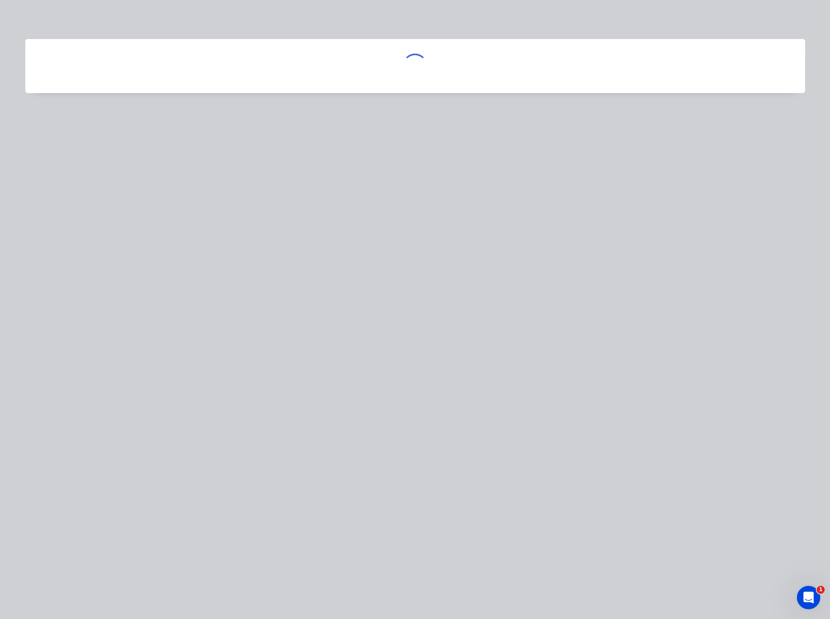
scroll to position [0, 0]
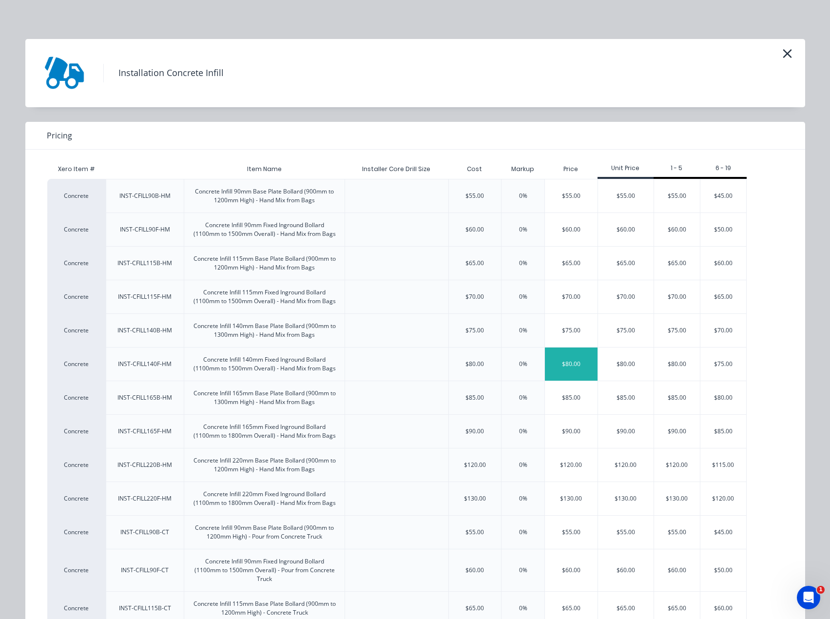
click at [572, 370] on div "$80.00" at bounding box center [571, 364] width 53 height 33
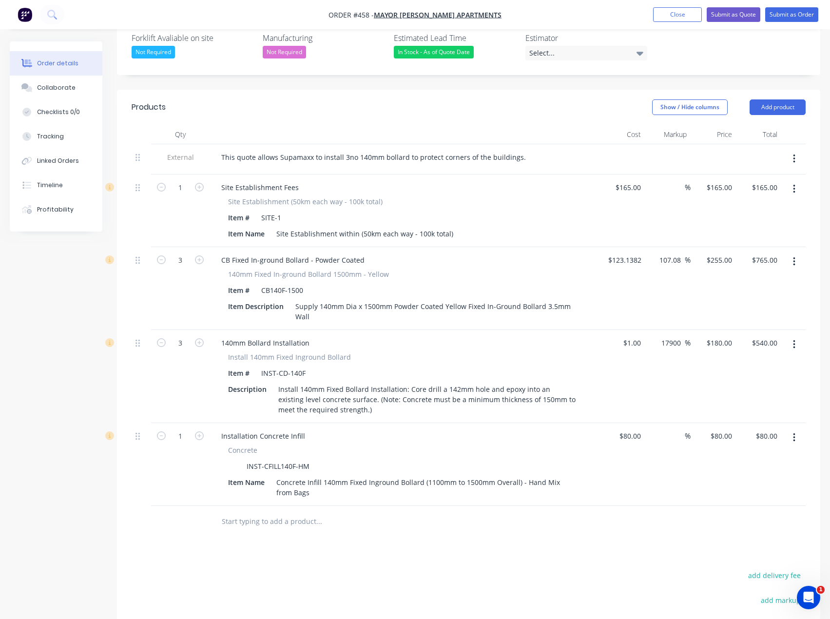
scroll to position [293, 0]
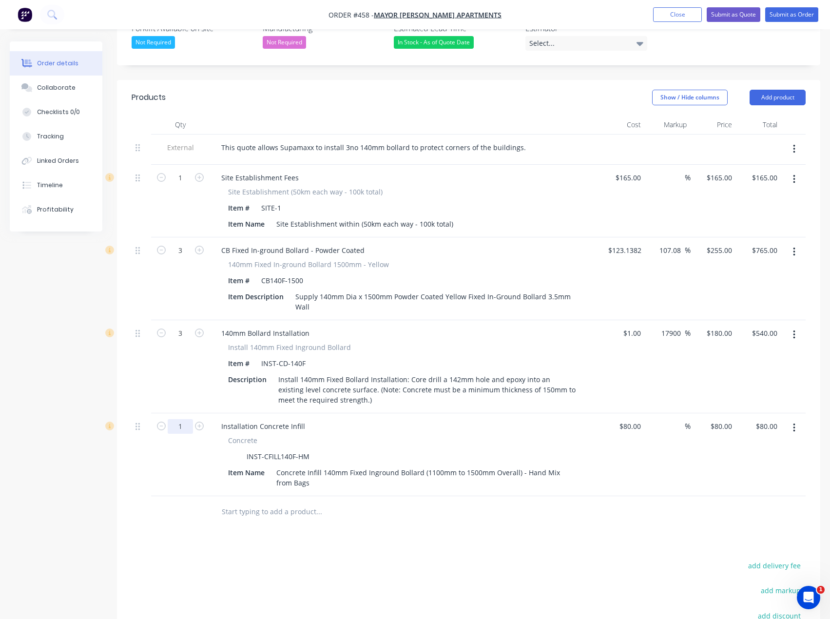
click at [181, 419] on input "1" at bounding box center [180, 426] width 25 height 15
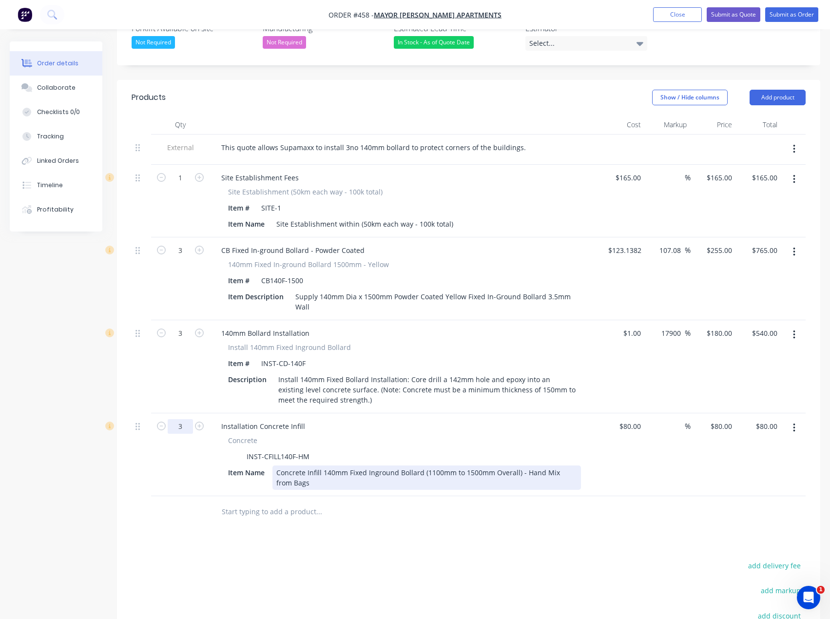
type input "3"
type input "$240.00"
drag, startPoint x: 309, startPoint y: 451, endPoint x: 422, endPoint y: 431, distance: 115.0
click at [309, 466] on div "Concrete Infill 140mm Fixed Inground Bollard (1100mm to 1500mm Overall) - Hand …" at bounding box center [427, 478] width 309 height 24
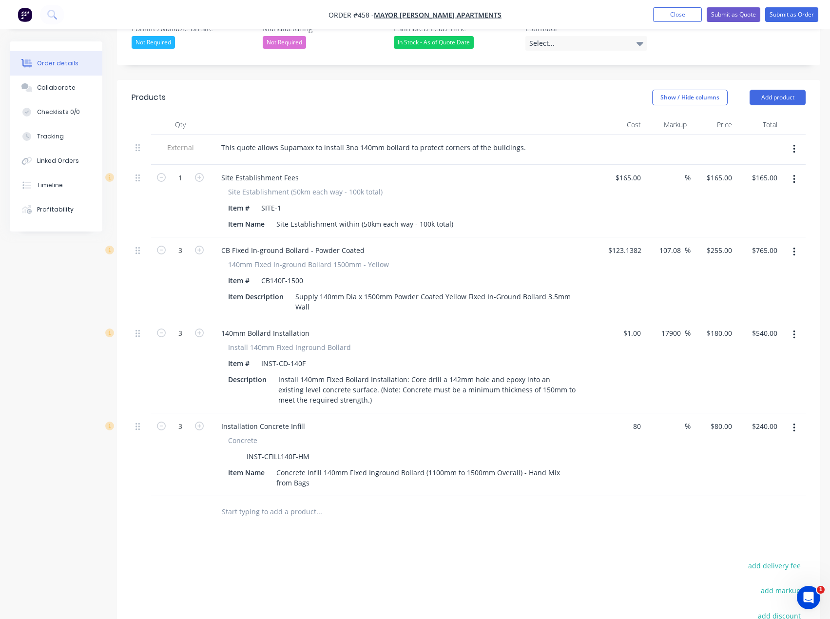
click at [627, 413] on div "80 $80.00" at bounding box center [622, 454] width 45 height 83
click at [638, 419] on input "80" at bounding box center [638, 426] width 13 height 14
type input "$1.00"
type input "1"
type input "$3.00"
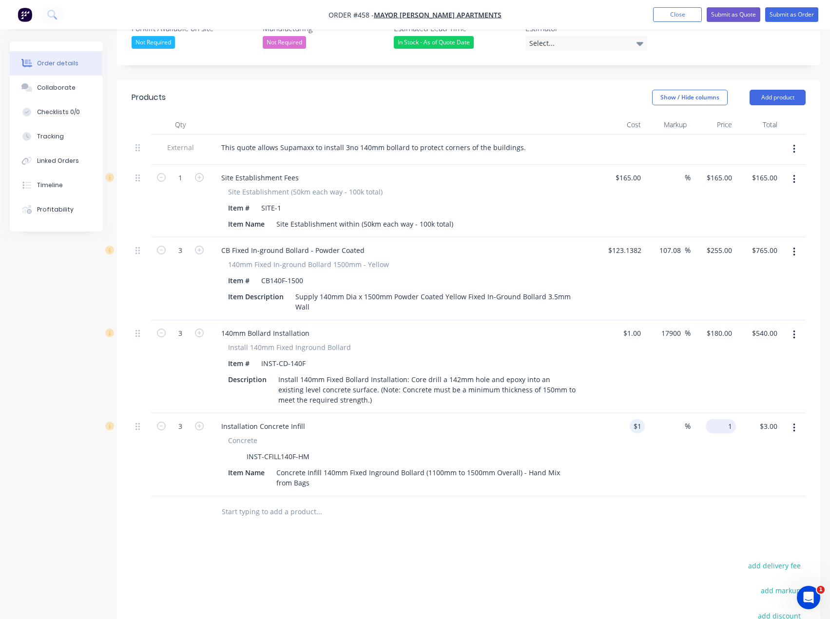
click at [724, 419] on div "1 $80.00" at bounding box center [721, 426] width 30 height 14
type input "80"
type input "7900"
type input "$80.00"
type input "$240.00"
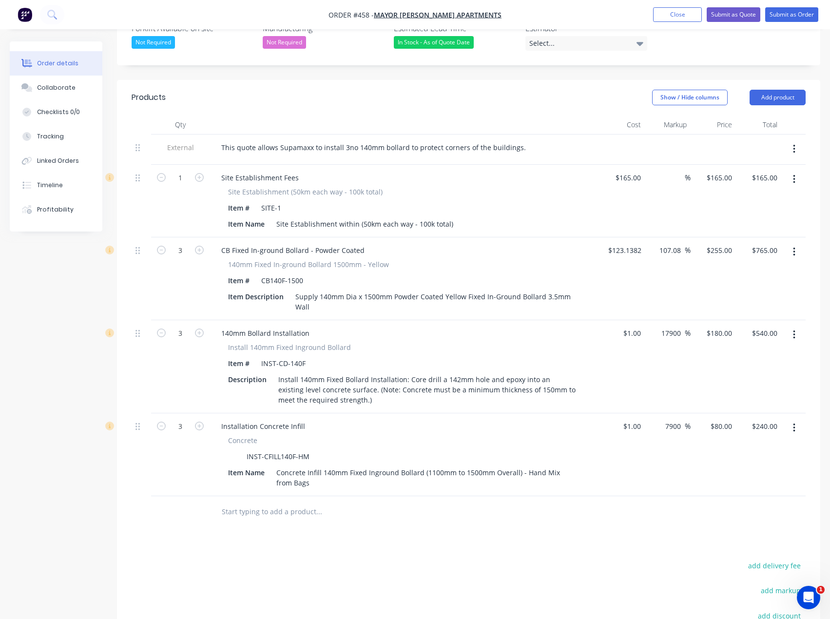
click at [545, 524] on div "Products Show / Hide columns Add product Qty Cost Markup Price Total External T…" at bounding box center [469, 421] width 704 height 682
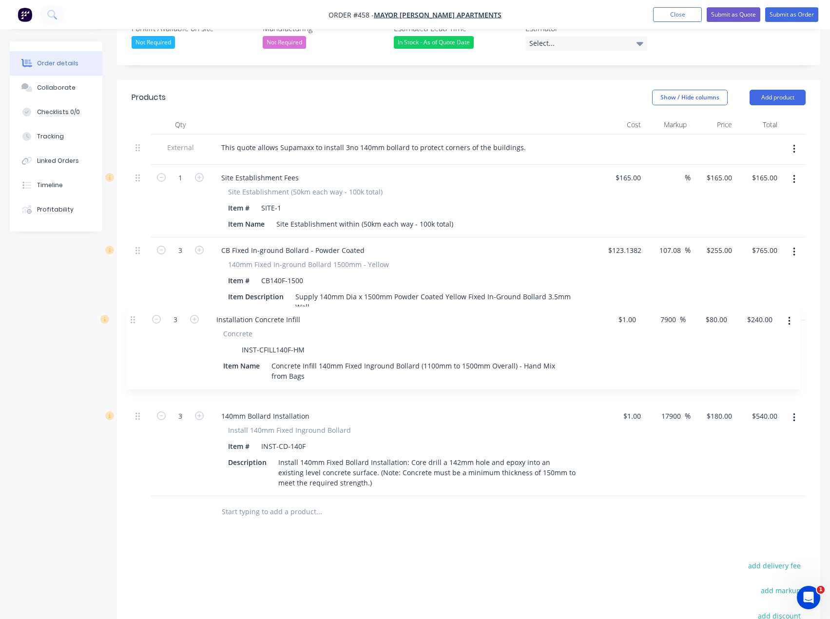
drag, startPoint x: 137, startPoint y: 401, endPoint x: 131, endPoint y: 305, distance: 96.3
click at [131, 305] on div "Qty Cost Markup Price Total External This quote allows Supamaxx to install 3no …" at bounding box center [469, 321] width 704 height 413
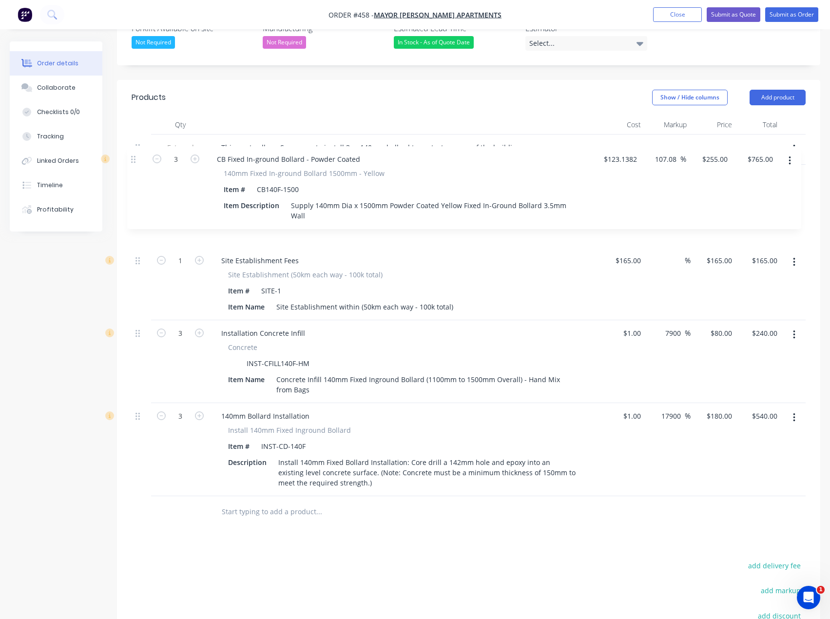
drag, startPoint x: 139, startPoint y: 223, endPoint x: 134, endPoint y: 153, distance: 70.4
click at [134, 153] on div "External This quote allows Supamaxx to install 3no 140mm bollard to protect cor…" at bounding box center [469, 316] width 674 height 362
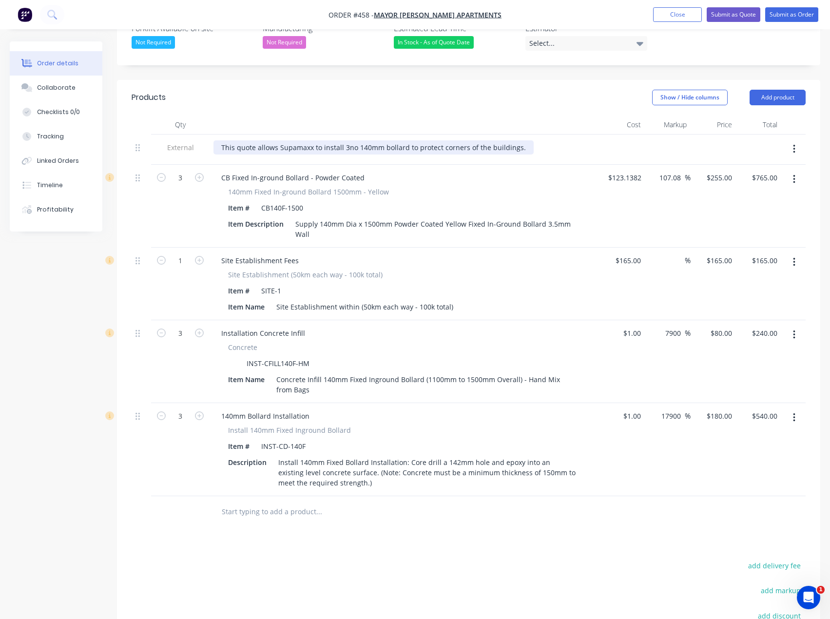
click at [382, 140] on div "This quote allows Supamaxx to install 3no 140mm bollard to protect corners of t…" at bounding box center [374, 147] width 320 height 14
click at [455, 140] on div "This quote allows Supamaxx to install 3no 140mm concrete infilled bollard to pr…" at bounding box center [401, 147] width 375 height 14
click at [572, 140] on div "This quote allows Supamaxx to install 3no 140mm concrete infilled bollards to p…" at bounding box center [403, 147] width 378 height 14
click at [734, 16] on button "Submit as Quote" at bounding box center [734, 14] width 54 height 15
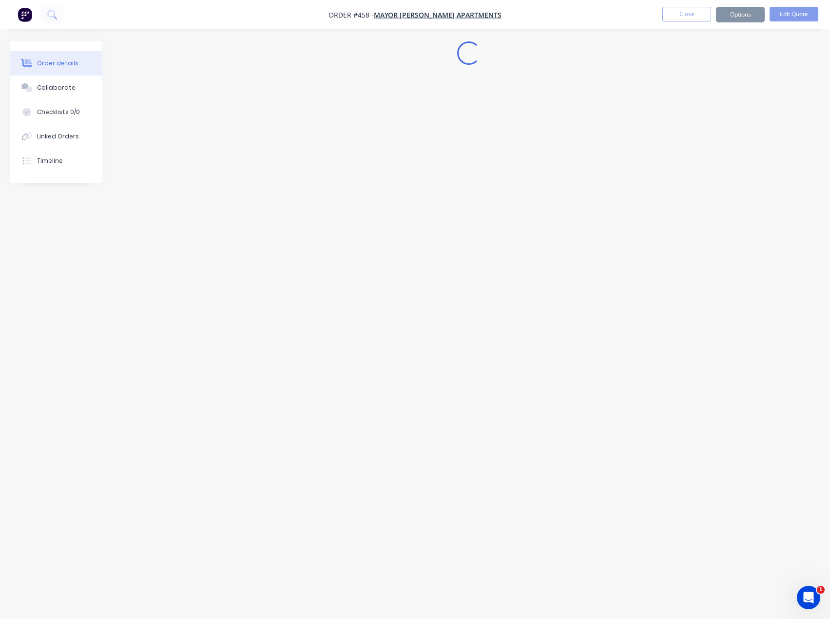
scroll to position [0, 0]
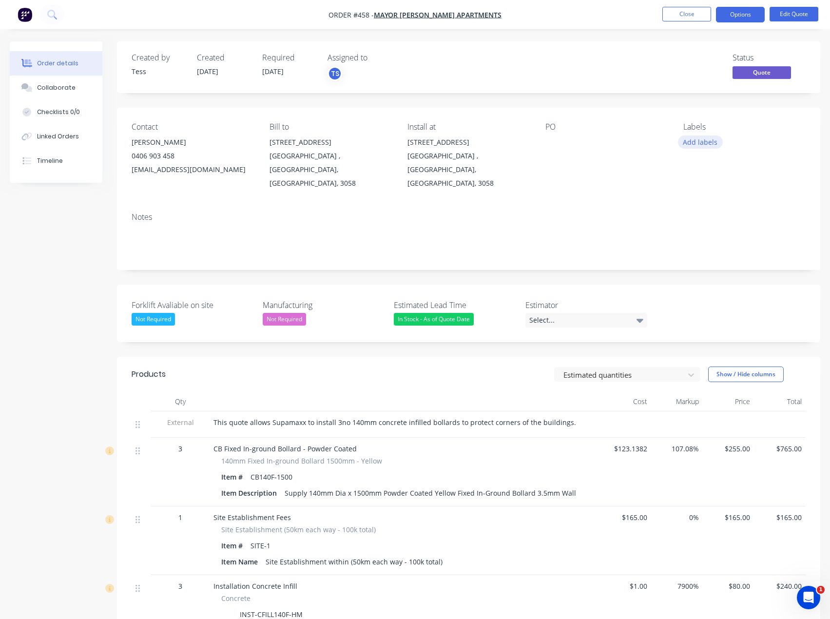
click at [693, 144] on button "Add labels" at bounding box center [700, 142] width 45 height 13
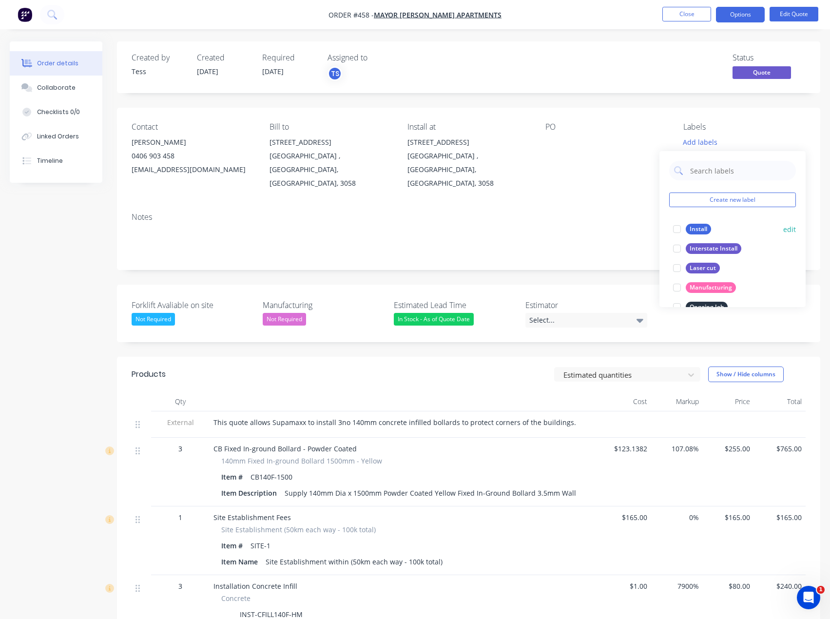
click at [679, 229] on div at bounding box center [677, 229] width 20 height 20
click at [587, 160] on div "PO" at bounding box center [607, 156] width 122 height 68
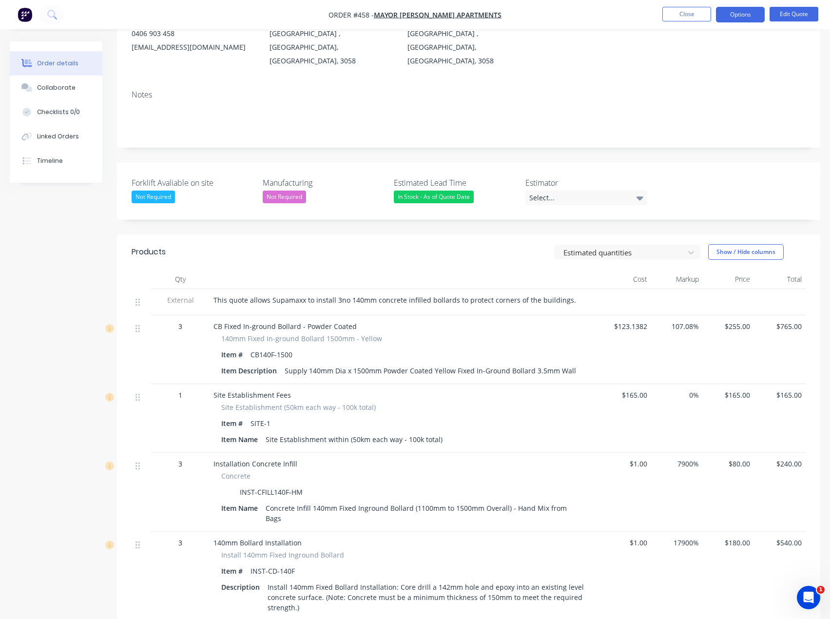
scroll to position [146, 0]
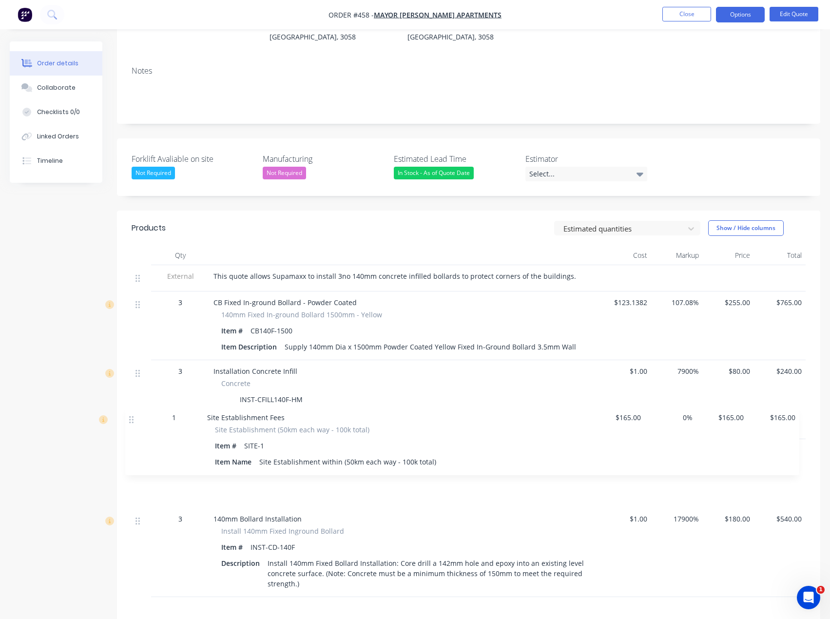
drag, startPoint x: 138, startPoint y: 361, endPoint x: 132, endPoint y: 424, distance: 63.8
click at [132, 424] on div "External This quote allows Supamaxx to install 3no 140mm concrete infilled boll…" at bounding box center [469, 431] width 674 height 332
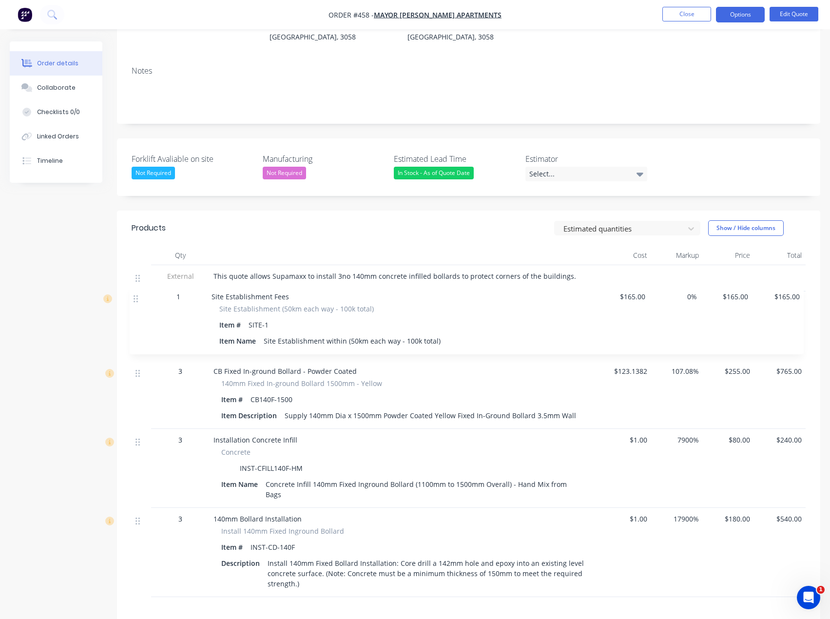
drag, startPoint x: 139, startPoint y: 432, endPoint x: 137, endPoint y: 299, distance: 133.1
click at [137, 299] on div "External This quote allows Supamaxx to install 3no 140mm concrete infilled boll…" at bounding box center [469, 431] width 674 height 332
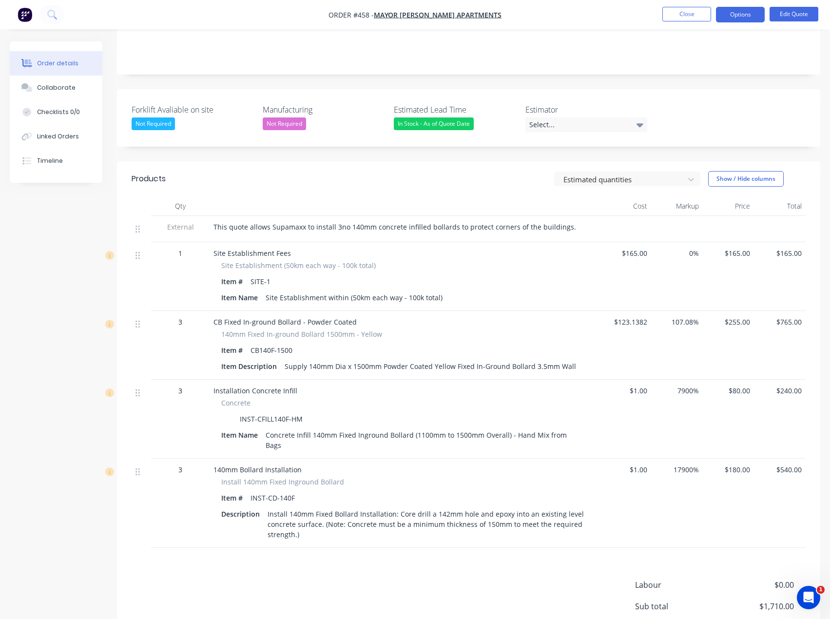
scroll to position [274, 0]
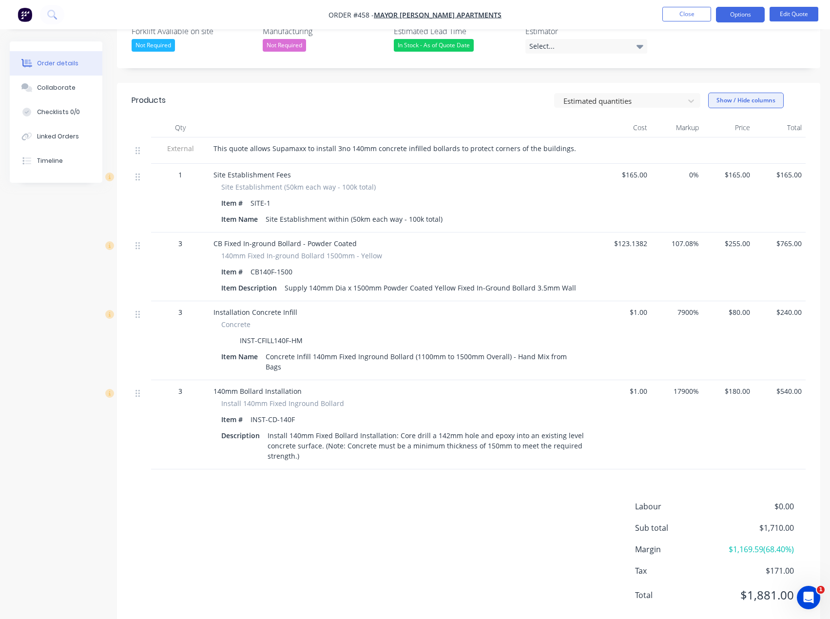
click at [776, 93] on button "Show / Hide columns" at bounding box center [746, 101] width 76 height 16
click at [788, 93] on div "Show / Hide columns" at bounding box center [757, 101] width 98 height 16
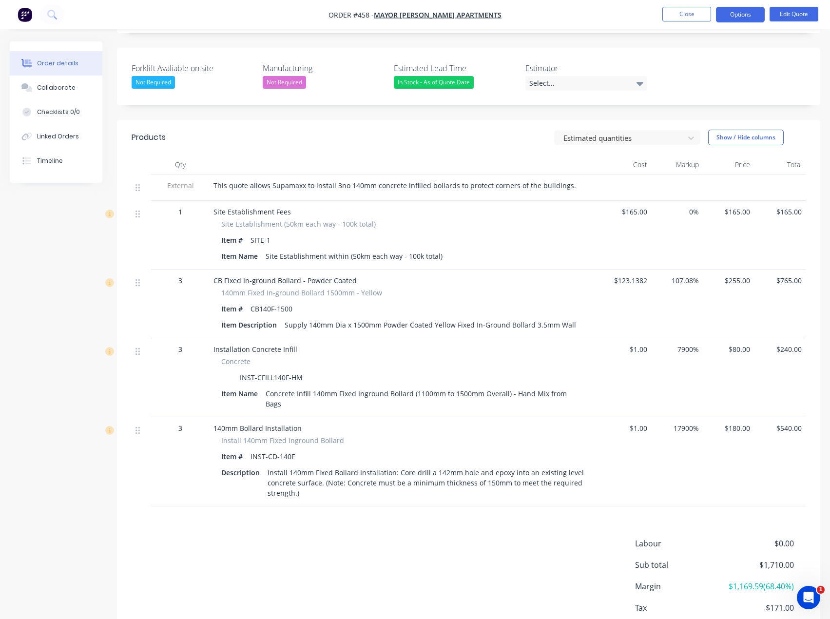
scroll to position [79, 0]
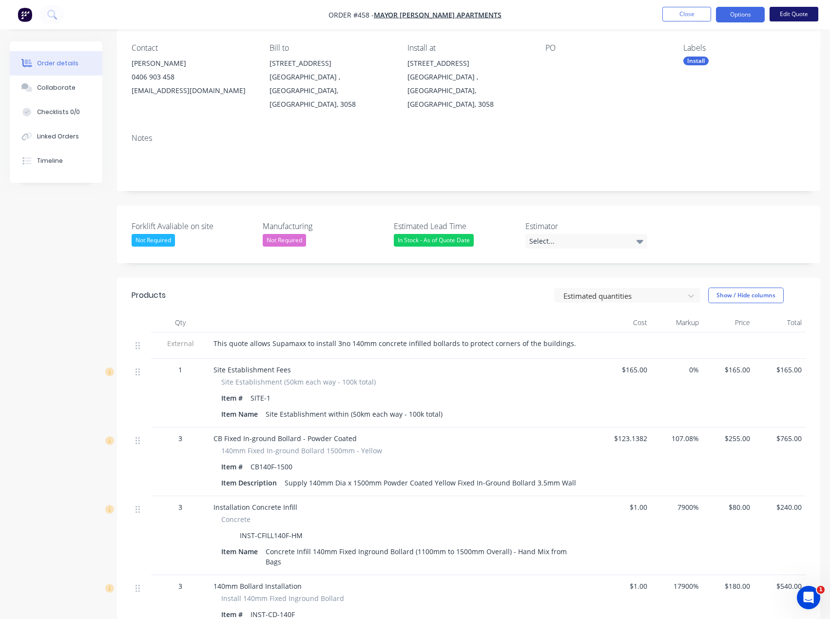
click at [789, 10] on button "Edit Quote" at bounding box center [794, 14] width 49 height 15
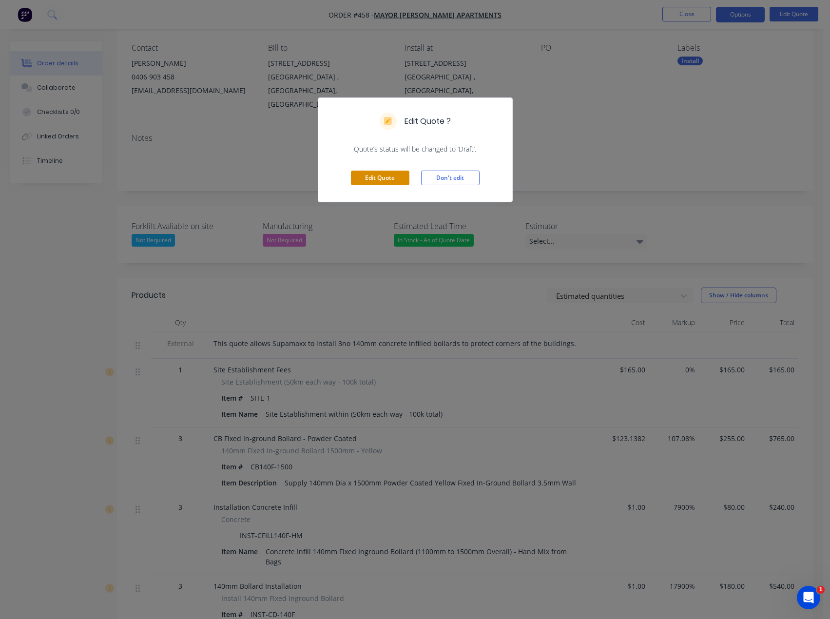
click at [367, 175] on button "Edit Quote" at bounding box center [380, 178] width 59 height 15
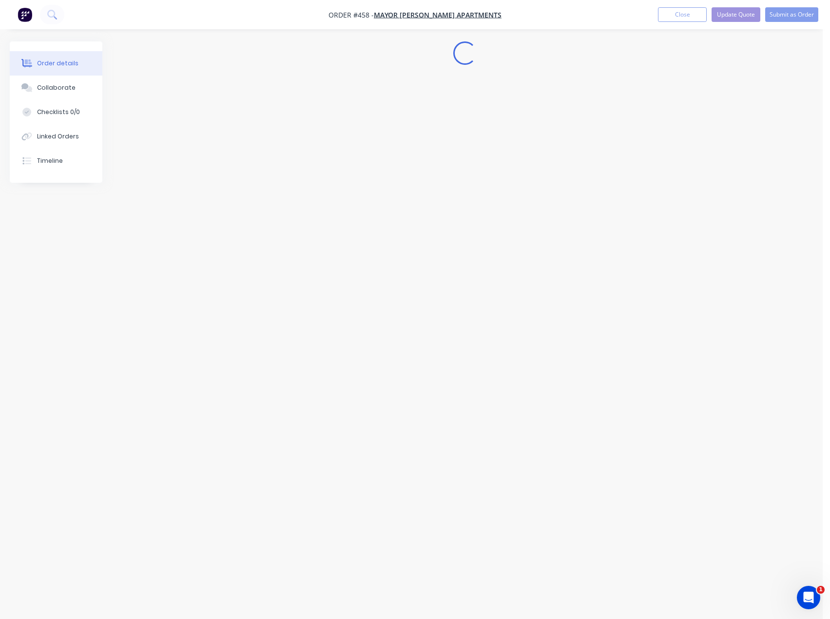
scroll to position [0, 0]
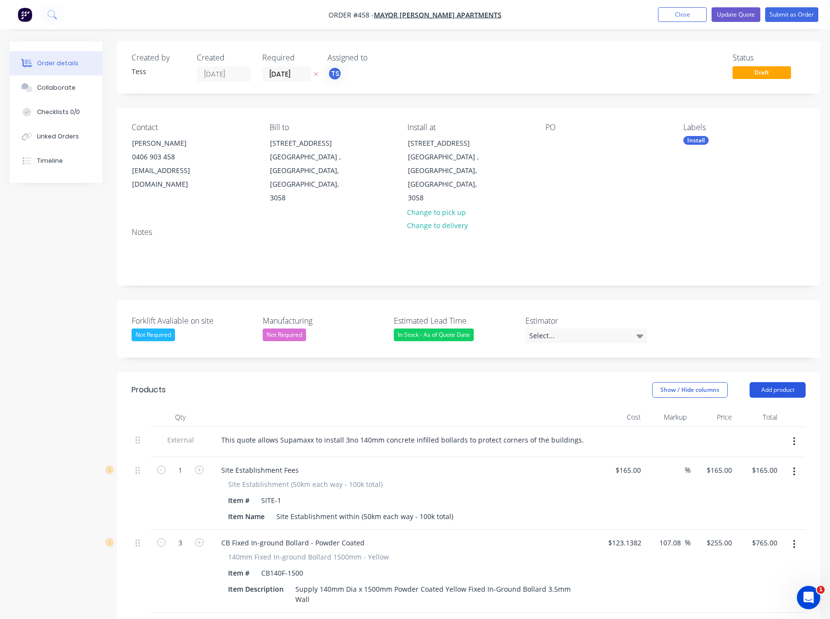
click at [790, 382] on button "Add product" at bounding box center [778, 390] width 56 height 16
click at [757, 544] on div "Notes (External)" at bounding box center [759, 551] width 75 height 14
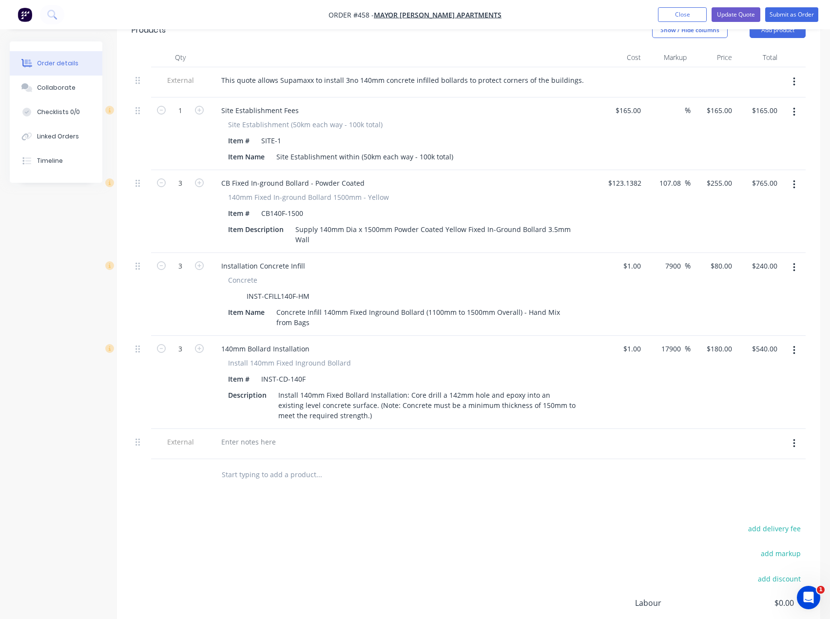
scroll to position [439, 0]
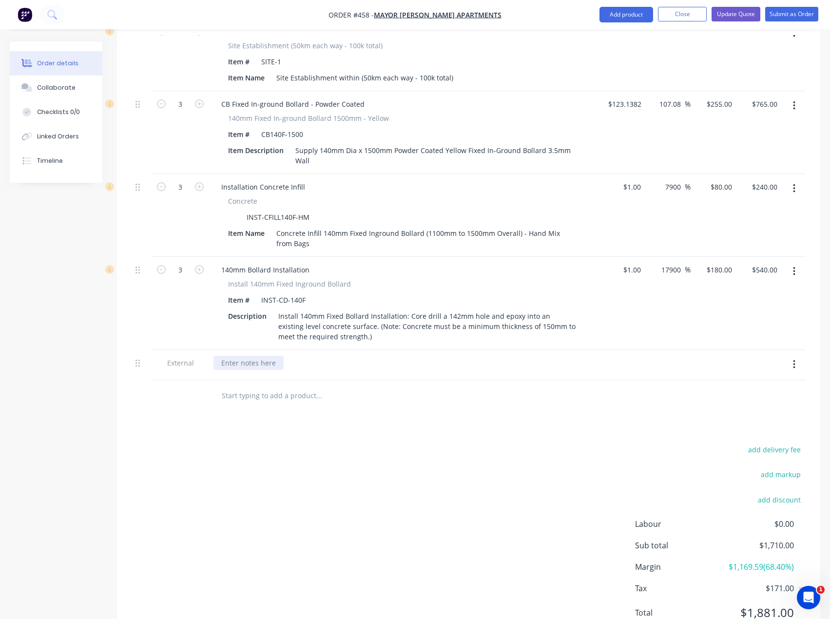
click at [237, 356] on div at bounding box center [249, 363] width 70 height 14
paste div
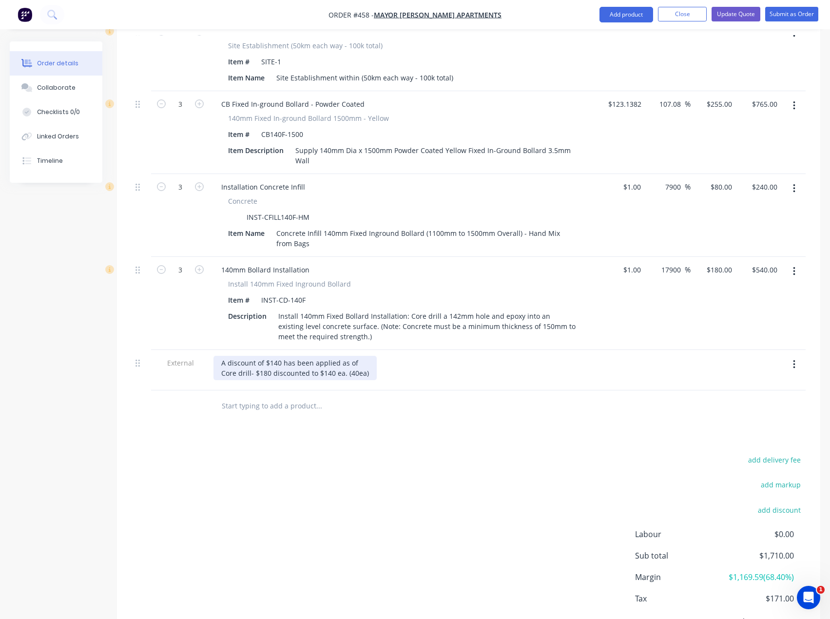
click at [278, 356] on div "A discount of $140 has been applied as of Core drill- $180 discounted to $140 e…" at bounding box center [295, 368] width 163 height 24
click at [268, 356] on div "A discount of $140 has been applied as of Core drill- $180 discounted to $140 e…" at bounding box center [295, 368] width 163 height 24
click at [329, 356] on div "A discount of $140 has been applied as of Core drill- $180 discounted to $140 e…" at bounding box center [295, 368] width 163 height 24
click at [269, 356] on div "A discount of $140 has been applied as of Core drill- $180 discounted to $180 e…" at bounding box center [295, 368] width 163 height 24
click at [276, 356] on div "A discount of $140 has been applied as of Core drill- $240 discounted to $180 e…" at bounding box center [295, 368] width 163 height 24
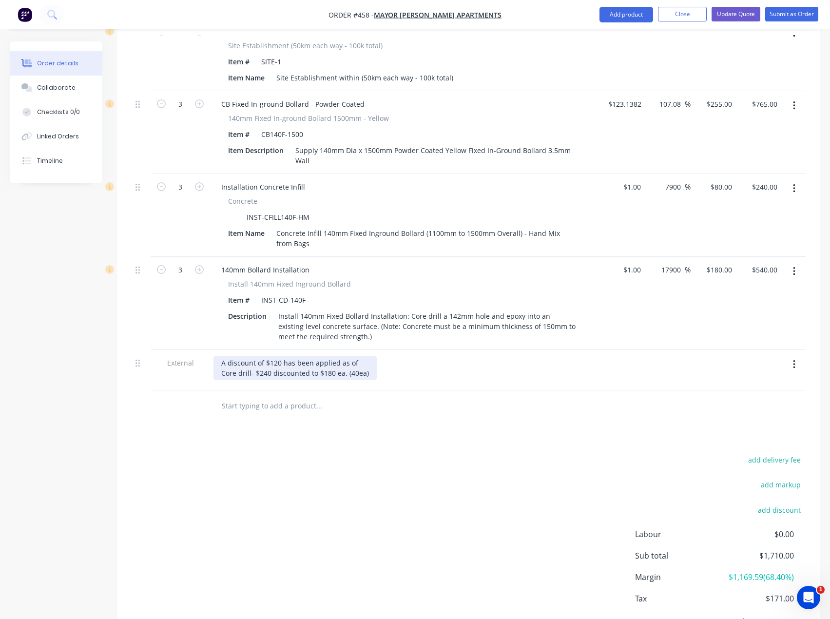
click at [266, 356] on div "A discount of $120 has been applied as of Core drill- $240 discounted to $180 e…" at bounding box center [295, 368] width 163 height 24
click at [368, 356] on div "A discount of $120 has been applied as of Core drill- $220 discounted to $180 e…" at bounding box center [295, 368] width 163 height 24
click at [358, 356] on div "A discount of $120 has been applied as of Core drill- $220 discounted to $180 e…" at bounding box center [291, 368] width 155 height 24
click at [318, 562] on div "add delivery fee add markup add discount Labour $0.00 Sub total $1,710.00 Margi…" at bounding box center [469, 547] width 674 height 188
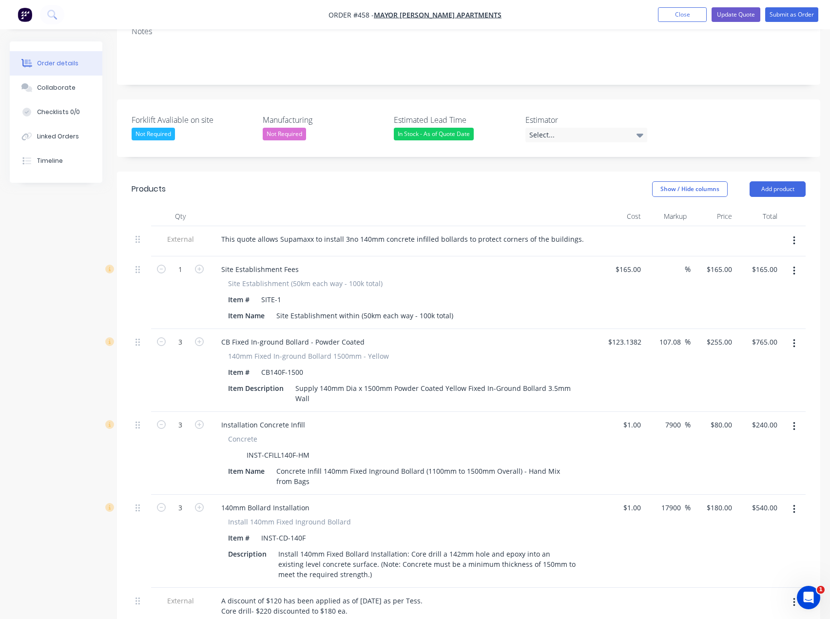
scroll to position [195, 0]
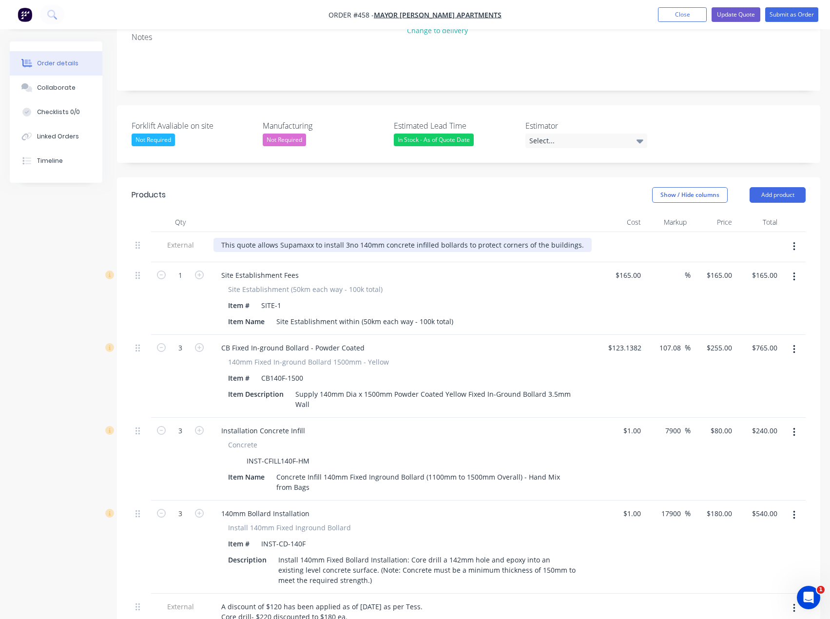
click at [574, 238] on div "This quote allows Supamaxx to install 3no 140mm concrete infilled bollards to p…" at bounding box center [403, 245] width 378 height 14
click at [578, 134] on div "Select..." at bounding box center [587, 141] width 122 height 15
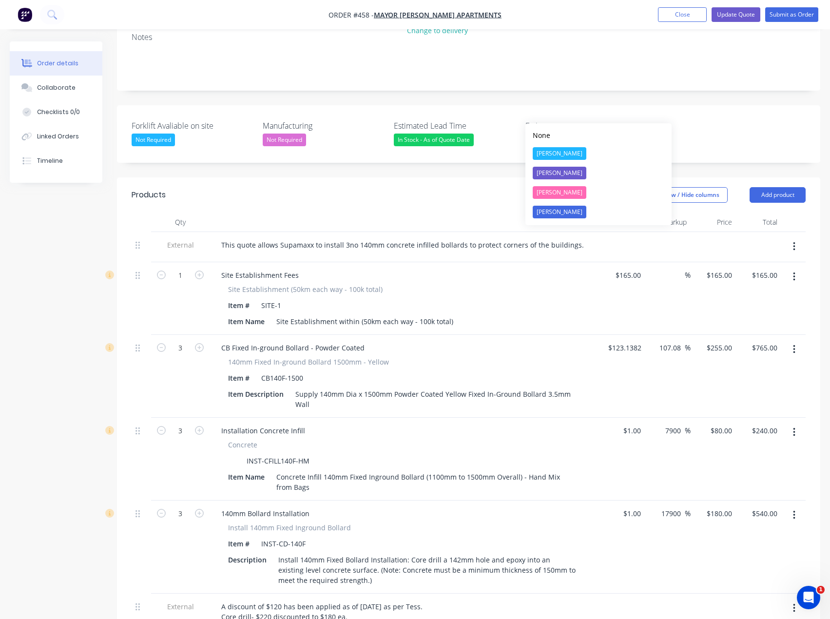
click at [557, 169] on div "[PERSON_NAME]" at bounding box center [560, 173] width 54 height 13
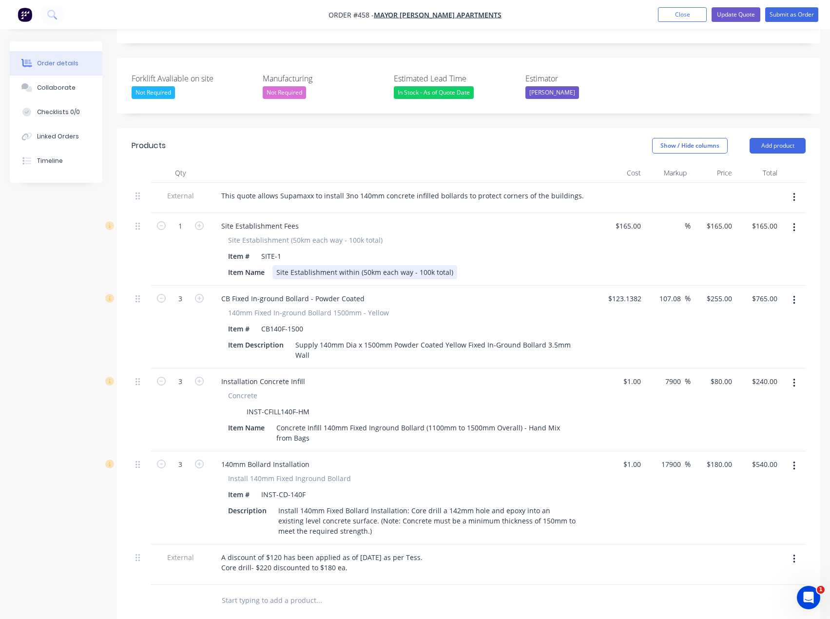
scroll to position [244, 0]
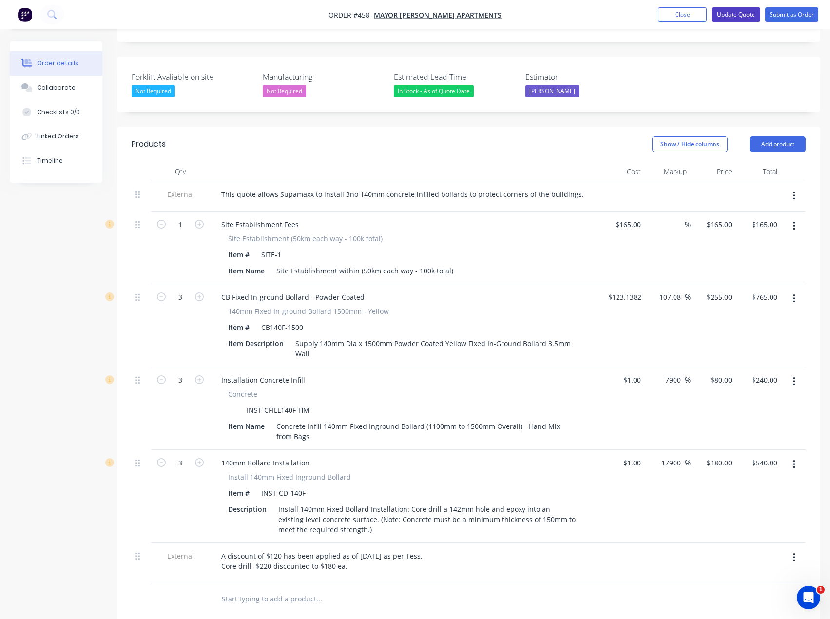
click at [746, 15] on button "Update Quote" at bounding box center [736, 14] width 49 height 15
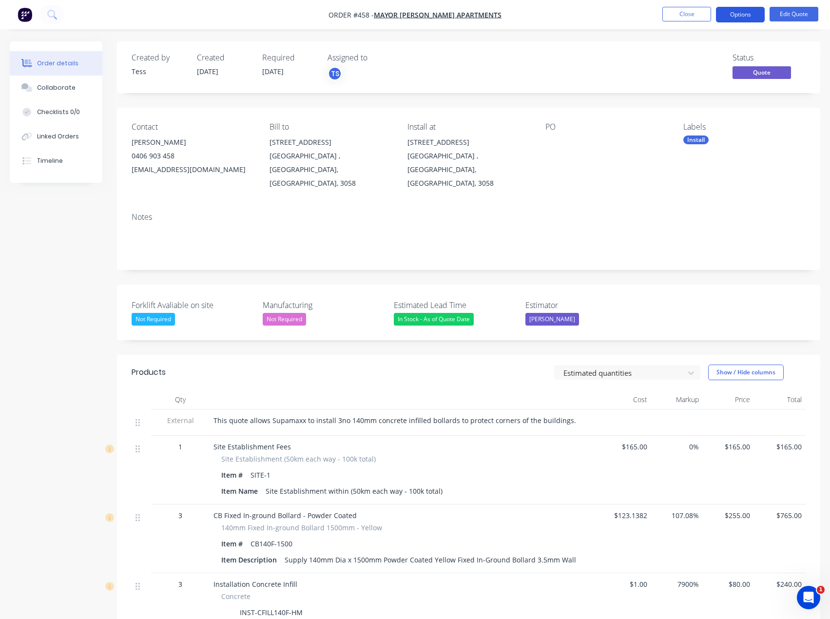
click at [742, 14] on button "Options" at bounding box center [740, 15] width 49 height 16
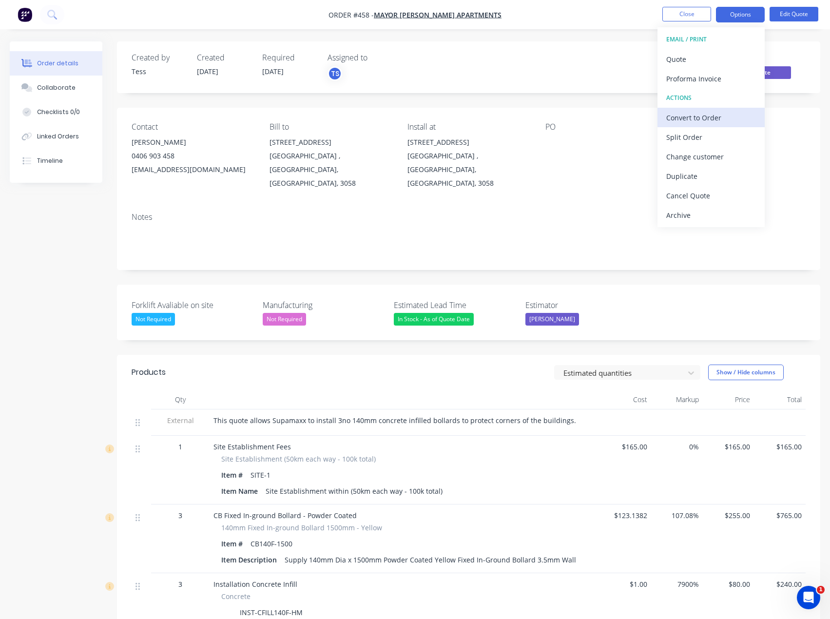
click at [693, 116] on div "Convert to Order" at bounding box center [712, 118] width 90 height 14
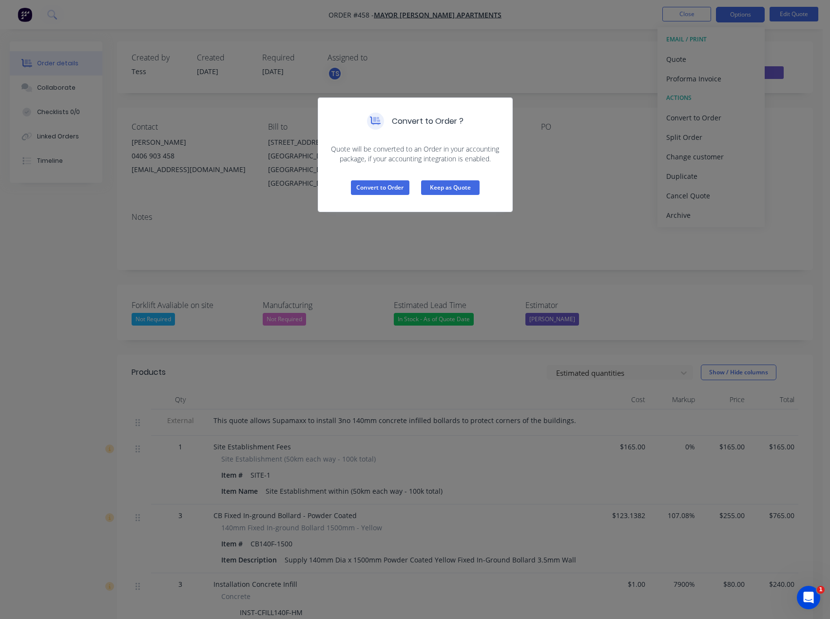
click at [446, 189] on button "Keep as Quote" at bounding box center [450, 187] width 59 height 15
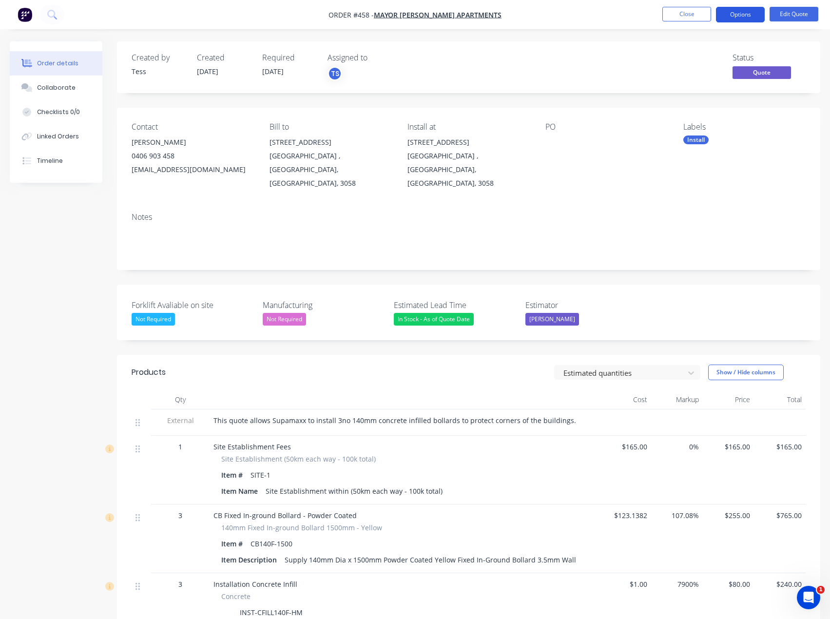
click at [737, 10] on button "Options" at bounding box center [740, 15] width 49 height 16
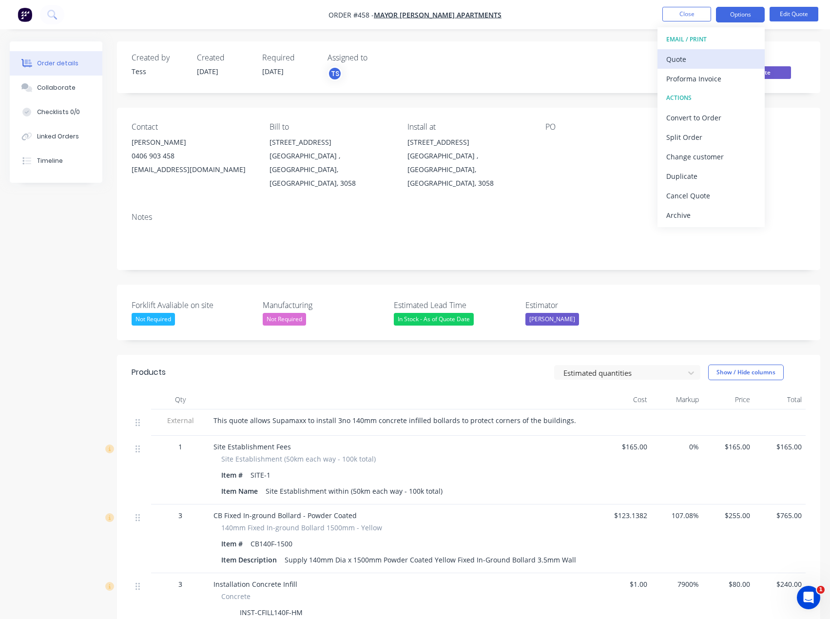
click at [695, 59] on div "Quote" at bounding box center [712, 59] width 90 height 14
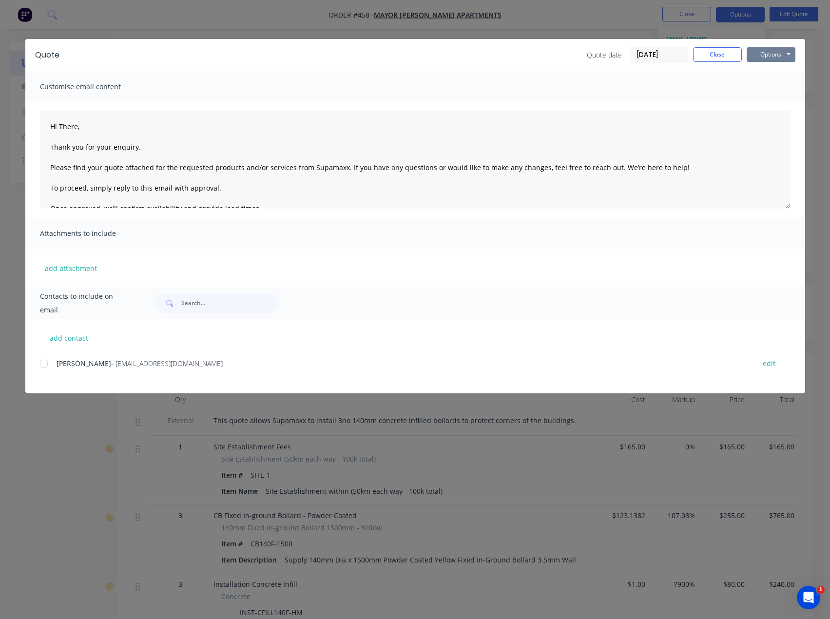
click at [779, 54] on button "Options" at bounding box center [771, 54] width 49 height 15
click at [768, 74] on button "Preview" at bounding box center [778, 72] width 62 height 16
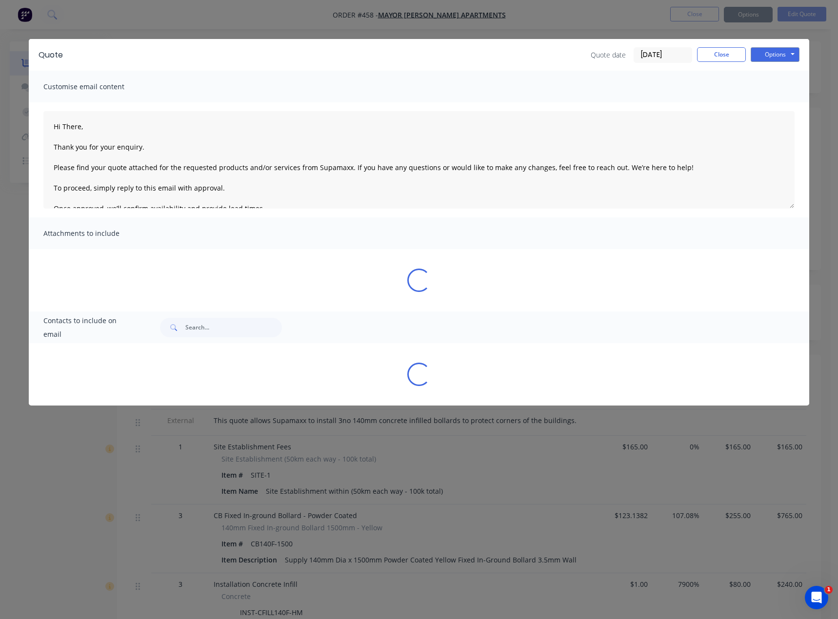
type textarea "Hi There, Thank you for your enquiry. Please find your quote attached for the r…"
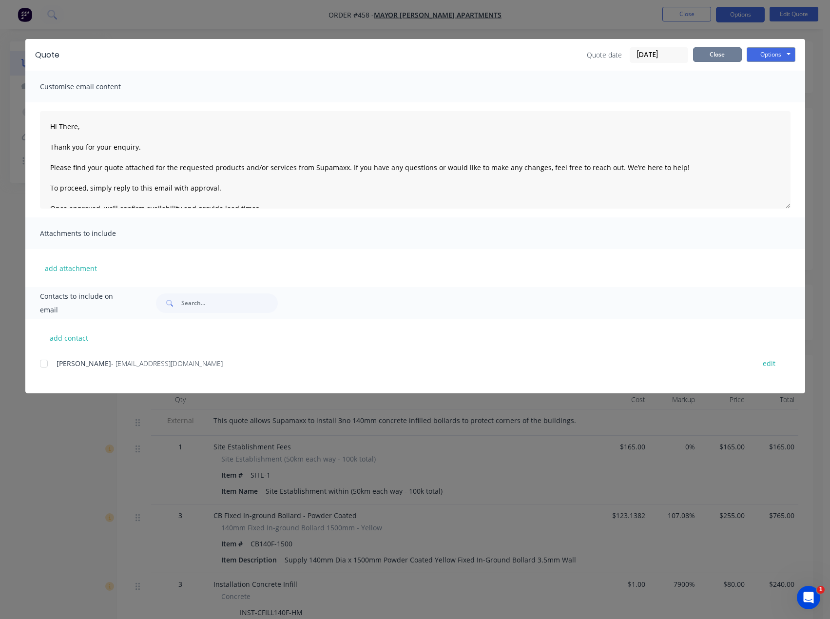
click at [728, 58] on button "Close" at bounding box center [717, 54] width 49 height 15
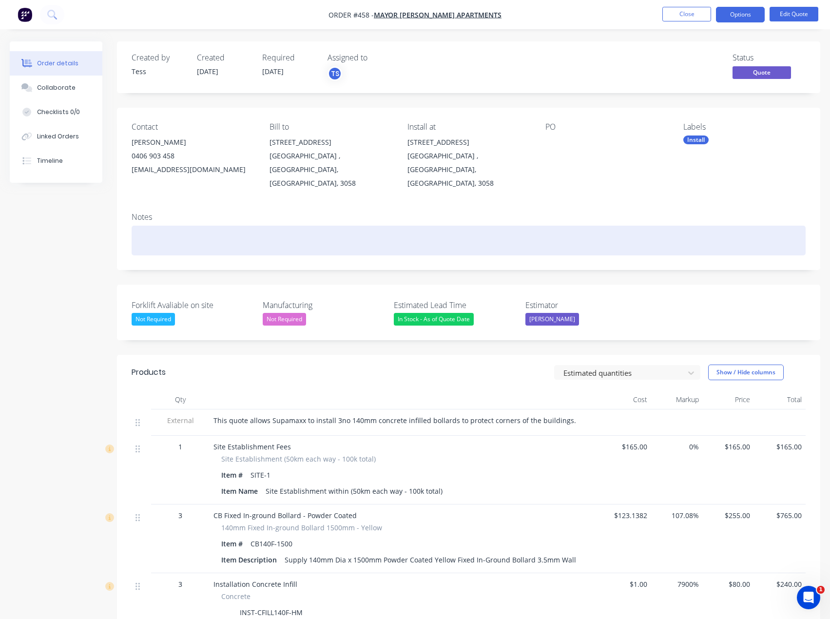
click at [167, 226] on div at bounding box center [469, 241] width 674 height 30
drag, startPoint x: 240, startPoint y: 229, endPoint x: 193, endPoint y: 230, distance: 47.3
click at [193, 230] on div "Quote emailed [DATE]." at bounding box center [469, 241] width 674 height 30
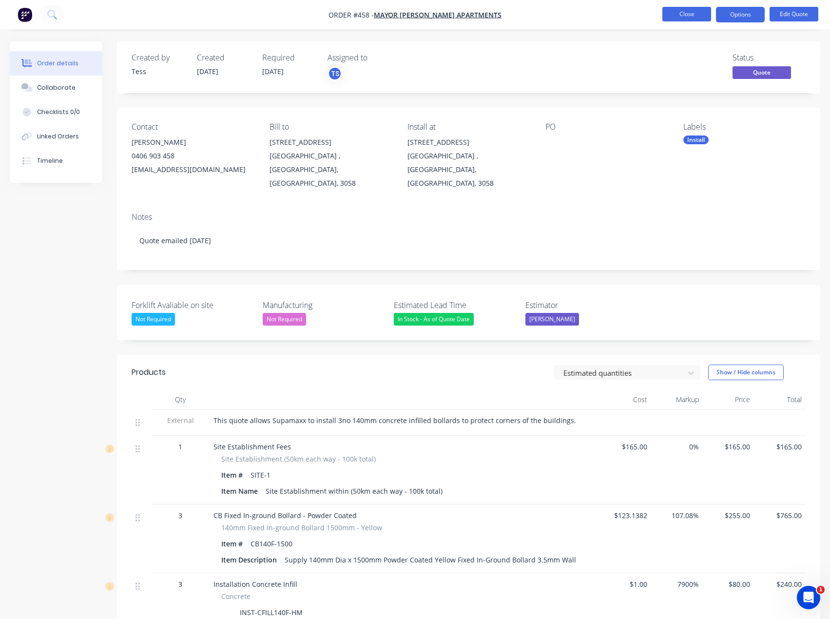
click at [688, 15] on button "Close" at bounding box center [687, 14] width 49 height 15
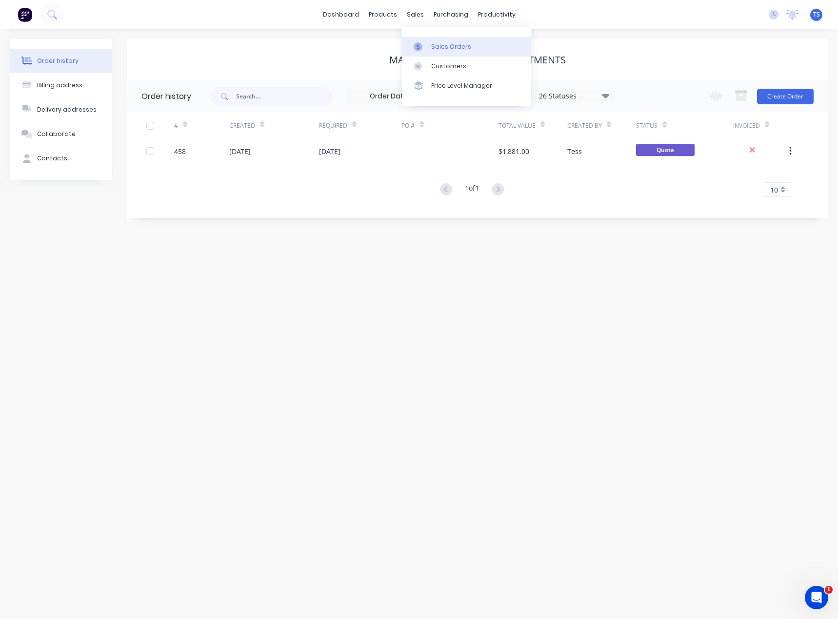
click at [440, 44] on div "Sales Orders" at bounding box center [451, 46] width 40 height 9
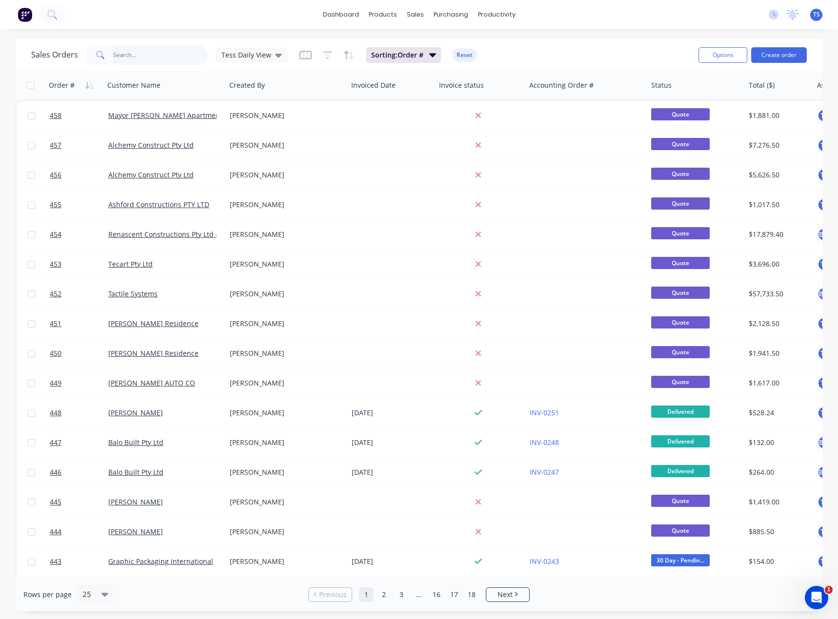
click at [159, 52] on input "text" at bounding box center [160, 55] width 95 height 20
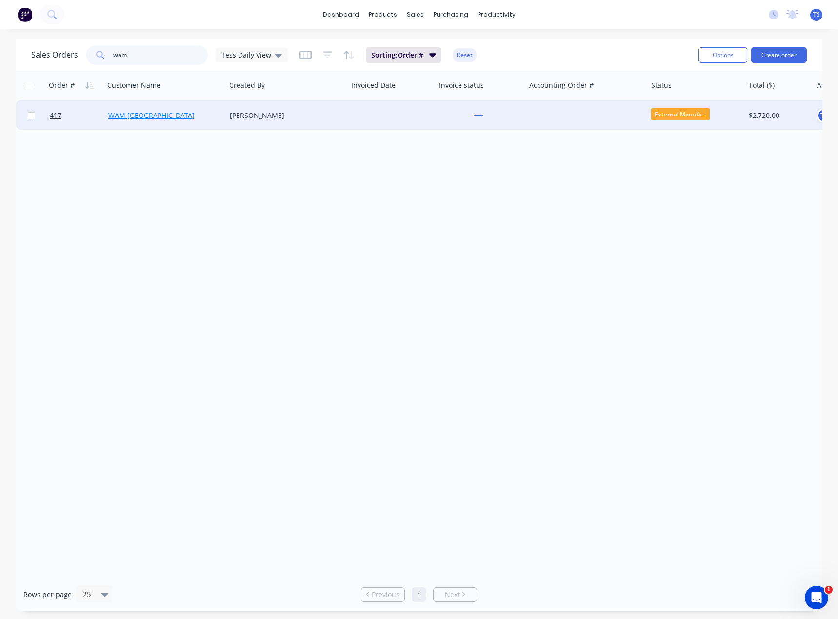
type input "wam"
click at [131, 117] on link "WAM [GEOGRAPHIC_DATA]" at bounding box center [151, 115] width 86 height 9
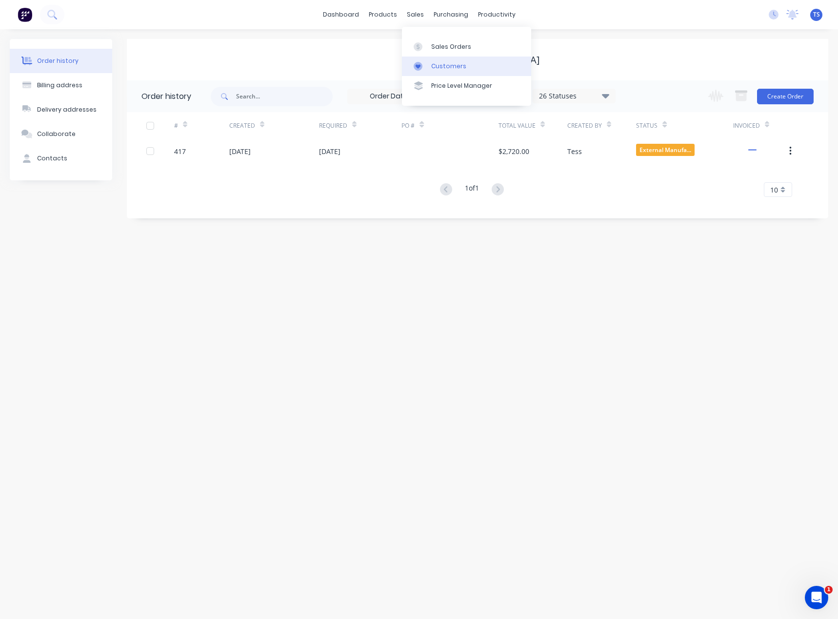
click at [434, 64] on div "Customers" at bounding box center [448, 66] width 35 height 9
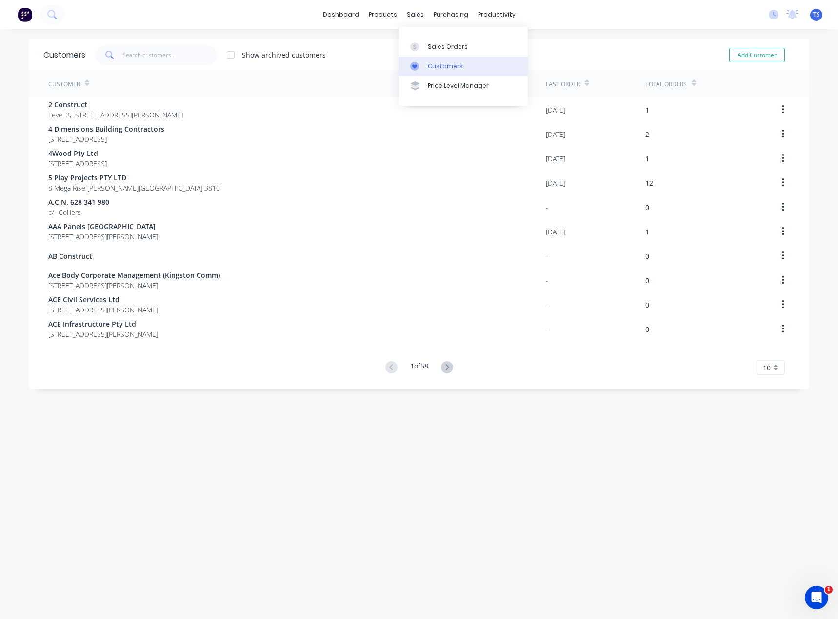
click at [422, 62] on div at bounding box center [417, 66] width 15 height 9
click at [150, 55] on input "text" at bounding box center [169, 55] width 95 height 20
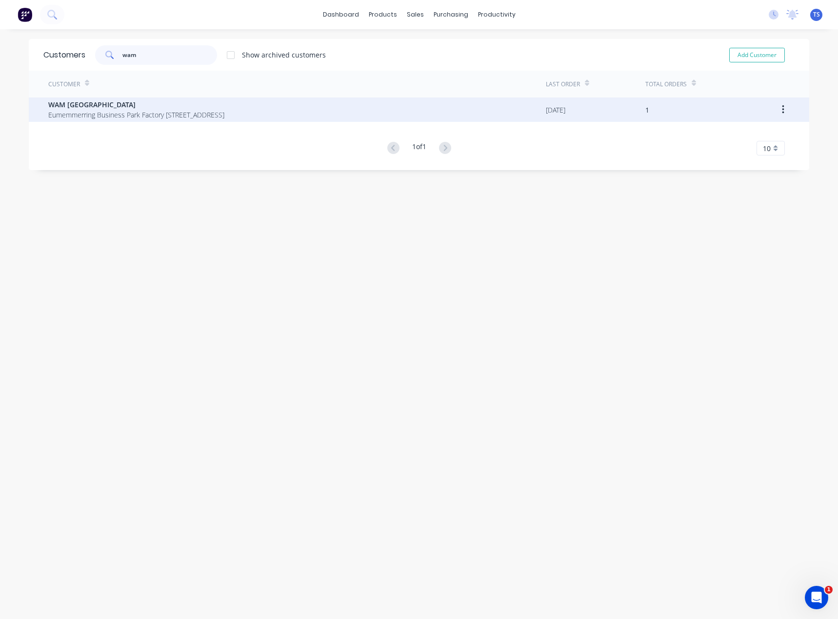
type input "wam"
click at [93, 111] on span "Eumemmerring Business Park Factory [STREET_ADDRESS]" at bounding box center [136, 115] width 176 height 10
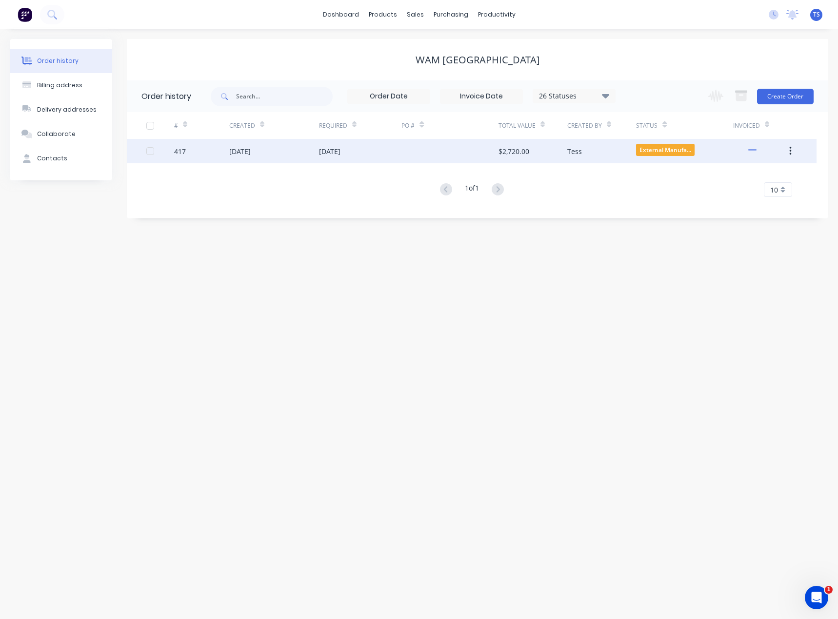
click at [468, 155] on div at bounding box center [449, 151] width 97 height 24
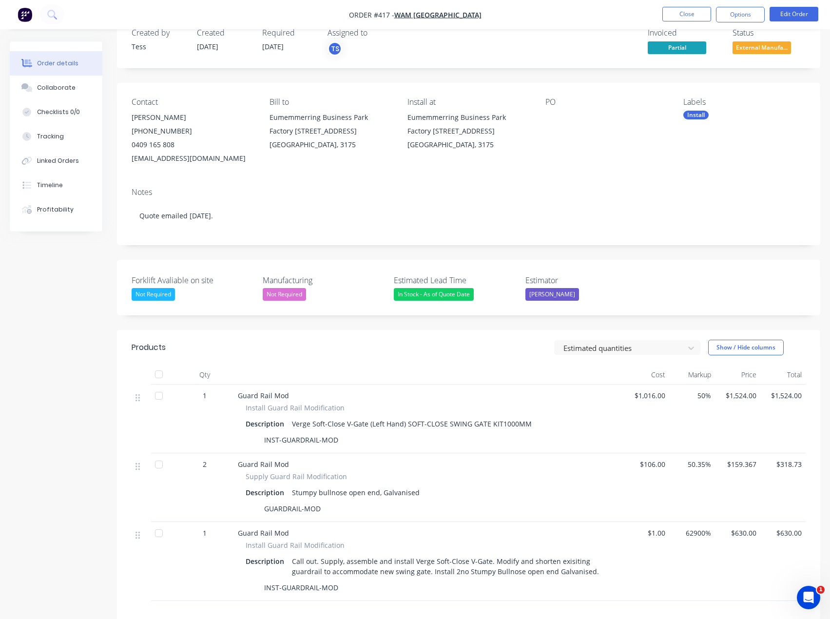
scroll to position [49, 0]
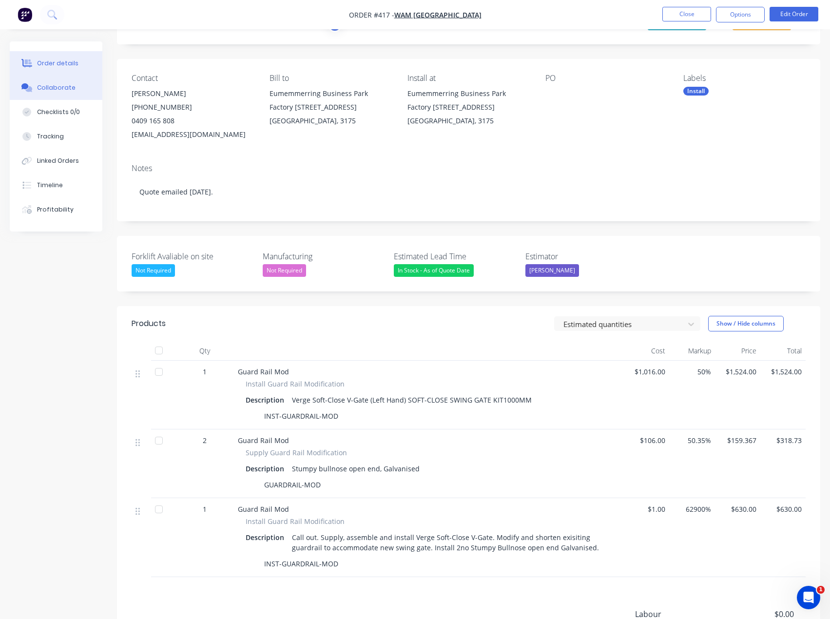
click at [62, 86] on div "Collaborate" at bounding box center [56, 87] width 39 height 9
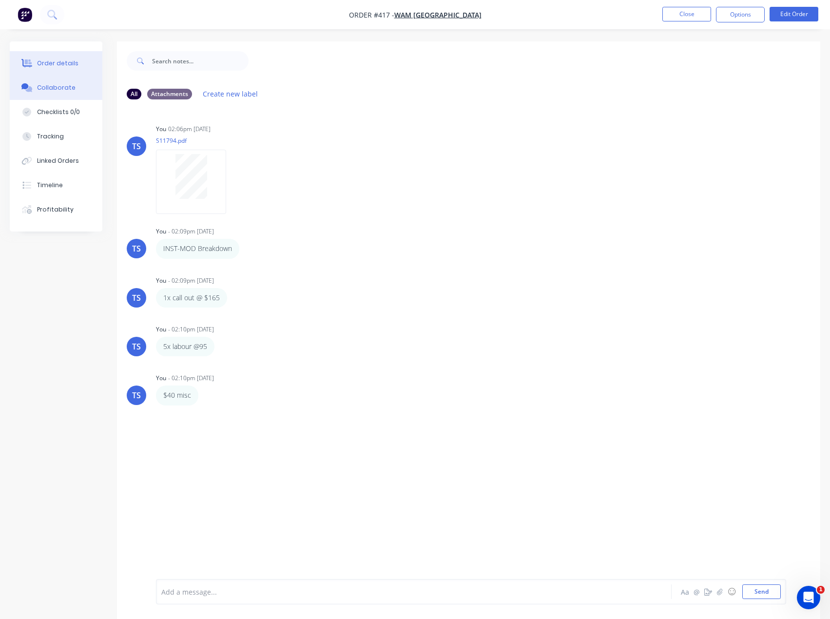
click at [69, 68] on button "Order details" at bounding box center [56, 63] width 93 height 24
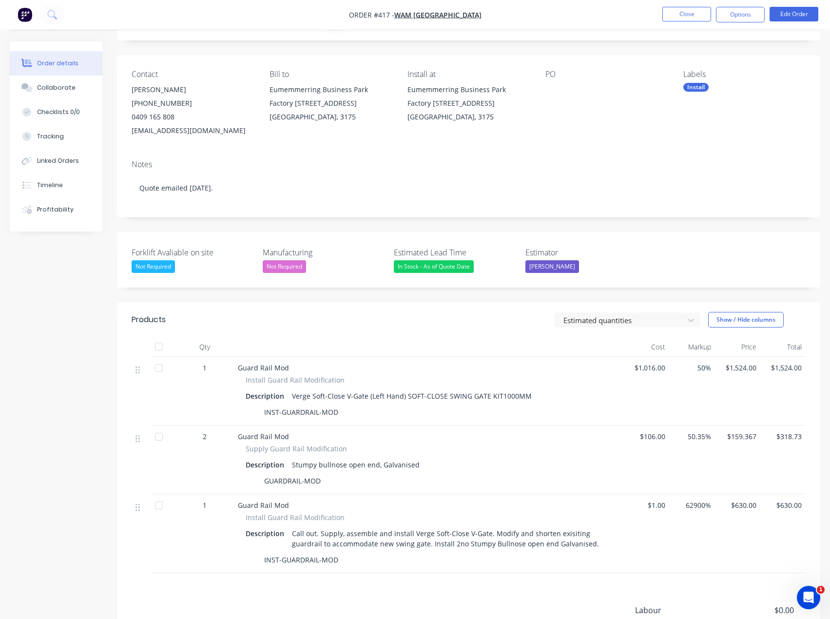
scroll to position [98, 0]
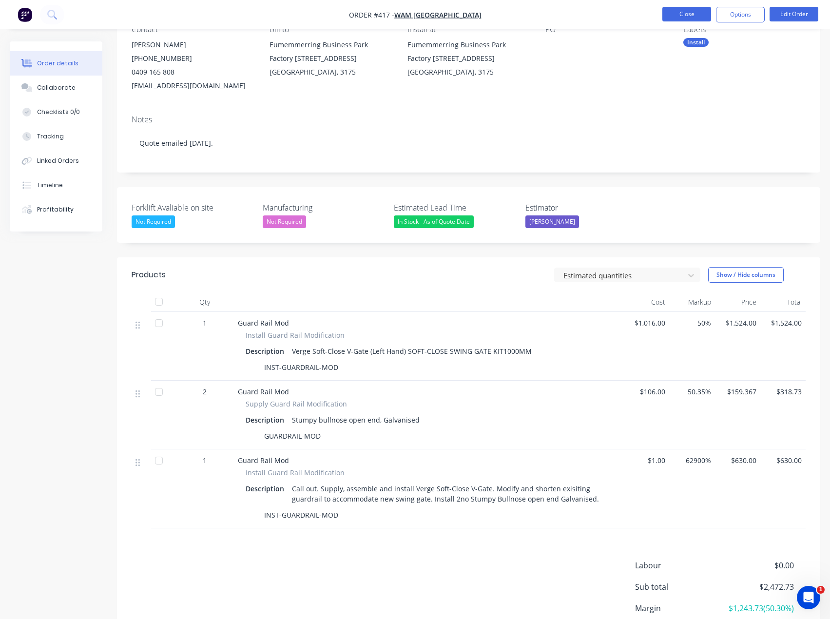
click at [688, 17] on button "Close" at bounding box center [687, 14] width 49 height 15
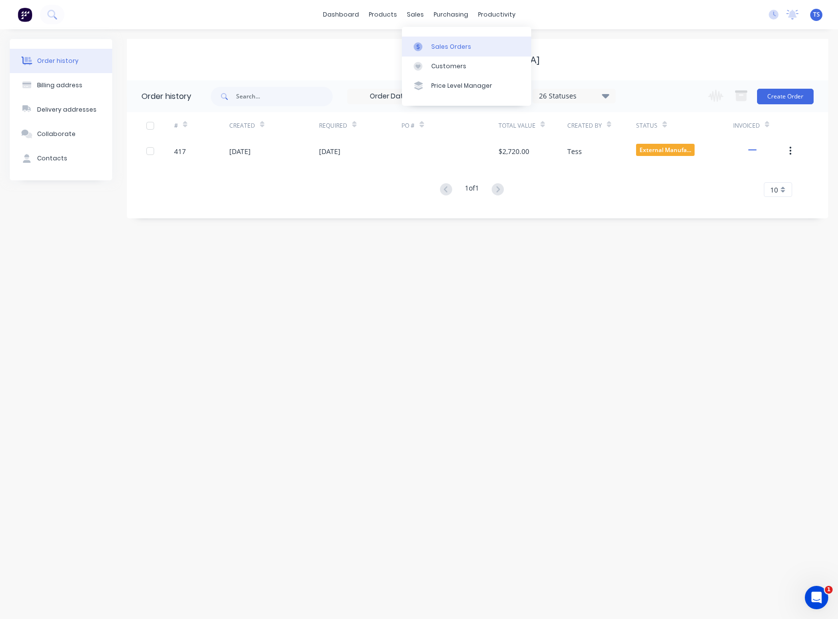
click at [439, 51] on div "Sales Orders" at bounding box center [451, 46] width 40 height 9
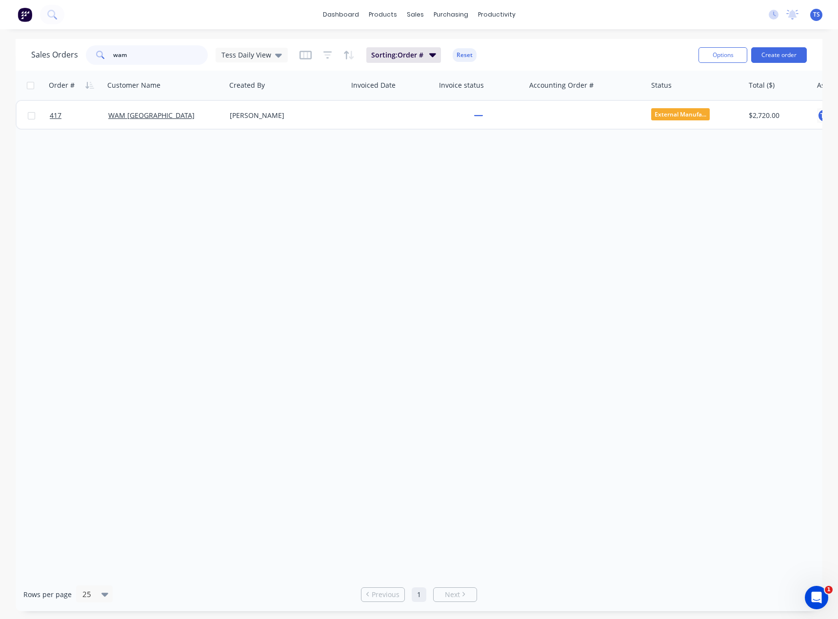
drag, startPoint x: 137, startPoint y: 55, endPoint x: 74, endPoint y: 58, distance: 62.9
click at [74, 58] on div "Sales Orders wam Tess Daily View" at bounding box center [159, 55] width 256 height 20
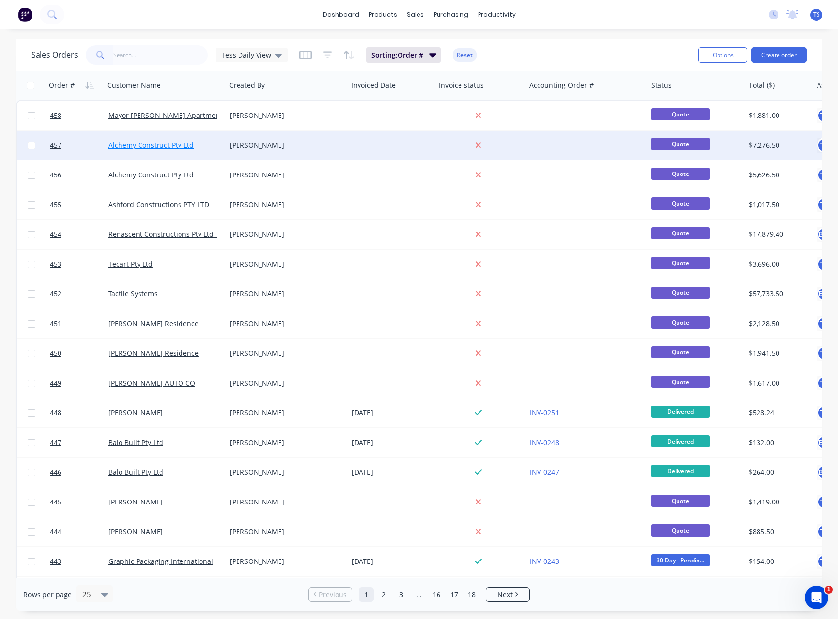
click at [136, 146] on link "Alchemy Construct Pty Ltd" at bounding box center [150, 144] width 85 height 9
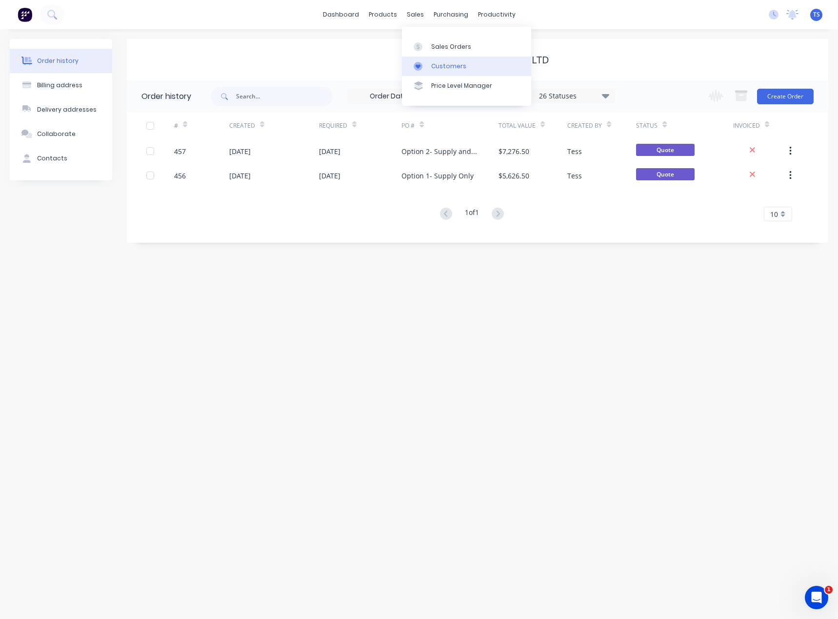
click at [439, 65] on div "Customers" at bounding box center [448, 66] width 35 height 9
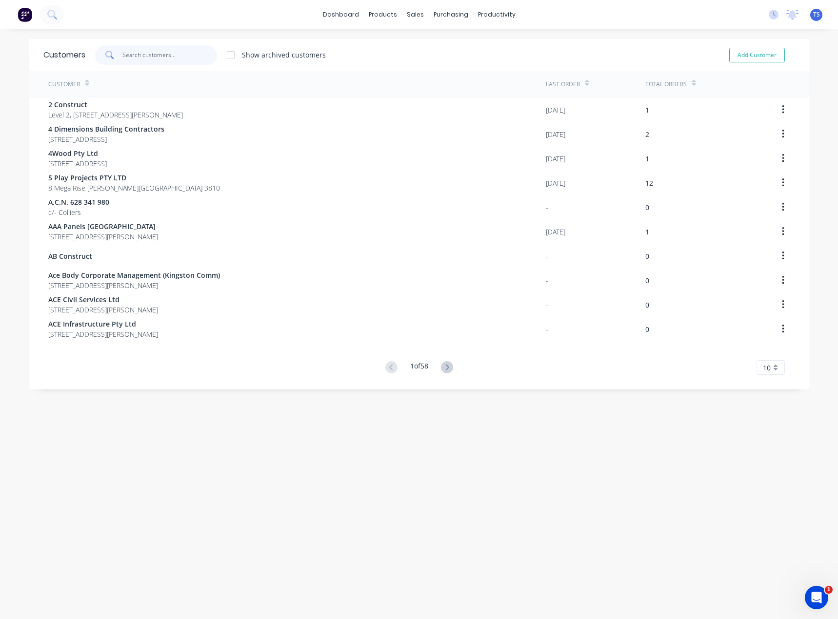
click at [157, 55] on input "text" at bounding box center [169, 55] width 95 height 20
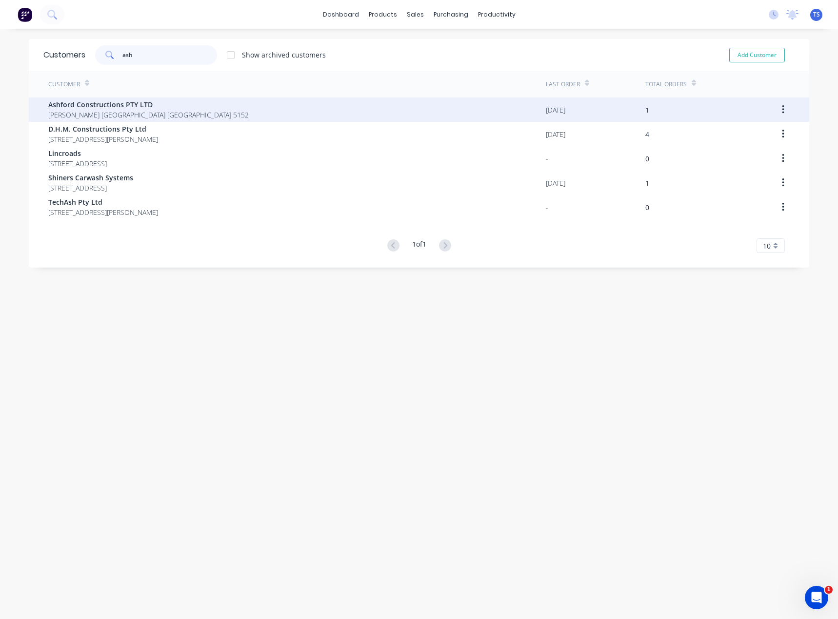
type input "ash"
click at [110, 106] on span "Ashford Constructions PTY LTD" at bounding box center [148, 104] width 200 height 10
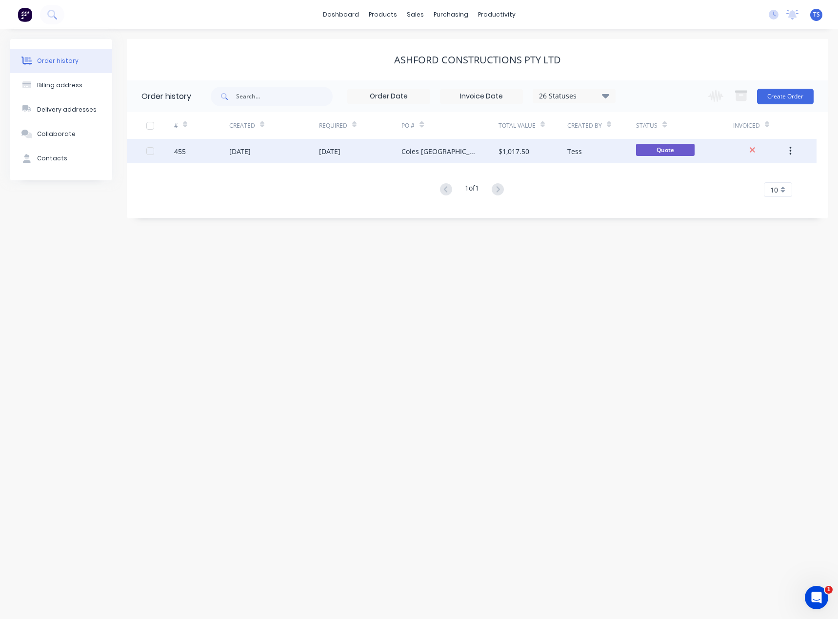
click at [413, 152] on div "Coles [GEOGRAPHIC_DATA]" at bounding box center [439, 151] width 77 height 10
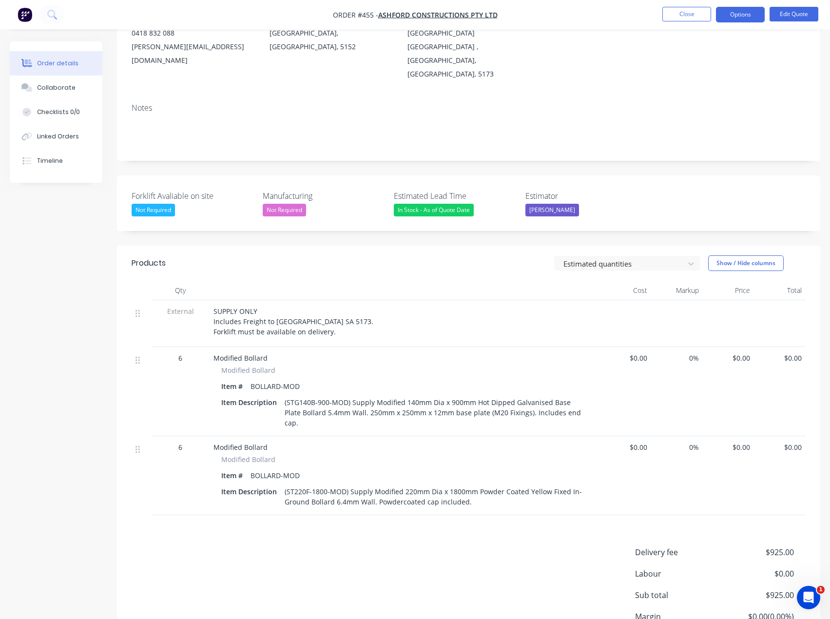
scroll to position [146, 0]
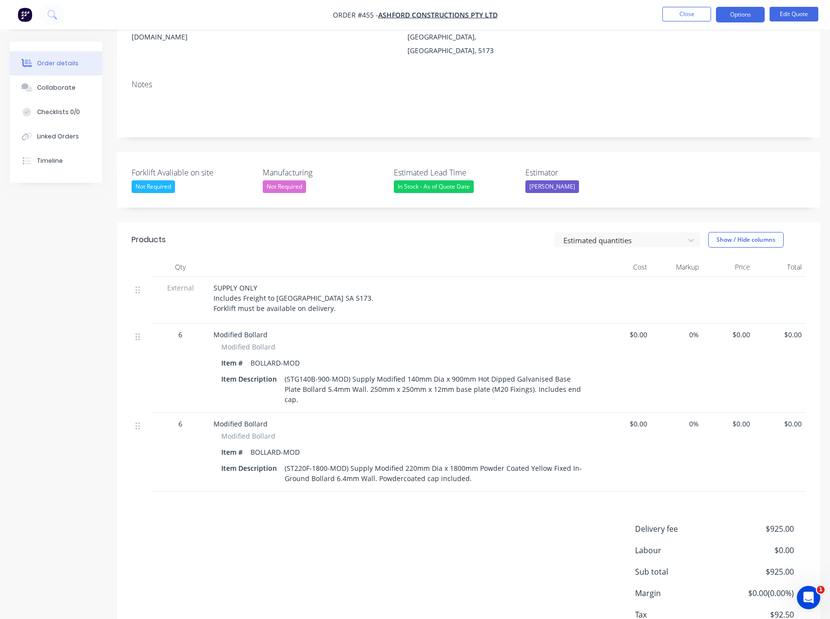
click at [638, 330] on span "$0.00" at bounding box center [626, 335] width 44 height 10
click at [631, 324] on div "$0.00" at bounding box center [626, 368] width 52 height 89
click at [635, 330] on span "$0.00" at bounding box center [626, 335] width 44 height 10
click at [796, 14] on button "Edit Quote" at bounding box center [794, 14] width 49 height 15
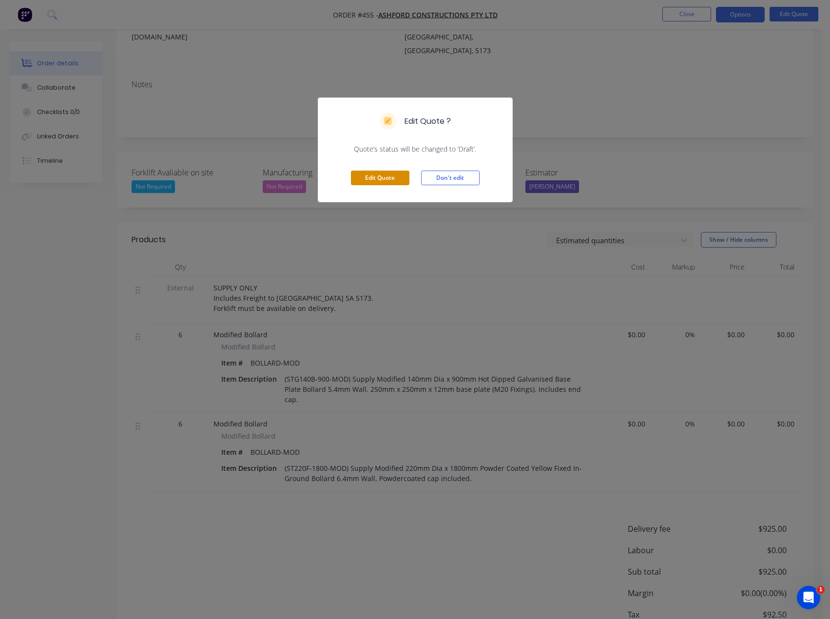
click at [389, 174] on button "Edit Quote" at bounding box center [380, 178] width 59 height 15
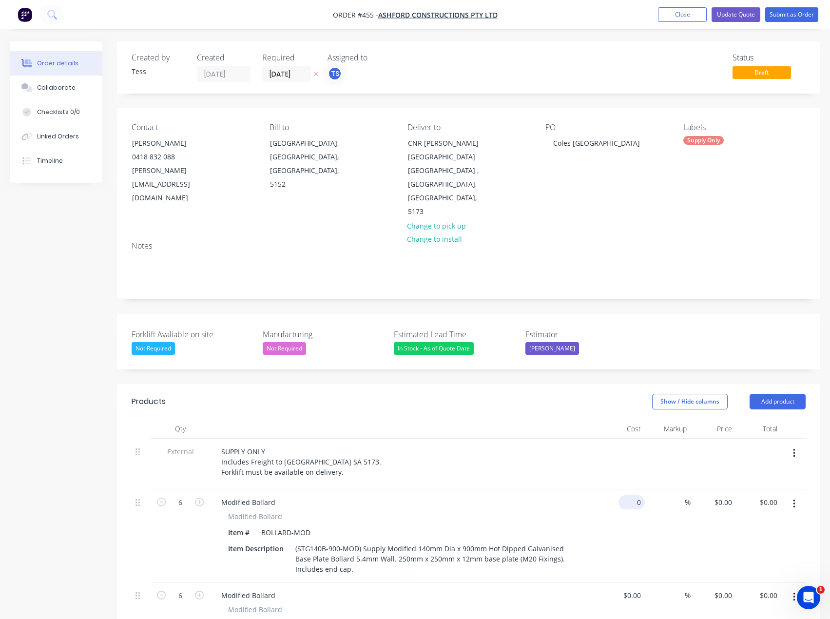
click at [630, 495] on div "0 $0.00" at bounding box center [632, 502] width 26 height 14
type input "1"
type input "$149.50"
type input "$897.00"
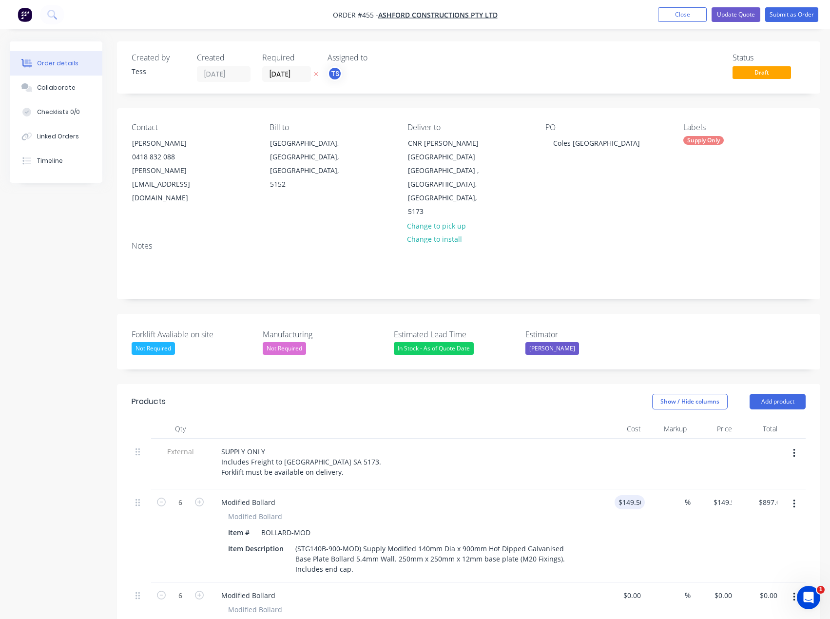
click at [549, 495] on div "Modified Bollard" at bounding box center [405, 502] width 382 height 14
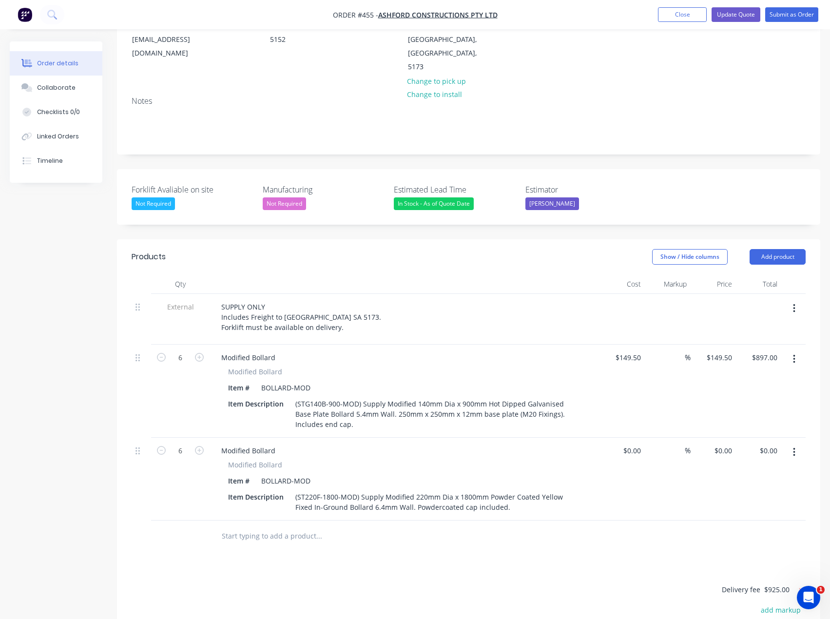
scroll to position [146, 0]
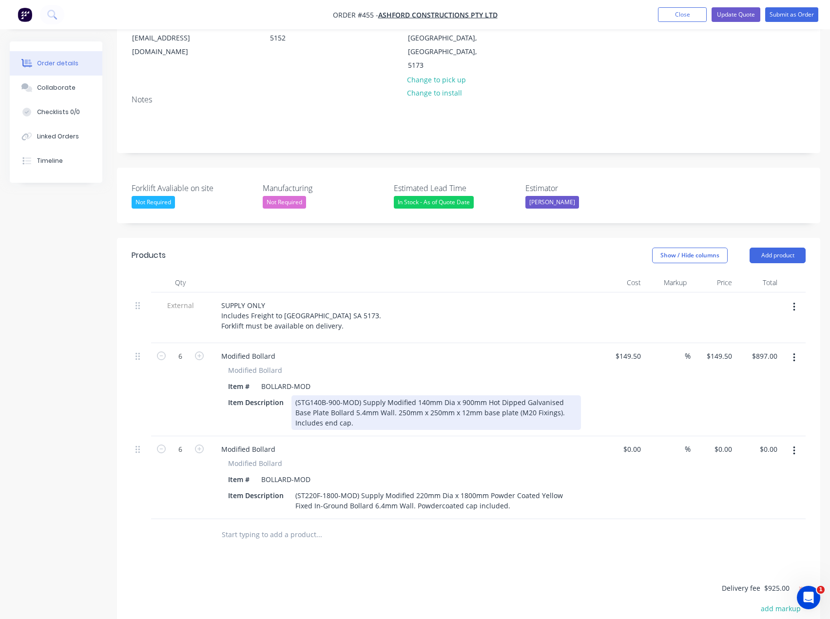
click at [357, 395] on div "(STG140B-900-MOD) Supply Modified 140mm Dia x 900mm Hot Dipped Galvanised Base …" at bounding box center [437, 412] width 290 height 35
click at [489, 395] on div "(STG140B-900) Supply Modified 140mm Dia x 900mm Hot Dipped Galvanised Base Plat…" at bounding box center [437, 412] width 290 height 35
click at [506, 395] on div "(STG140B-900) Supply Modified 140mm Dia x 900mm Hot Dipped Galvanised Base Plat…" at bounding box center [437, 412] width 290 height 35
click at [525, 395] on div "(STG140B-900) Supply Modified 140mm Dia x 900mm Hot Dipped Galvanised Base Plat…" at bounding box center [437, 412] width 290 height 35
click at [506, 395] on div "(STG140B-900) Supply Modified 140mm Dia x 900mm Hot Dipped Galvanised Base Plat…" at bounding box center [437, 412] width 290 height 35
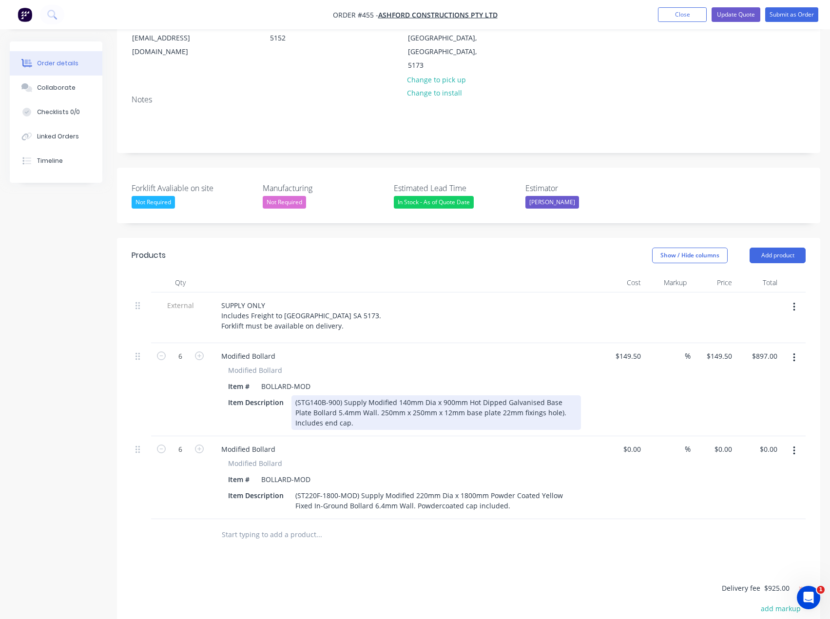
click at [541, 395] on div "(STG140B-900) Supply Modified 140mm Dia x 900mm Hot Dipped Galvanised Base Plat…" at bounding box center [437, 412] width 290 height 35
click at [354, 395] on div "(STG140B-900) Supply Modified 140mm Dia x 900mm Hot Dipped Galvanised Base Plat…" at bounding box center [437, 412] width 290 height 35
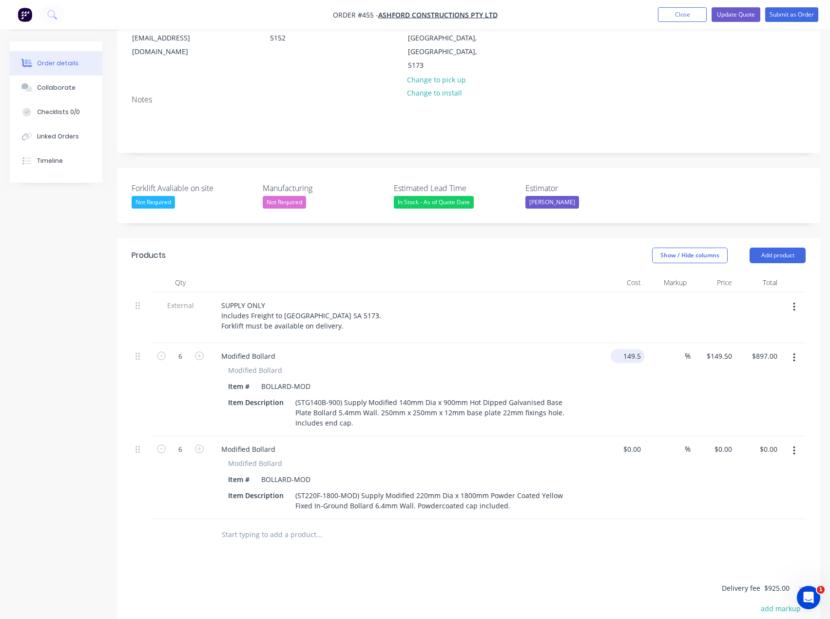
click at [636, 349] on input "149.5" at bounding box center [630, 356] width 30 height 14
drag, startPoint x: 620, startPoint y: 330, endPoint x: 644, endPoint y: 330, distance: 23.9
click at [644, 349] on input "159.50" at bounding box center [632, 356] width 26 height 14
type input "$154.50"
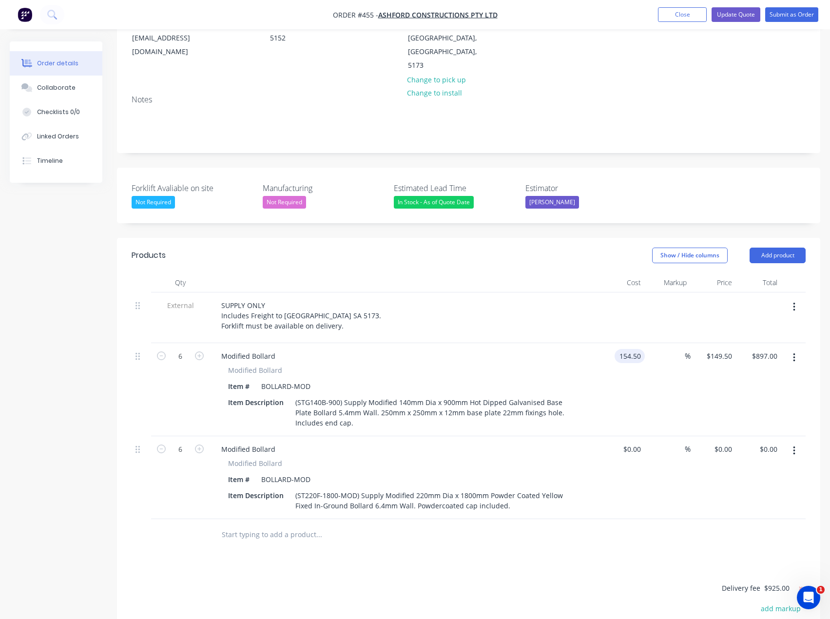
type input "$927.00"
click at [671, 362] on div "%" at bounding box center [667, 389] width 45 height 93
click at [728, 349] on input "154.5" at bounding box center [725, 356] width 22 height 14
type input "$154.50"
click at [801, 584] on icon at bounding box center [801, 589] width 10 height 10
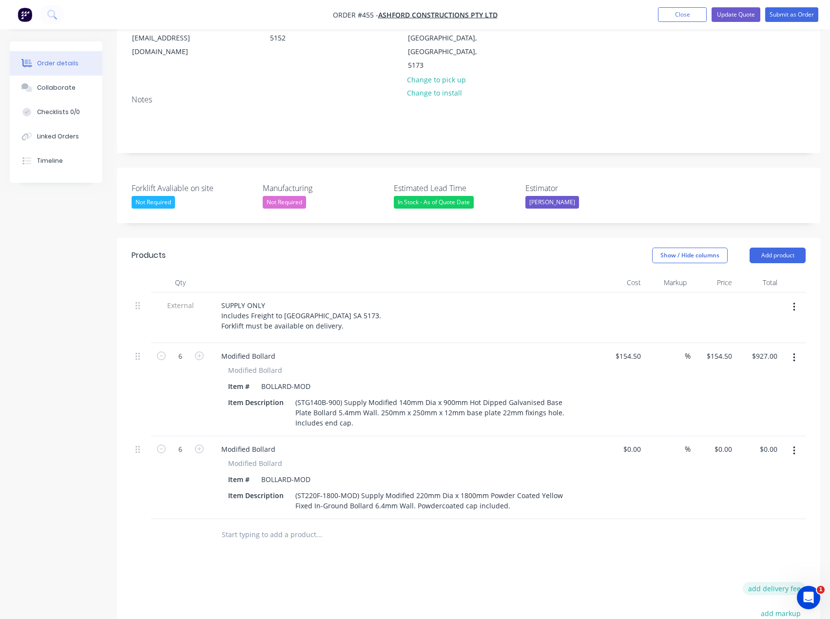
click at [783, 582] on button "add delivery fee" at bounding box center [774, 588] width 63 height 13
type input "925"
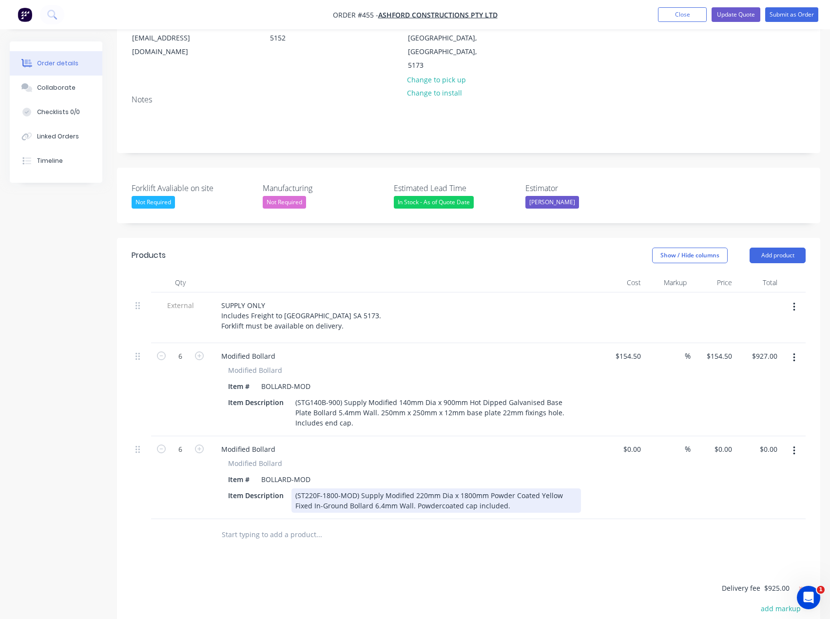
click at [355, 489] on div "(ST220F-1800-MOD) Supply Modified 220mm Dia x 1800mm Powder Coated Yellow Fixed…" at bounding box center [437, 501] width 290 height 24
click at [479, 489] on div "(ST220F-1800) Supply Modified 220mm Dia x 1800mm Powder Coated Yellow Fixed In-…" at bounding box center [437, 501] width 290 height 24
click at [434, 525] on div at bounding box center [360, 535] width 293 height 20
click at [675, 349] on input at bounding box center [679, 356] width 11 height 14
type input "50"
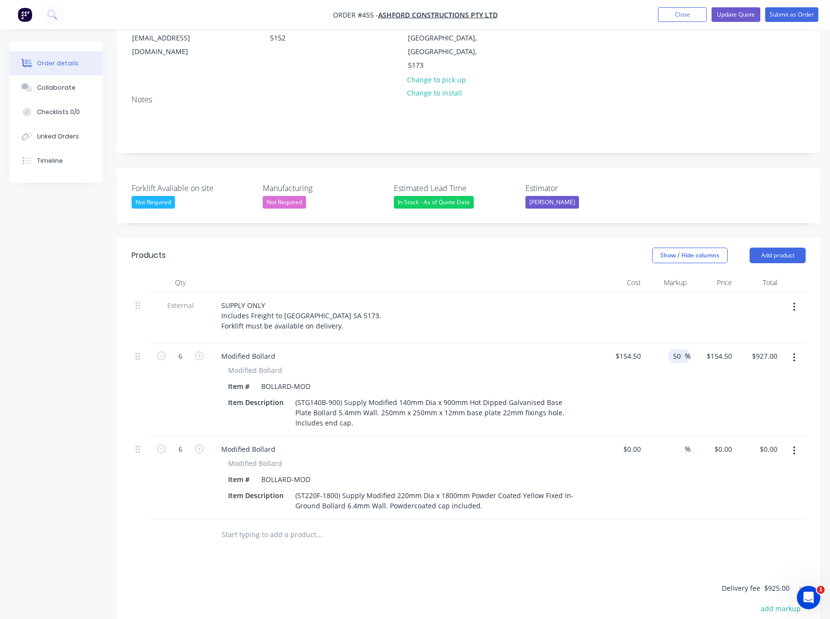
type input "$231.75"
type input "$1,390.50"
click at [550, 298] on div "SUPPLY ONLY Includes Freight to [GEOGRAPHIC_DATA] SA 5173. Forklift must be ava…" at bounding box center [405, 315] width 382 height 35
click at [720, 349] on input "231.75" at bounding box center [721, 356] width 30 height 14
type input "245"
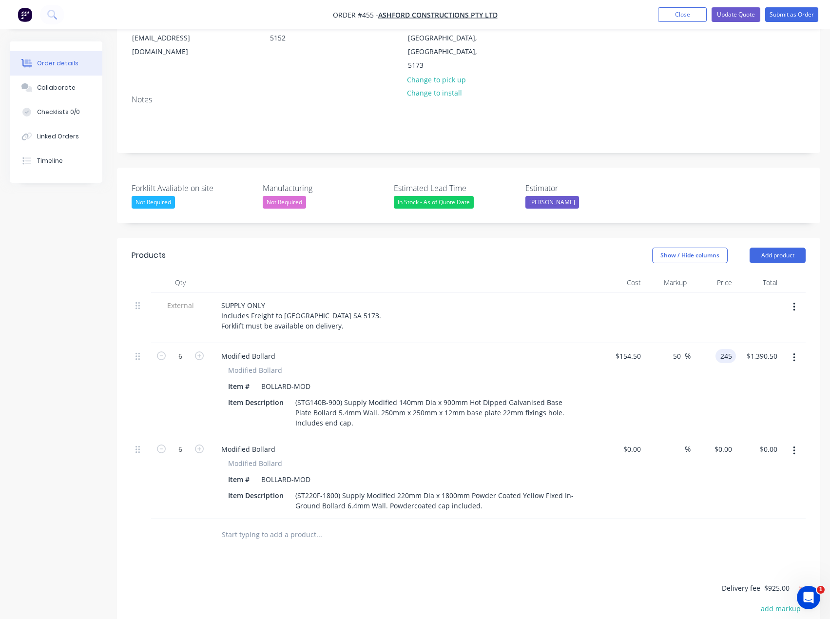
type input "58.58"
type input "$245.00"
type input "$1,470.00"
click at [572, 298] on div "SUPPLY ONLY Includes Freight to [GEOGRAPHIC_DATA] SA 5173. Forklift must be ava…" at bounding box center [405, 315] width 382 height 35
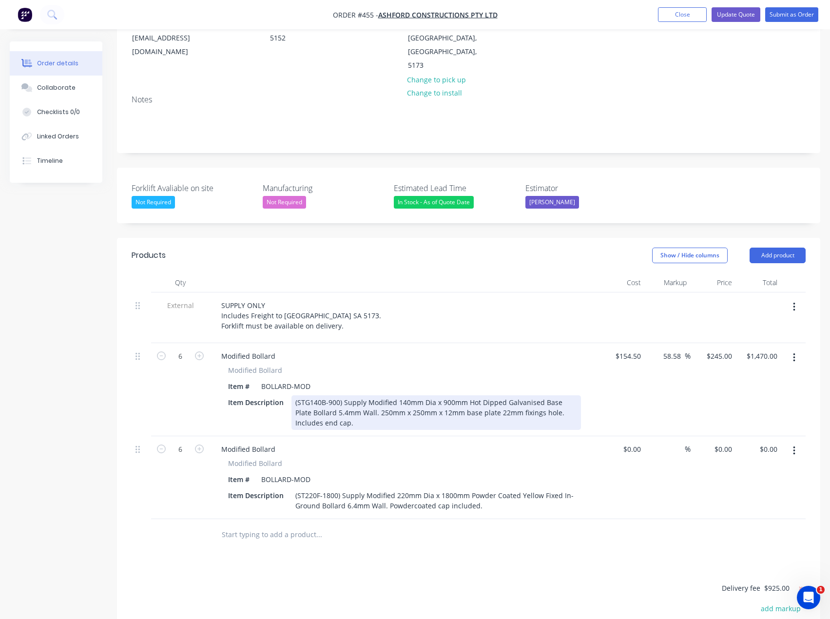
click at [480, 395] on div "(STG140B-900) Supply Modified 140mm Dia x 900mm Hot Dipped Galvanised Base Plat…" at bounding box center [437, 412] width 290 height 35
click at [521, 395] on div "(STG140B-900) Supply Modified 140mm Dia x 900mm Hot Dipped Galvanised Base Plat…" at bounding box center [437, 412] width 290 height 35
click at [401, 395] on div "(STG140B-900) Supply Modified 140mm Dia x 900mm Hot Dipped Galvanised Base Plat…" at bounding box center [437, 412] width 290 height 35
click at [322, 396] on div "(STG140B-900) Supply Modified 140mm Dia x 900mm Hot Dipped Galvanised Base Plat…" at bounding box center [437, 412] width 290 height 35
click at [567, 395] on div "(STG140B-900) Supply Modified 140mm Dia x 900mm Hot Dipped Galvanised Base Plat…" at bounding box center [437, 412] width 290 height 35
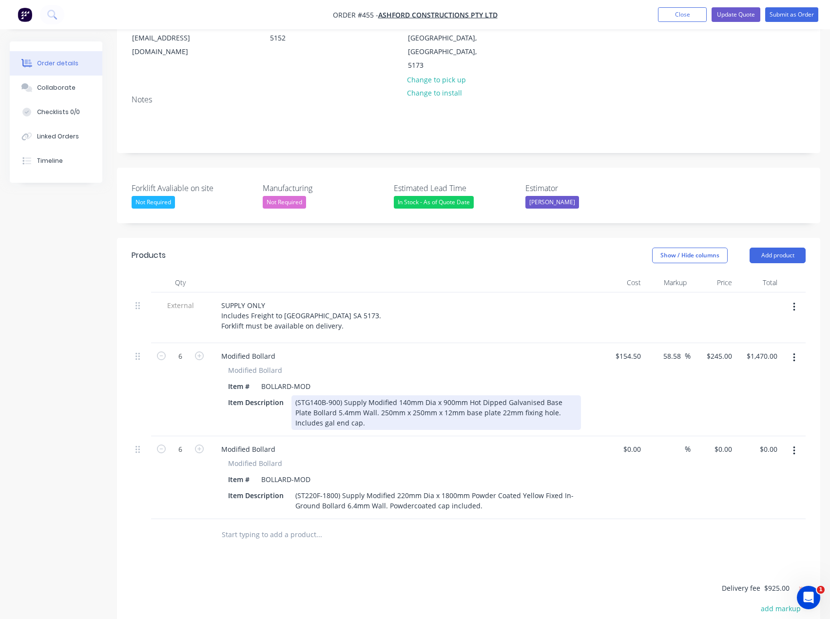
click at [480, 395] on div "(STG140B-900) Supply Modified 140mm Dia x 900mm Hot Dipped Galvanised Base Plat…" at bounding box center [437, 412] width 290 height 35
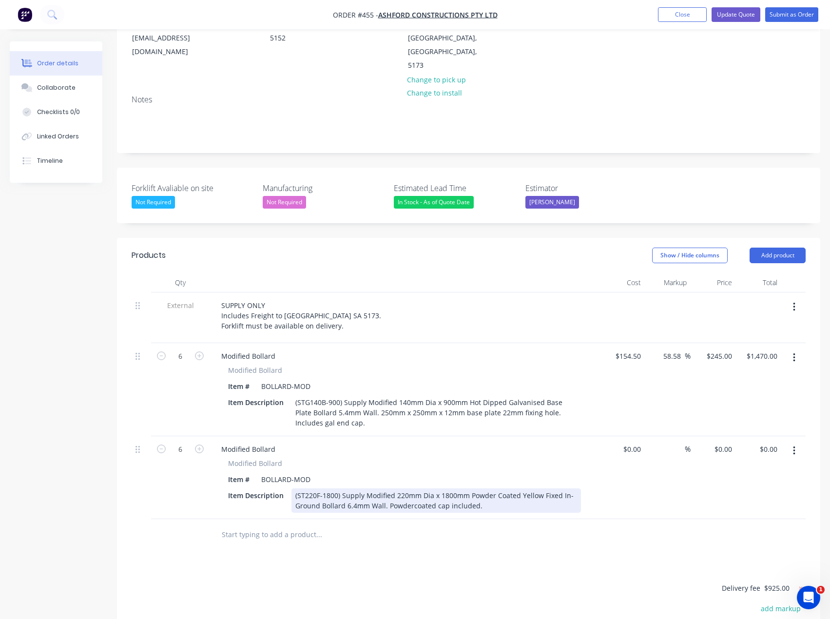
click at [486, 489] on div "(ST220F-1800) Supply Modified 220mm Dia x 1800mm Powder Coated Yellow Fixed In-…" at bounding box center [437, 501] width 290 height 24
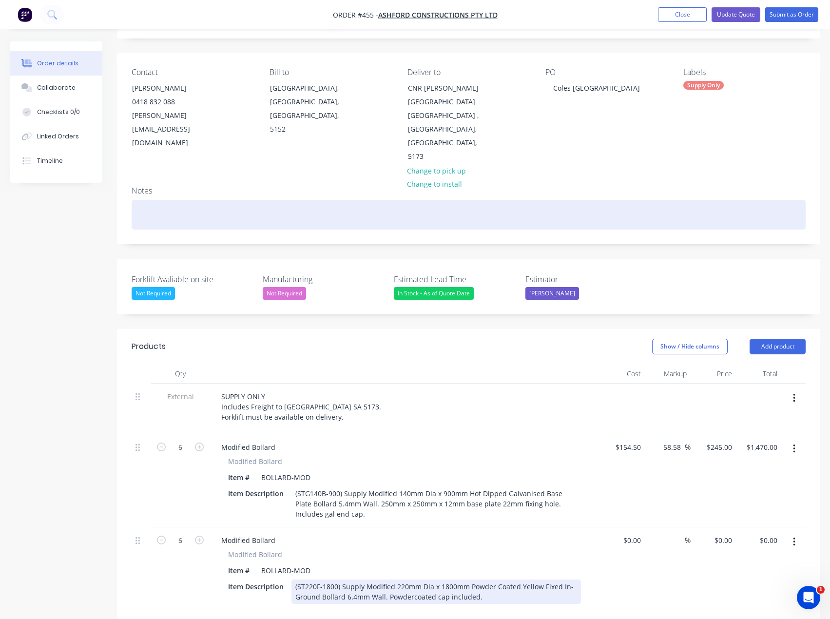
scroll to position [49, 0]
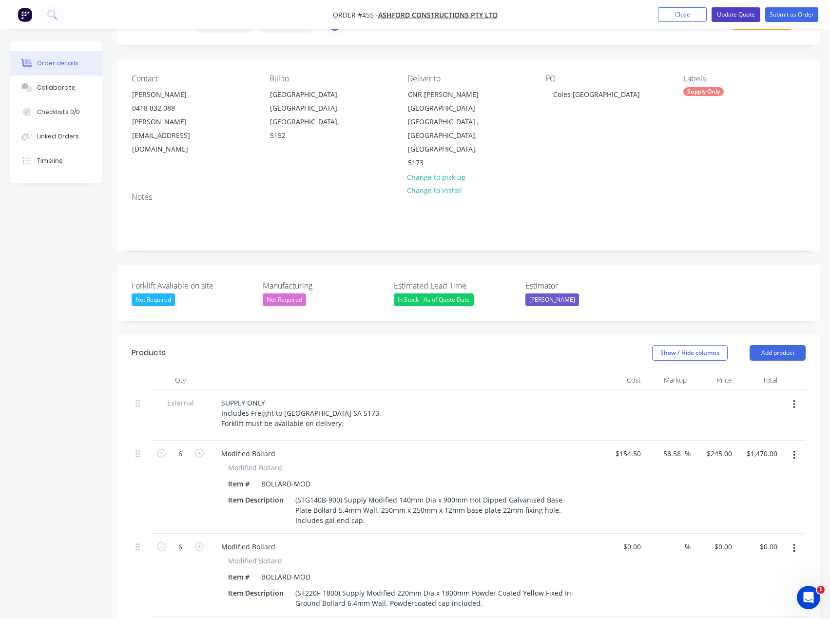
click at [749, 9] on button "Update Quote" at bounding box center [736, 14] width 49 height 15
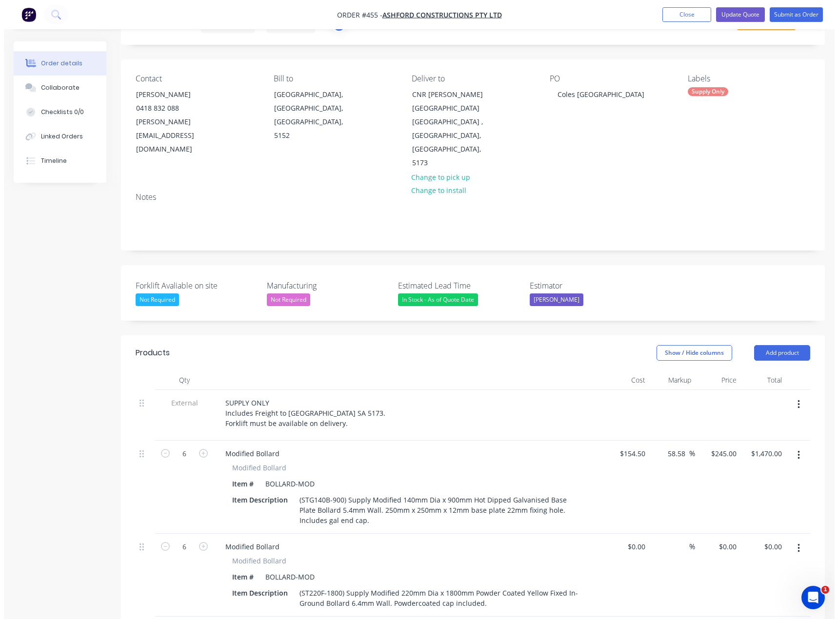
scroll to position [0, 0]
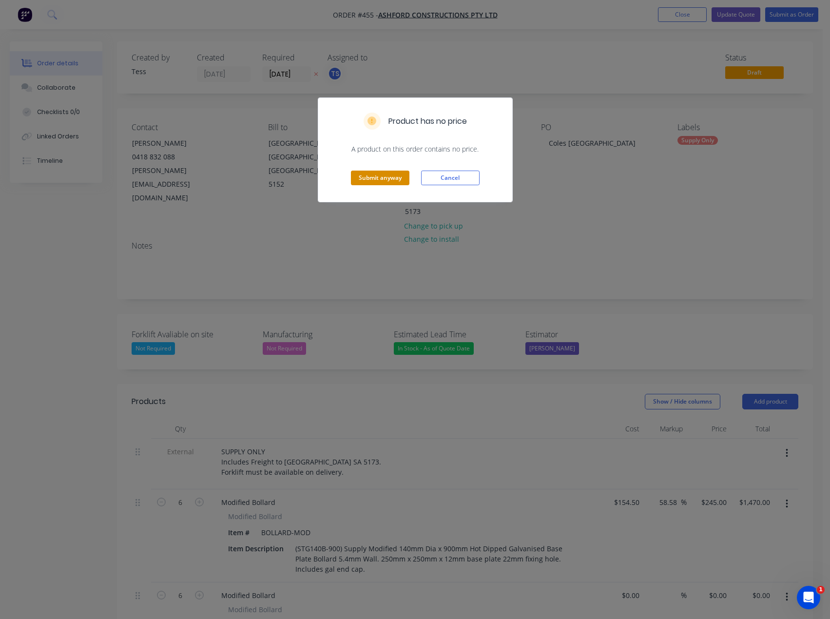
click at [391, 176] on button "Submit anyway" at bounding box center [380, 178] width 59 height 15
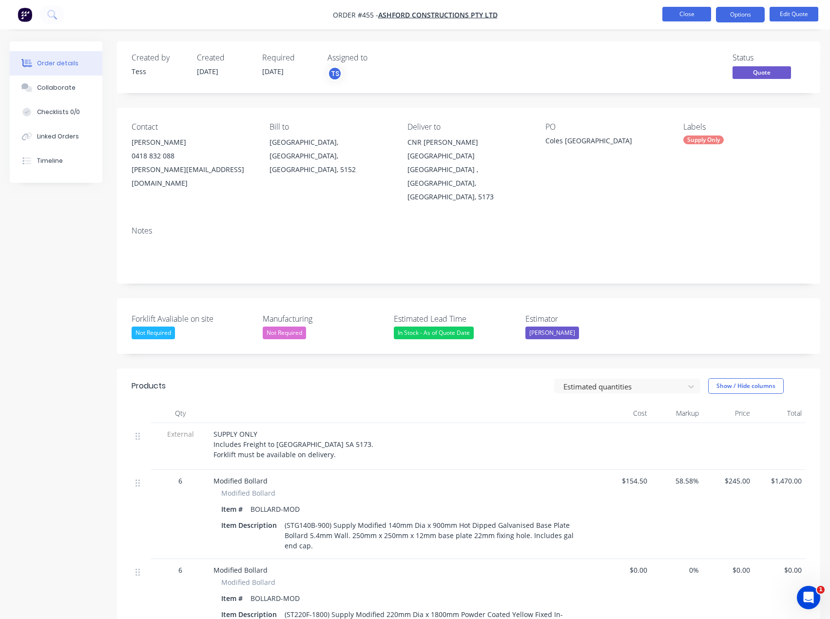
click at [678, 11] on button "Close" at bounding box center [687, 14] width 49 height 15
